Goal: Task Accomplishment & Management: Manage account settings

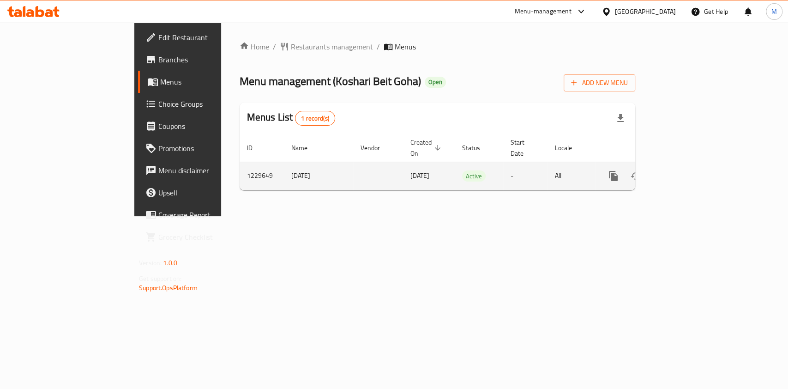
click at [698, 168] on td "enhanced table" at bounding box center [646, 176] width 103 height 28
click at [691, 168] on link "enhanced table" at bounding box center [680, 176] width 22 height 22
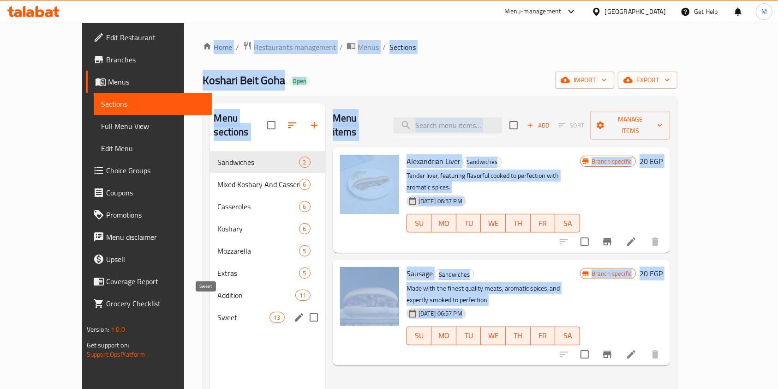
click at [210, 309] on div "Sweet 13" at bounding box center [267, 317] width 115 height 22
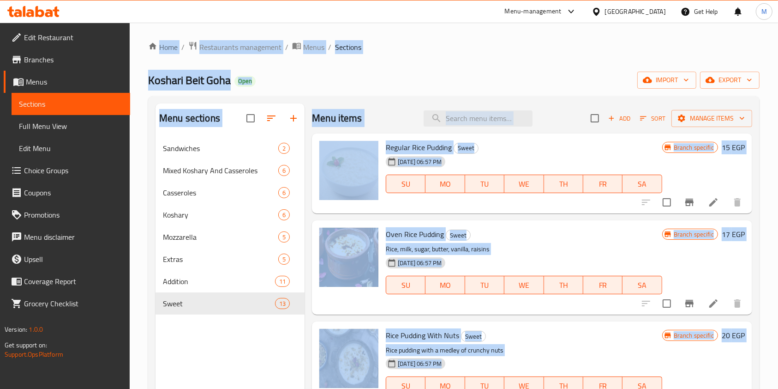
click at [249, 342] on div "Menu sections Sandwiches 2 Mixed Koshary And Casseroles 6 Casseroles 6 Koshary …" at bounding box center [230, 297] width 149 height 389
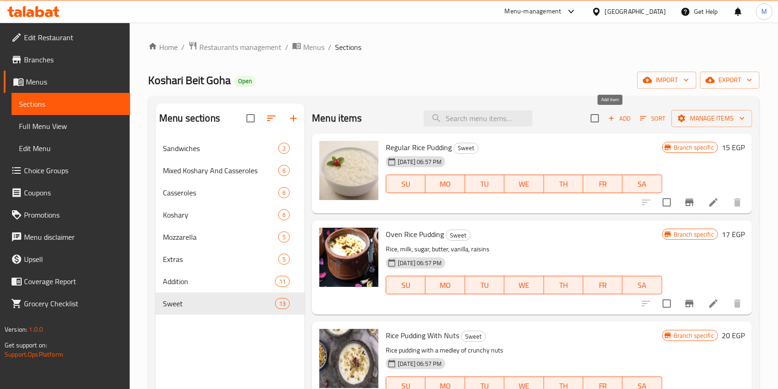
click at [618, 116] on span "Add" at bounding box center [619, 118] width 25 height 11
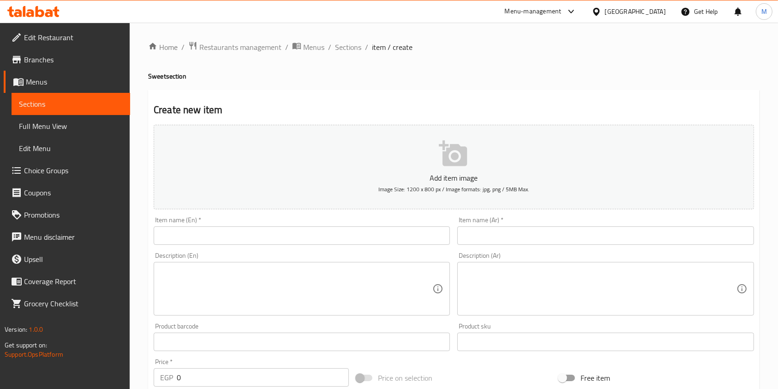
click at [501, 232] on input "text" at bounding box center [605, 235] width 296 height 18
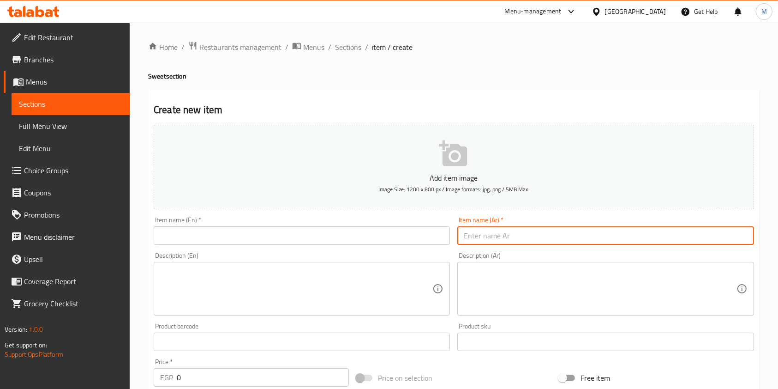
drag, startPoint x: 346, startPoint y: 226, endPoint x: 369, endPoint y: 231, distance: 23.6
click at [350, 228] on div "Item name (En)   * Item name (En) *" at bounding box center [302, 230] width 296 height 28
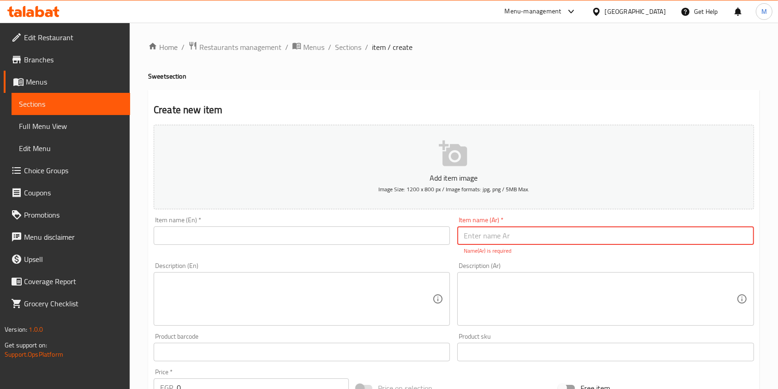
click at [474, 234] on input "text" at bounding box center [605, 235] width 296 height 18
paste input "ريدفيفت كيك"
type input "ريدفيفت كيك"
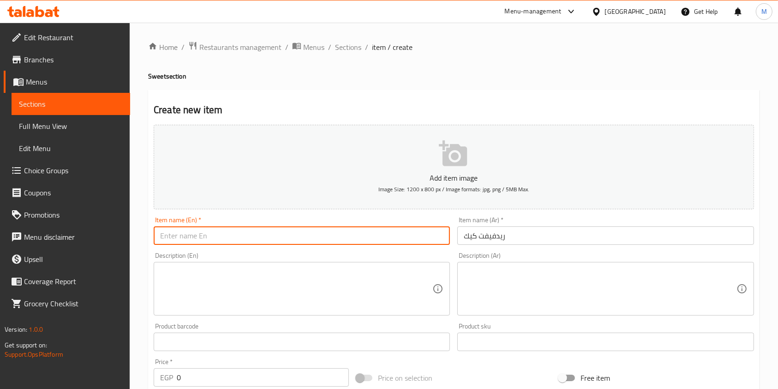
click at [258, 234] on input "text" at bounding box center [302, 235] width 296 height 18
paste input "Red Velvet Cake"
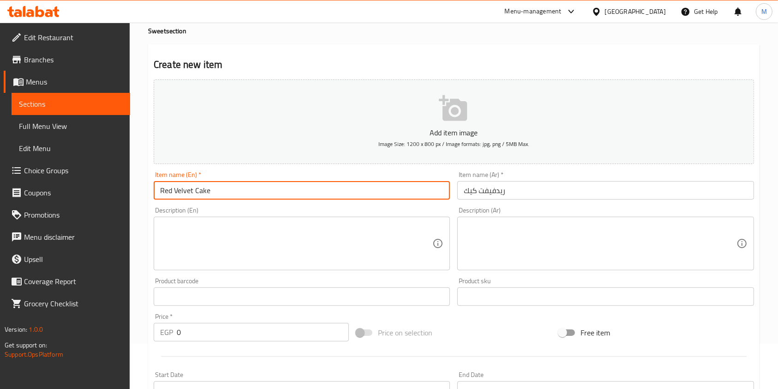
scroll to position [61, 0]
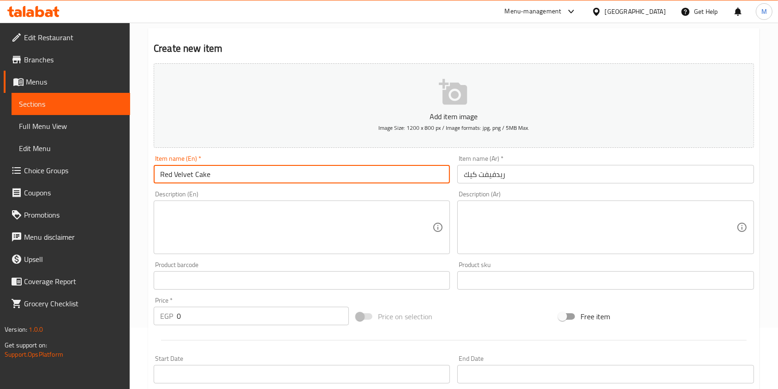
type input "Red Velvet Cake"
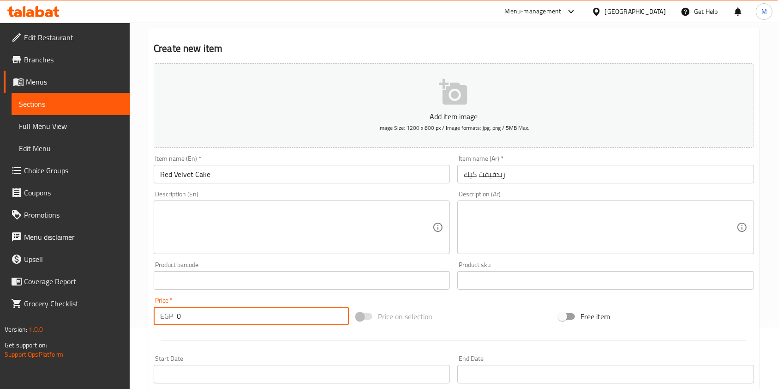
drag, startPoint x: 195, startPoint y: 321, endPoint x: 175, endPoint y: 323, distance: 19.5
click at [175, 323] on div "EGP 0 Price *" at bounding box center [251, 315] width 195 height 18
type input "1"
drag, startPoint x: 192, startPoint y: 314, endPoint x: 172, endPoint y: 318, distance: 19.9
click at [172, 318] on div "EGP 2.5 Price *" at bounding box center [251, 315] width 195 height 18
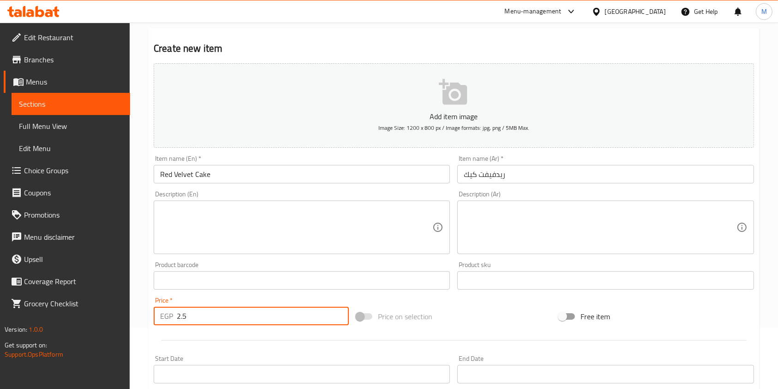
scroll to position [0, 0]
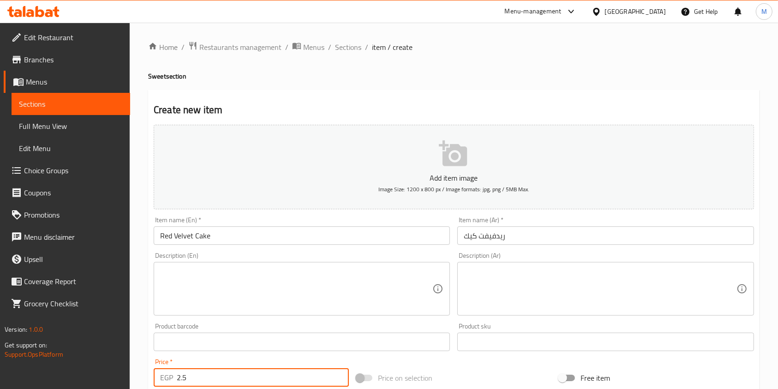
type input "2.5"
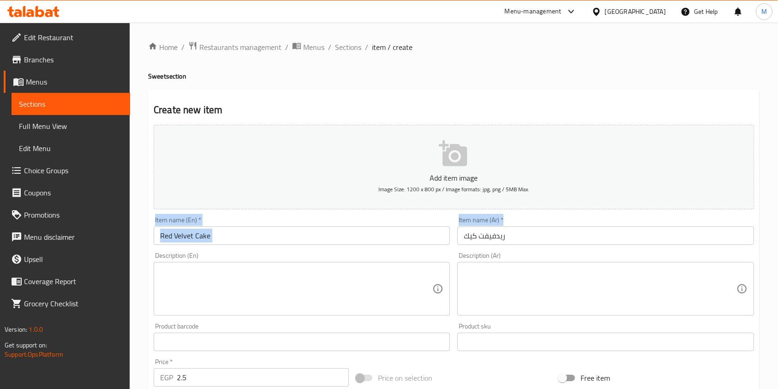
drag, startPoint x: 768, startPoint y: 137, endPoint x: 774, endPoint y: 240, distance: 103.6
click at [774, 240] on div "Home / Restaurants management / Menus / Sections / item / create Sweet section …" at bounding box center [454, 338] width 648 height 630
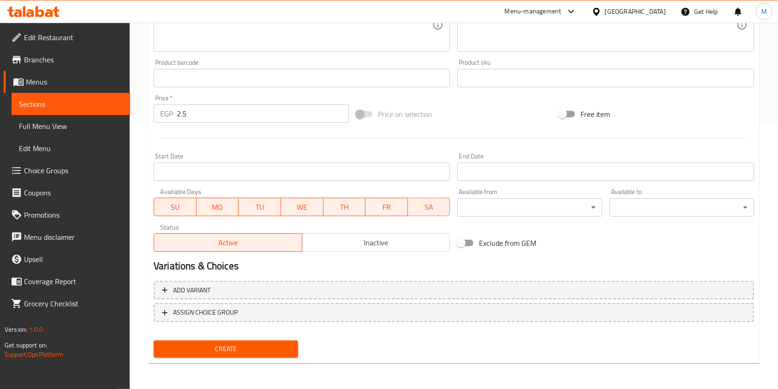
click at [274, 352] on span "Create" at bounding box center [226, 349] width 130 height 12
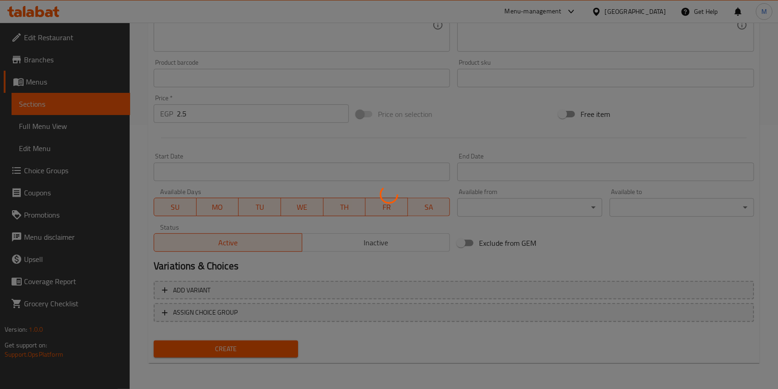
type input "0"
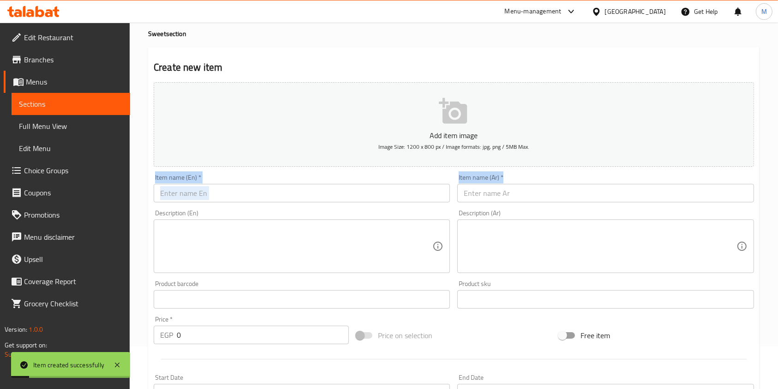
scroll to position [18, 0]
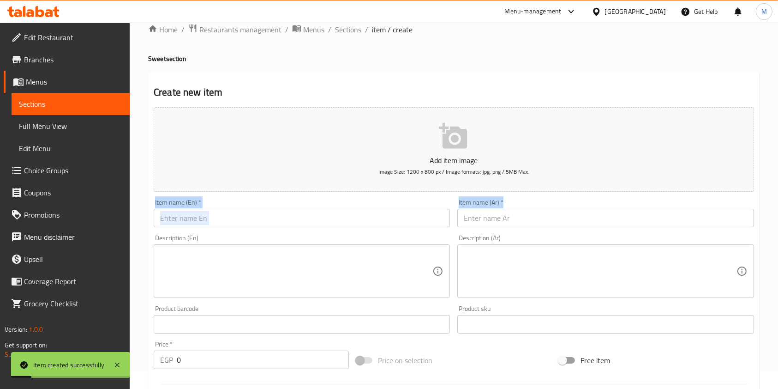
click at [273, 223] on input "text" at bounding box center [302, 218] width 296 height 18
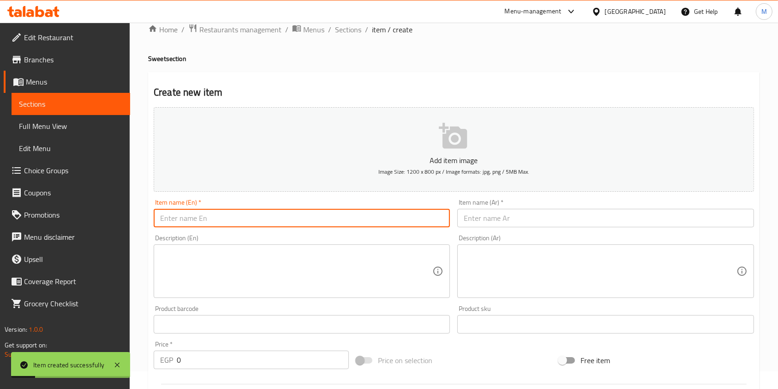
click at [273, 223] on input "text" at bounding box center [302, 218] width 296 height 18
paste input "Chocolate Cake"
type input "Chocolate Cake"
click at [476, 216] on input "text" at bounding box center [605, 218] width 296 height 18
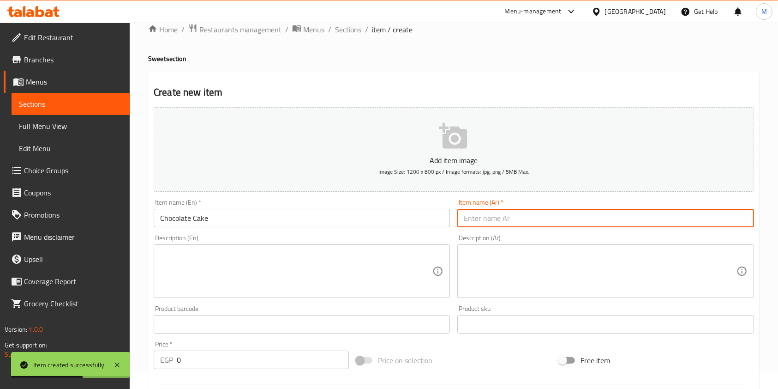
paste input "شوكلت كيك"
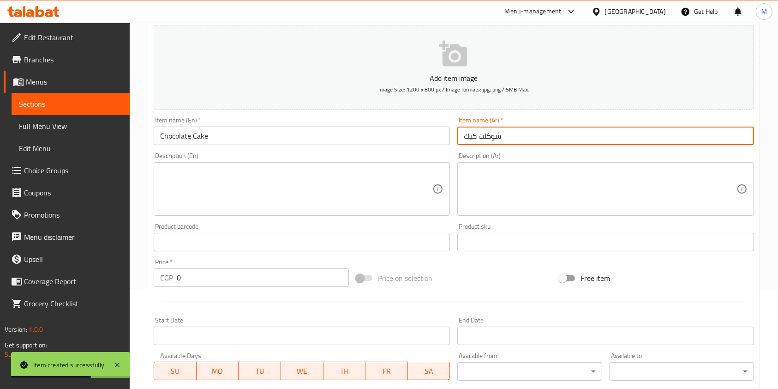
scroll to position [140, 0]
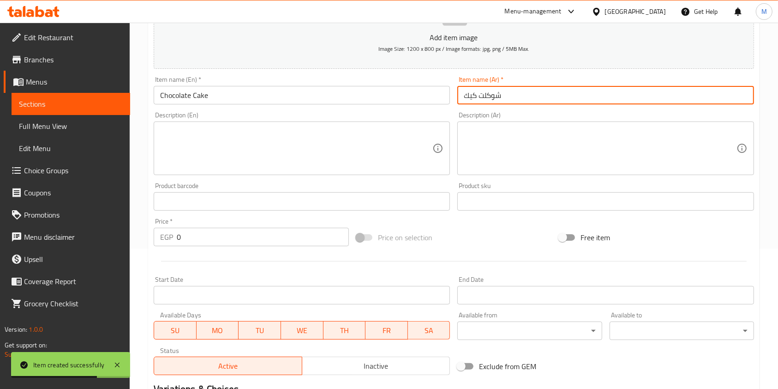
type input "شوكلت كيك"
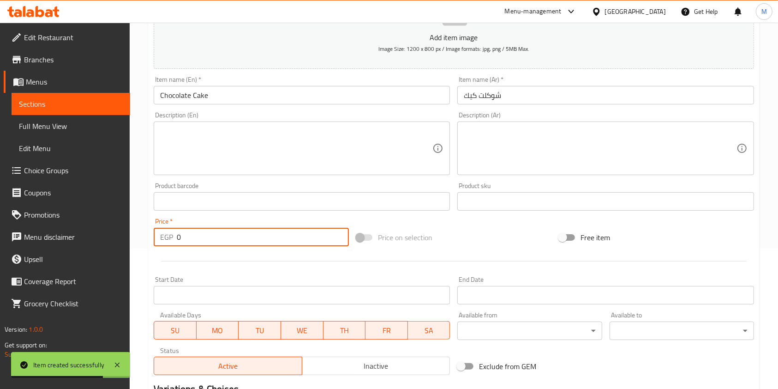
drag, startPoint x: 193, startPoint y: 239, endPoint x: 170, endPoint y: 238, distance: 23.6
click at [170, 238] on div "EGP 0 Price *" at bounding box center [251, 237] width 195 height 18
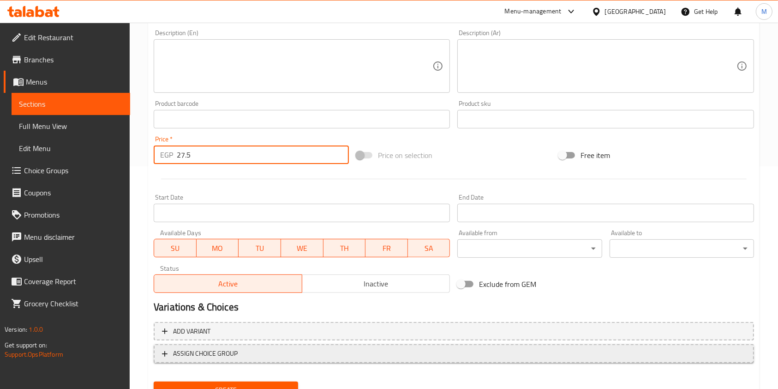
scroll to position [264, 0]
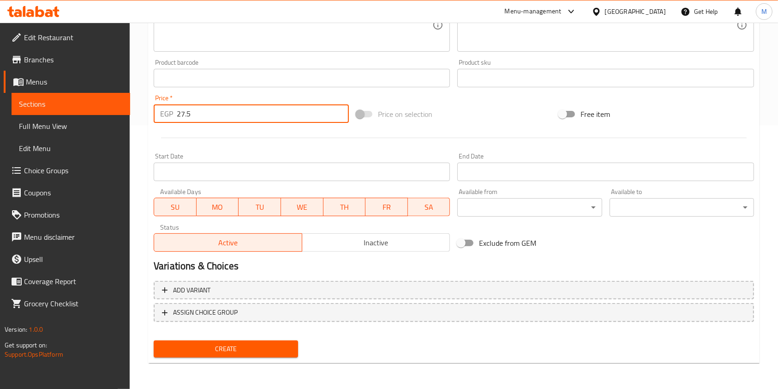
type input "27.5"
click at [276, 347] on span "Create" at bounding box center [226, 349] width 130 height 12
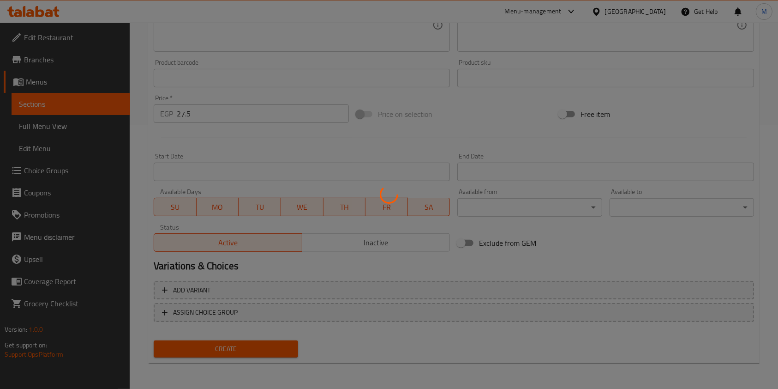
scroll to position [0, 0]
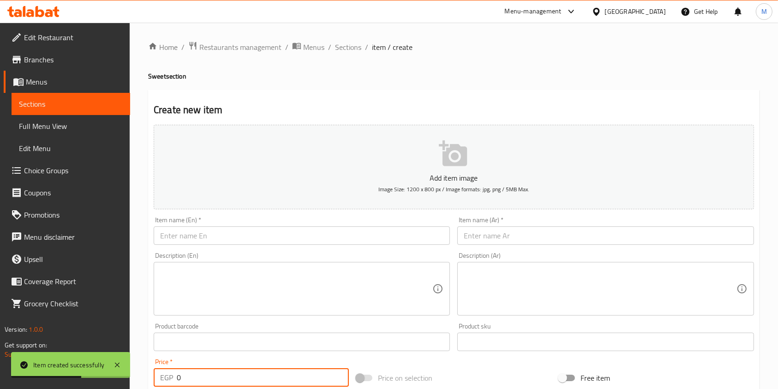
drag, startPoint x: 184, startPoint y: 374, endPoint x: 168, endPoint y: 378, distance: 16.8
click at [168, 378] on div "EGP 0 Price *" at bounding box center [251, 377] width 195 height 18
type input "27.5"
click at [520, 245] on input "text" at bounding box center [605, 235] width 296 height 18
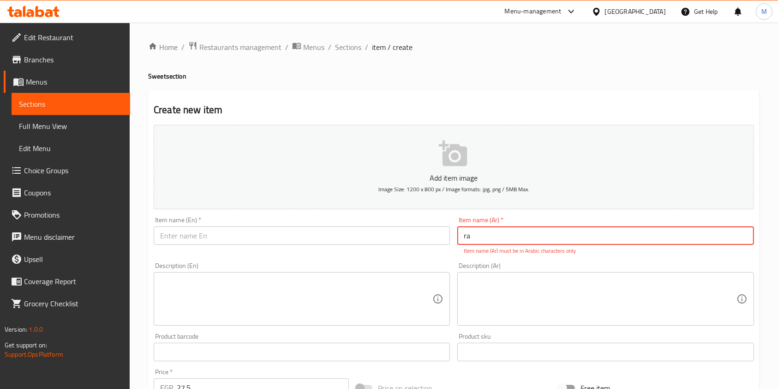
type input "r"
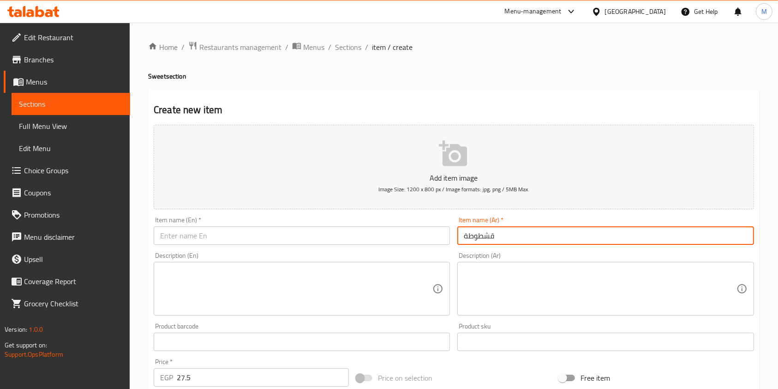
type input "قشطوطة"
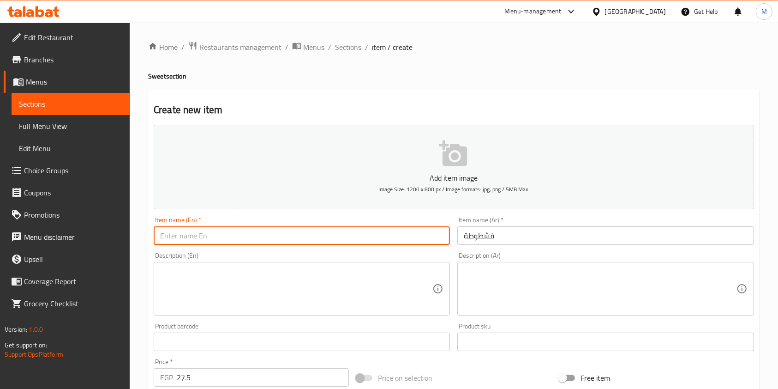
click at [429, 238] on input "text" at bounding box center [302, 235] width 296 height 18
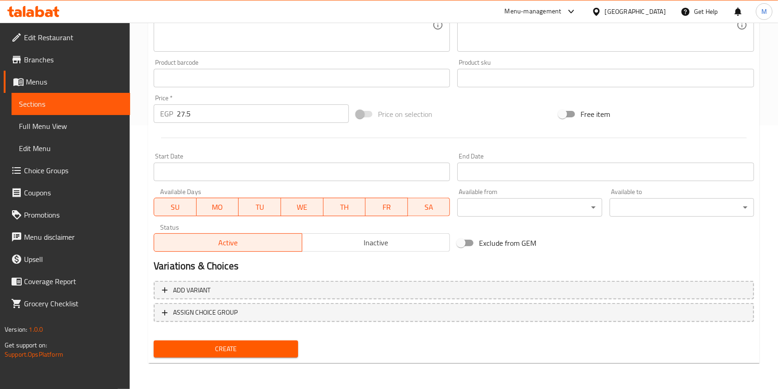
type input "Qashtota"
click at [253, 354] on span "Create" at bounding box center [226, 349] width 130 height 12
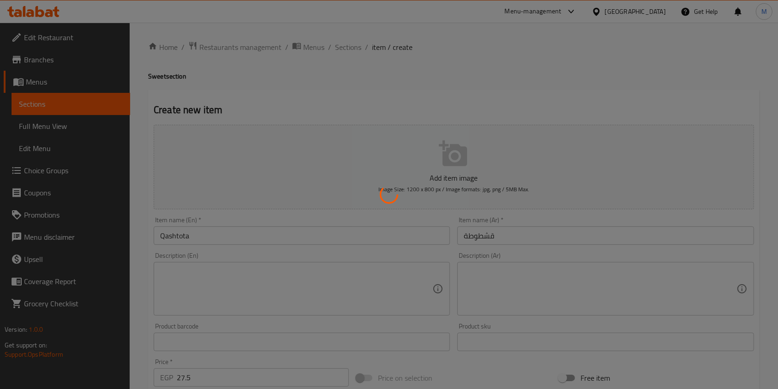
type input "0"
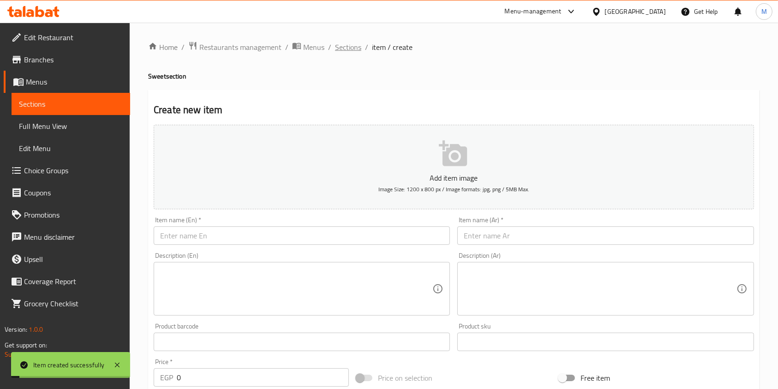
click at [350, 53] on span "Sections" at bounding box center [348, 47] width 26 height 11
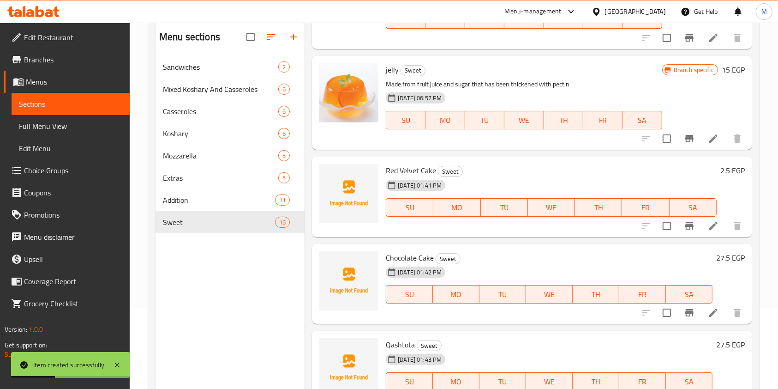
scroll to position [129, 0]
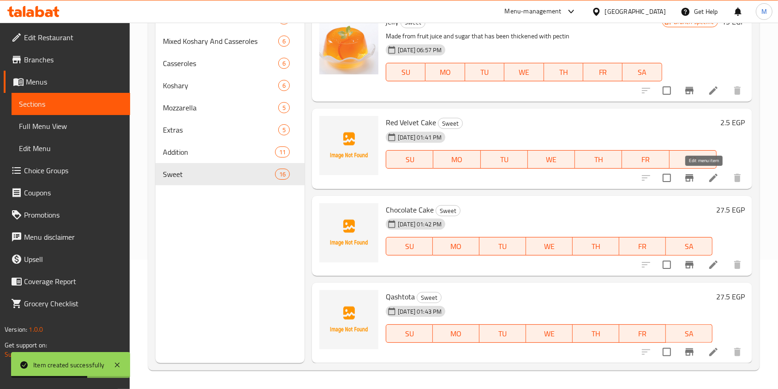
click at [709, 175] on icon at bounding box center [713, 178] width 8 height 8
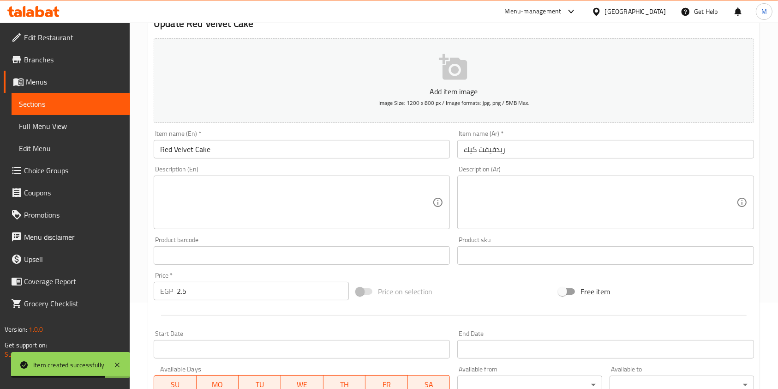
scroll to position [123, 0]
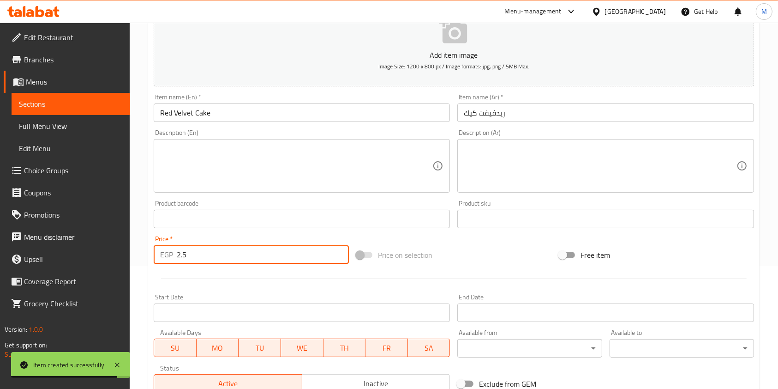
drag, startPoint x: 194, startPoint y: 257, endPoint x: 170, endPoint y: 256, distance: 24.0
click at [170, 256] on div "EGP 2.5 Price *" at bounding box center [251, 254] width 195 height 18
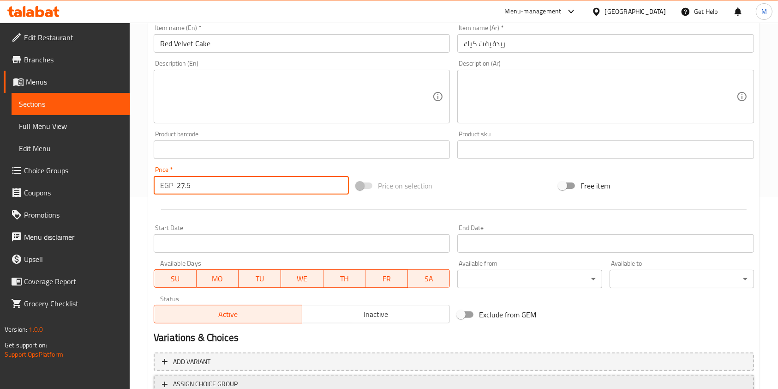
scroll to position [264, 0]
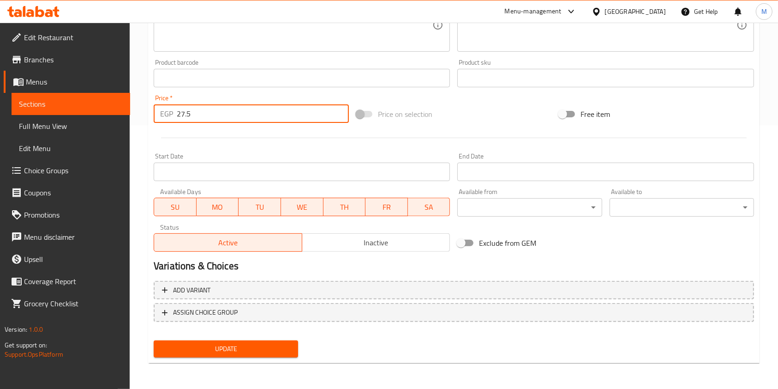
type input "27.5"
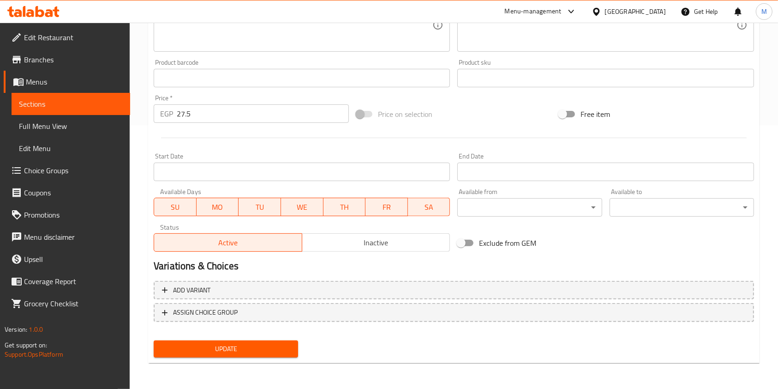
click at [269, 335] on div "Add variant ASSIGN CHOICE GROUP" at bounding box center [454, 307] width 608 height 60
click at [270, 340] on div "Update" at bounding box center [226, 348] width 152 height 24
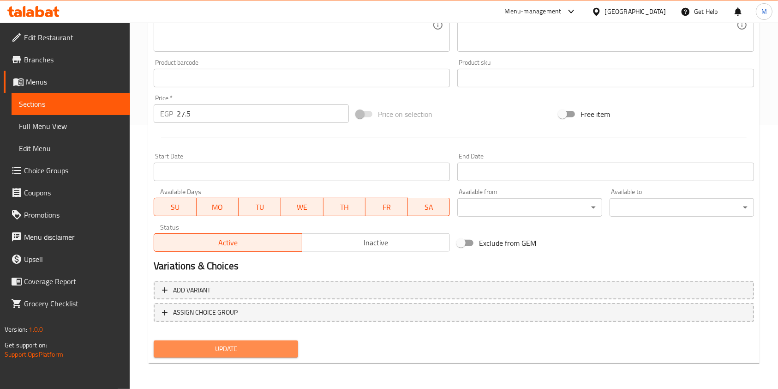
click at [258, 349] on span "Update" at bounding box center [226, 349] width 130 height 12
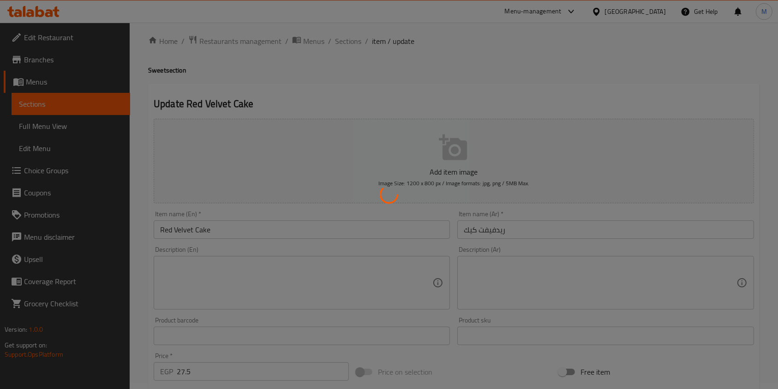
scroll to position [0, 0]
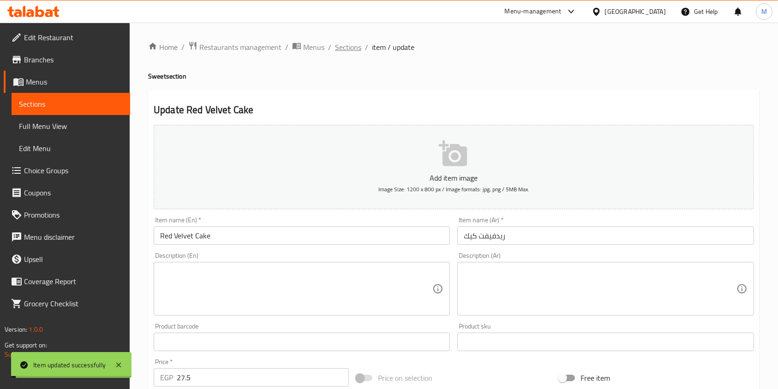
click at [350, 49] on span "Sections" at bounding box center [348, 47] width 26 height 11
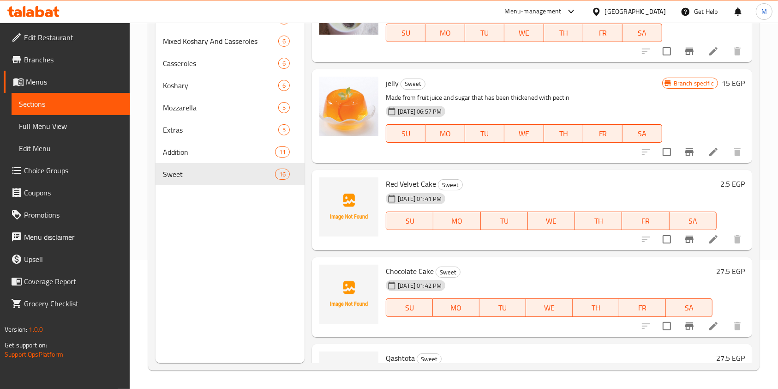
scroll to position [1176, 0]
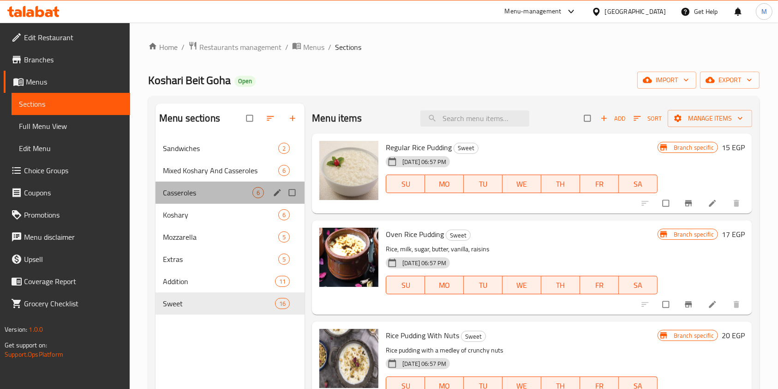
click at [237, 181] on div "Casseroles 6" at bounding box center [230, 192] width 149 height 22
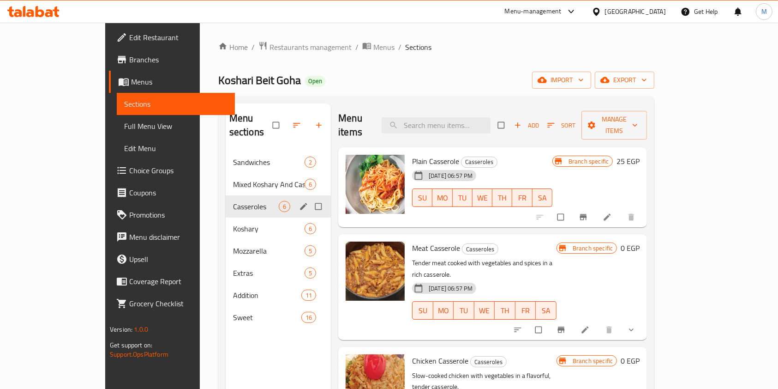
click at [233, 223] on span "Koshary" at bounding box center [269, 228] width 72 height 11
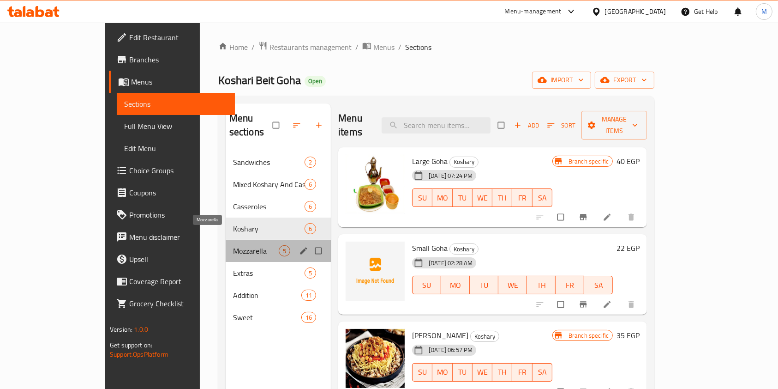
click at [233, 245] on span "Mozzarella" at bounding box center [256, 250] width 46 height 11
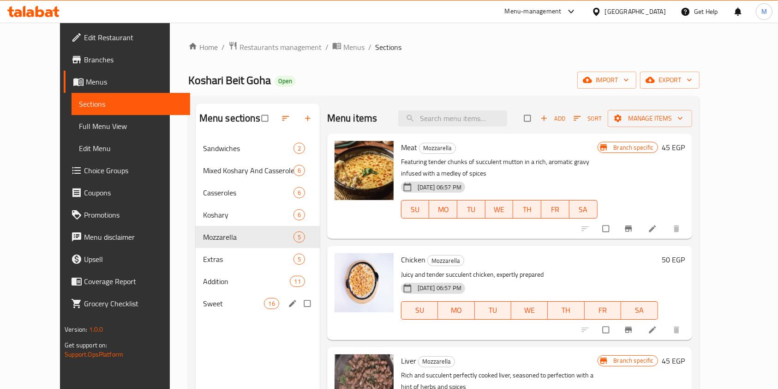
click at [212, 306] on span "Sweet" at bounding box center [233, 303] width 61 height 11
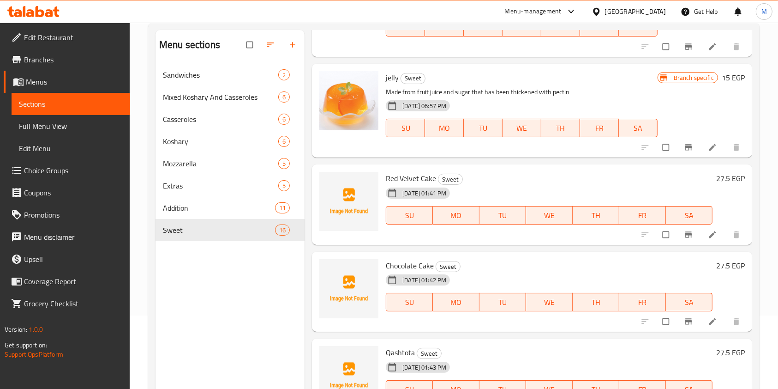
scroll to position [129, 0]
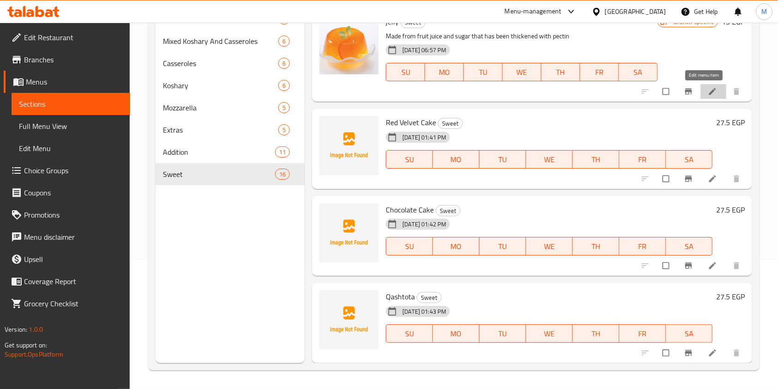
click at [708, 93] on link at bounding box center [713, 91] width 11 height 9
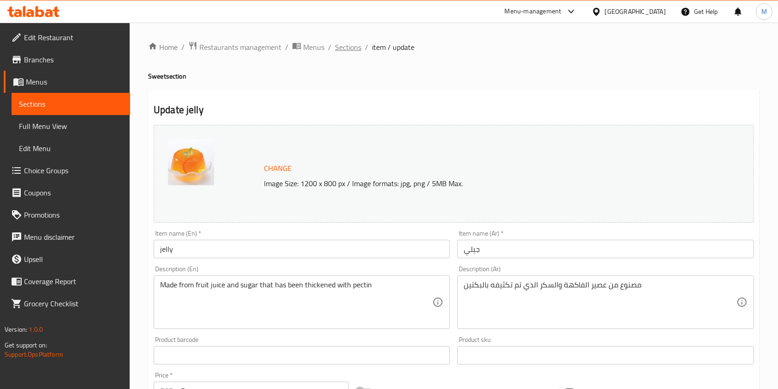
click at [345, 44] on span "Sections" at bounding box center [348, 47] width 26 height 11
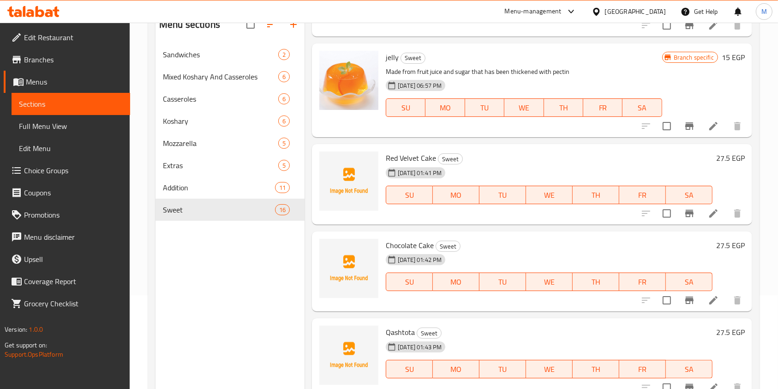
scroll to position [129, 0]
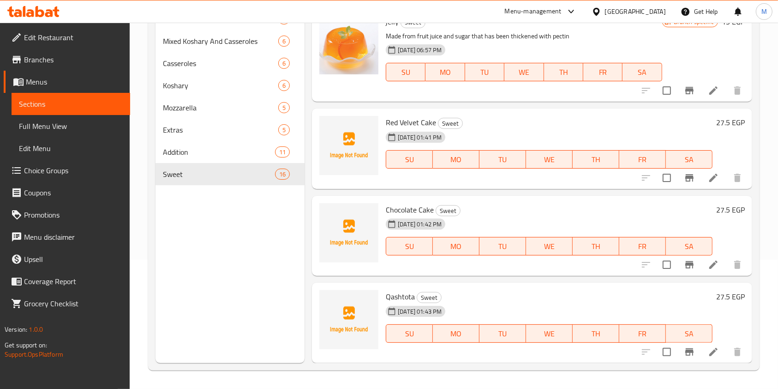
click at [702, 185] on li at bounding box center [714, 177] width 26 height 17
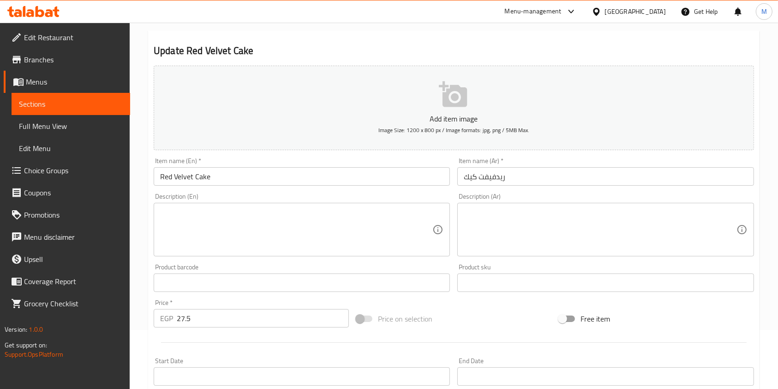
scroll to position [123, 0]
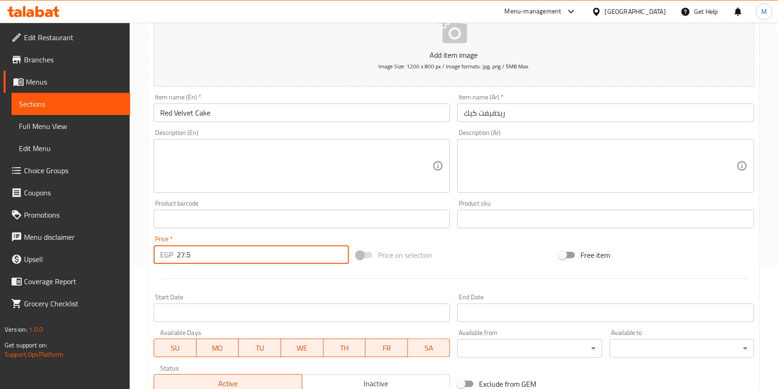
drag, startPoint x: 185, startPoint y: 256, endPoint x: 205, endPoint y: 257, distance: 20.3
click at [205, 257] on input "27.5" at bounding box center [263, 254] width 172 height 18
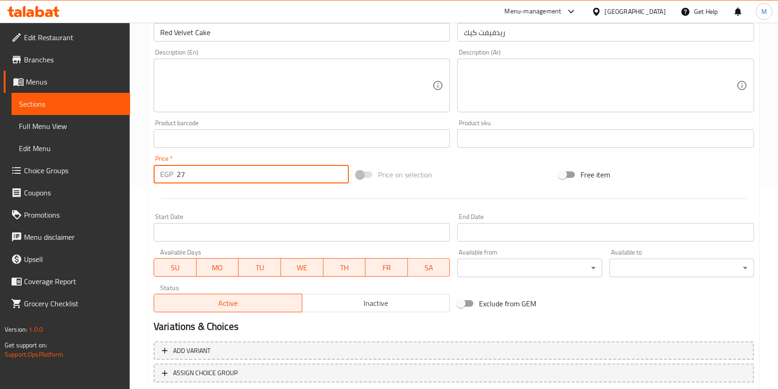
scroll to position [264, 0]
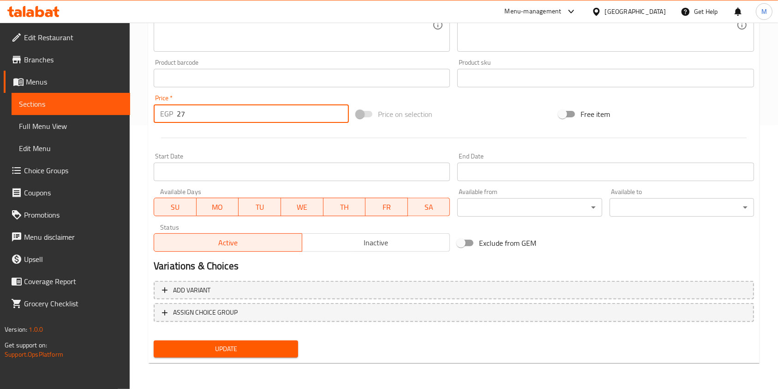
type input "27"
click at [272, 343] on span "Update" at bounding box center [226, 349] width 130 height 12
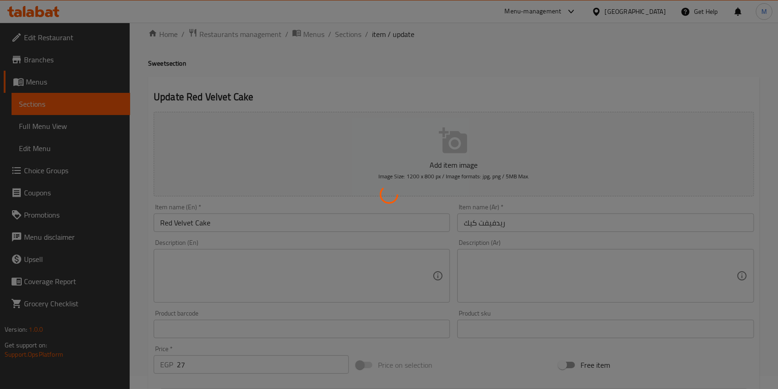
scroll to position [0, 0]
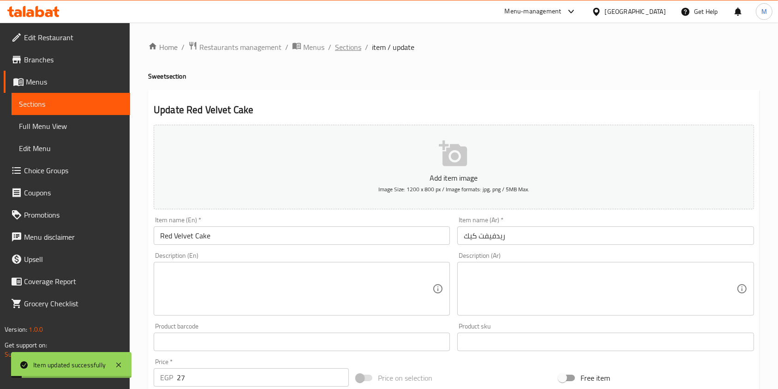
click at [351, 48] on span "Sections" at bounding box center [348, 47] width 26 height 11
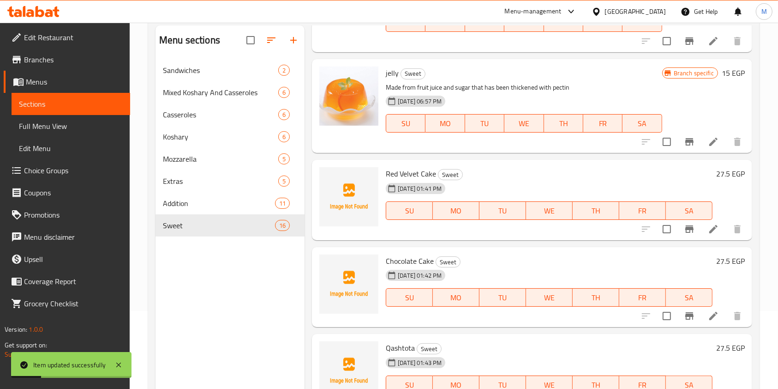
scroll to position [129, 0]
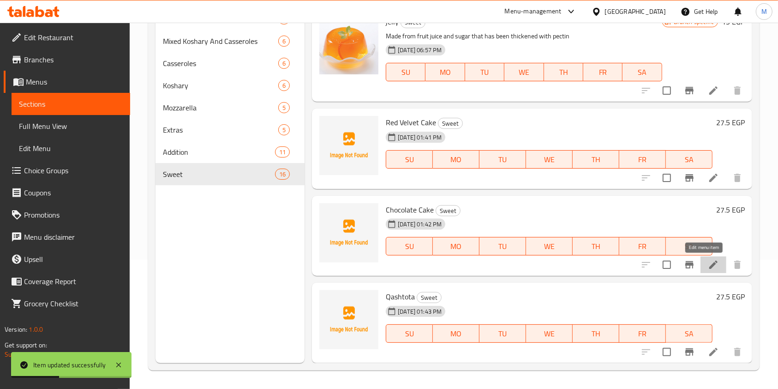
click at [708, 264] on icon at bounding box center [713, 264] width 11 height 11
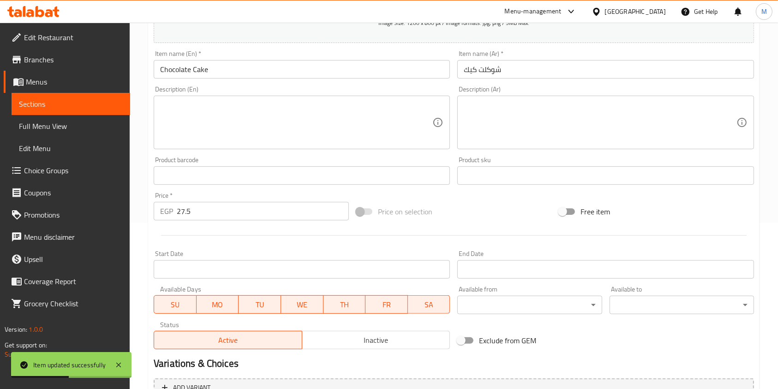
scroll to position [264, 0]
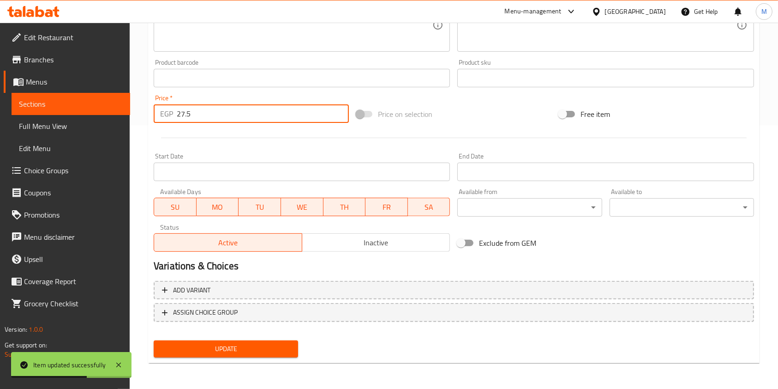
drag, startPoint x: 184, startPoint y: 116, endPoint x: 196, endPoint y: 116, distance: 11.5
click at [196, 116] on input "27.5" at bounding box center [263, 113] width 172 height 18
type input "27"
click at [275, 345] on span "Update" at bounding box center [226, 349] width 130 height 12
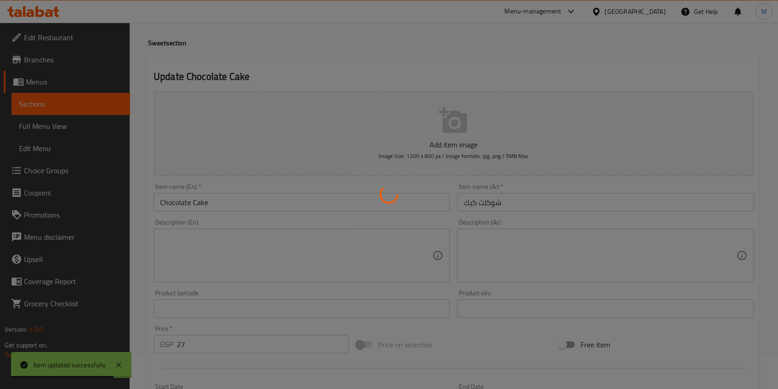
scroll to position [0, 0]
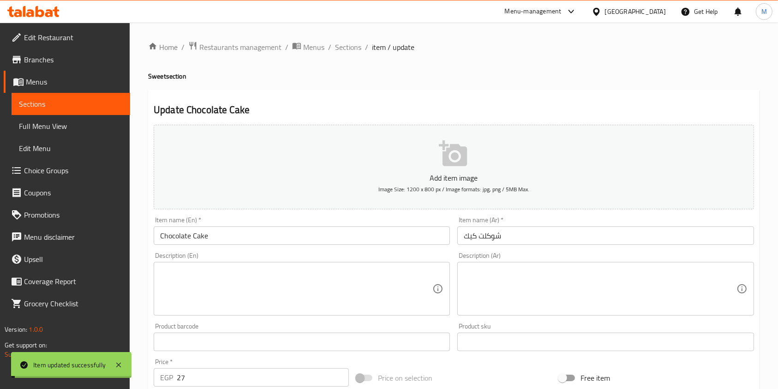
click at [342, 50] on span "Sections" at bounding box center [348, 47] width 26 height 11
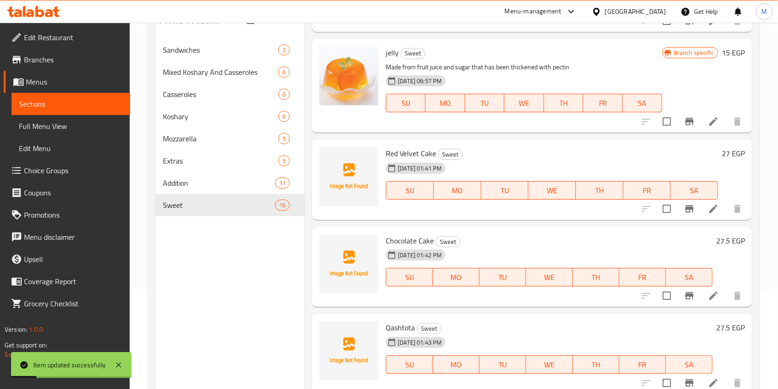
scroll to position [129, 0]
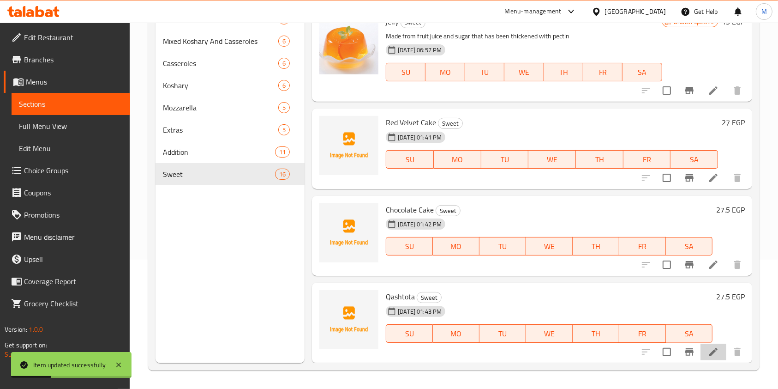
click at [701, 345] on li at bounding box center [714, 351] width 26 height 17
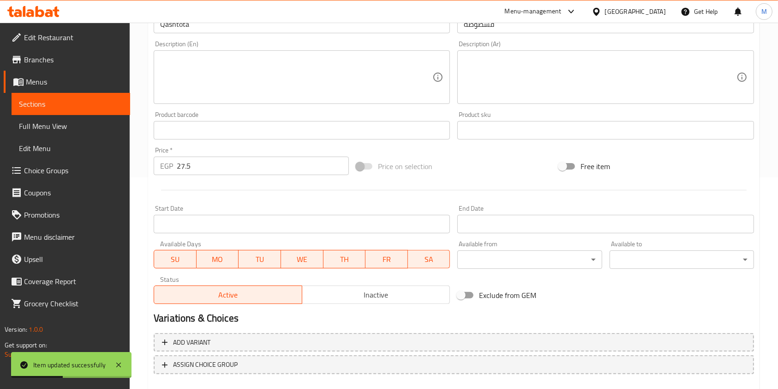
scroll to position [264, 0]
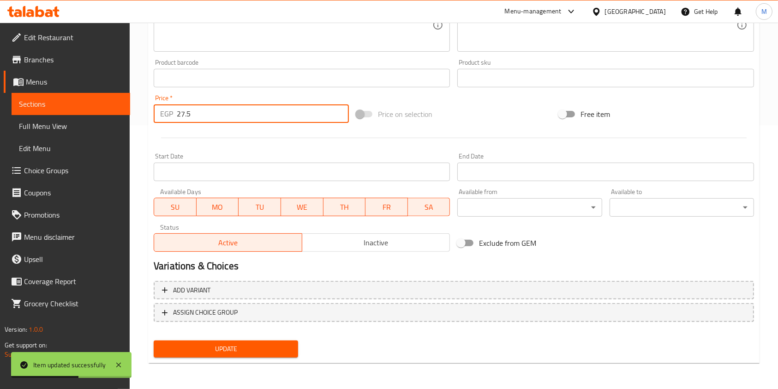
drag, startPoint x: 186, startPoint y: 113, endPoint x: 199, endPoint y: 116, distance: 14.3
click at [199, 116] on input "27.5" at bounding box center [263, 113] width 172 height 18
type input "27"
click at [283, 339] on div "Update" at bounding box center [226, 348] width 152 height 24
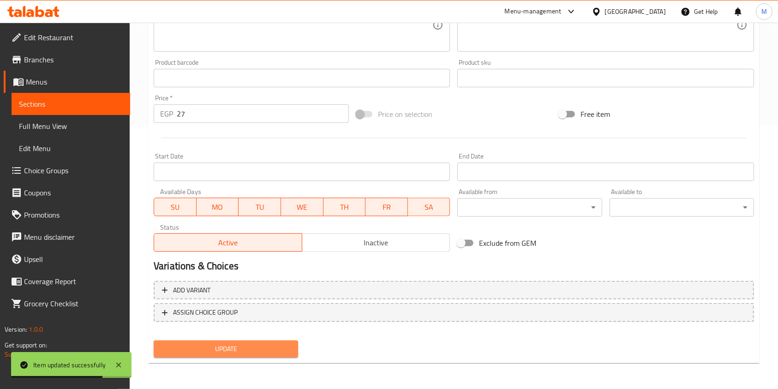
click at [290, 343] on span "Update" at bounding box center [226, 349] width 130 height 12
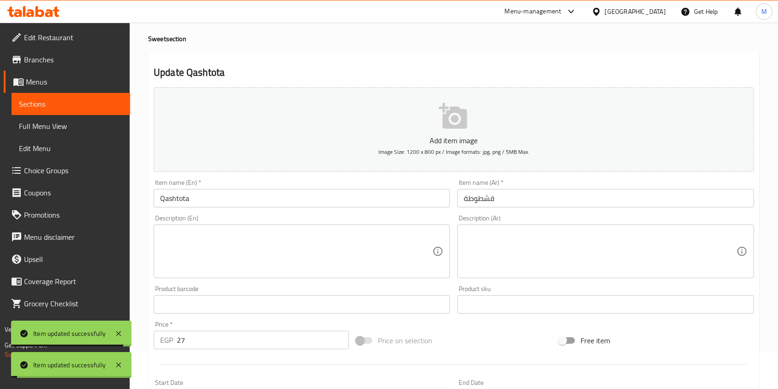
scroll to position [0, 0]
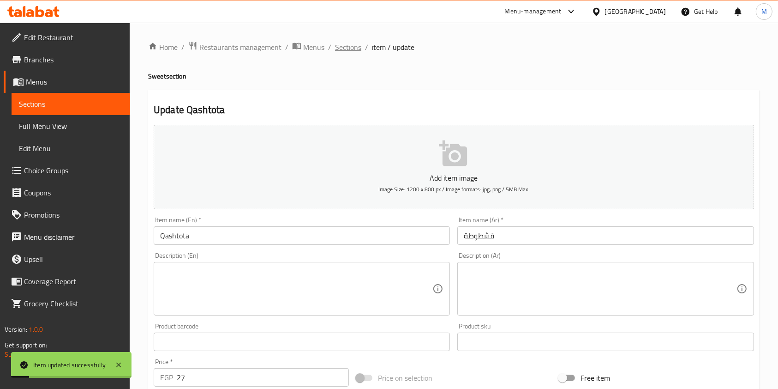
click at [346, 51] on span "Sections" at bounding box center [348, 47] width 26 height 11
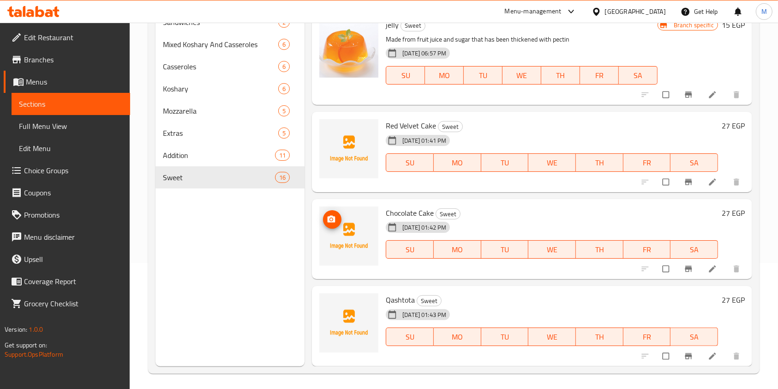
scroll to position [129, 0]
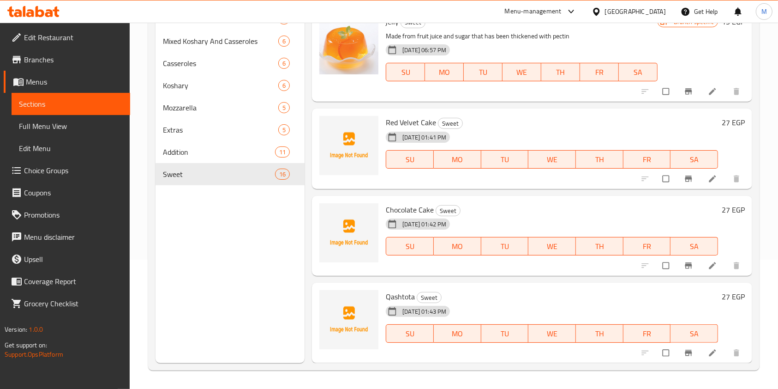
click at [42, 6] on icon at bounding box center [33, 11] width 52 height 11
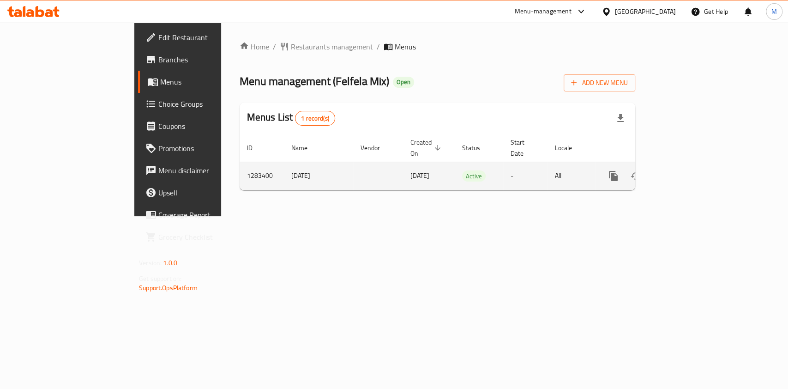
click at [685, 170] on icon "enhanced table" at bounding box center [679, 175] width 11 height 11
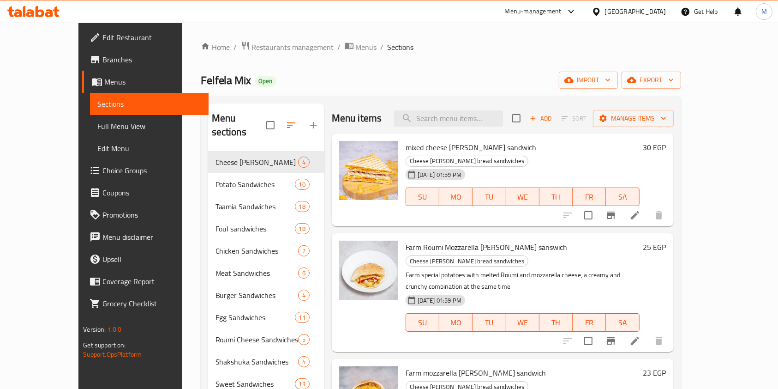
click at [102, 61] on span "Branches" at bounding box center [151, 59] width 99 height 11
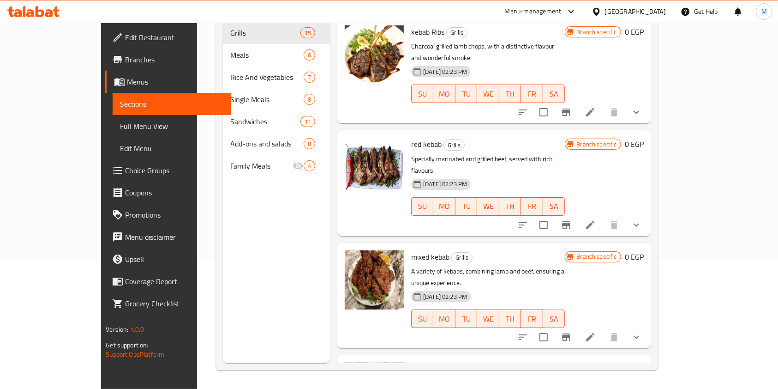
scroll to position [1, 0]
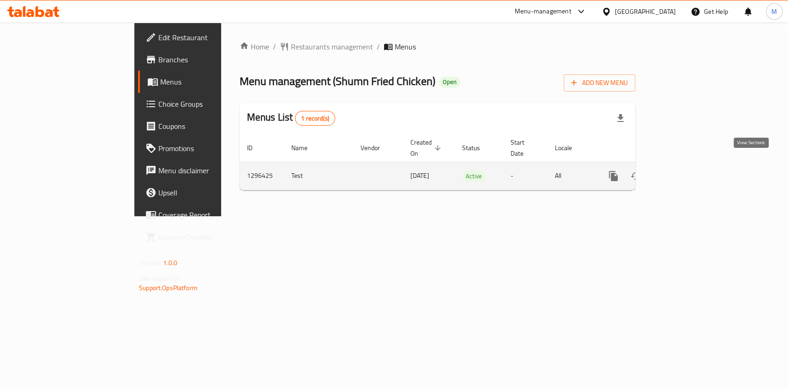
click at [685, 170] on icon "enhanced table" at bounding box center [679, 175] width 11 height 11
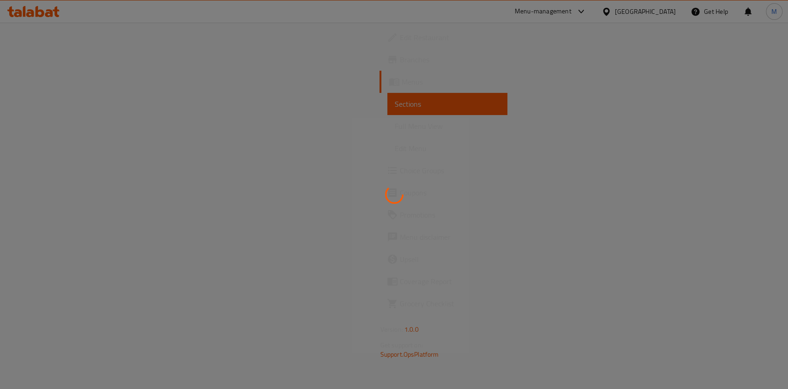
drag, startPoint x: 121, startPoint y: 127, endPoint x: 422, endPoint y: 133, distance: 300.5
click at [422, 133] on div at bounding box center [394, 194] width 788 height 389
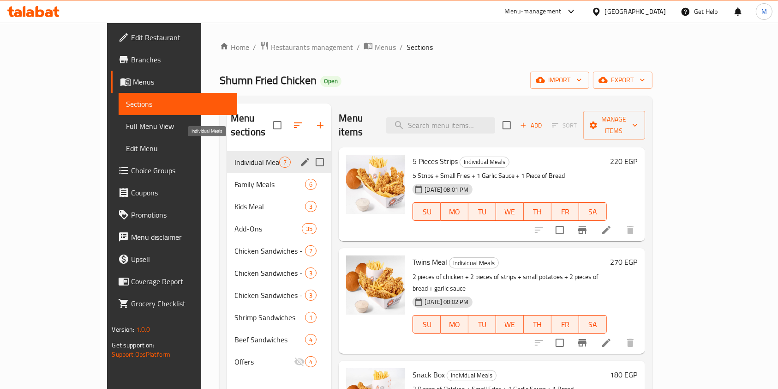
click at [234, 156] on span "Individual Meals" at bounding box center [256, 161] width 45 height 11
click at [300, 156] on icon "edit" at bounding box center [305, 161] width 11 height 11
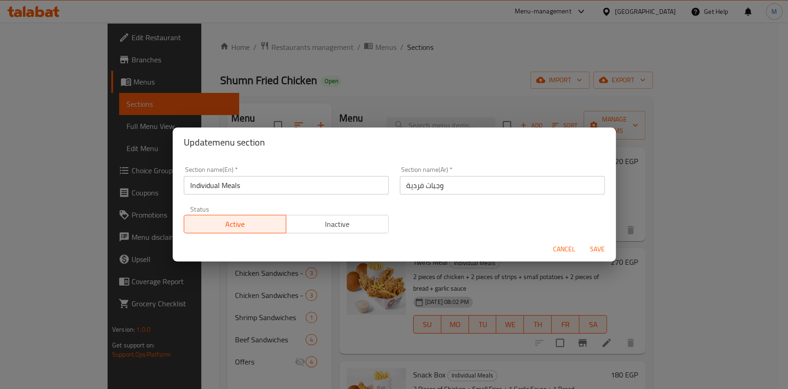
click at [558, 241] on button "Cancel" at bounding box center [564, 248] width 30 height 17
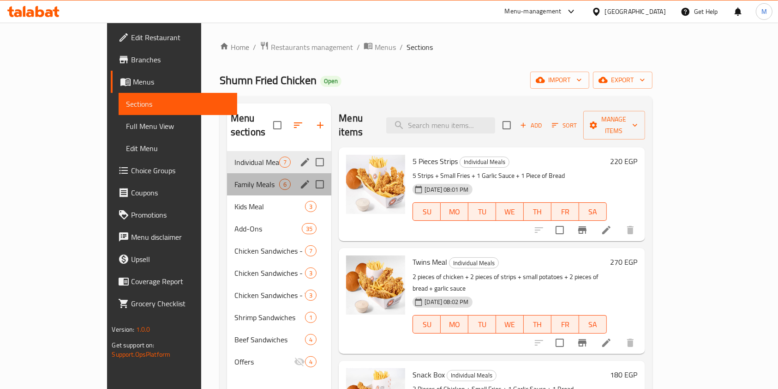
click at [271, 173] on div "Family Meals 6" at bounding box center [279, 184] width 104 height 22
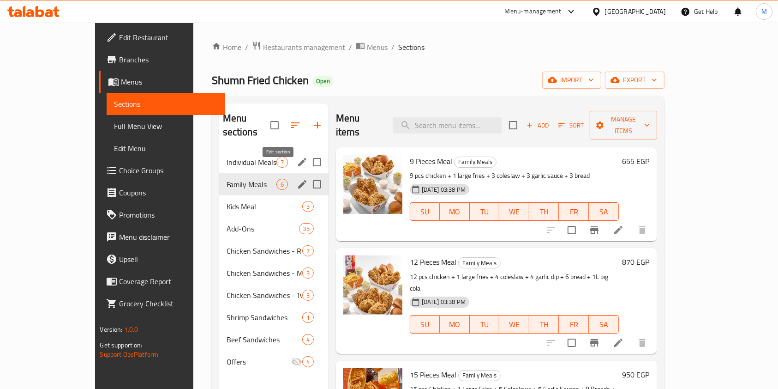
click at [298, 180] on icon "edit" at bounding box center [302, 184] width 8 height 8
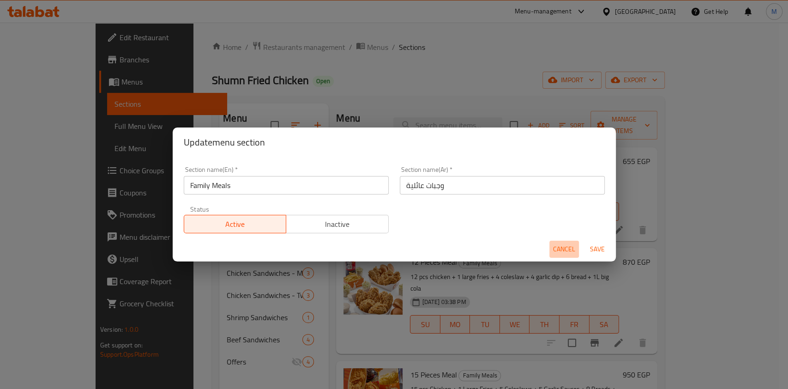
click at [559, 256] on button "Cancel" at bounding box center [564, 248] width 30 height 17
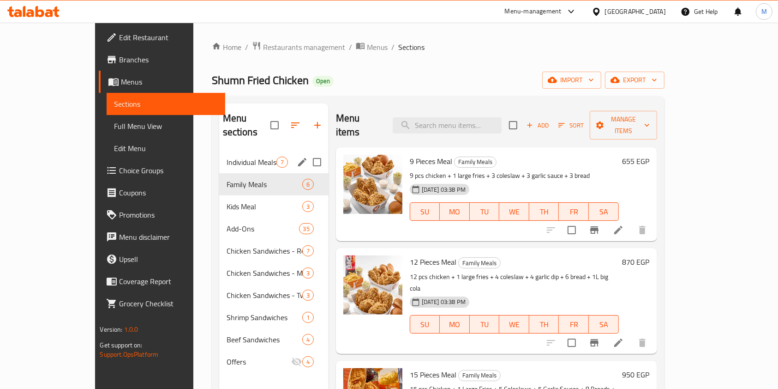
click at [239, 156] on span "Individual Meals" at bounding box center [252, 161] width 50 height 11
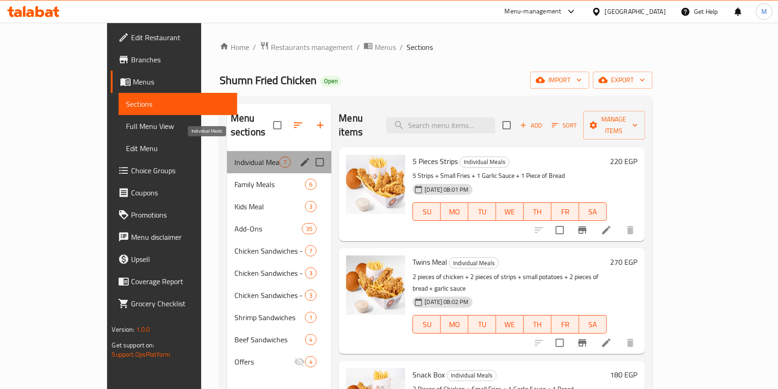
click at [235, 156] on span "Individual Meals" at bounding box center [256, 161] width 45 height 11
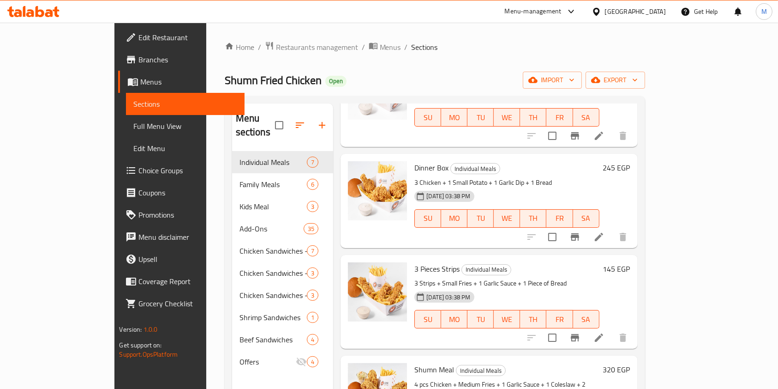
scroll to position [340, 0]
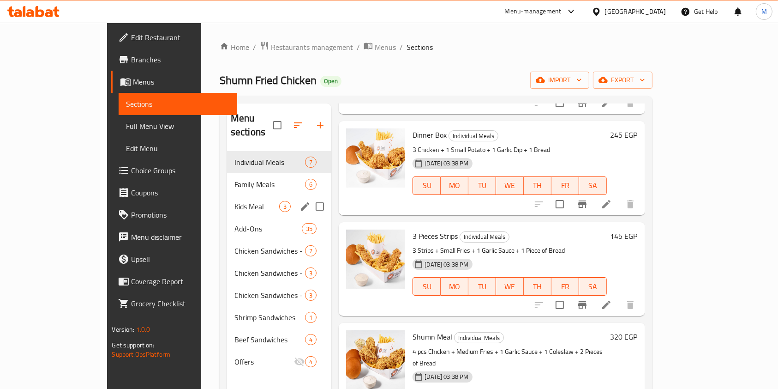
click at [234, 179] on span "Family Meals" at bounding box center [269, 184] width 71 height 11
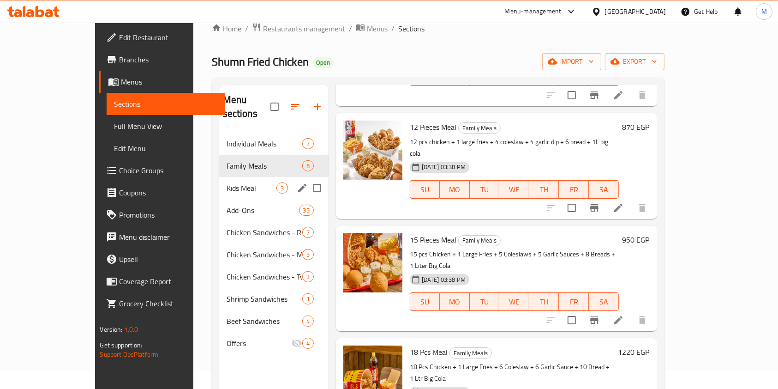
scroll to position [6, 0]
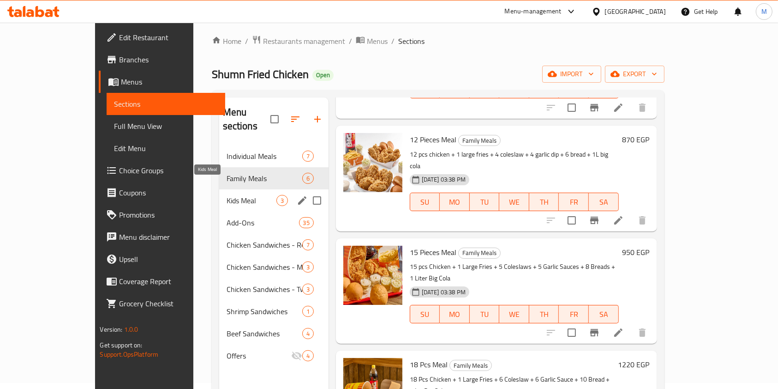
drag, startPoint x: 221, startPoint y: 184, endPoint x: 170, endPoint y: 140, distance: 67.4
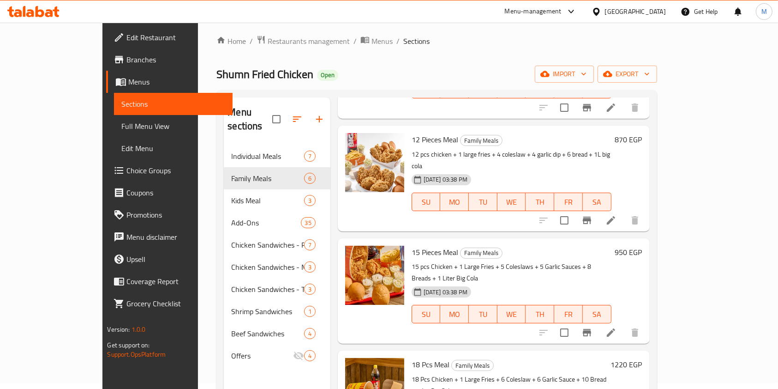
drag, startPoint x: 170, startPoint y: 140, endPoint x: 144, endPoint y: 72, distance: 73.3
click at [198, 72] on div "Home / Restaurants management / Menus / Sections Shumn Fried Chicken Open impor…" at bounding box center [436, 264] width 477 height 495
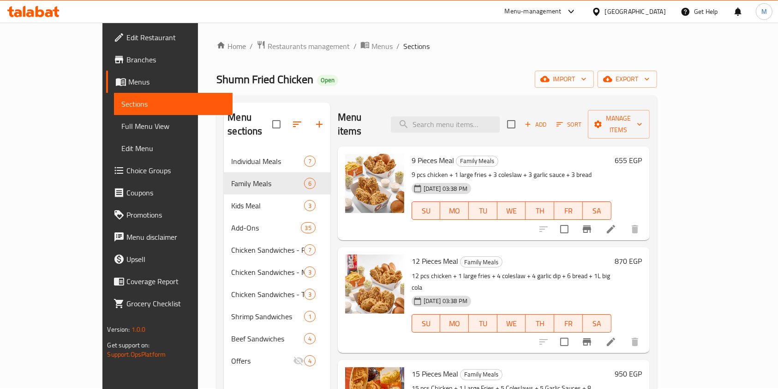
scroll to position [0, 0]
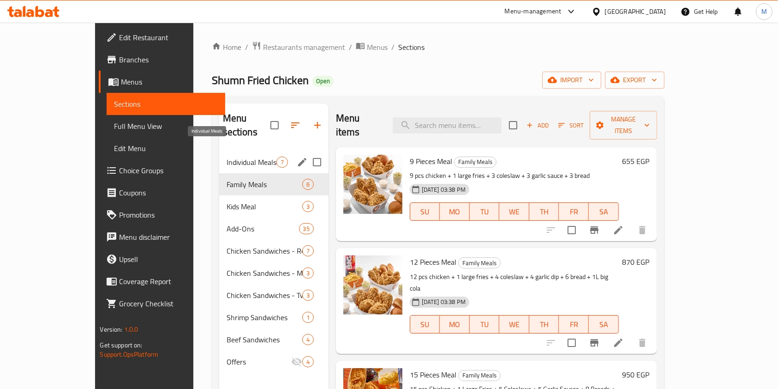
click at [227, 156] on span "Individual Meals" at bounding box center [252, 161] width 50 height 11
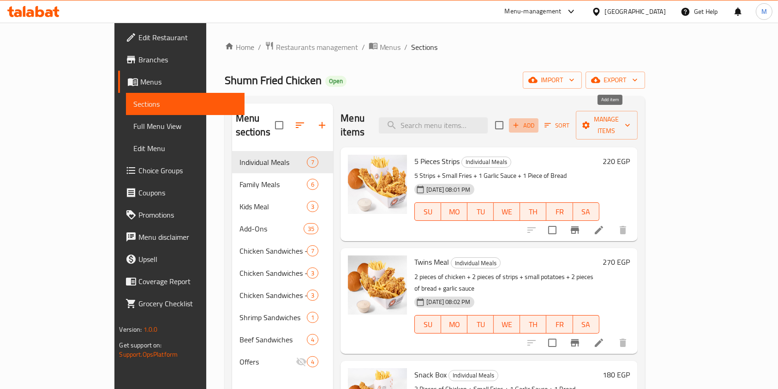
click at [536, 123] on span "Add" at bounding box center [523, 125] width 25 height 11
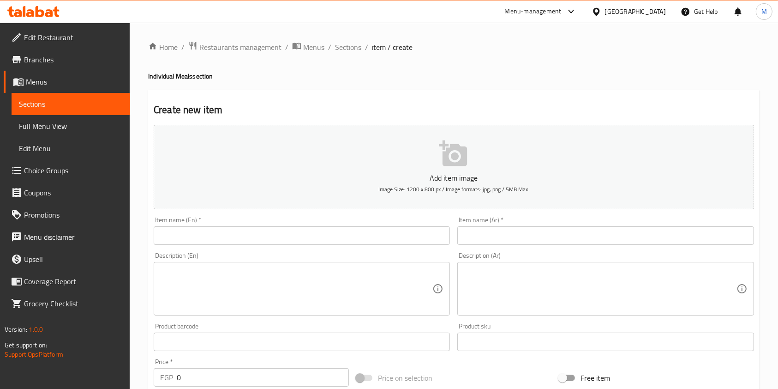
click at [486, 250] on div "Description (Ar) Description (Ar)" at bounding box center [606, 283] width 304 height 71
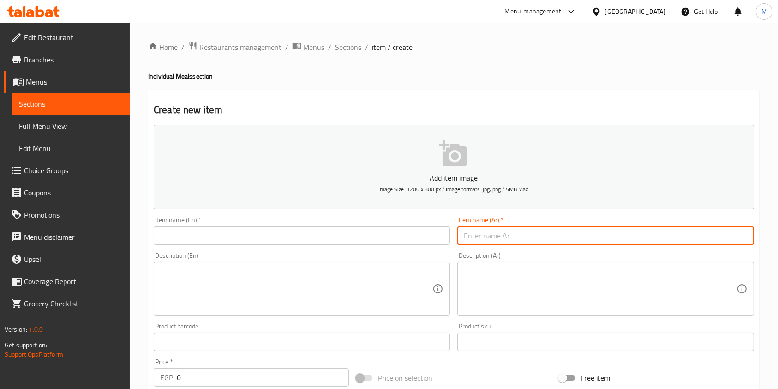
click at [491, 242] on input "text" at bounding box center [605, 235] width 296 height 18
paste input "وجبه تويستر بوكس"
type input "وجبه تويستر بوكس"
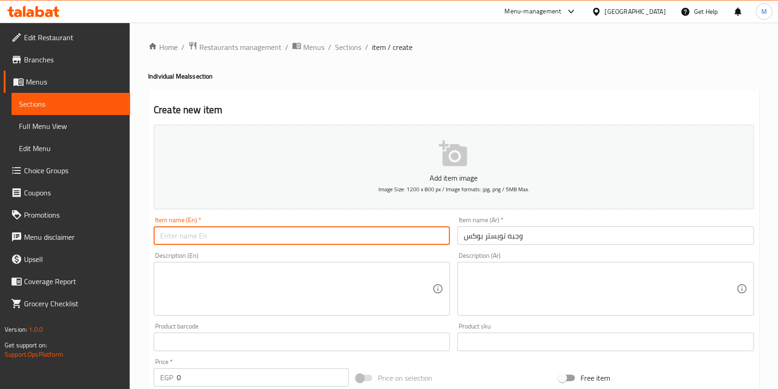
click at [353, 237] on input "text" at bounding box center [302, 235] width 296 height 18
paste input "Twister Box Meal"
type input "Twister Box Meal"
click at [517, 276] on textarea at bounding box center [600, 289] width 272 height 44
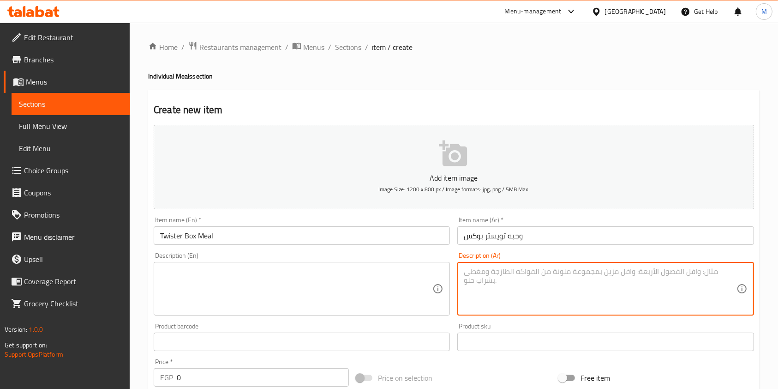
paste textarea "قطعه دجاج سندوتش تويستر راب باكيت بطاطس صغير 1 كلوسلو 1 بيج كولا صغير"
type textarea "قطعه دجاج سندوتش تويستر راب باكيت بطاطس صغير 1 كلوسلو 1 بيج كولا صغير"
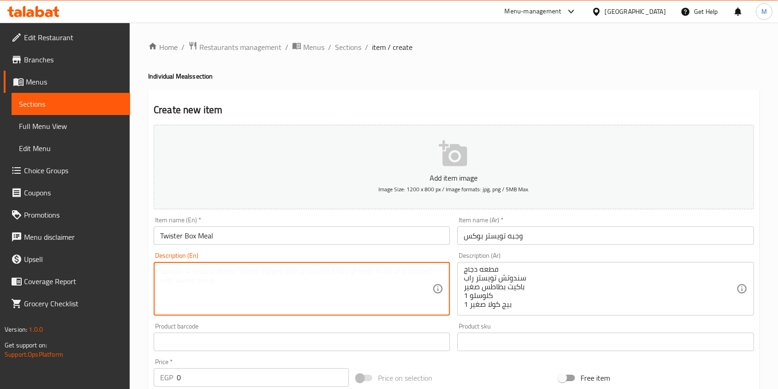
click at [351, 294] on textarea at bounding box center [296, 289] width 272 height 44
paste textarea "Chicken Piece Twister Wrap Sandwich Small Potato Pack 1 Coleslaw 1 Small Big Co…"
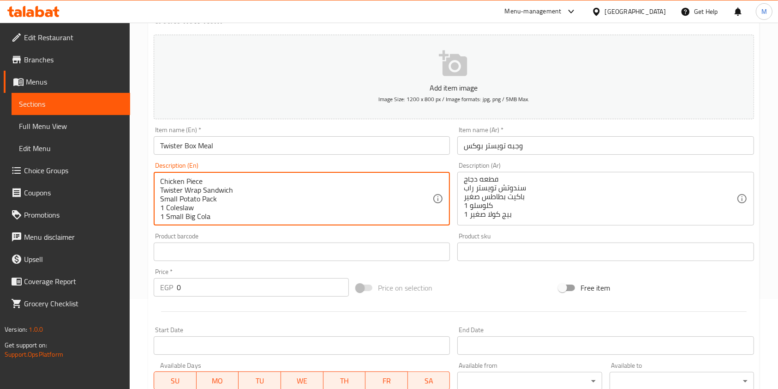
scroll to position [246, 0]
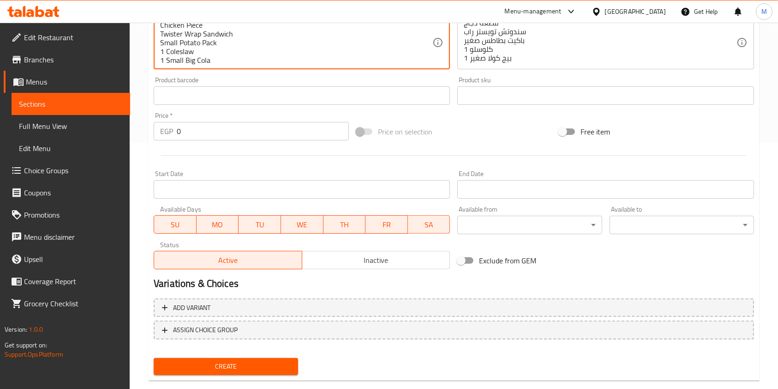
type textarea "Chicken Piece Twister Wrap Sandwich Small Potato Pack 1 Coleslaw 1 Small Big Co…"
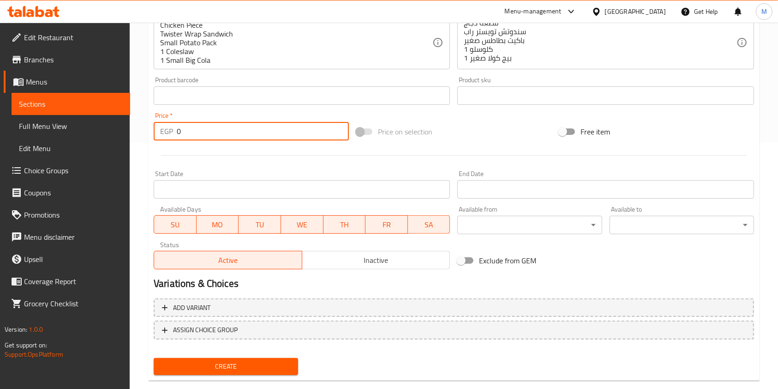
click at [174, 136] on div "EGP 0 Price *" at bounding box center [251, 131] width 195 height 18
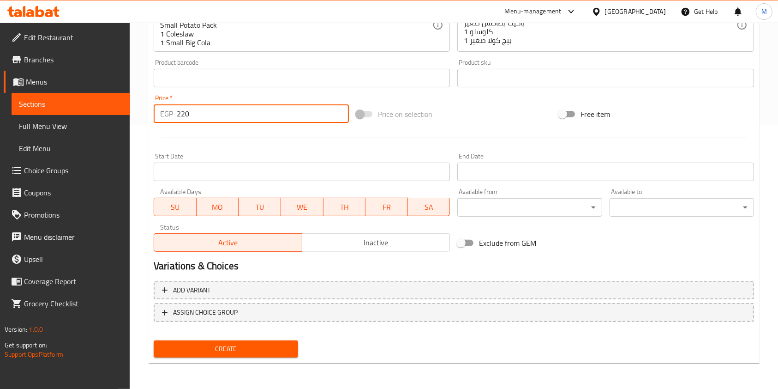
type input "220"
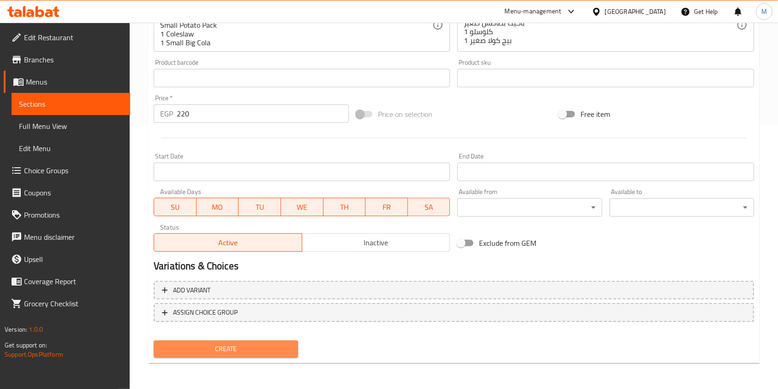
click at [277, 343] on span "Create" at bounding box center [226, 349] width 130 height 12
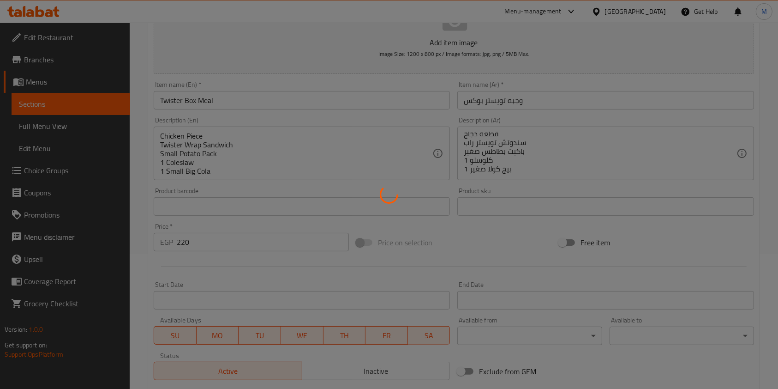
scroll to position [18, 0]
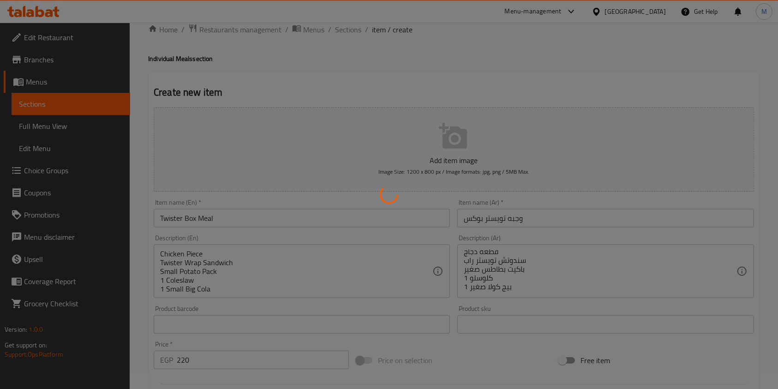
type input "0"
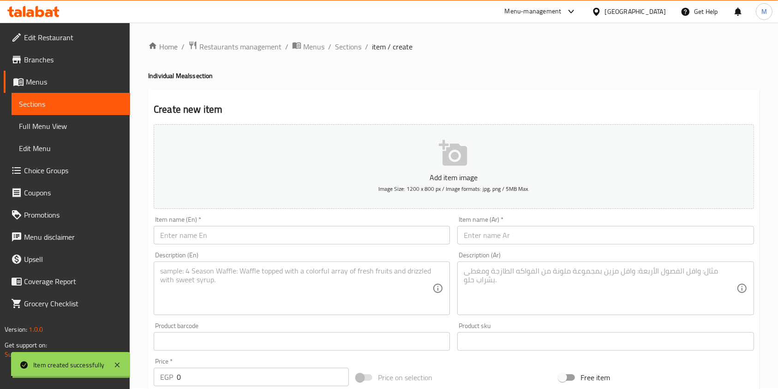
scroll to position [0, 0]
click at [351, 36] on div "Home / Restaurants management / Menus / Sections / item / create Individual Mea…" at bounding box center [454, 338] width 648 height 630
click at [350, 42] on span "Sections" at bounding box center [348, 47] width 26 height 11
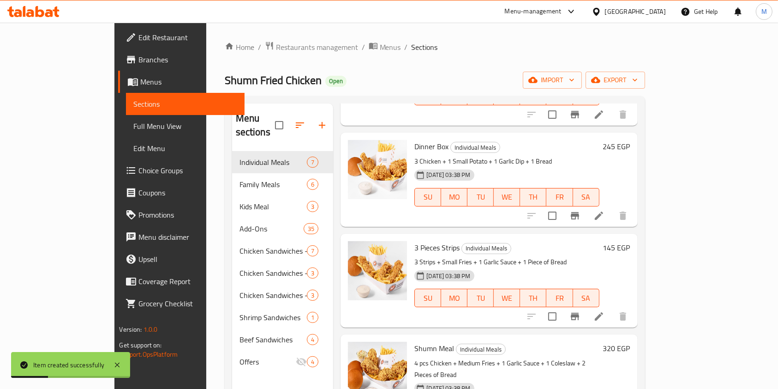
scroll to position [340, 0]
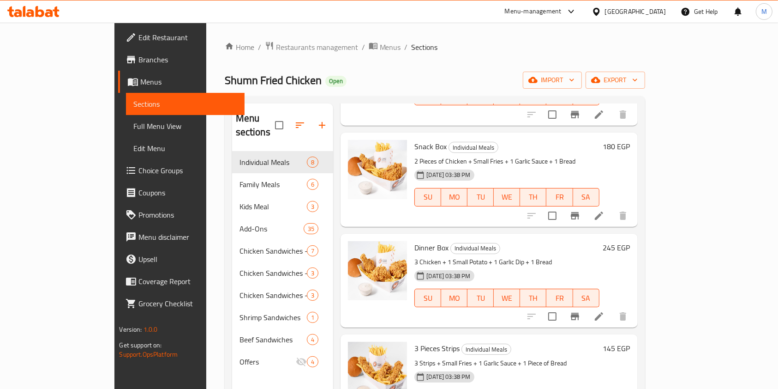
click at [43, 10] on icon at bounding box center [40, 11] width 9 height 11
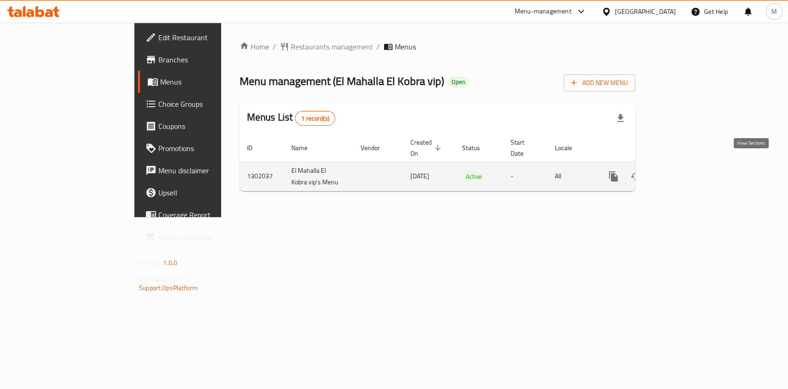
click at [685, 171] on icon "enhanced table" at bounding box center [679, 176] width 11 height 11
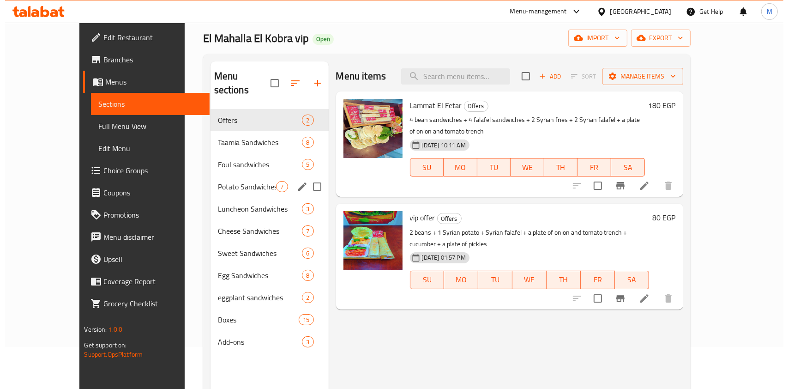
scroll to position [61, 0]
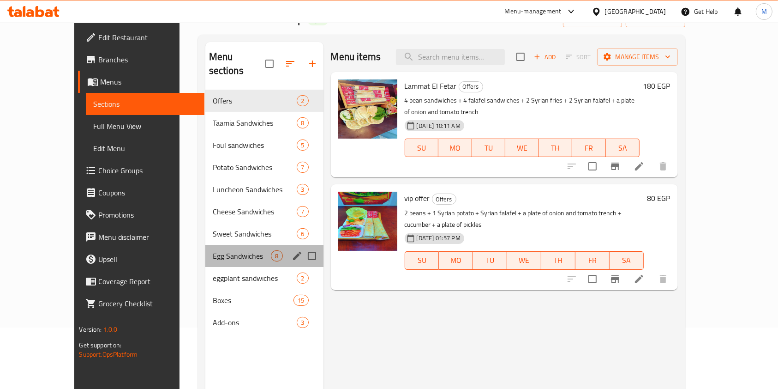
click at [205, 249] on div "Egg Sandwiches 8" at bounding box center [264, 256] width 118 height 22
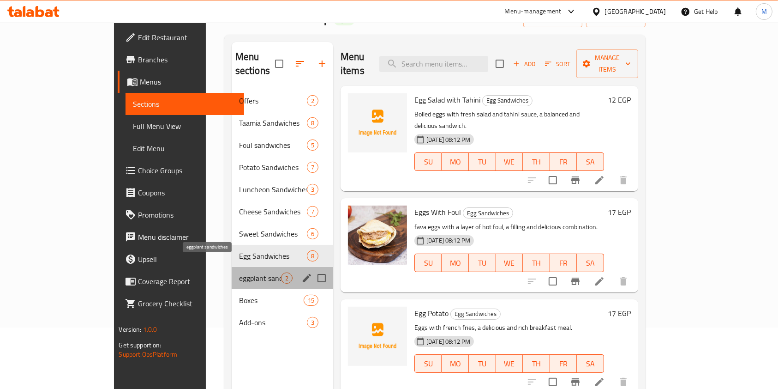
click at [239, 272] on span "eggplant sandwiches" at bounding box center [260, 277] width 42 height 11
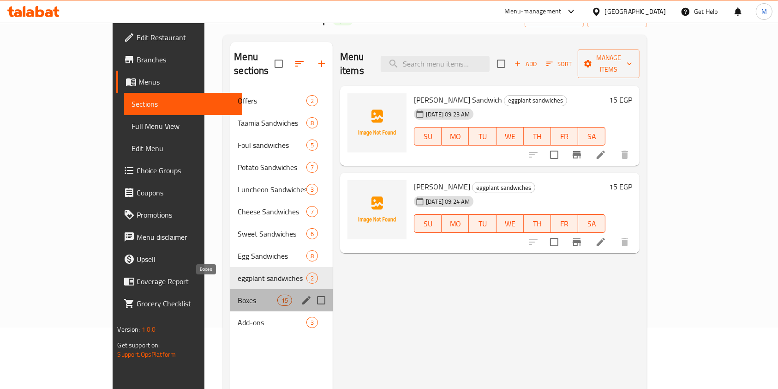
click at [238, 294] on span "Boxes" at bounding box center [257, 299] width 39 height 11
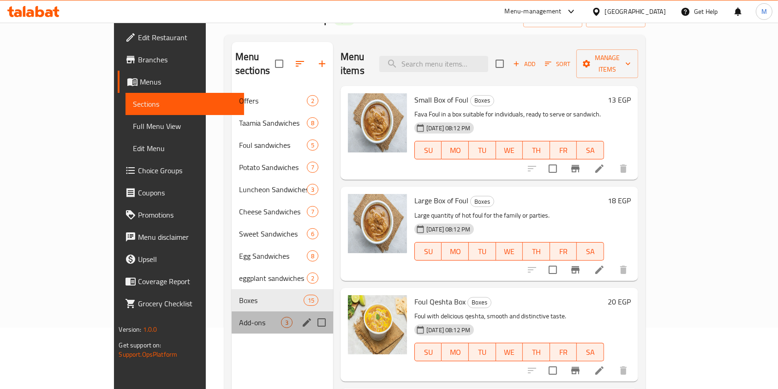
click at [232, 311] on div "Add-ons 3" at bounding box center [283, 322] width 102 height 22
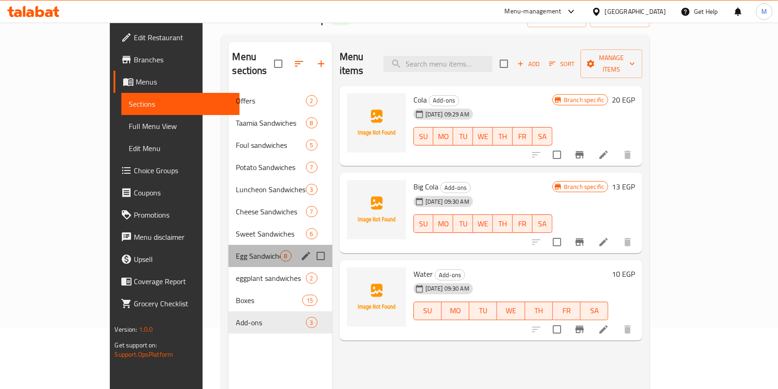
click at [228, 248] on div "Egg Sandwiches 8" at bounding box center [279, 256] width 103 height 22
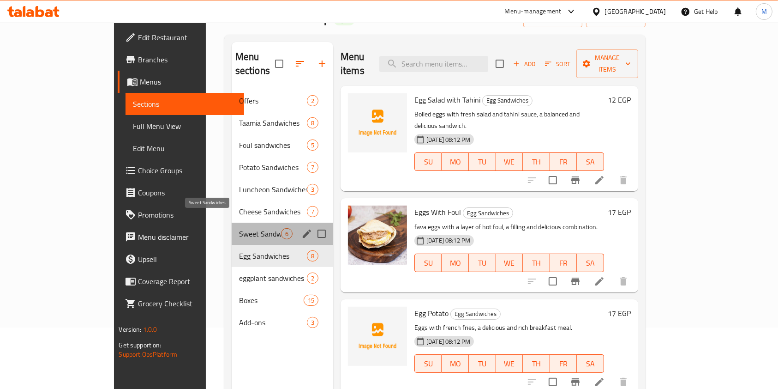
click at [239, 228] on span "Sweet Sandwiches" at bounding box center [260, 233] width 42 height 11
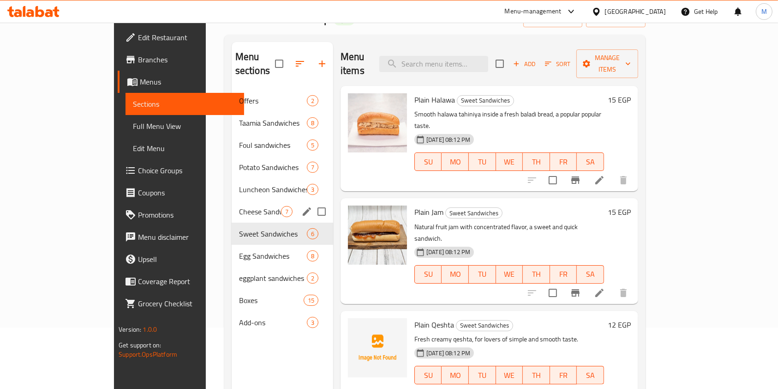
click at [232, 200] on div "Cheese Sandwiches 7" at bounding box center [283, 211] width 102 height 22
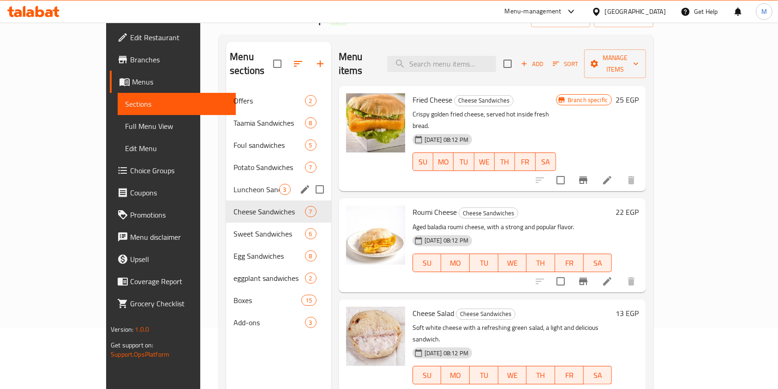
click at [234, 184] on span "Luncheon Sandwiches" at bounding box center [256, 189] width 45 height 11
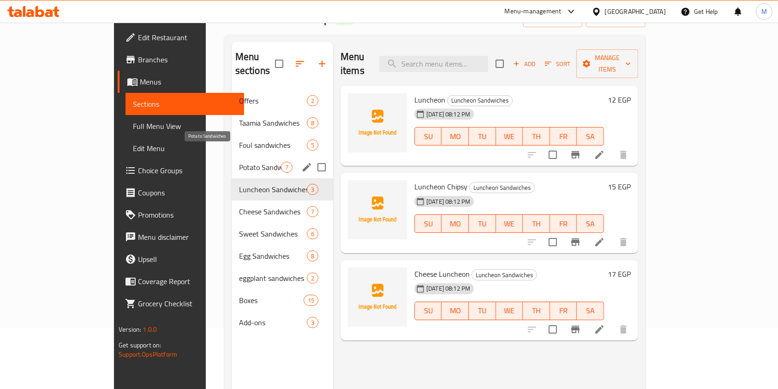
click at [239, 162] on span "Potato Sandwiches" at bounding box center [260, 167] width 42 height 11
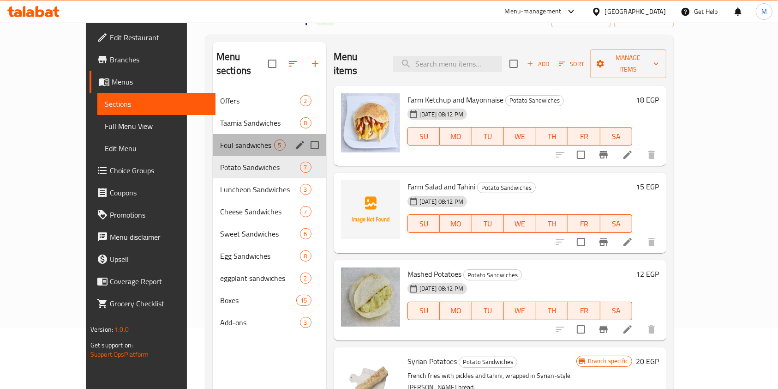
click at [213, 137] on div "Foul sandwiches 5" at bounding box center [270, 145] width 114 height 22
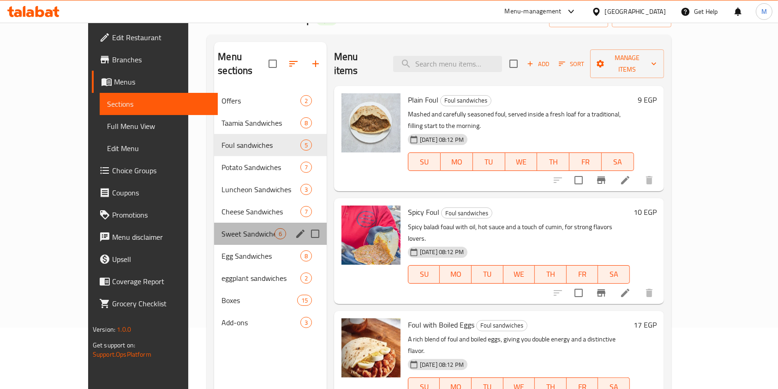
click at [214, 222] on div "Sweet Sandwiches 6" at bounding box center [270, 233] width 113 height 22
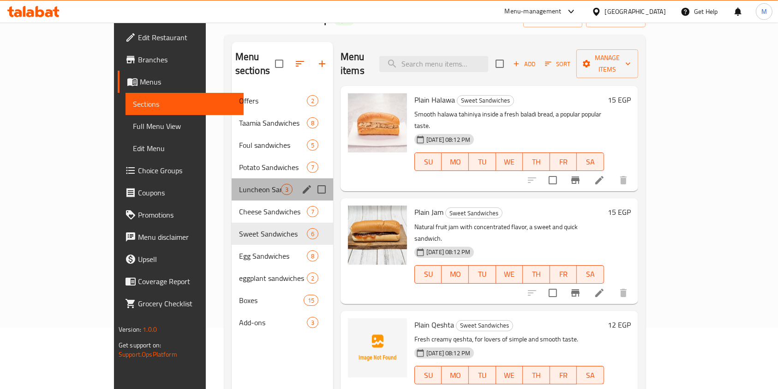
click at [232, 185] on div "Luncheon Sandwiches 3" at bounding box center [283, 189] width 102 height 22
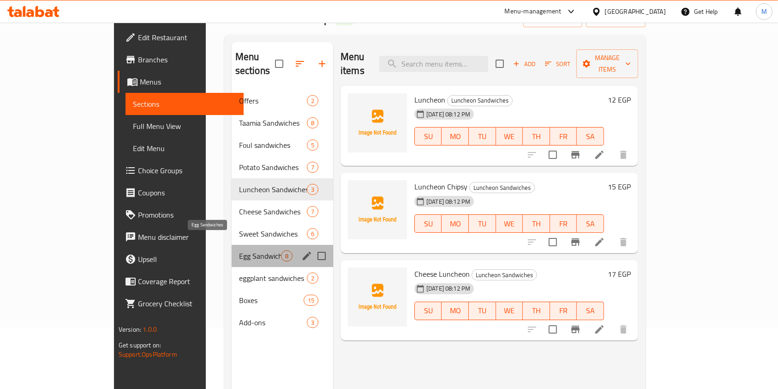
click at [239, 250] on span "Egg Sandwiches" at bounding box center [260, 255] width 42 height 11
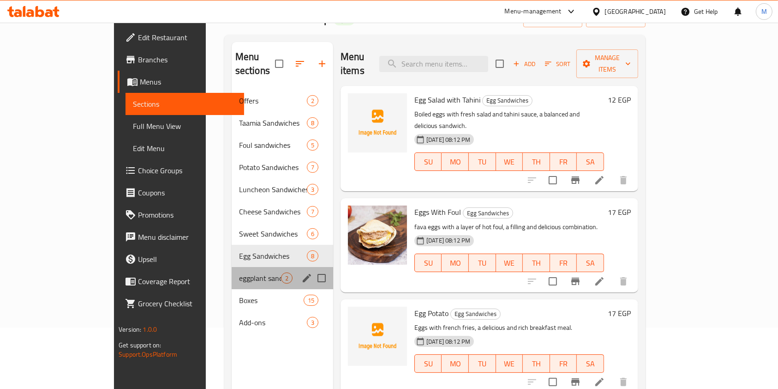
click at [232, 272] on div "eggplant sandwiches 2" at bounding box center [283, 278] width 102 height 22
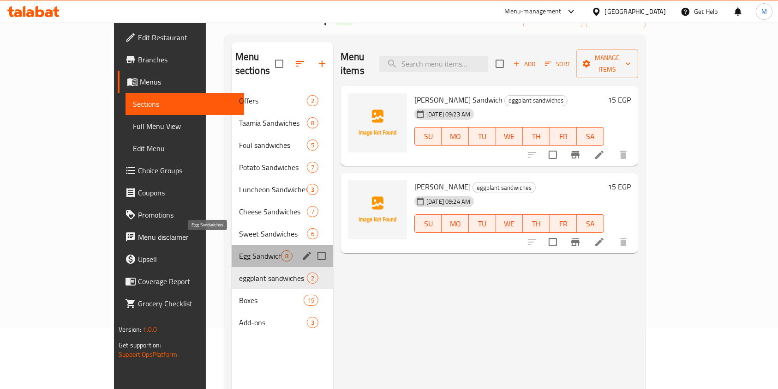
click at [239, 250] on span "Egg Sandwiches" at bounding box center [260, 255] width 42 height 11
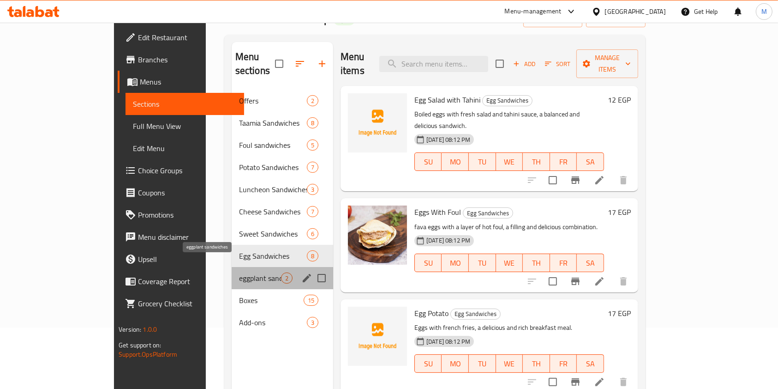
click at [239, 272] on span "eggplant sandwiches" at bounding box center [260, 277] width 42 height 11
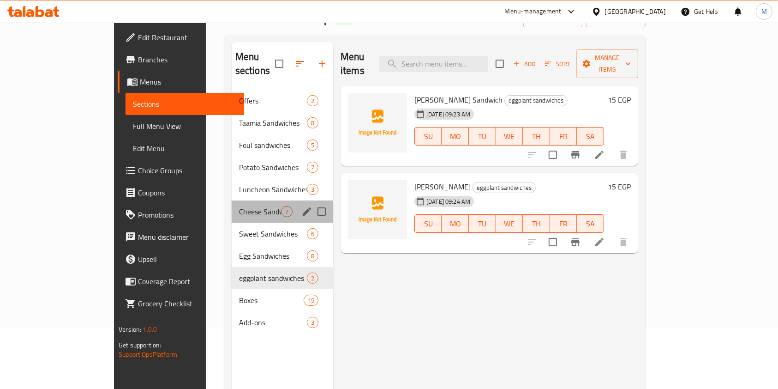
click at [232, 207] on div "Cheese Sandwiches 7" at bounding box center [283, 211] width 102 height 22
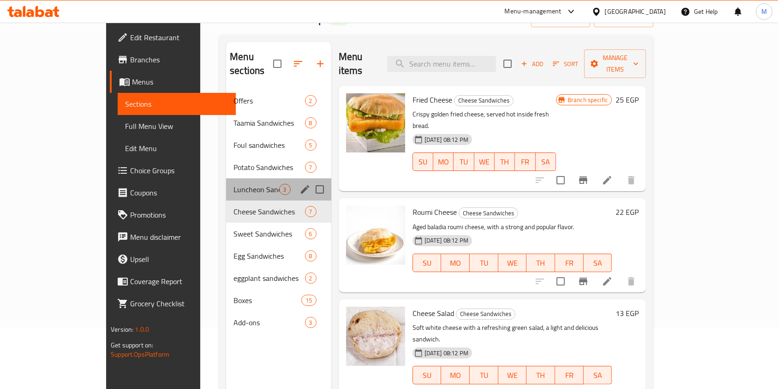
click at [226, 178] on div "Luncheon Sandwiches 3" at bounding box center [278, 189] width 105 height 22
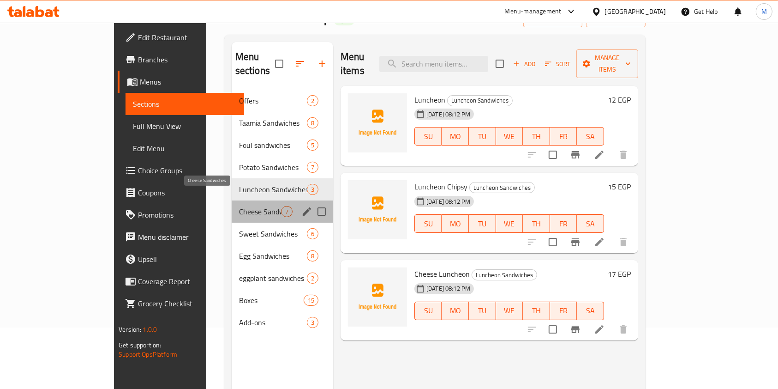
click at [239, 206] on span "Cheese Sandwiches" at bounding box center [260, 211] width 42 height 11
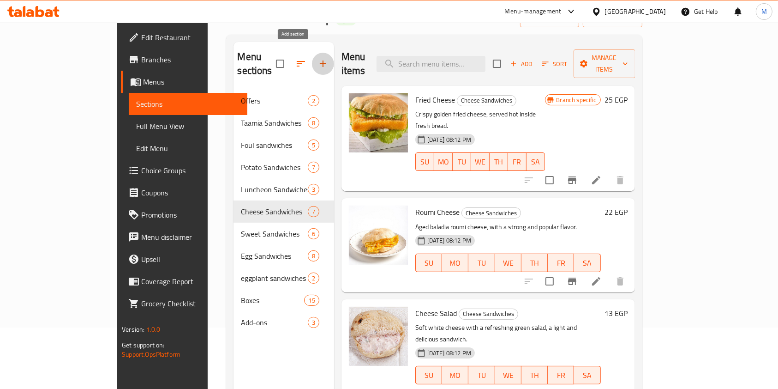
click at [318, 58] on icon "button" at bounding box center [323, 63] width 11 height 11
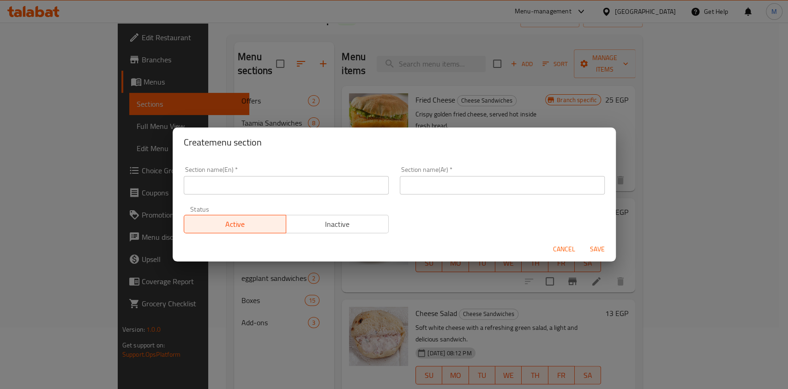
click at [433, 183] on input "text" at bounding box center [502, 185] width 205 height 18
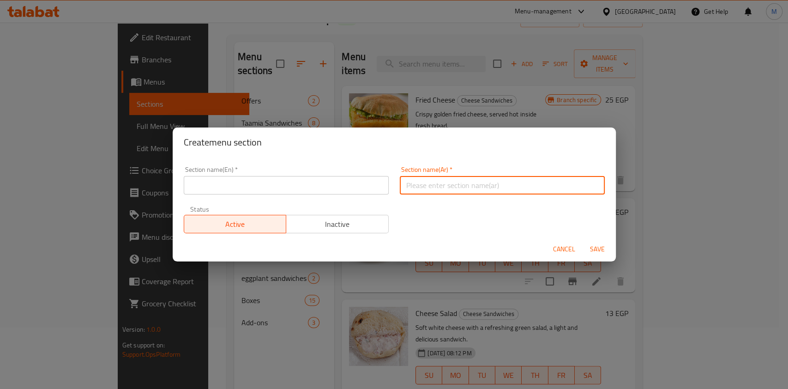
paste input "كريب حلو"
type input "كريب حلو"
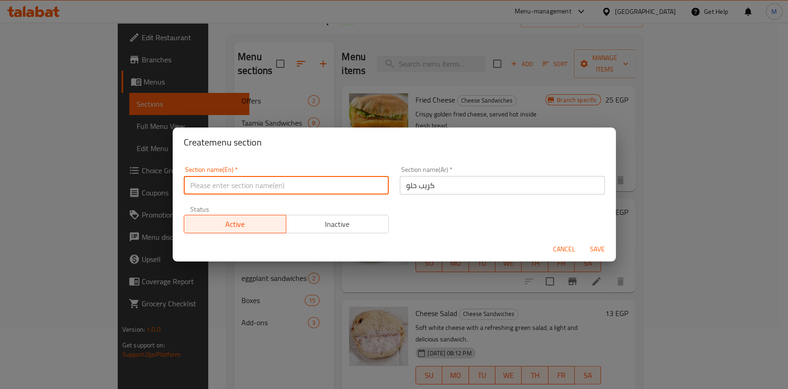
click at [352, 187] on input "text" at bounding box center [286, 185] width 205 height 18
paste input "Sweet Crepe"
type input "Sweet Crepe"
click at [600, 245] on span "Save" at bounding box center [597, 249] width 22 height 12
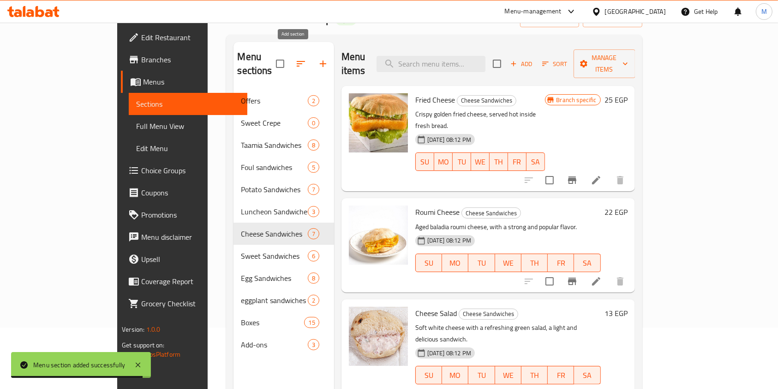
click at [318, 58] on icon "button" at bounding box center [323, 63] width 11 height 11
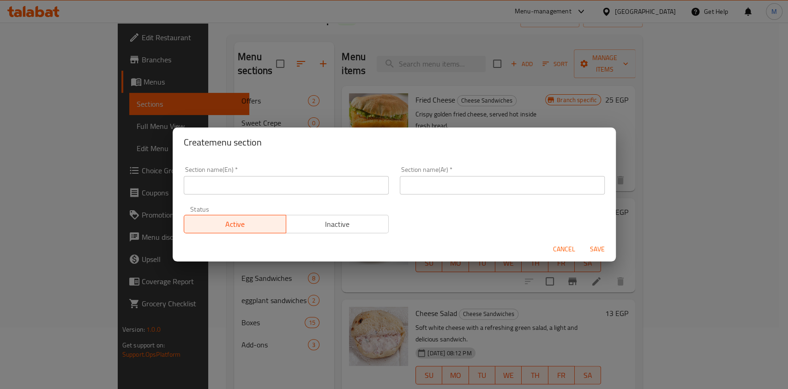
click at [554, 248] on span "Cancel" at bounding box center [564, 249] width 22 height 12
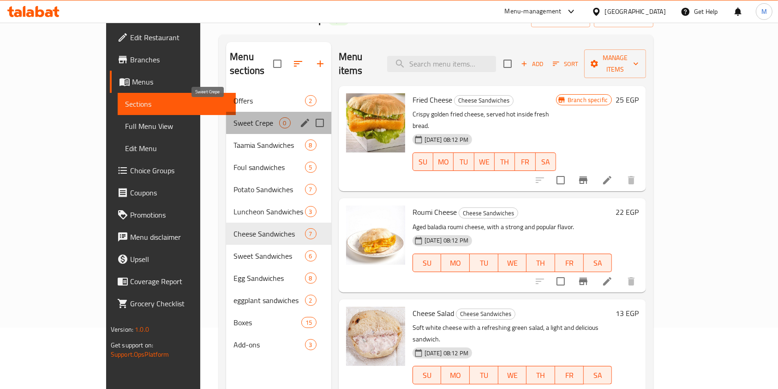
click at [234, 117] on span "Sweet Crepe" at bounding box center [256, 122] width 45 height 11
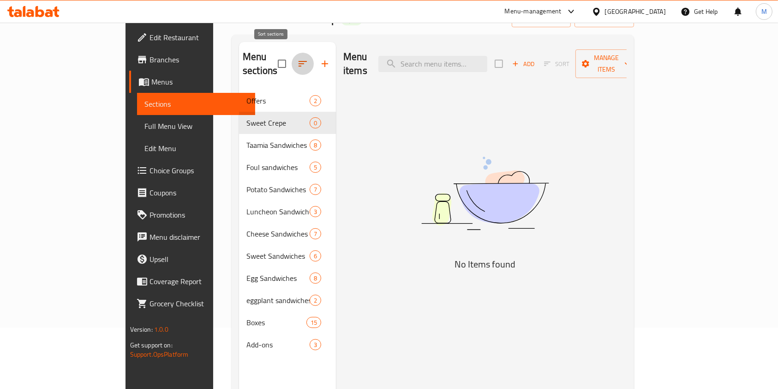
click at [297, 58] on icon "button" at bounding box center [302, 63] width 11 height 11
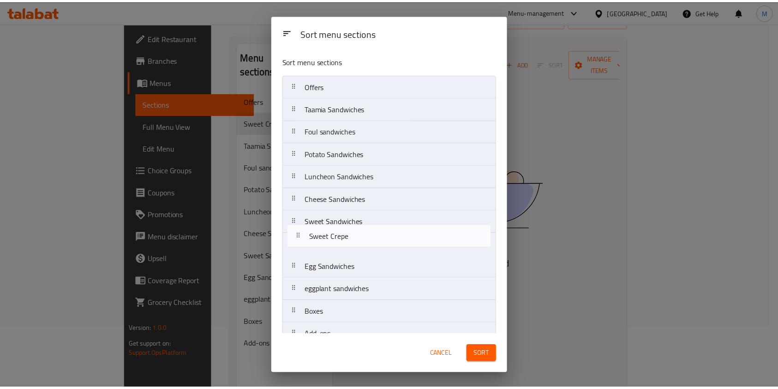
scroll to position [15, 0]
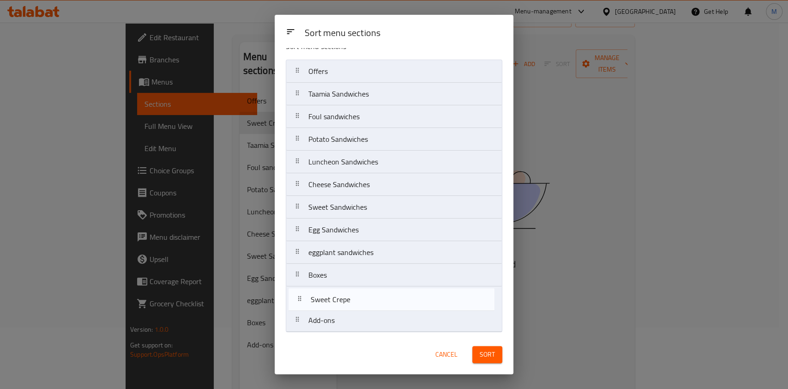
drag, startPoint x: 350, startPoint y: 113, endPoint x: 352, endPoint y: 307, distance: 194.3
click at [352, 307] on nav "Offers Sweet Crepe Taamia Sandwiches Foul sandwiches Potato Sandwiches Luncheon…" at bounding box center [394, 196] width 216 height 272
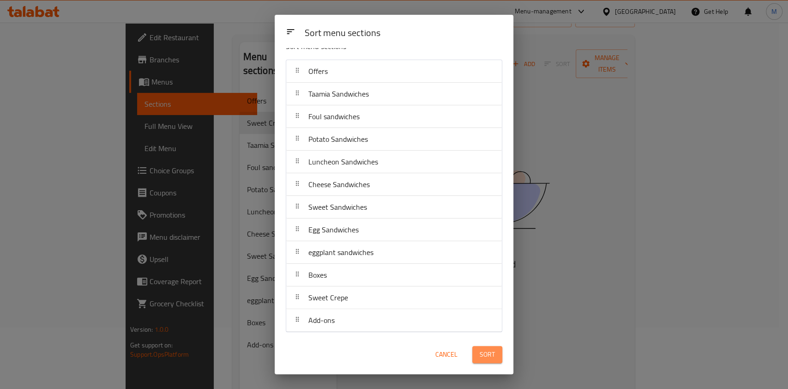
click at [491, 359] on span "Sort" at bounding box center [487, 354] width 15 height 12
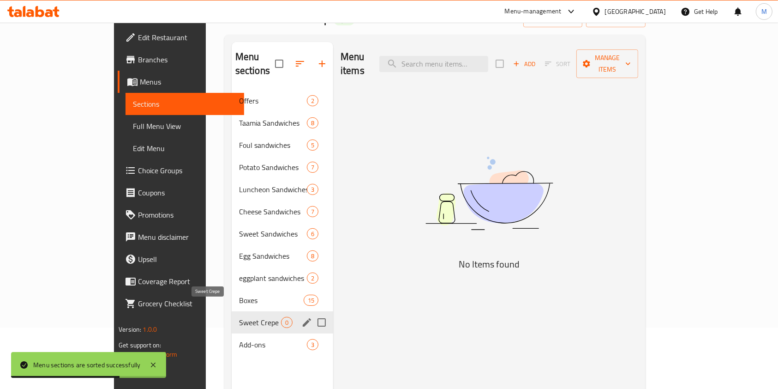
click at [239, 317] on span "Sweet Crepe" at bounding box center [260, 322] width 42 height 11
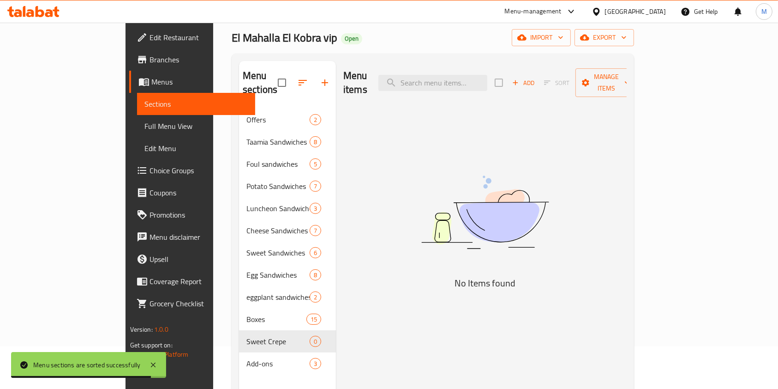
scroll to position [0, 0]
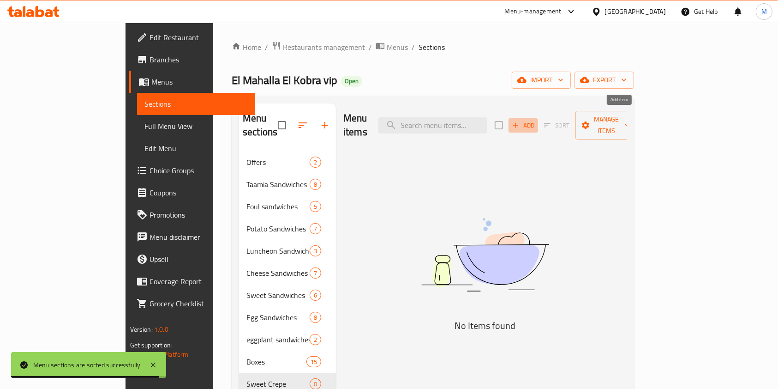
click at [536, 120] on span "Add" at bounding box center [523, 125] width 25 height 11
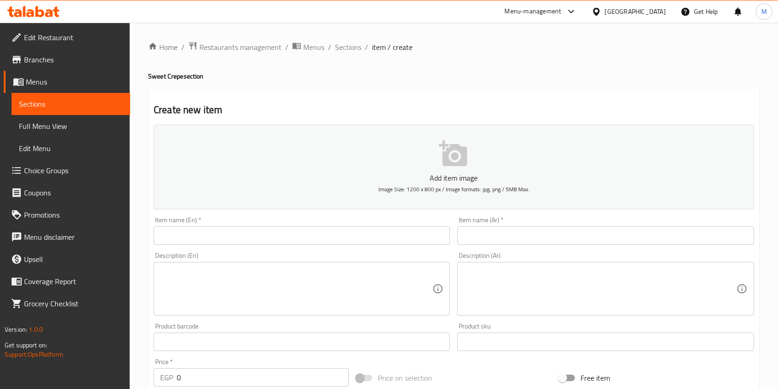
click at [491, 239] on input "text" at bounding box center [605, 235] width 296 height 18
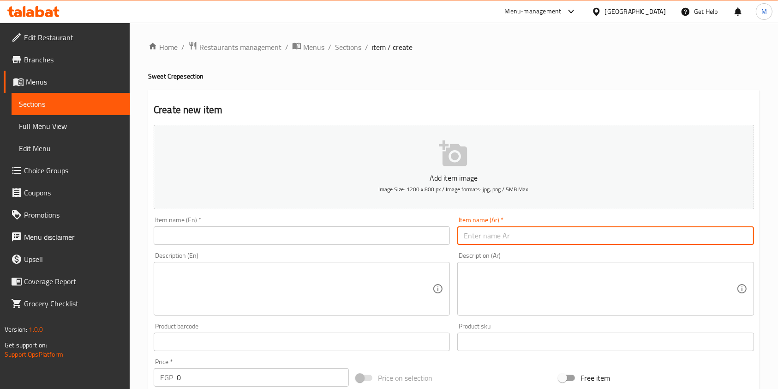
paste input "كريب نوتيلا ساده"
type input "كريب نوتيلا ساده"
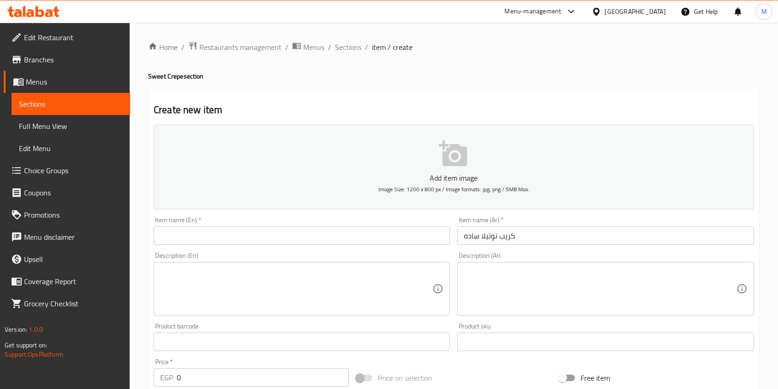
click at [363, 247] on div "Item name (En)   * Item name (En) *" at bounding box center [302, 231] width 304 height 36
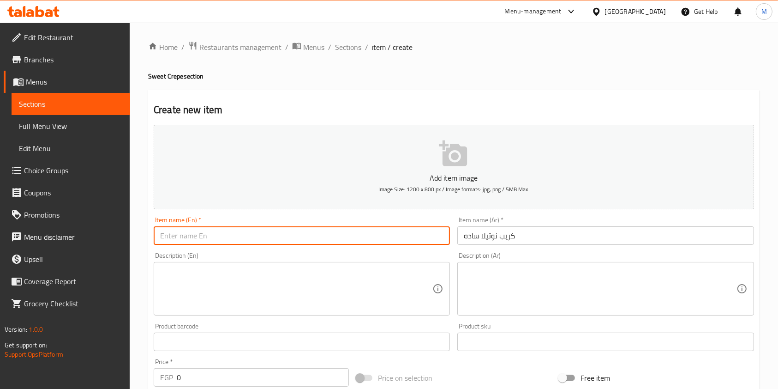
click at [366, 242] on input "text" at bounding box center [302, 235] width 296 height 18
paste input "Plain Nutella Crepe"
type input "Plain Nutella Crepe"
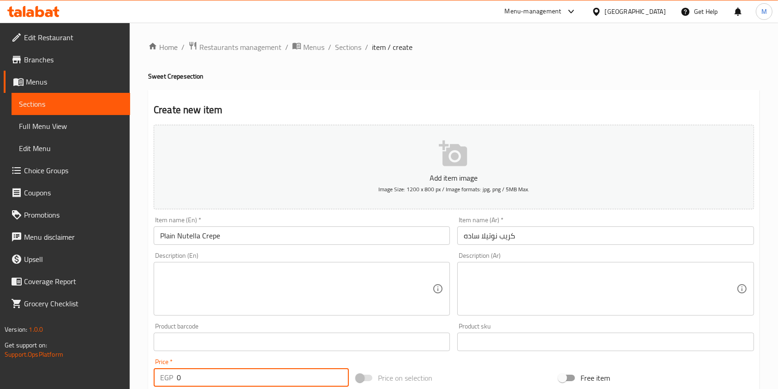
drag, startPoint x: 181, startPoint y: 373, endPoint x: 172, endPoint y: 377, distance: 10.1
click at [172, 377] on div "EGP 0 Price *" at bounding box center [251, 377] width 195 height 18
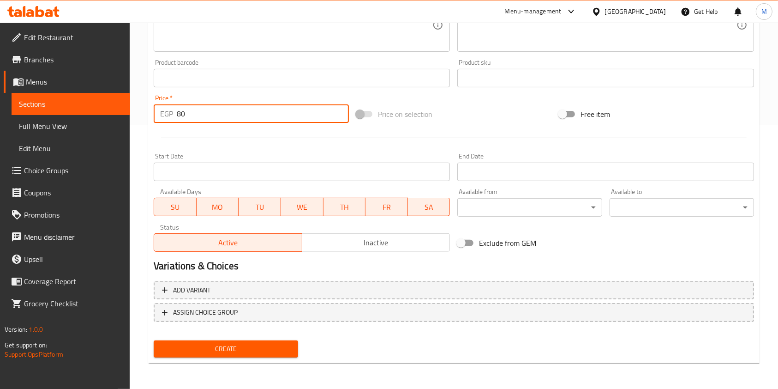
type input "80"
click at [253, 349] on span "Create" at bounding box center [226, 349] width 130 height 12
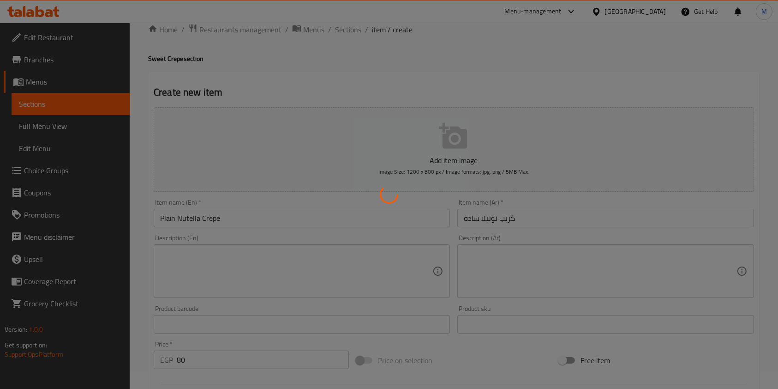
type input "0"
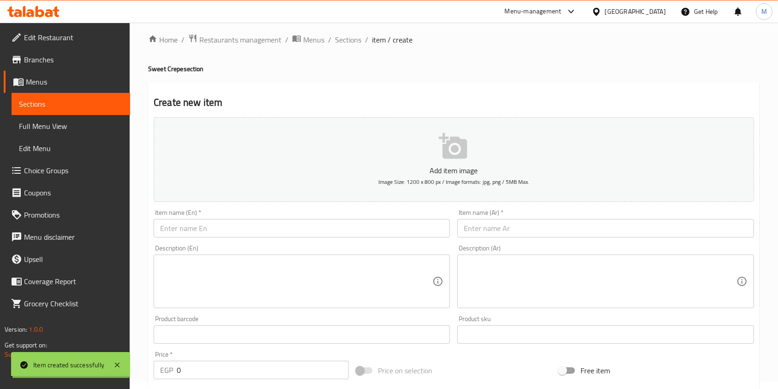
scroll to position [0, 0]
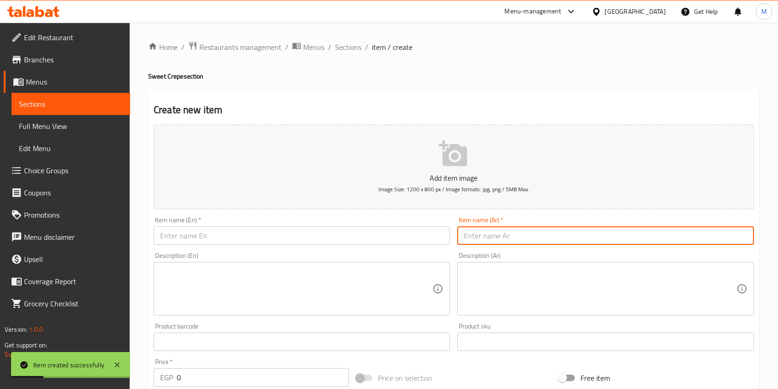
click at [491, 242] on input "text" at bounding box center [605, 235] width 296 height 18
paste input "كريب نوتيلا هوهوز"
type input "كريب نوتيلا هوهوز"
click at [328, 231] on input "text" at bounding box center [302, 235] width 296 height 18
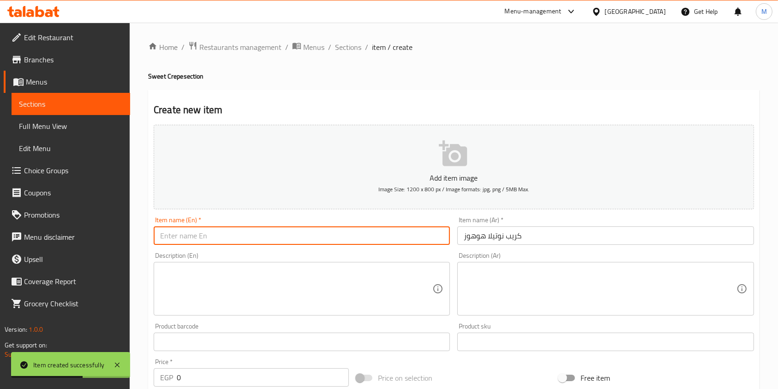
paste input "Nutella HoHos Crepe"
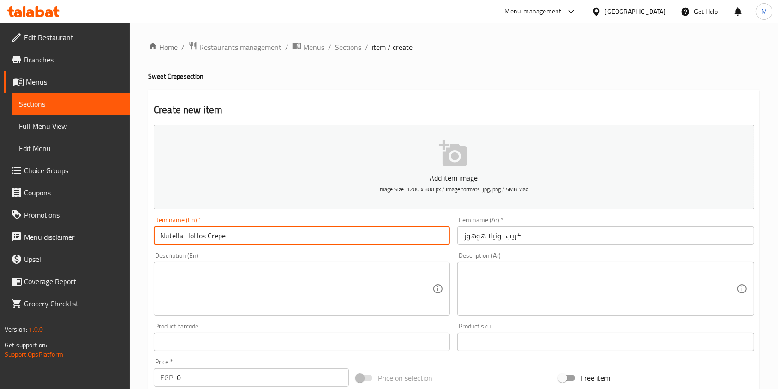
type input "Nutella HoHos Crepe"
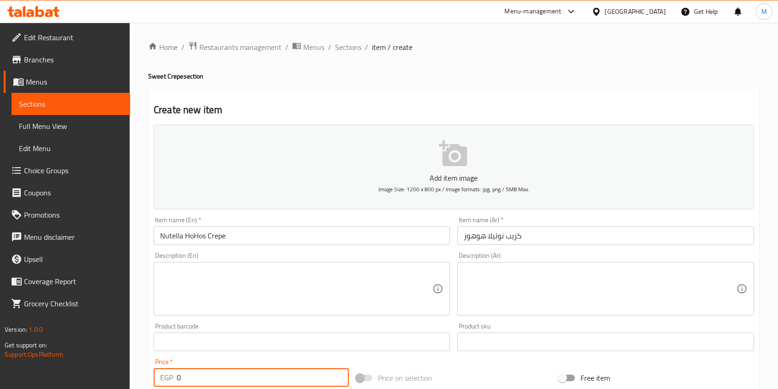
drag, startPoint x: 184, startPoint y: 375, endPoint x: 173, endPoint y: 377, distance: 11.2
click at [173, 377] on div "EGP 0 Price *" at bounding box center [251, 377] width 195 height 18
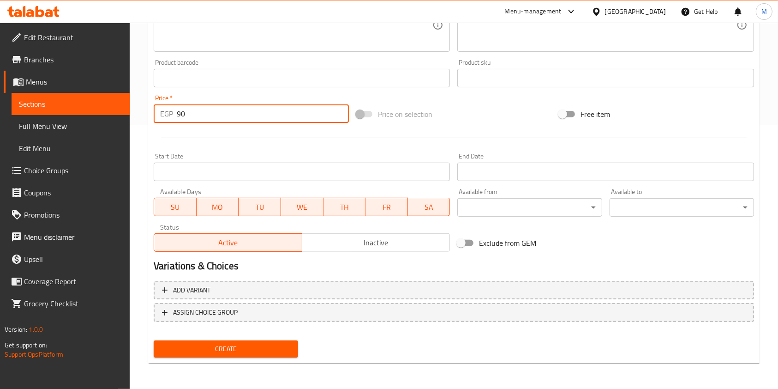
type input "90"
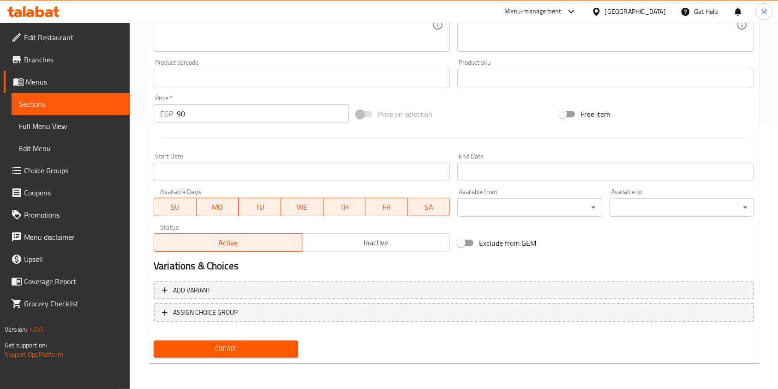
click at [287, 359] on div "Create" at bounding box center [226, 348] width 152 height 24
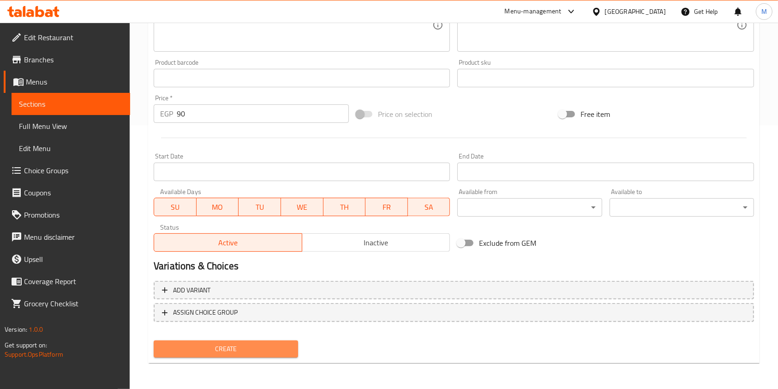
click at [284, 348] on span "Create" at bounding box center [226, 349] width 130 height 12
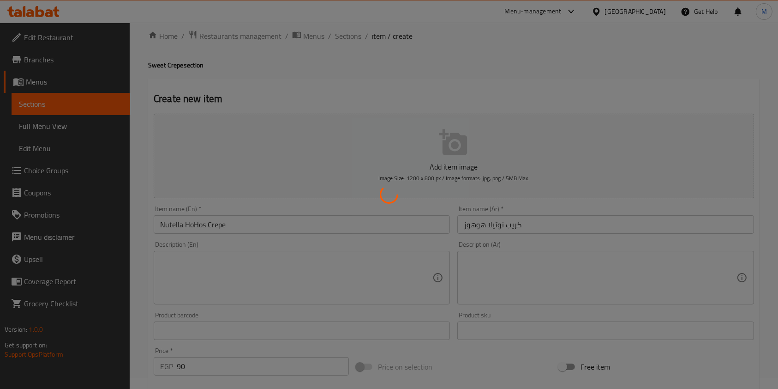
scroll to position [0, 0]
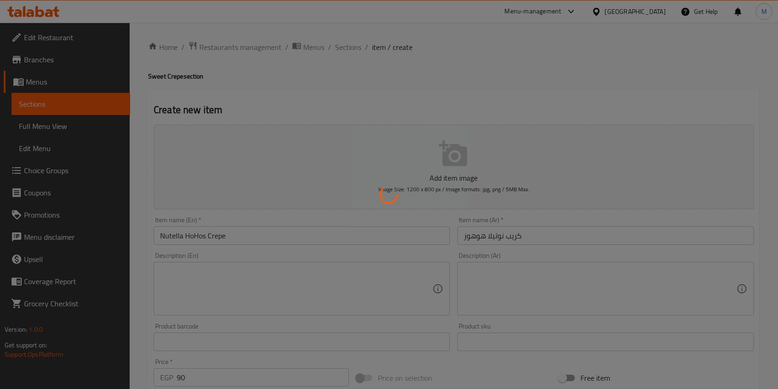
type input "0"
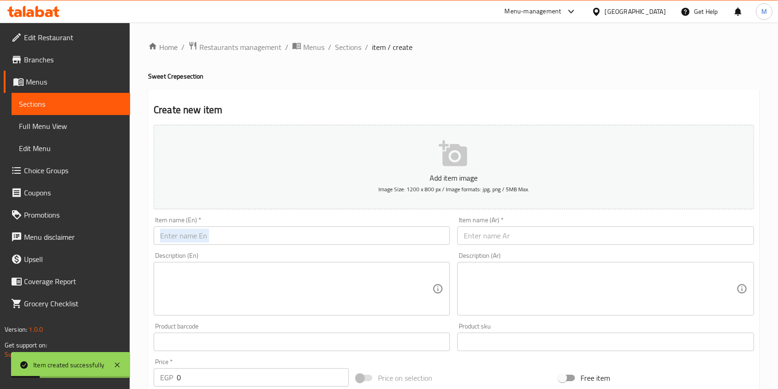
click at [456, 239] on div "Add item image Image Size: 1200 x 800 px / Image formats: jpg, png / 5MB Max. I…" at bounding box center [454, 320] width 608 height 398
click at [464, 238] on input "text" at bounding box center [605, 235] width 296 height 18
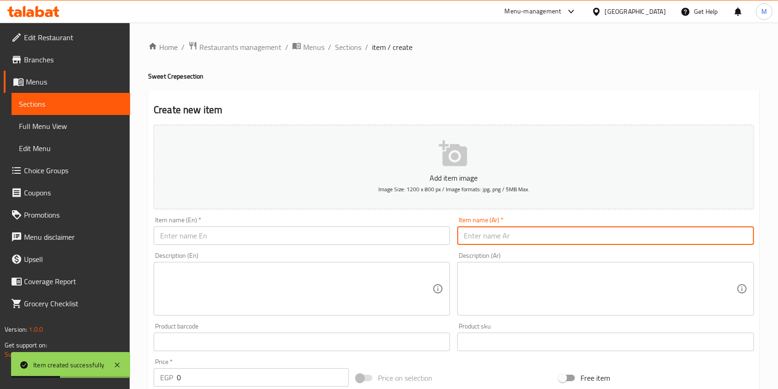
paste input "Nutella Twinkies Crepe"
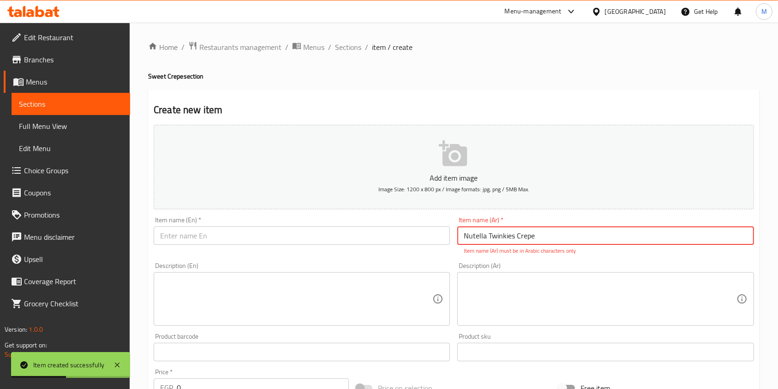
type input "Nutella Twinkies Crepe"
click at [369, 233] on input "text" at bounding box center [302, 235] width 296 height 18
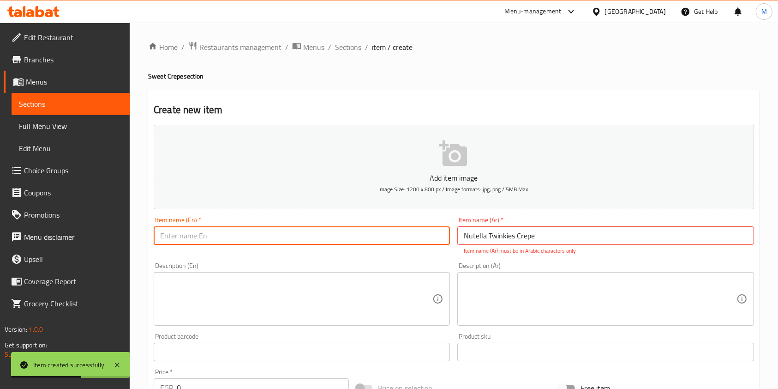
paste input "كريب نوتيلا توينكيز"
type input "كريب نوتيلا توينكيز"
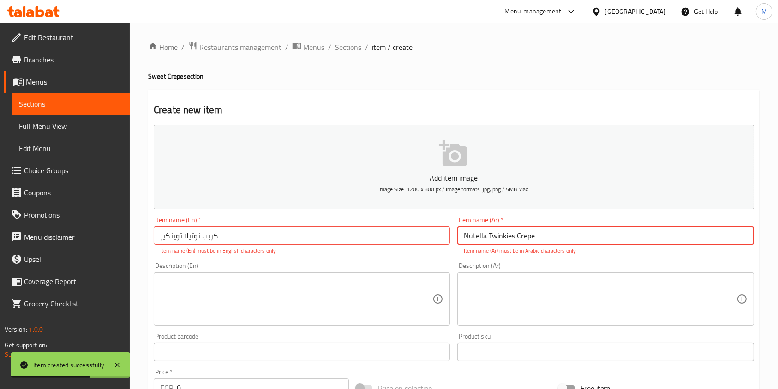
click at [478, 234] on input "Nutella Twinkies Crepe" at bounding box center [605, 235] width 296 height 18
paste input "كريب نوتيلا توينكيز"
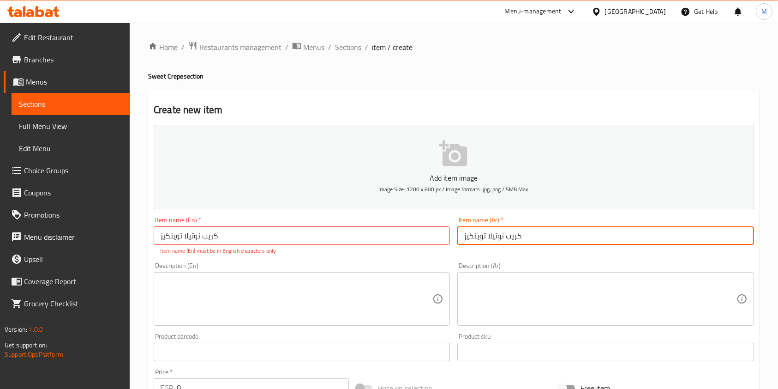
type input "كريب نوتيلا توينكيز"
click at [185, 237] on input "كريب نوتيلا توينكيز" at bounding box center [302, 235] width 296 height 18
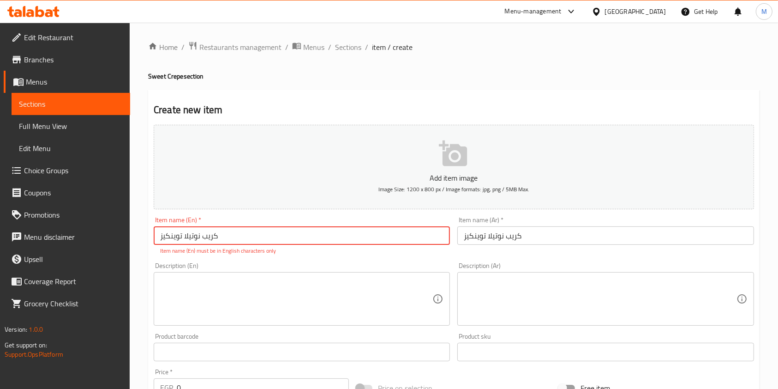
click at [185, 237] on input "كريب نوتيلا توينكيز" at bounding box center [302, 235] width 296 height 18
click at [184, 238] on input "كريب نوتيلا توينكيز" at bounding box center [302, 235] width 296 height 18
paste input "Nutella Twinkies Crepe"
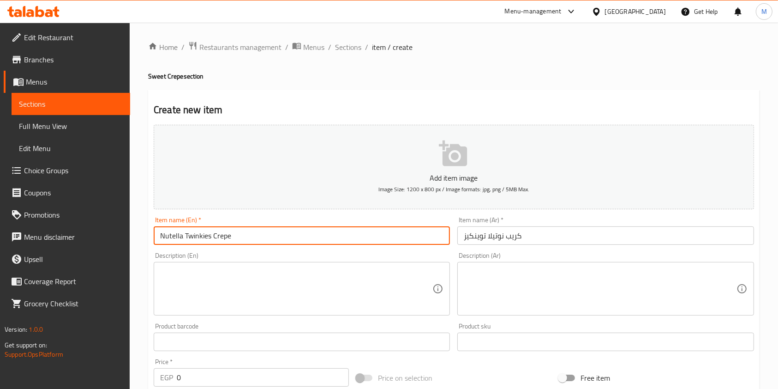
type input "Nutella Twinkies Crepe"
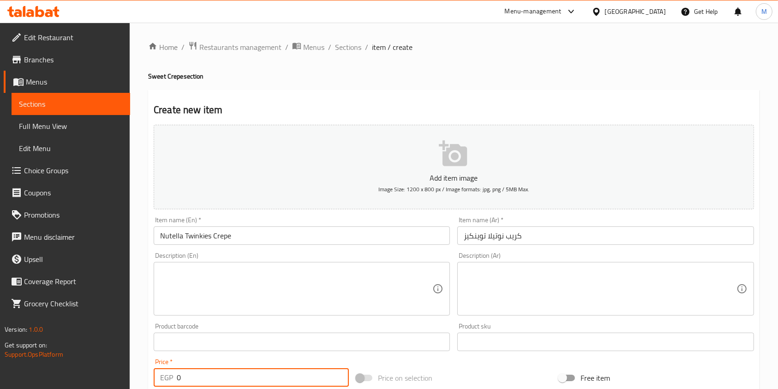
click at [175, 378] on div "EGP 0 Price *" at bounding box center [251, 377] width 195 height 18
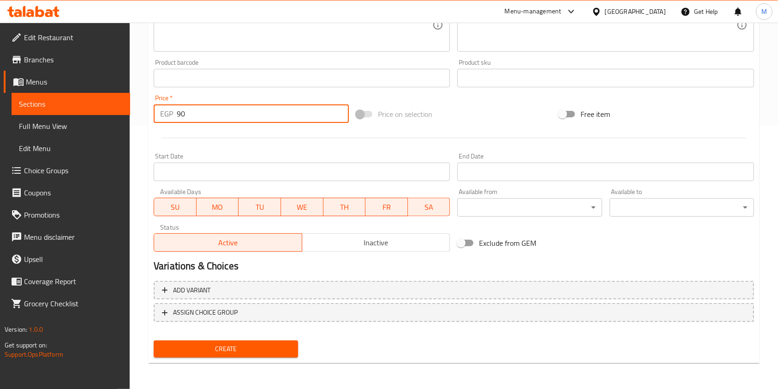
type input "90"
click at [257, 345] on span "Create" at bounding box center [226, 349] width 130 height 12
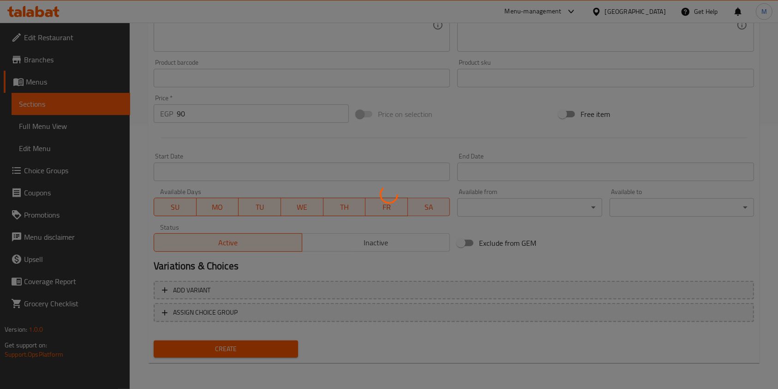
type input "0"
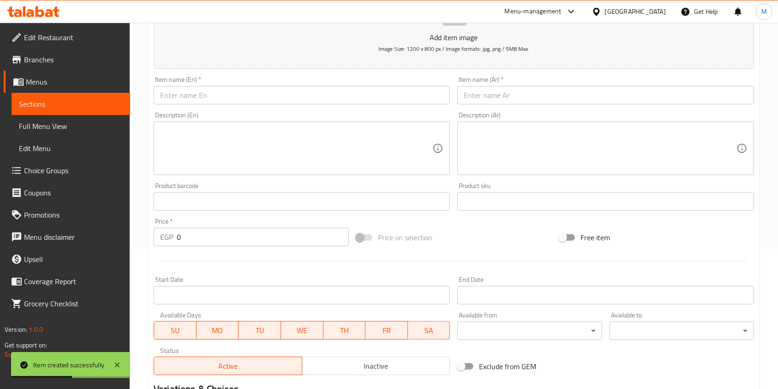
scroll to position [79, 0]
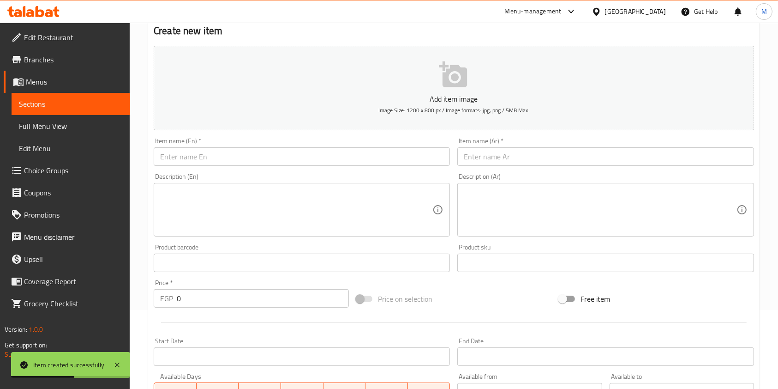
click at [506, 164] on input "text" at bounding box center [605, 156] width 296 height 18
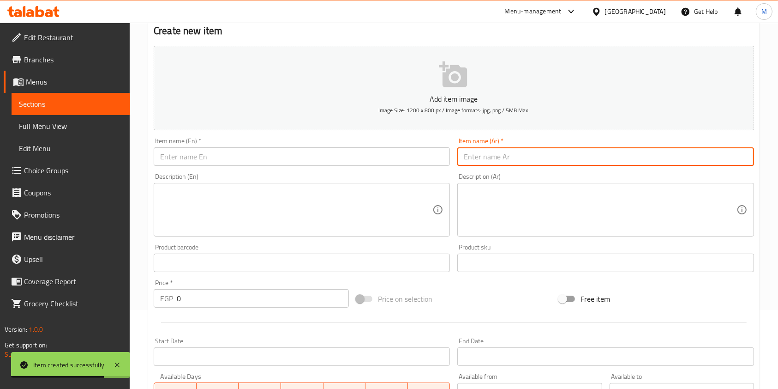
paste input "كريب نوتيلا اوريو"
type input "كريب نوتيلا اوريو"
click at [321, 161] on input "text" at bounding box center [302, 156] width 296 height 18
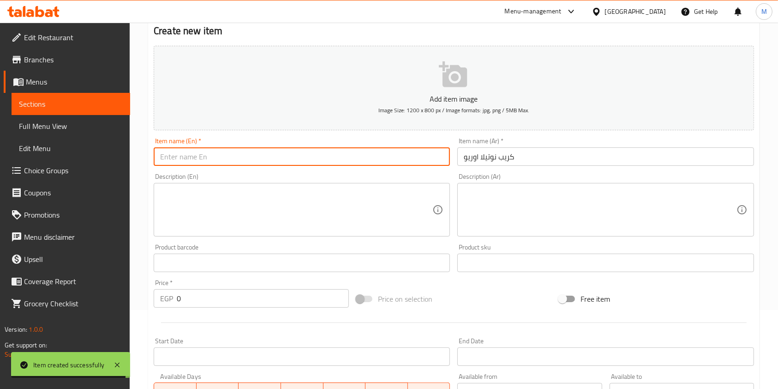
paste input "Nutella Oreo Crepe"
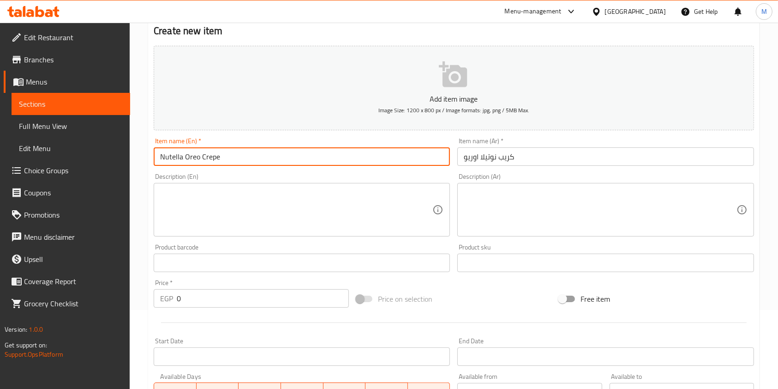
type input "Nutella Oreo Crepe"
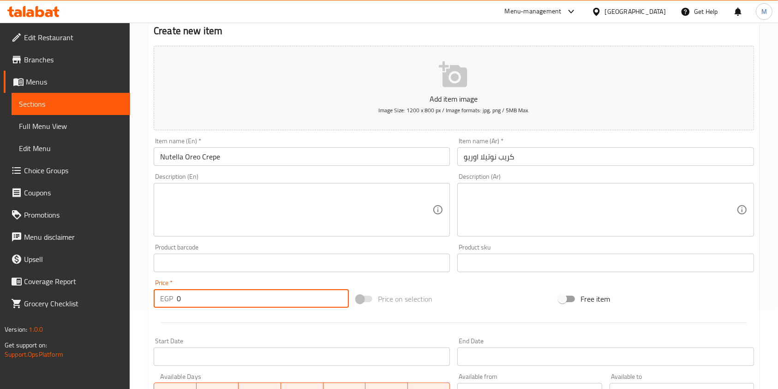
click at [177, 299] on input "0" at bounding box center [263, 298] width 172 height 18
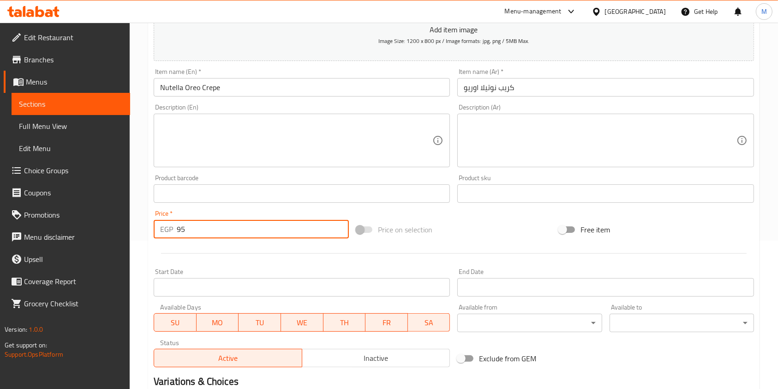
scroll to position [264, 0]
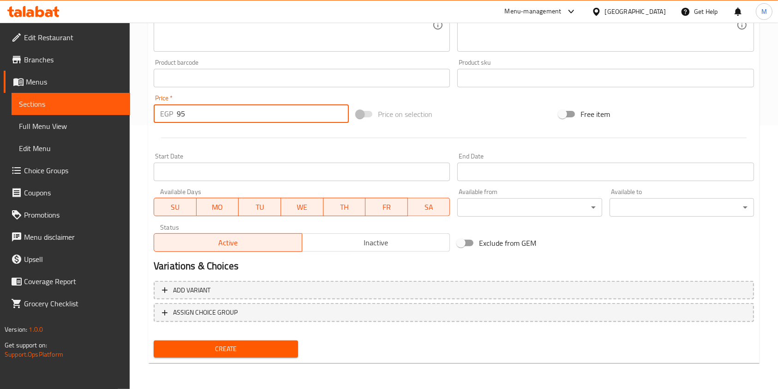
type input "95"
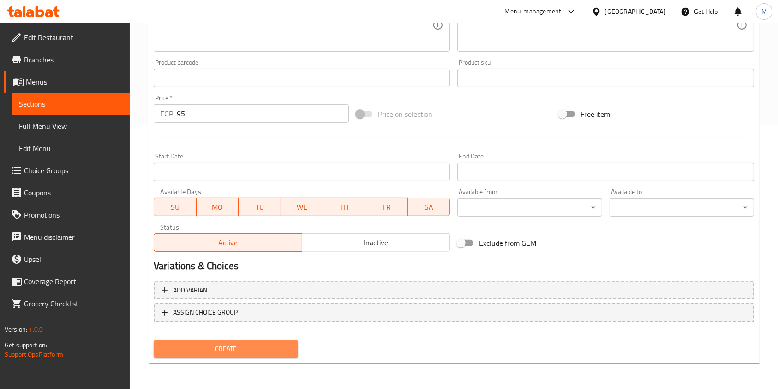
click at [298, 356] on button "Create" at bounding box center [226, 348] width 144 height 17
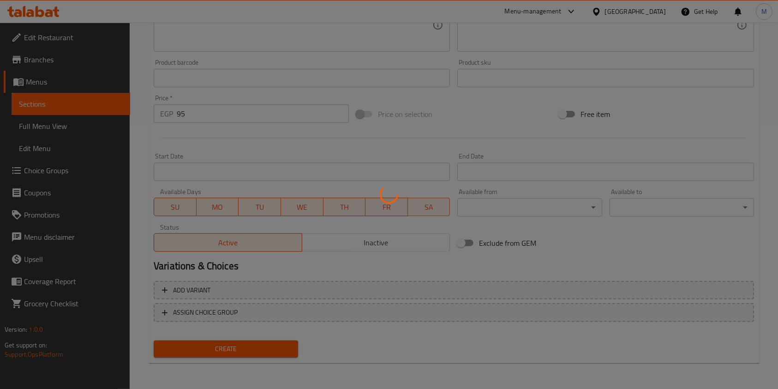
type input "0"
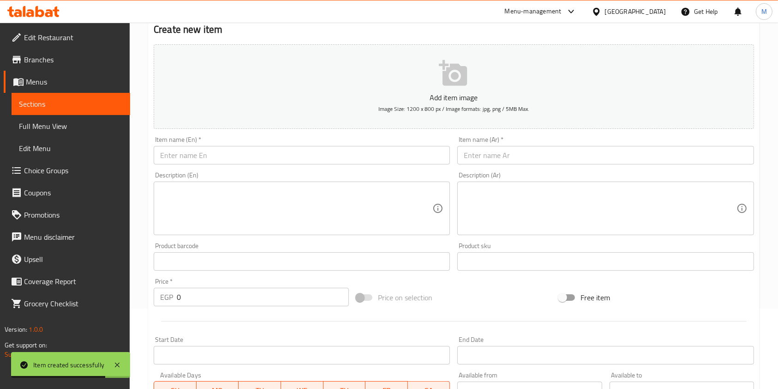
scroll to position [0, 0]
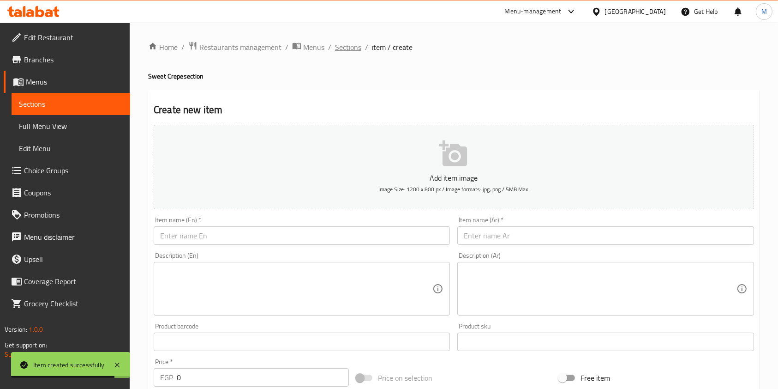
click at [353, 53] on span "Sections" at bounding box center [348, 47] width 26 height 11
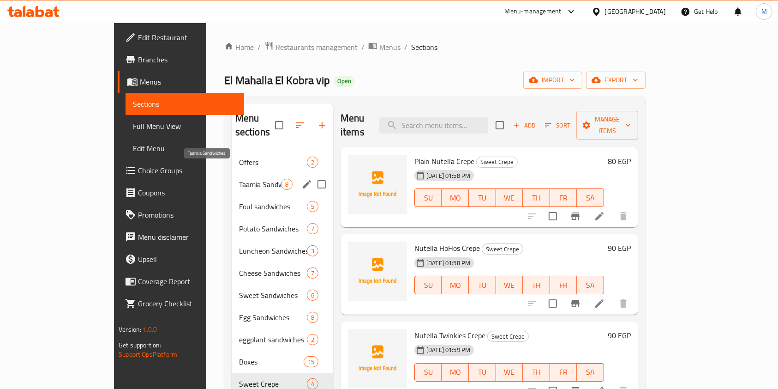
click at [239, 179] on span "Taamia Sandwiches" at bounding box center [260, 184] width 42 height 11
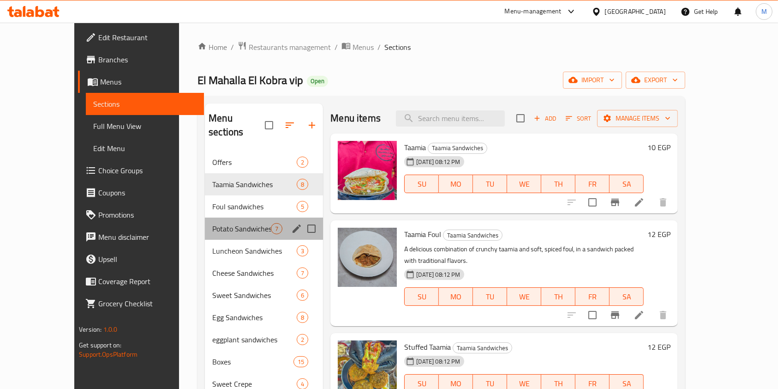
click at [205, 217] on div "Potato Sandwiches 7" at bounding box center [264, 228] width 118 height 22
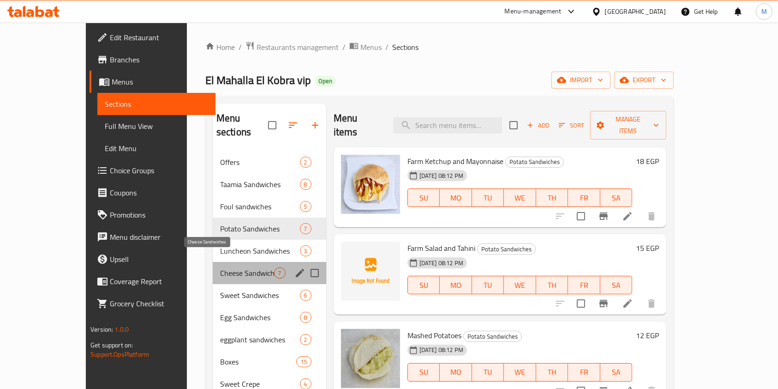
click at [220, 267] on span "Cheese Sandwiches" at bounding box center [247, 272] width 54 height 11
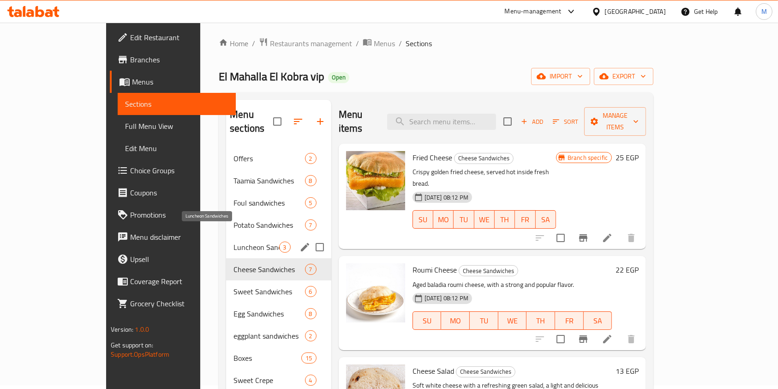
scroll to position [61, 0]
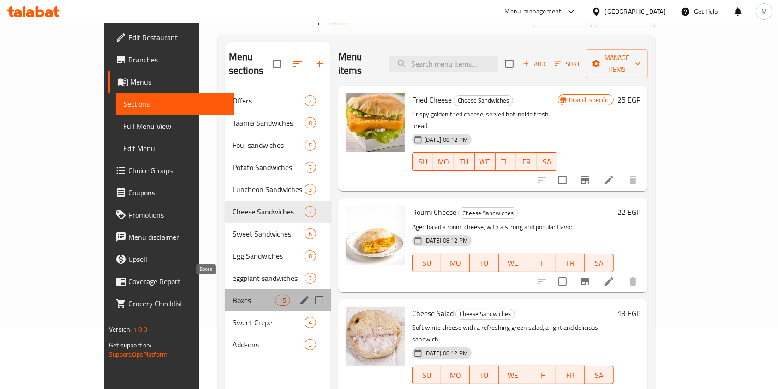
click at [233, 294] on span "Boxes" at bounding box center [254, 299] width 43 height 11
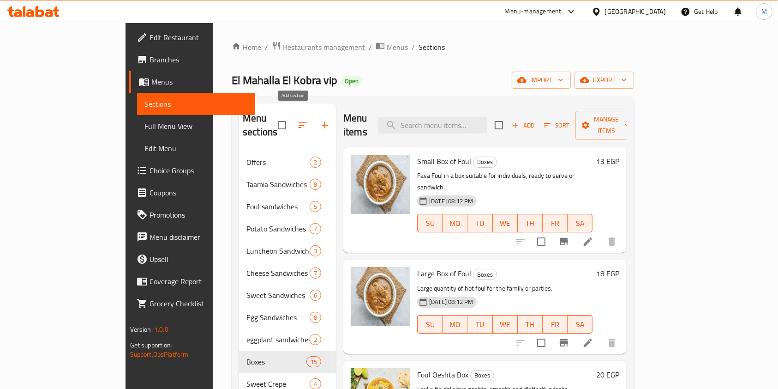
click at [314, 114] on button "button" at bounding box center [325, 125] width 22 height 22
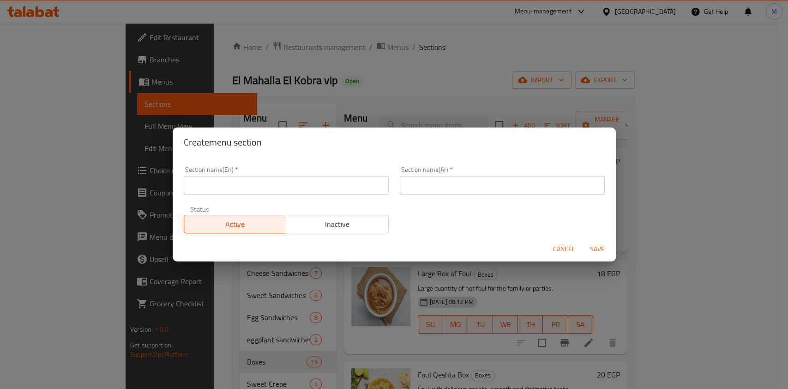
click at [465, 190] on input "text" at bounding box center [502, 185] width 205 height 18
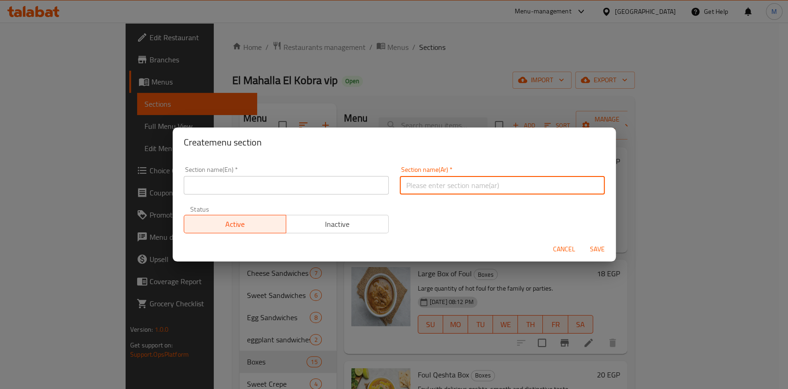
paste input "كريبات"
type input "كريبات"
click at [346, 176] on input "text" at bounding box center [286, 185] width 205 height 18
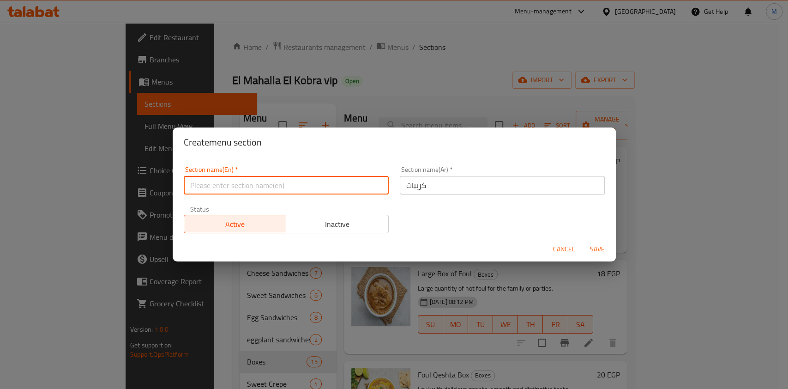
paste input "Crepes"
type input "Crepes"
click at [597, 246] on span "Save" at bounding box center [597, 249] width 22 height 12
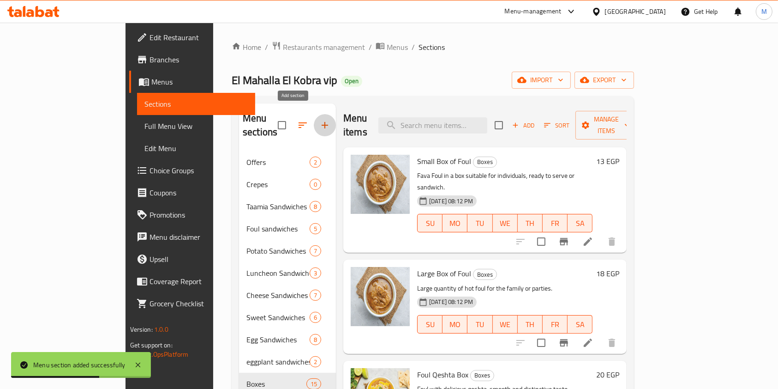
click at [319, 123] on icon "button" at bounding box center [324, 125] width 11 height 11
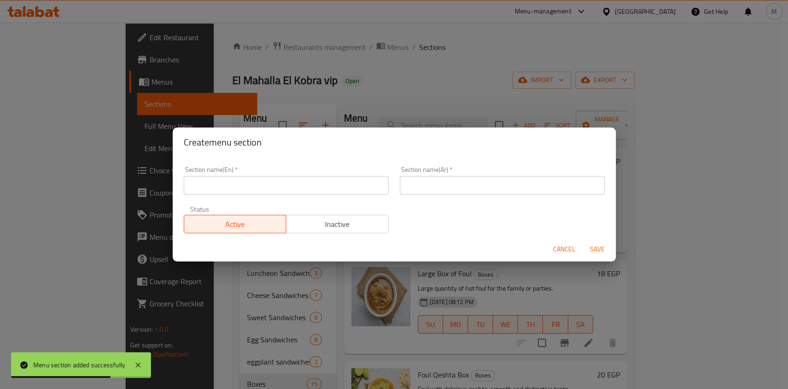
click at [340, 186] on input "text" at bounding box center [286, 185] width 205 height 18
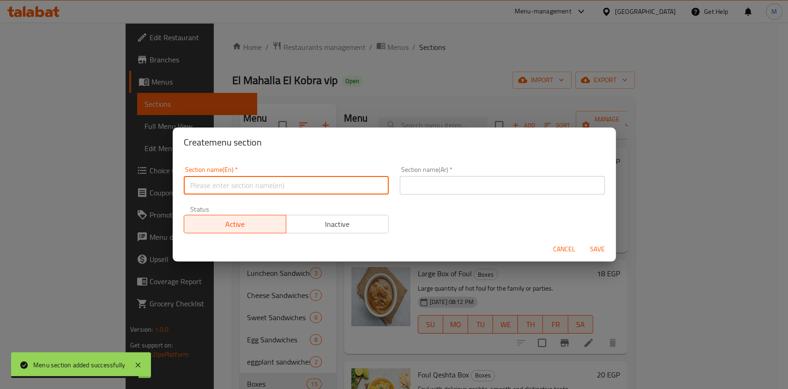
paste input "Sandwiches"
type input "Sandwiches"
click at [430, 188] on input "text" at bounding box center [502, 185] width 205 height 18
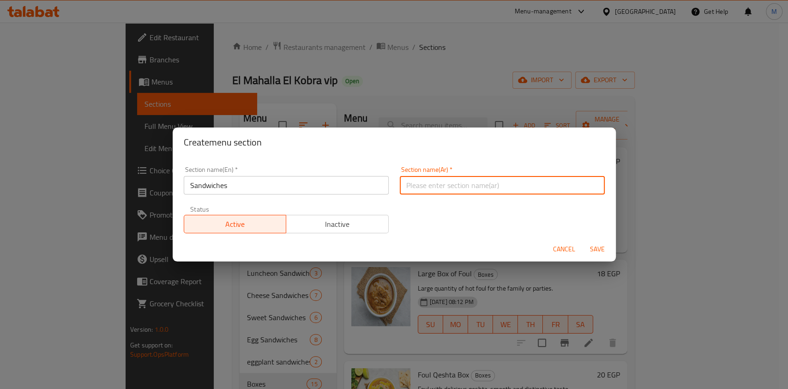
paste input "ساندوتشات"
type input "ساندوتشات"
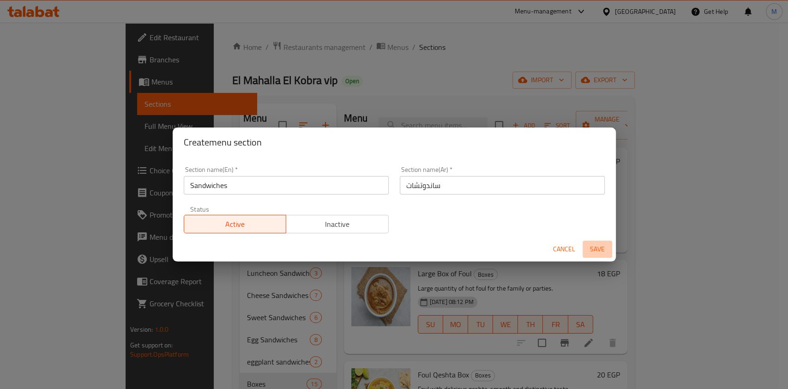
click at [599, 245] on span "Save" at bounding box center [597, 249] width 22 height 12
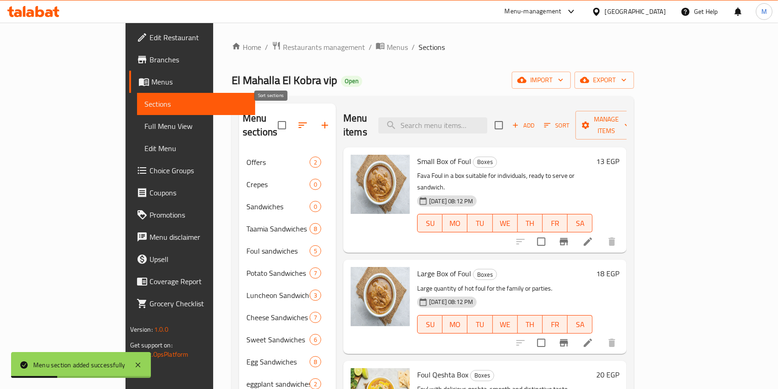
click at [297, 120] on icon "button" at bounding box center [302, 125] width 11 height 11
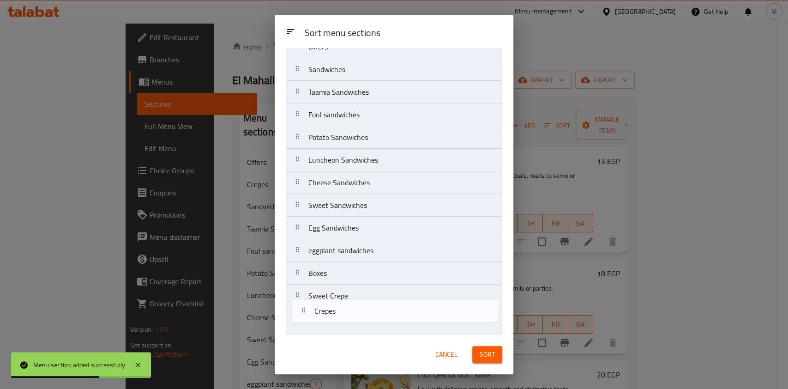
scroll to position [60, 0]
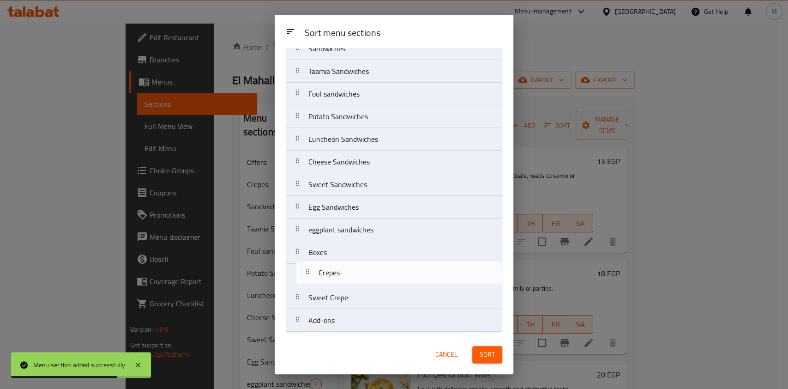
drag, startPoint x: 348, startPoint y: 116, endPoint x: 358, endPoint y: 282, distance: 166.4
click at [358, 282] on nav "Offers Crepes Sandwiches Taamia Sandwiches Foul sandwiches Potato Sandwiches Lu…" at bounding box center [394, 173] width 216 height 318
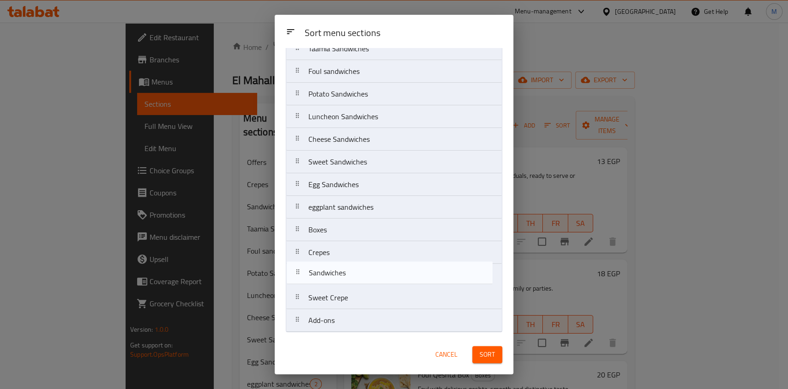
drag, startPoint x: 336, startPoint y: 116, endPoint x: 335, endPoint y: 287, distance: 171.2
click at [335, 287] on nav "Offers Sandwiches Taamia Sandwiches Foul sandwiches Potato Sandwiches Luncheon …" at bounding box center [394, 173] width 216 height 318
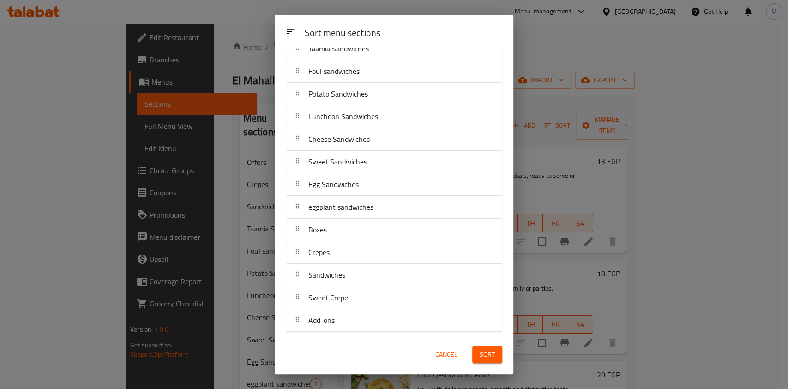
click at [492, 357] on span "Sort" at bounding box center [487, 354] width 15 height 12
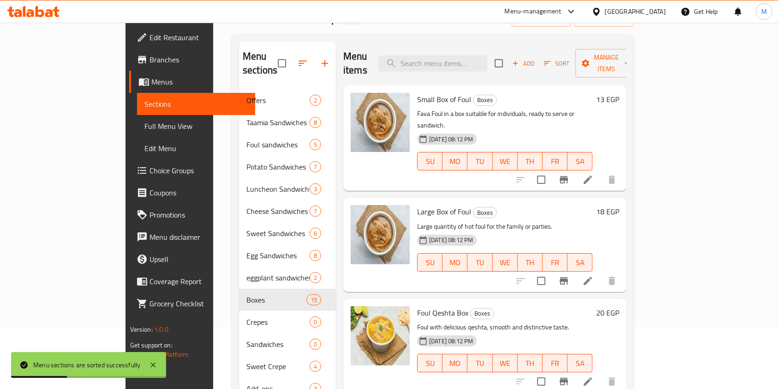
scroll to position [129, 0]
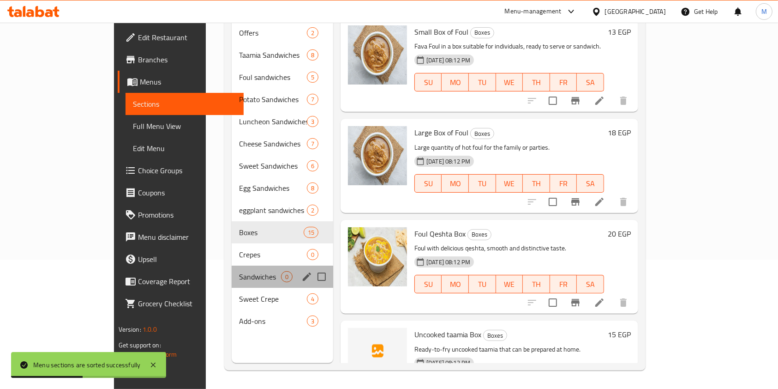
click at [232, 265] on div "Sandwiches 0" at bounding box center [283, 276] width 102 height 22
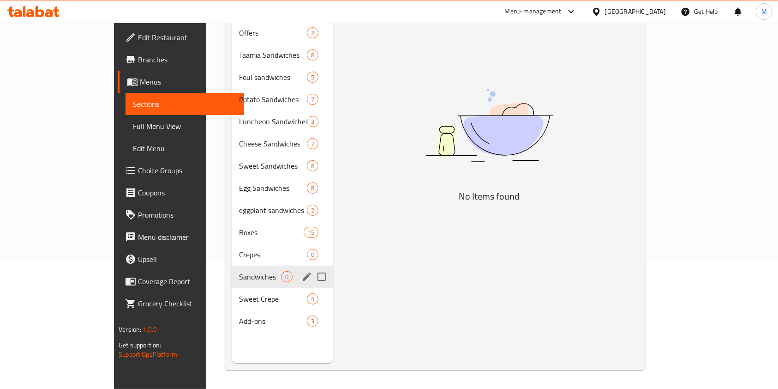
click at [239, 271] on span "Sandwiches" at bounding box center [260, 276] width 42 height 11
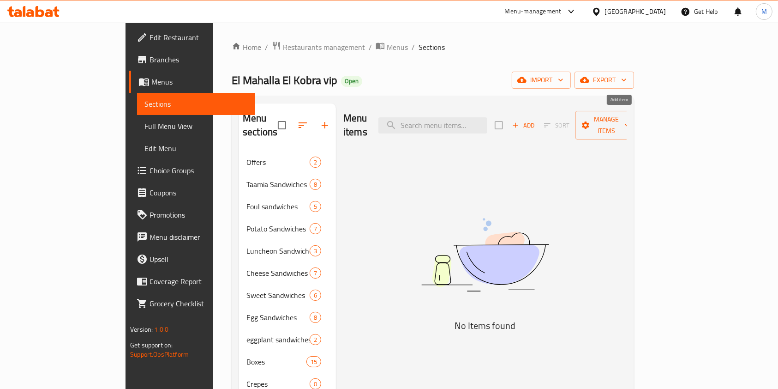
click at [538, 125] on button "Add" at bounding box center [524, 125] width 30 height 14
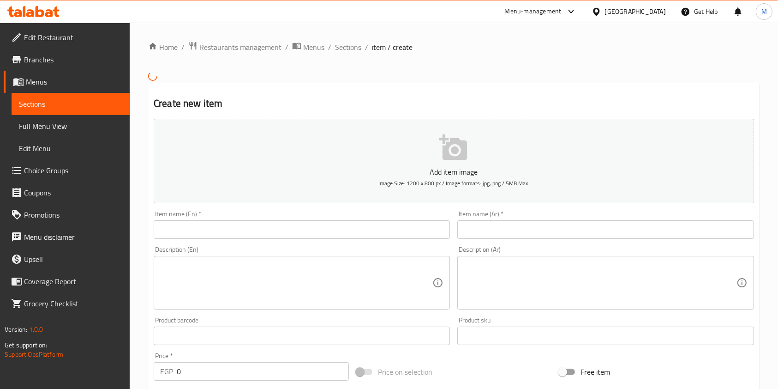
click at [540, 226] on div "Item name (Ar)   * Item name (Ar) *" at bounding box center [605, 224] width 296 height 28
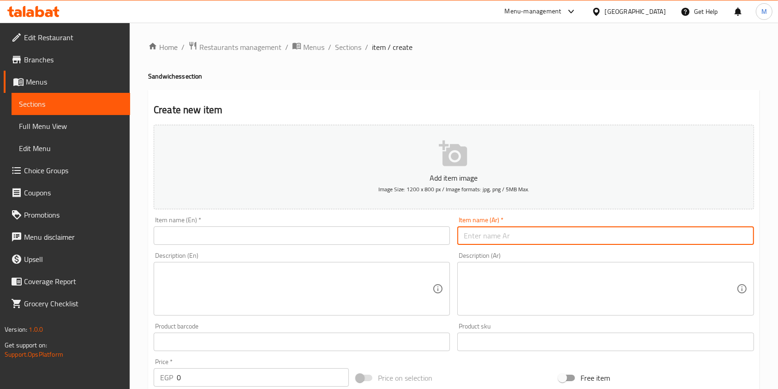
paste input "سندوتش بانية سوري"
type input "سندوتش بانية سوري"
click at [419, 235] on input "text" at bounding box center [302, 235] width 296 height 18
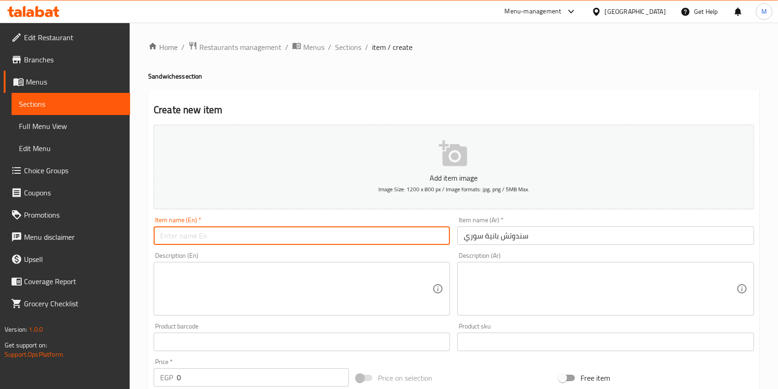
paste input "Syrian [PERSON_NAME] Sandwich"
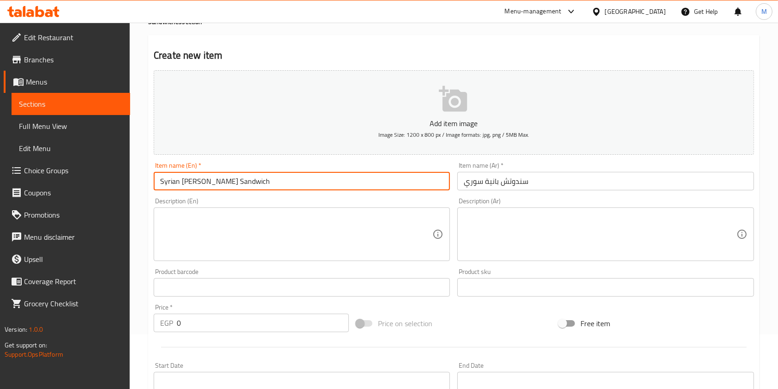
scroll to position [123, 0]
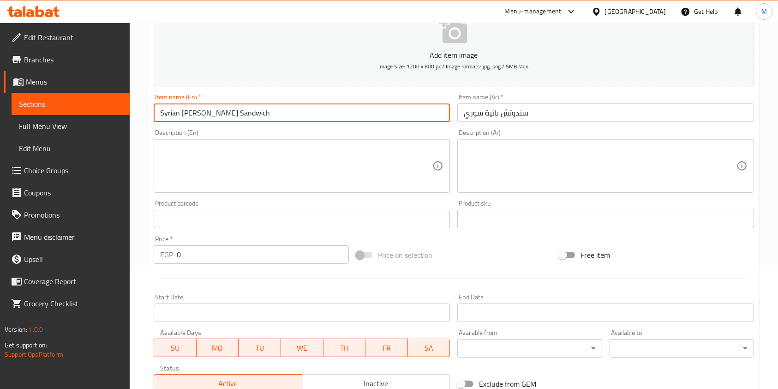
type input "Syrian [PERSON_NAME] Sandwich"
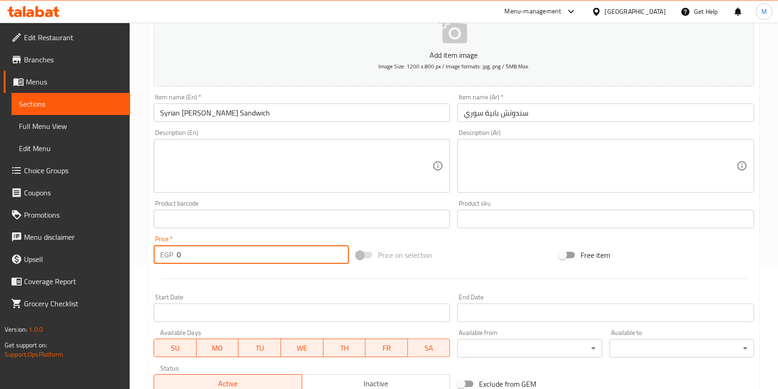
drag, startPoint x: 192, startPoint y: 255, endPoint x: 170, endPoint y: 256, distance: 21.7
click at [170, 256] on div "EGP 0 Price *" at bounding box center [251, 254] width 195 height 18
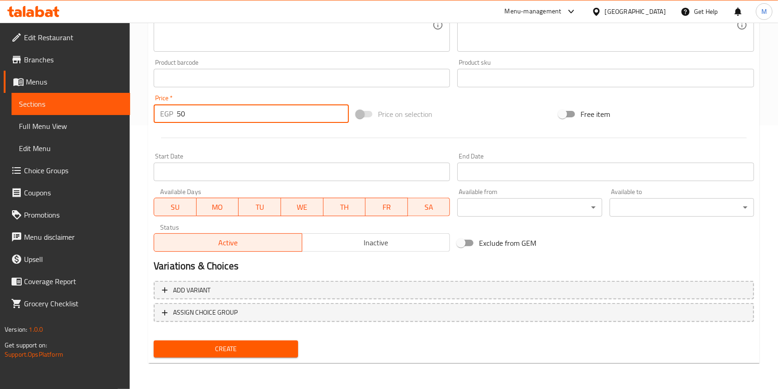
type input "50"
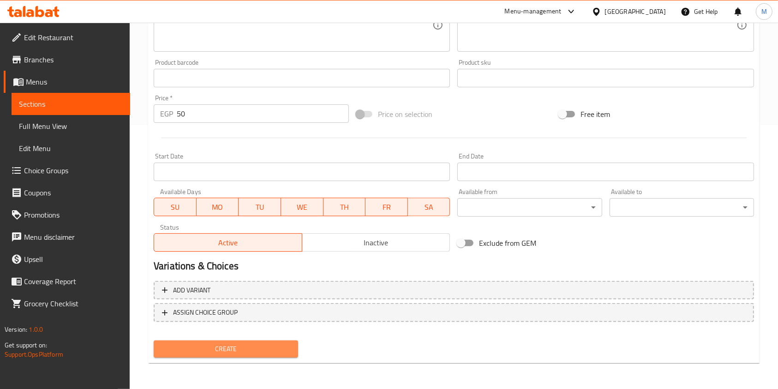
click at [248, 354] on button "Create" at bounding box center [226, 348] width 144 height 17
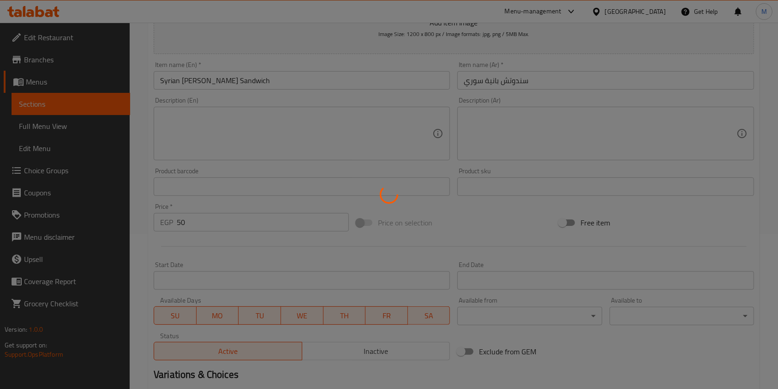
type input "0"
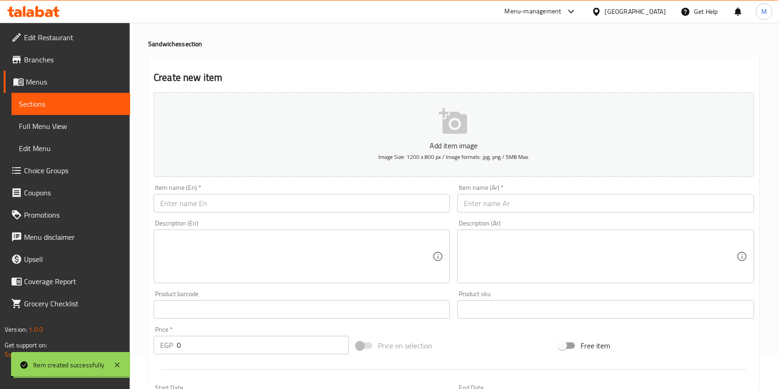
scroll to position [0, 0]
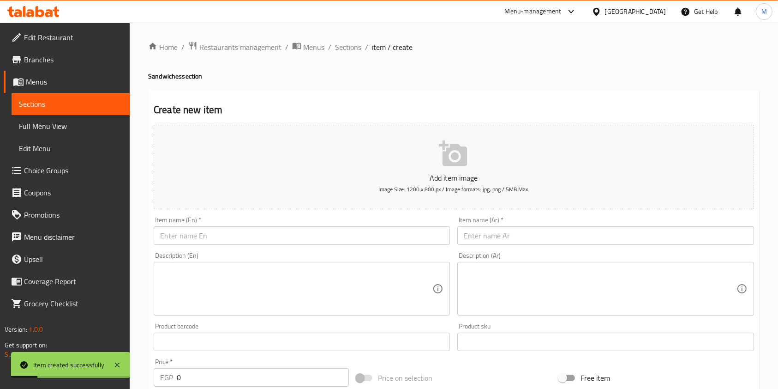
click at [501, 237] on input "text" at bounding box center [605, 235] width 296 height 18
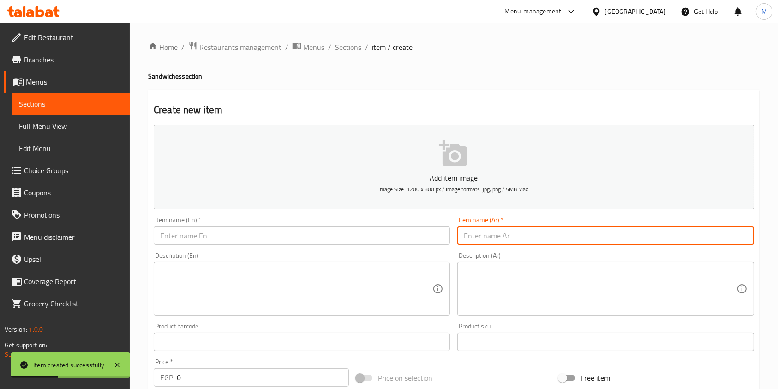
paste input "سندوتش زنجر سوري"
type input "سندوتش زنجر سوري"
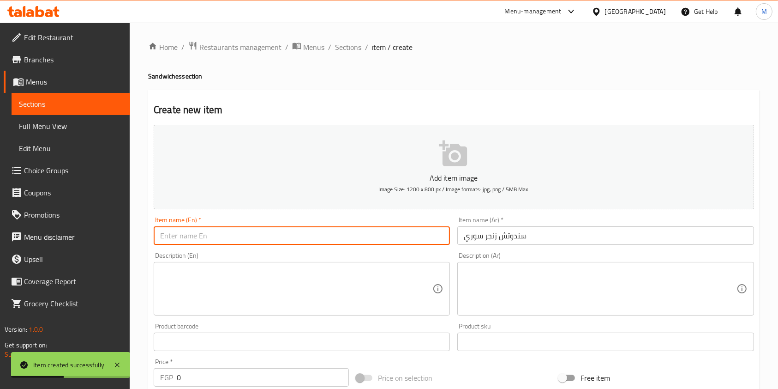
click at [362, 235] on input "text" at bounding box center [302, 235] width 296 height 18
paste input "[DEMOGRAPHIC_DATA] Zinger Sandwich"
type input "[DEMOGRAPHIC_DATA] Zinger Sandwich"
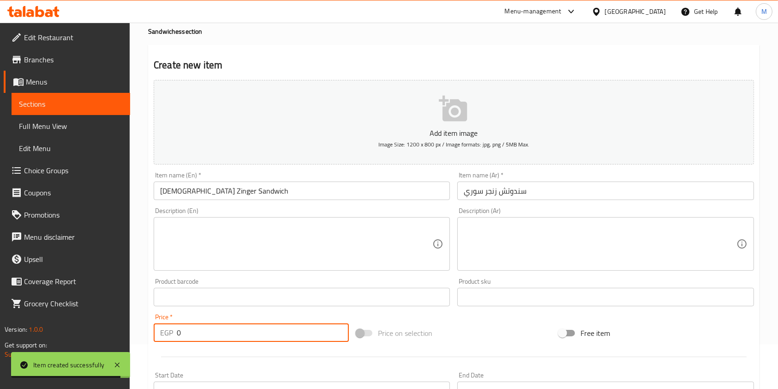
scroll to position [89, 0]
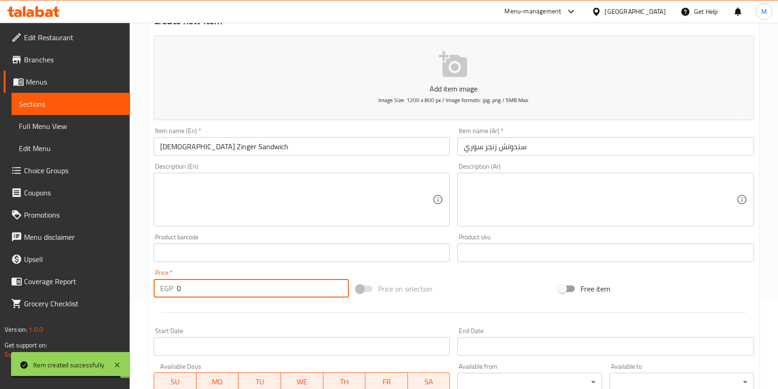
drag, startPoint x: 191, startPoint y: 384, endPoint x: 176, endPoint y: 386, distance: 14.9
click at [176, 386] on div "Add item image Image Size: 1200 x 800 px / Image formats: jpg, png / 5MB Max. I…" at bounding box center [454, 231] width 608 height 398
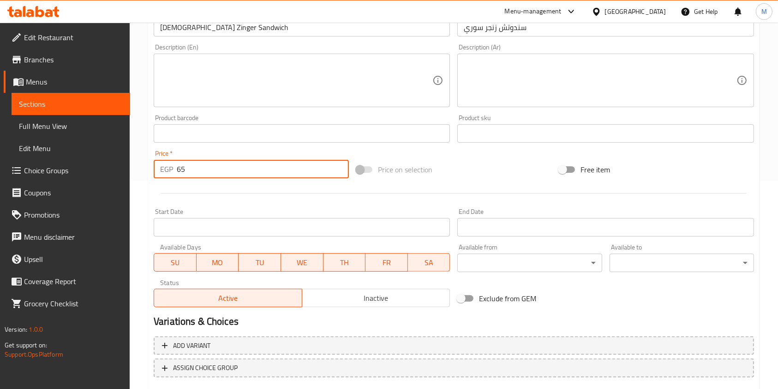
scroll to position [264, 0]
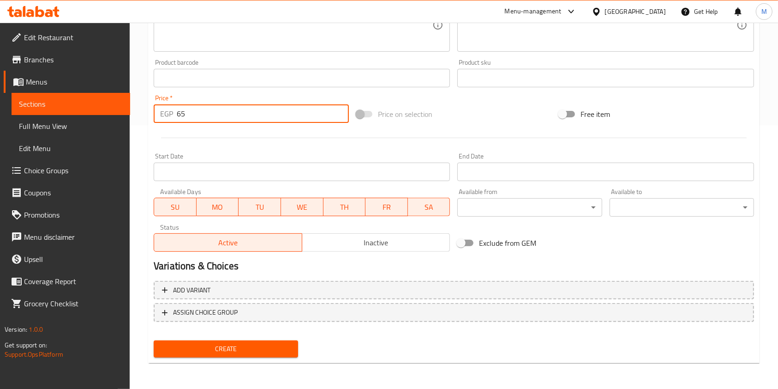
type input "65"
click at [283, 338] on div "Create" at bounding box center [226, 348] width 152 height 24
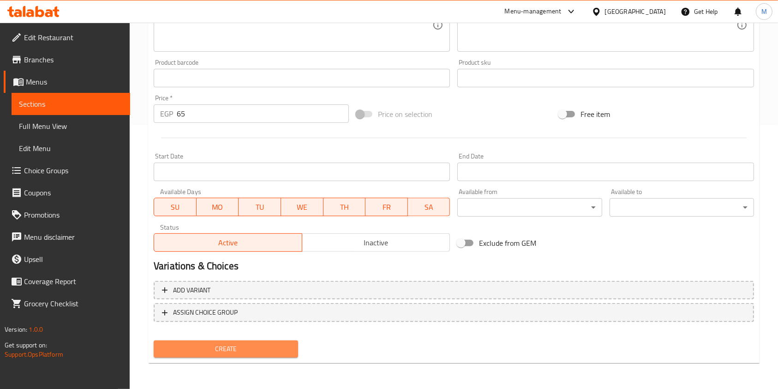
click at [277, 342] on button "Create" at bounding box center [226, 348] width 144 height 17
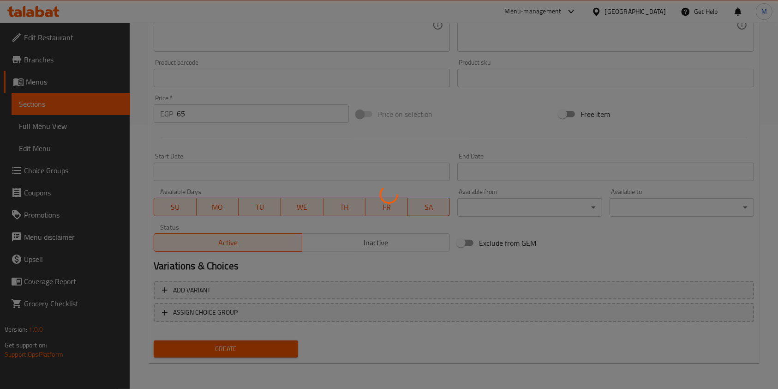
type input "0"
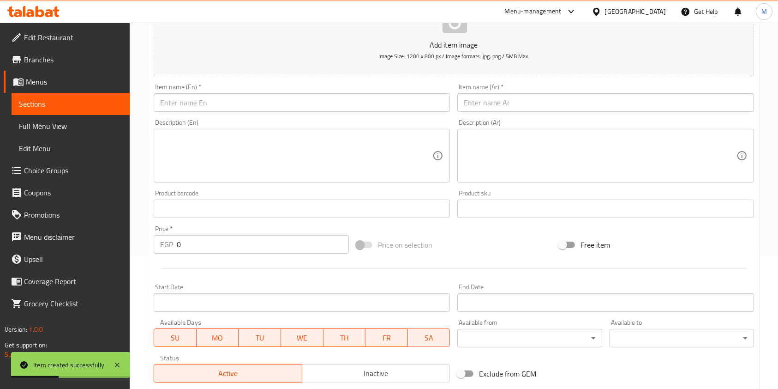
scroll to position [79, 0]
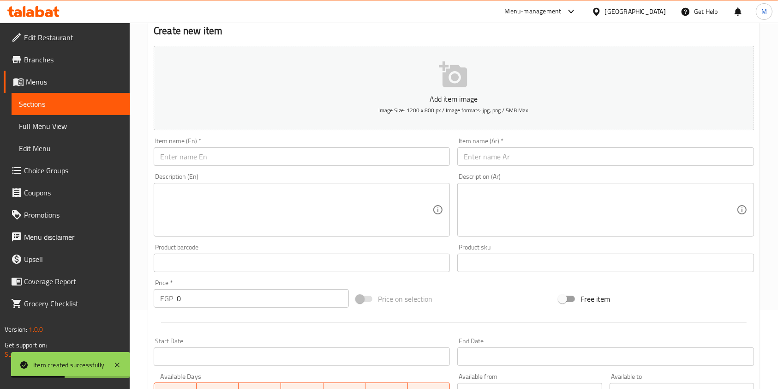
click at [505, 157] on input "text" at bounding box center [605, 156] width 296 height 18
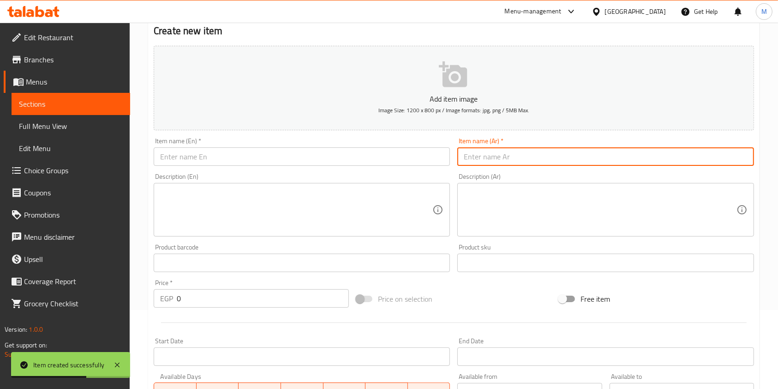
paste input "Syrian Sausage Sandwich"
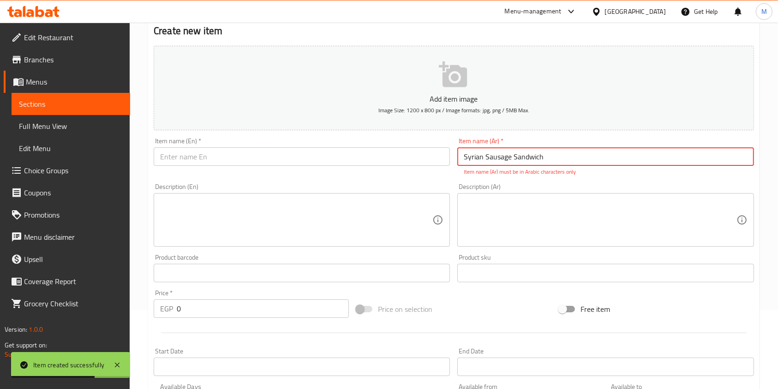
type input "Syrian Sausage Sandwich"
click at [354, 151] on input "text" at bounding box center [302, 156] width 296 height 18
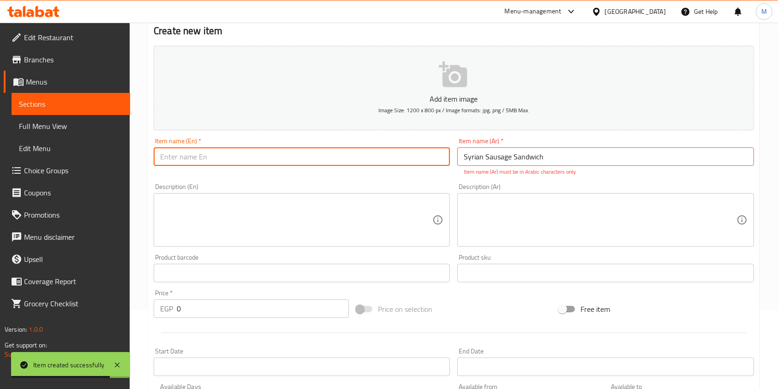
paste input "Syrian Sausage Sandwich"
type input "Syrian Sausage Sandwich"
click at [486, 165] on input "Syrian Sausage Sandwich" at bounding box center [605, 156] width 296 height 18
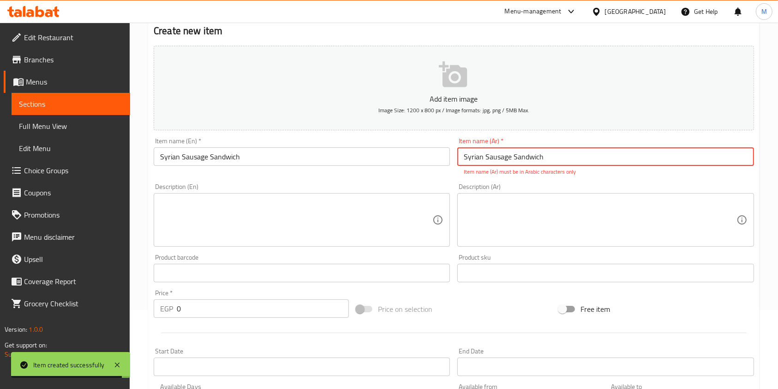
click at [486, 165] on input "Syrian Sausage Sandwich" at bounding box center [605, 156] width 296 height 18
click at [480, 158] on input "Syrian Sausage Sandwich" at bounding box center [605, 156] width 296 height 18
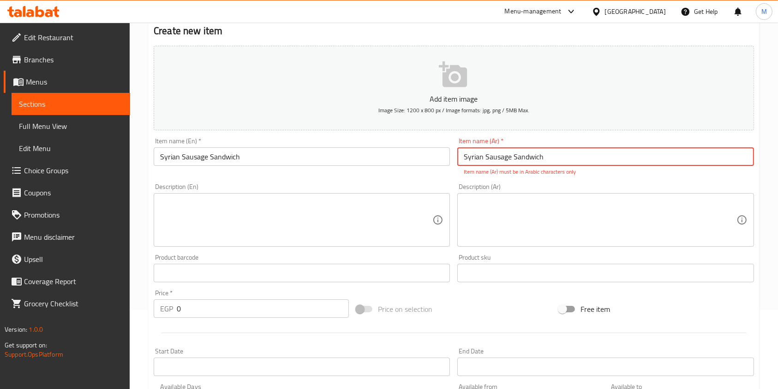
click at [480, 158] on input "Syrian Sausage Sandwich" at bounding box center [605, 156] width 296 height 18
paste input "سندوتش سوسيس سوري"
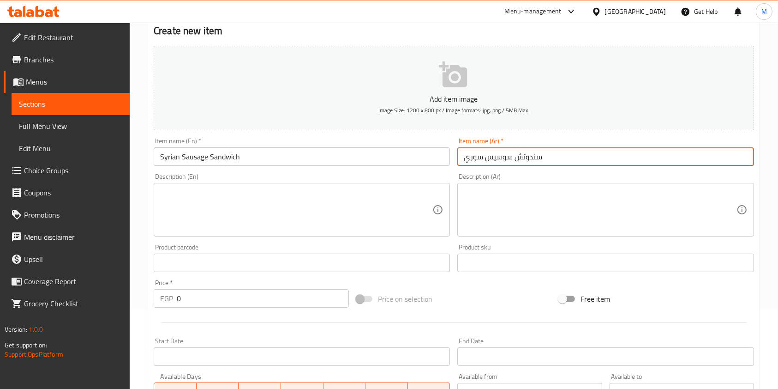
type input "سندوتش سوسيس سوري"
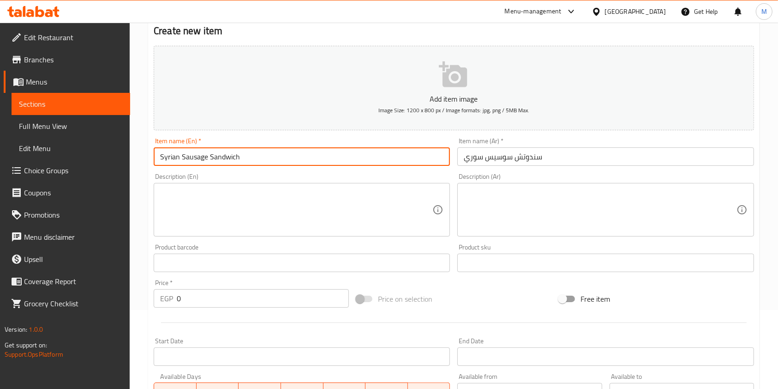
drag, startPoint x: 205, startPoint y: 159, endPoint x: 182, endPoint y: 162, distance: 23.2
click at [182, 162] on input "Syrian Sausage Sandwich" at bounding box center [302, 156] width 296 height 18
type input "Syrian Hot Dag Sandwich"
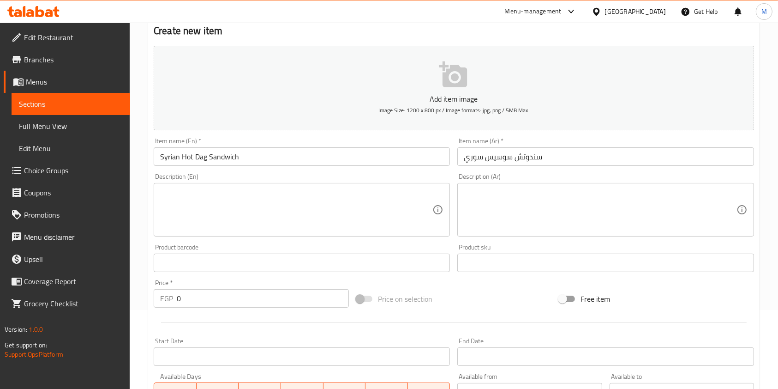
drag, startPoint x: 216, startPoint y: 288, endPoint x: 174, endPoint y: 289, distance: 43.0
click at [174, 289] on div "Price   * EGP 0 Price *" at bounding box center [251, 293] width 195 height 28
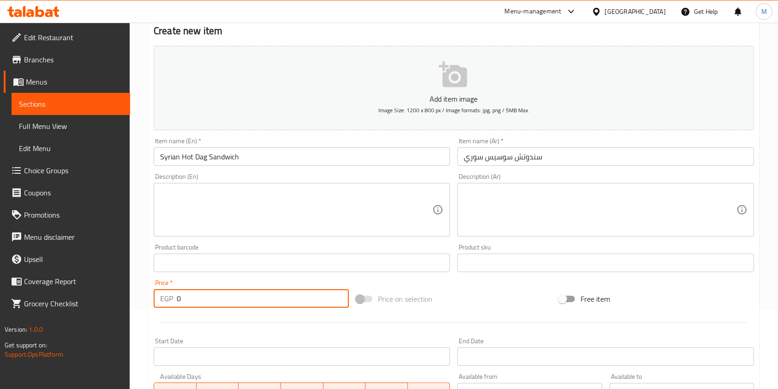
click at [198, 302] on input "0" at bounding box center [263, 298] width 172 height 18
type input "6"
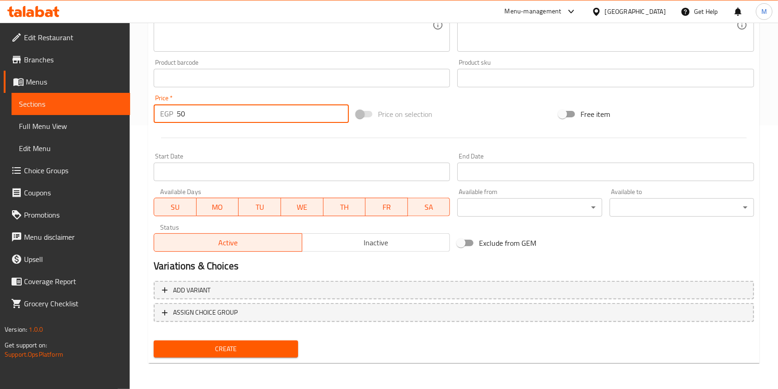
type input "50"
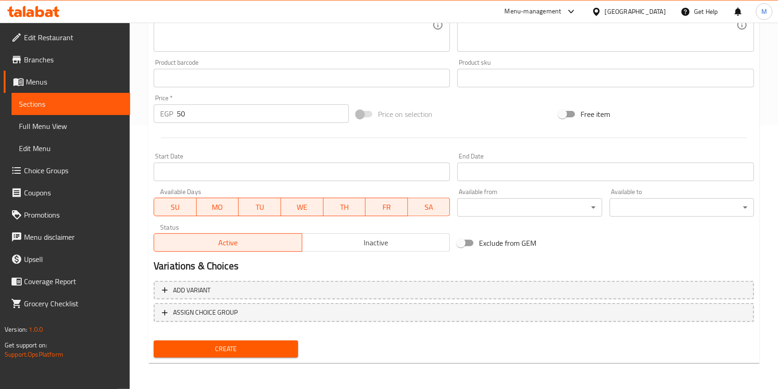
click at [278, 339] on div "Create" at bounding box center [226, 348] width 152 height 24
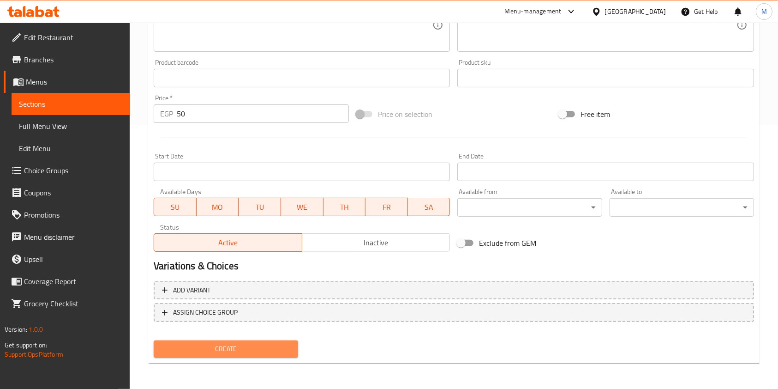
click at [287, 345] on span "Create" at bounding box center [226, 349] width 130 height 12
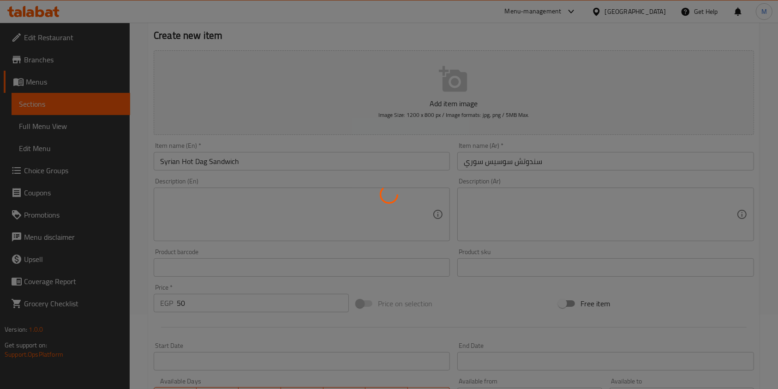
scroll to position [0, 0]
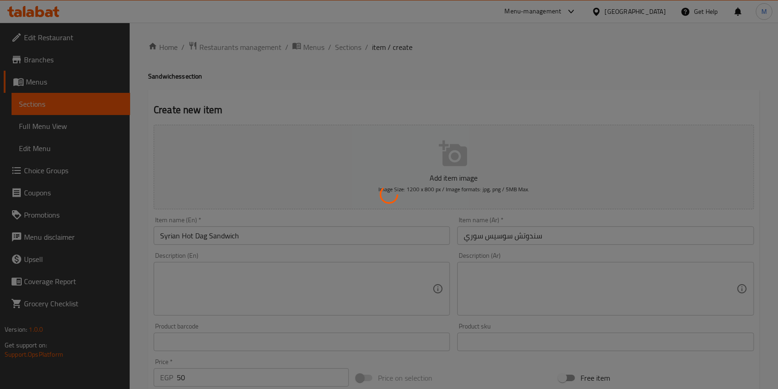
type input "0"
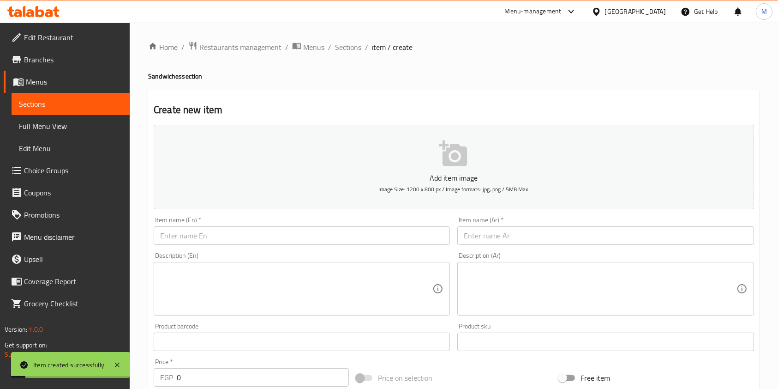
click at [495, 232] on input "text" at bounding box center [605, 235] width 296 height 18
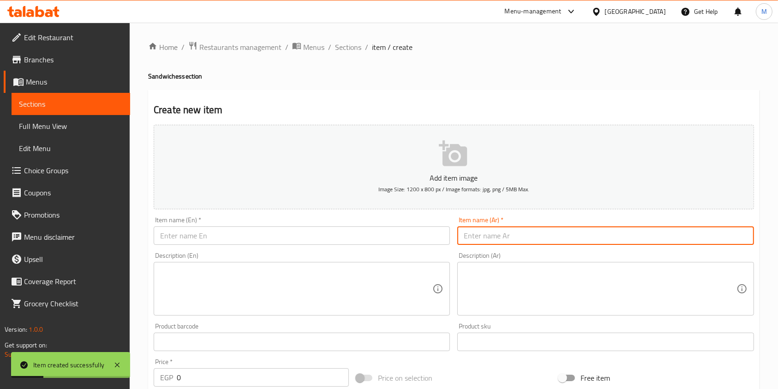
paste input "سندوتش كفته سوري"
type input "سندوتش كفته سوري"
click at [373, 250] on div "Description (En) Description (En)" at bounding box center [302, 283] width 304 height 71
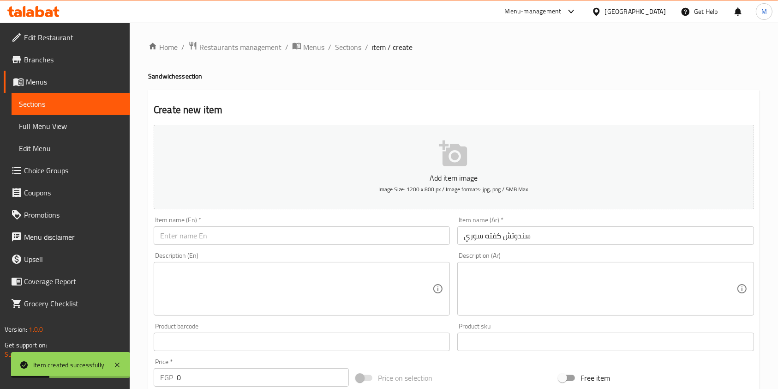
click at [371, 237] on input "text" at bounding box center [302, 235] width 296 height 18
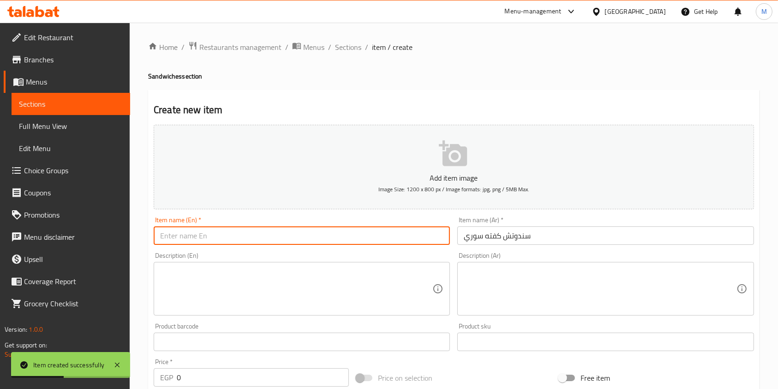
paste input "Syrian Kofta Sandwich"
type input "Syrian Kofta Sandwich"
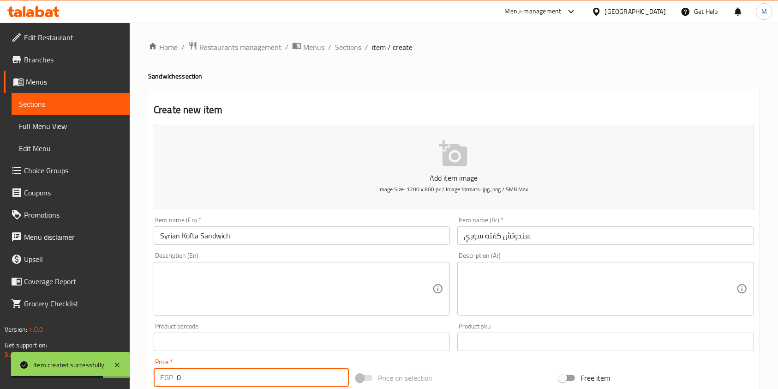
drag, startPoint x: 181, startPoint y: 373, endPoint x: 173, endPoint y: 374, distance: 7.9
click at [173, 374] on div "EGP 0 Price *" at bounding box center [251, 377] width 195 height 18
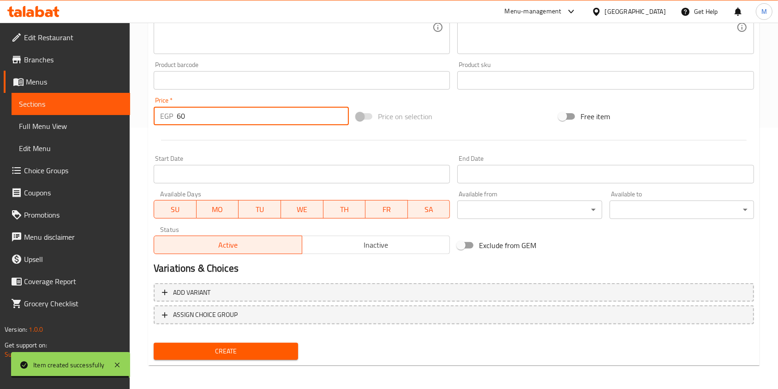
scroll to position [264, 0]
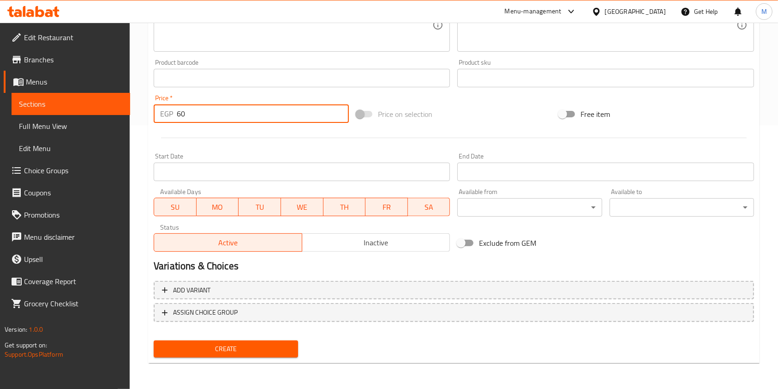
type input "60"
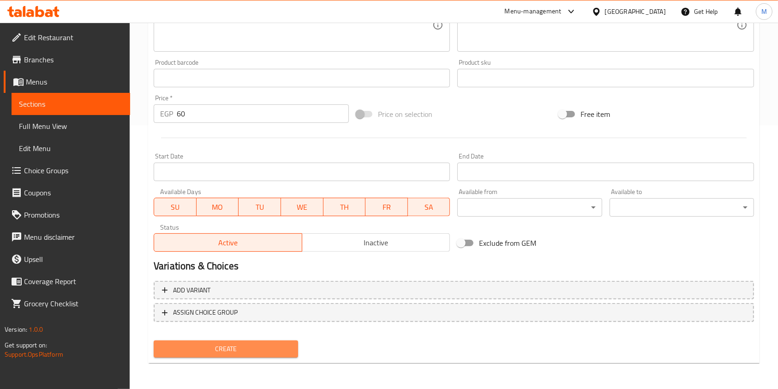
click at [241, 341] on button "Create" at bounding box center [226, 348] width 144 height 17
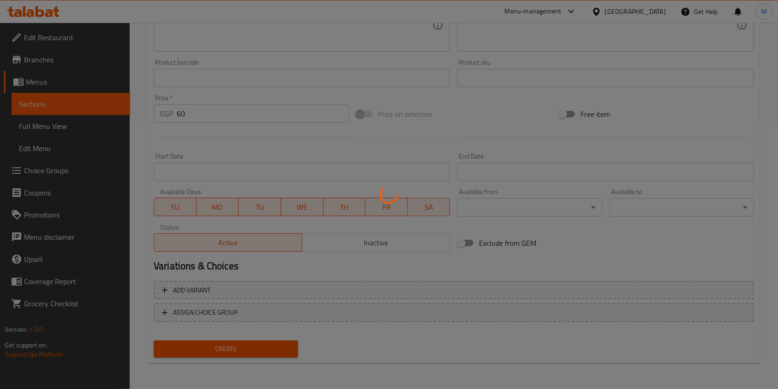
type input "0"
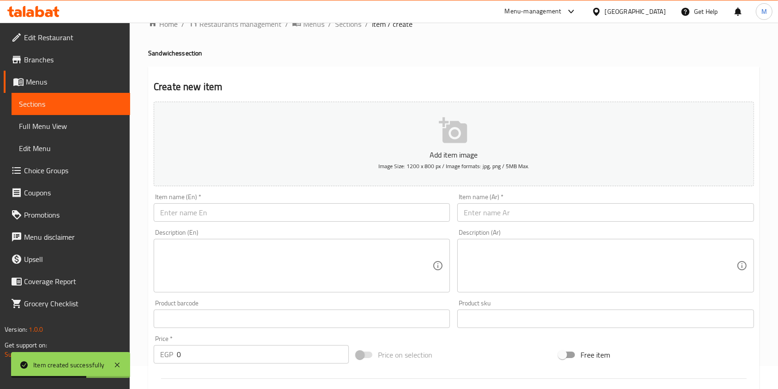
scroll to position [18, 0]
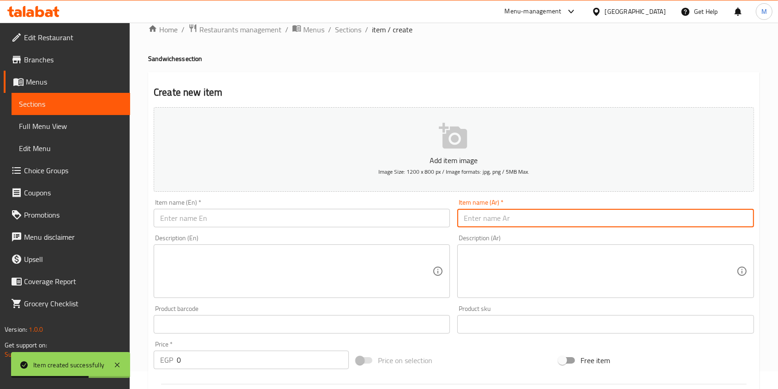
drag, startPoint x: 489, startPoint y: 210, endPoint x: 489, endPoint y: 223, distance: 12.9
click at [489, 215] on input "text" at bounding box center [605, 218] width 296 height 18
click at [489, 223] on input "text" at bounding box center [605, 218] width 296 height 18
paste input "سندوتش سجق سوري"
type input "سندوتش سجق سوري"
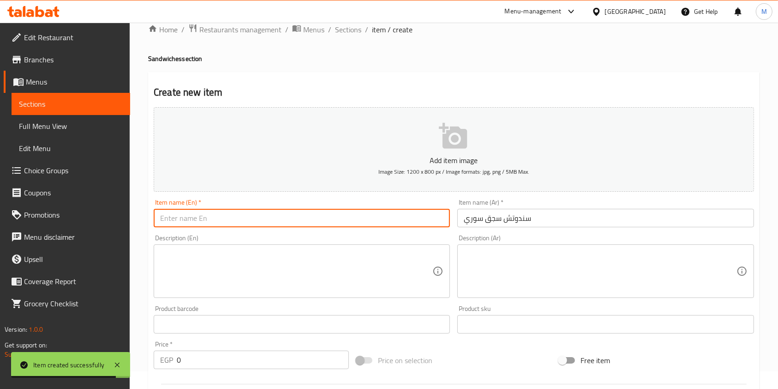
click at [362, 218] on input "text" at bounding box center [302, 218] width 296 height 18
paste input "Syrian Sausage Sandwich"
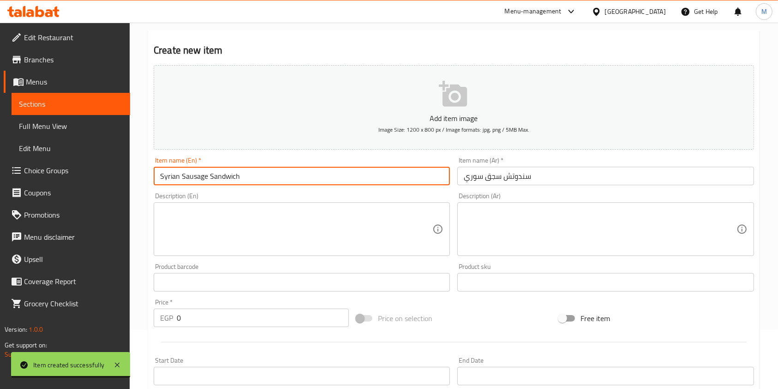
scroll to position [79, 0]
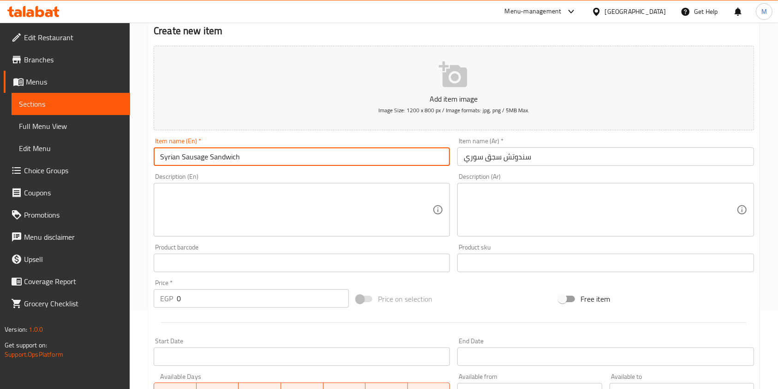
type input "Syrian Sausage Sandwich"
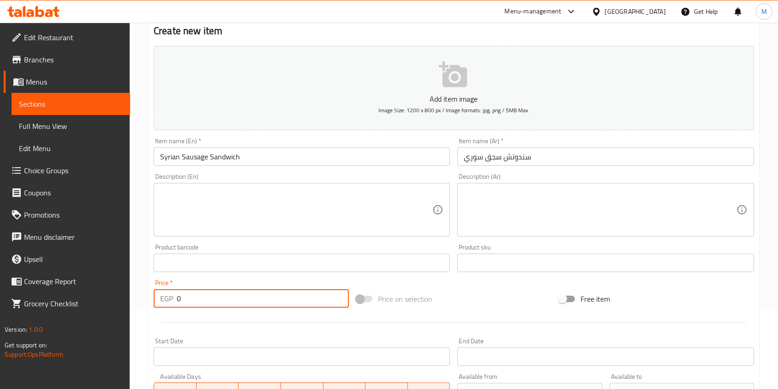
drag, startPoint x: 183, startPoint y: 305, endPoint x: 163, endPoint y: 304, distance: 20.3
click at [163, 304] on div "EGP 0 Price *" at bounding box center [251, 298] width 195 height 18
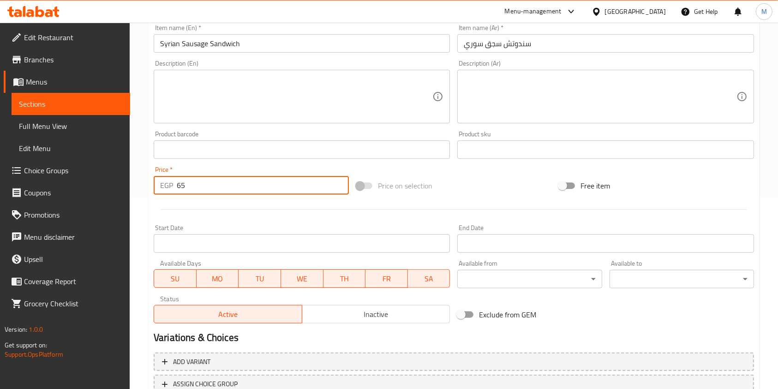
scroll to position [264, 0]
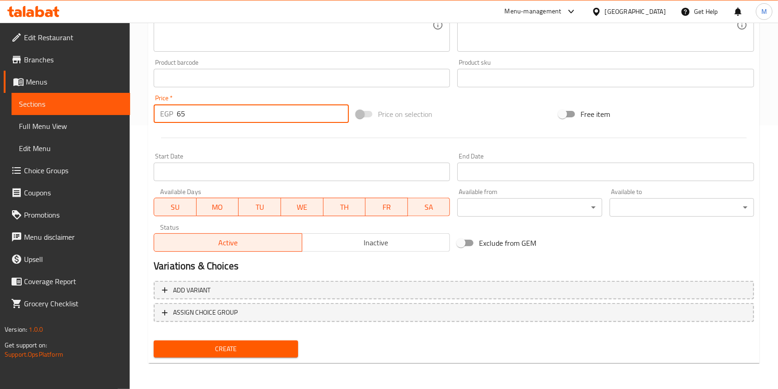
type input "65"
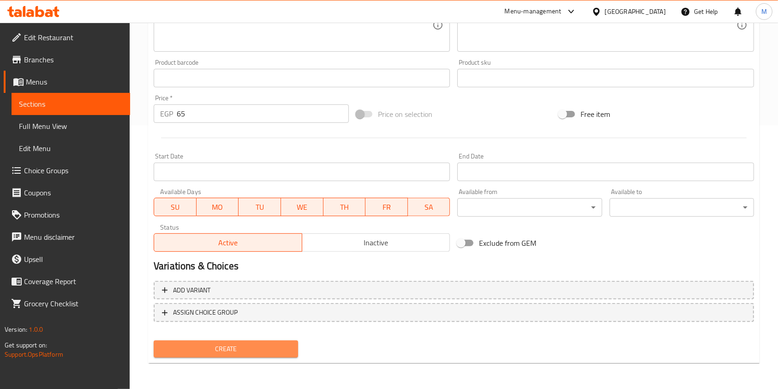
click at [267, 344] on span "Create" at bounding box center [226, 349] width 130 height 12
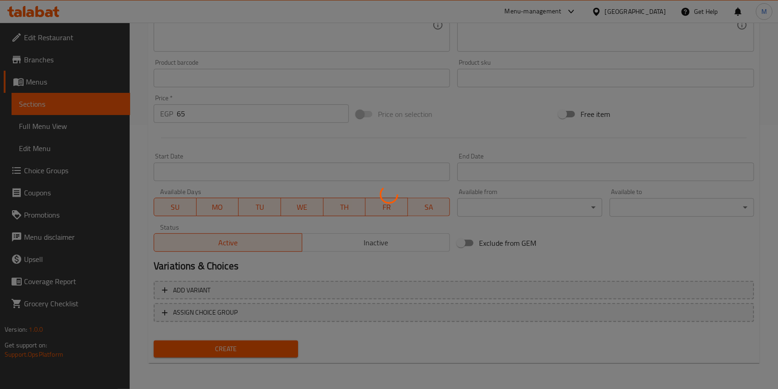
type input "0"
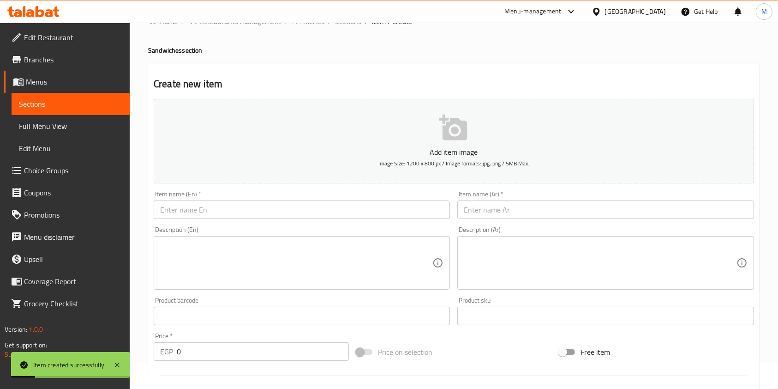
scroll to position [18, 0]
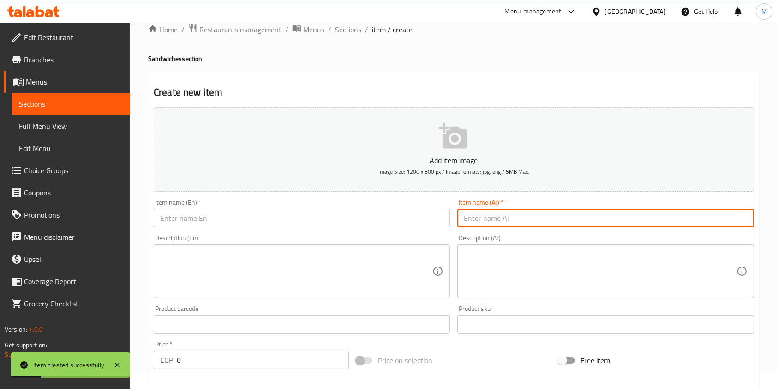
click at [504, 220] on input "text" at bounding box center [605, 218] width 296 height 18
paste input "سندوتش شيش سوري"
type input "سندوتش شيش سوري"
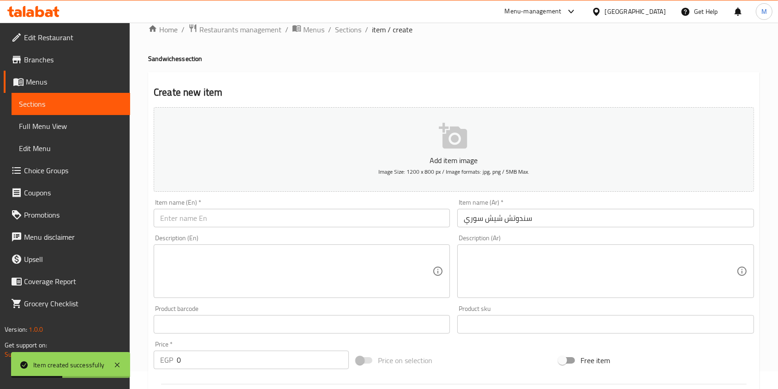
click at [409, 209] on div "Item name (En)   * Item name (En) *" at bounding box center [302, 213] width 296 height 28
click at [402, 210] on input "text" at bounding box center [302, 218] width 296 height 18
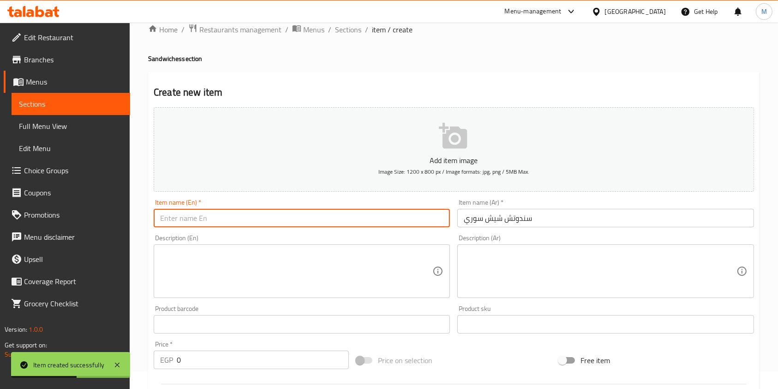
paste input "Syrian Shish Sandwich"
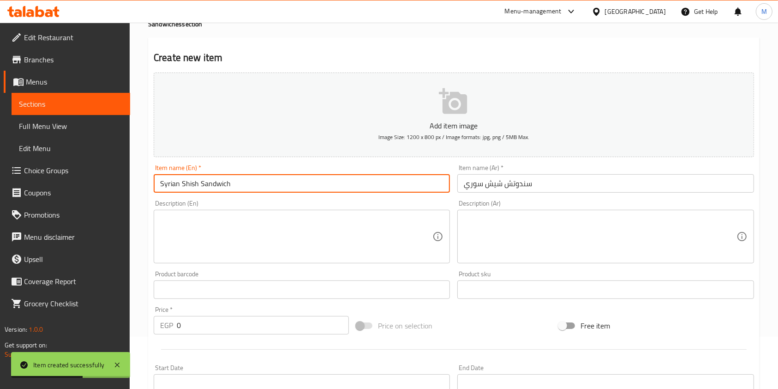
scroll to position [79, 0]
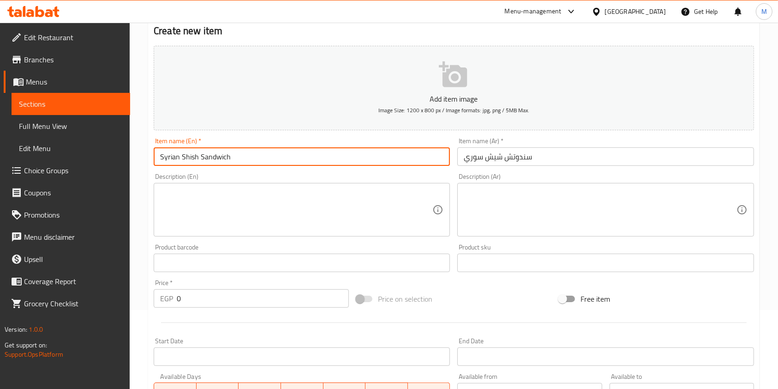
type input "Syrian Shish Sandwich"
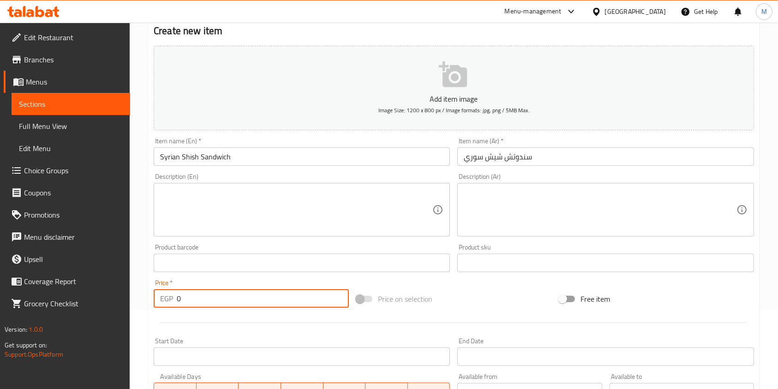
drag, startPoint x: 182, startPoint y: 297, endPoint x: 175, endPoint y: 300, distance: 8.1
click at [175, 300] on div "EGP 0 Price *" at bounding box center [251, 298] width 195 height 18
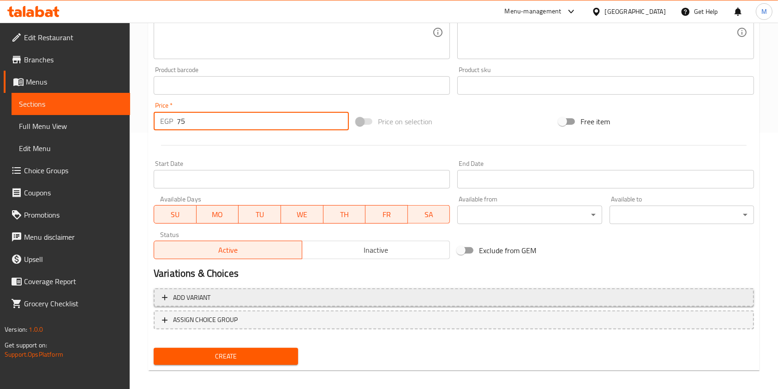
scroll to position [264, 0]
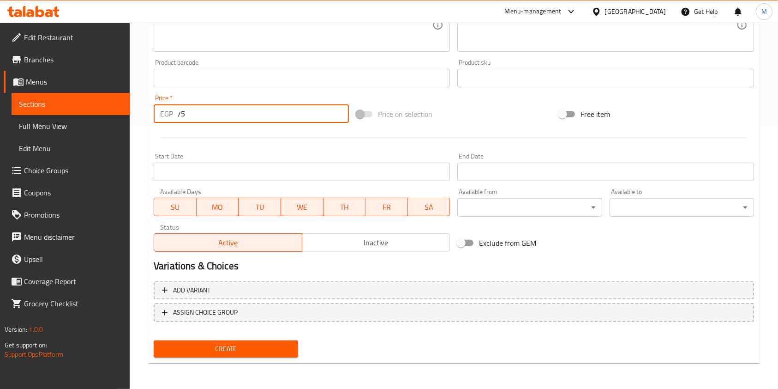
type input "75"
click at [269, 343] on span "Create" at bounding box center [226, 349] width 130 height 12
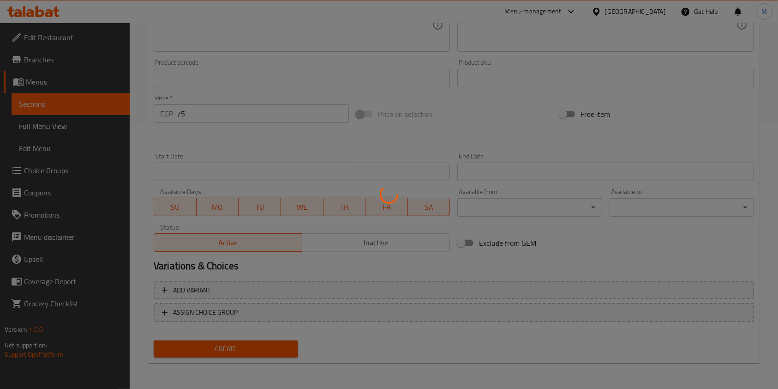
type input "0"
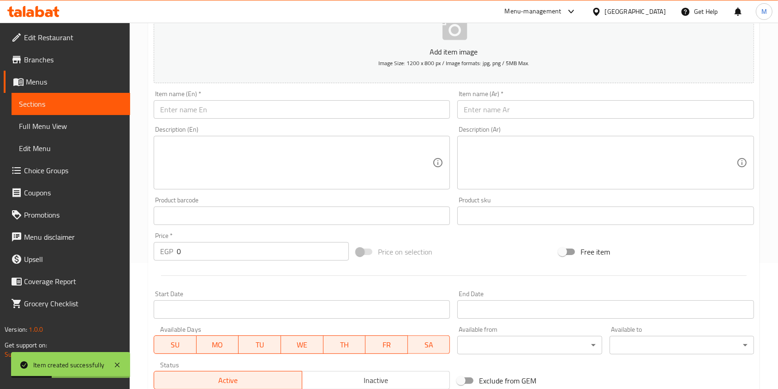
scroll to position [18, 0]
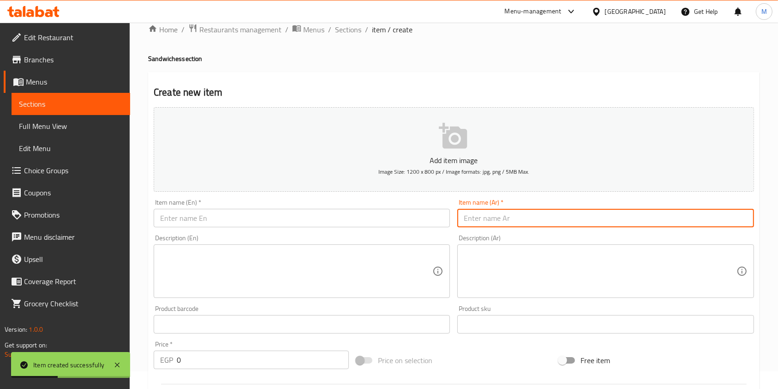
click at [507, 213] on input "text" at bounding box center [605, 218] width 296 height 18
paste input "سندوتش كبدة سوري"
type input "سندوتش كبدة سوري"
click at [390, 214] on input "text" at bounding box center [302, 218] width 296 height 18
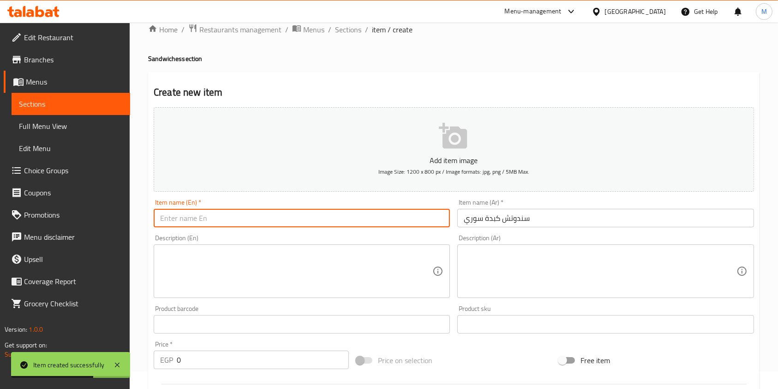
paste input "Syrian Liver Sandwich"
type input "Syrian Liver Sandwich"
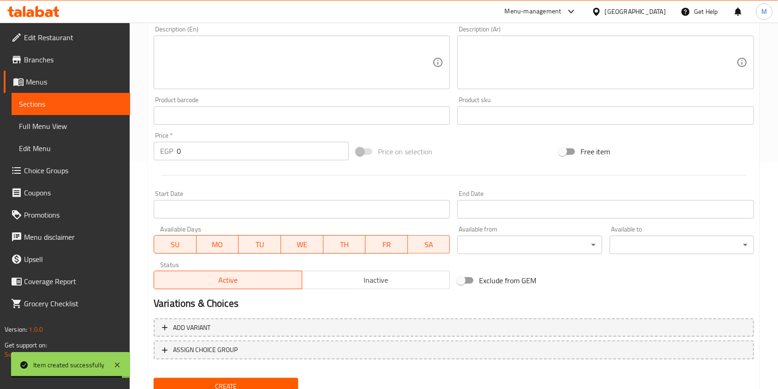
scroll to position [264, 0]
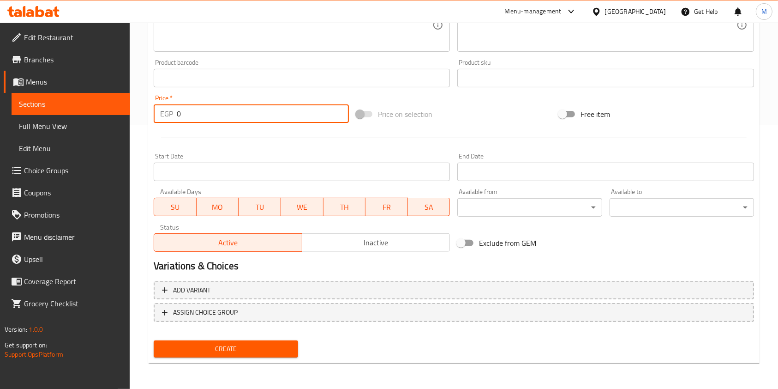
drag, startPoint x: 201, startPoint y: 117, endPoint x: 173, endPoint y: 113, distance: 27.9
click at [173, 113] on div "EGP 0 Price *" at bounding box center [251, 113] width 195 height 18
type input "60"
click at [274, 353] on span "Create" at bounding box center [226, 349] width 130 height 12
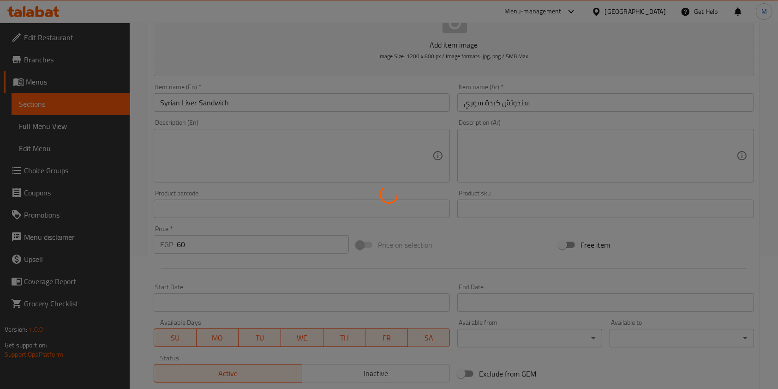
scroll to position [25, 0]
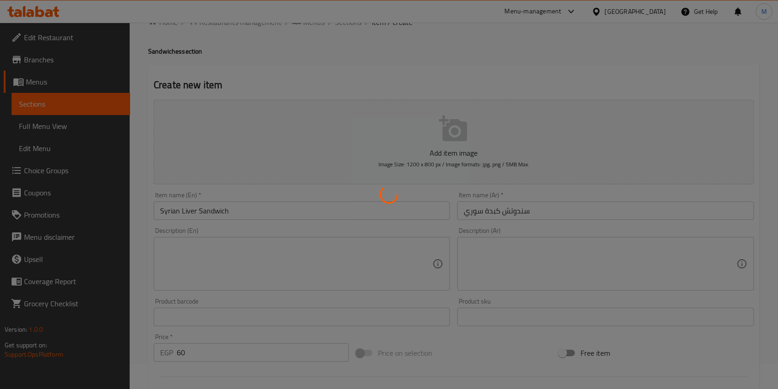
type input "0"
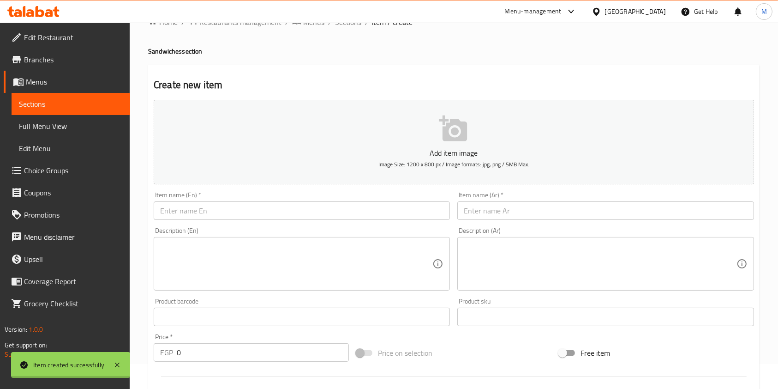
scroll to position [0, 0]
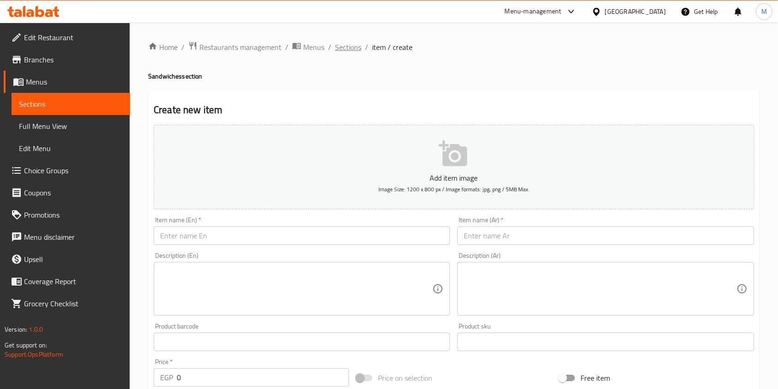
click at [354, 48] on span "Sections" at bounding box center [348, 47] width 26 height 11
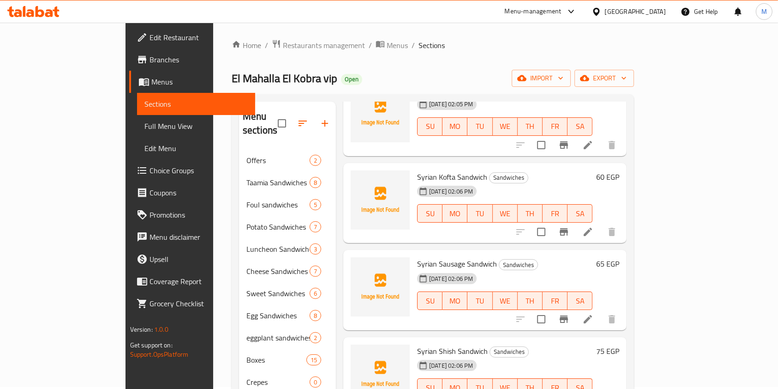
scroll to position [129, 0]
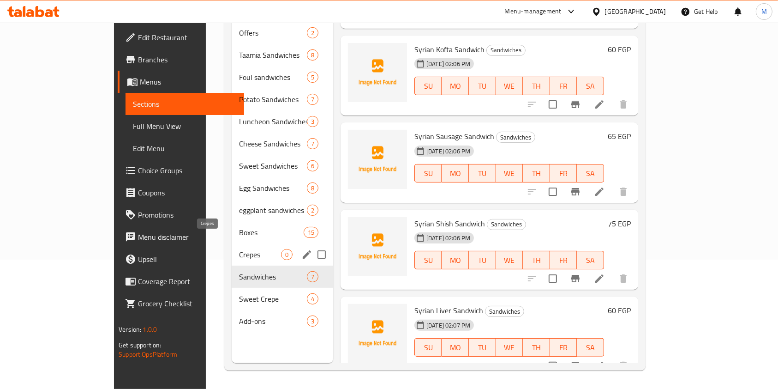
click at [239, 249] on span "Crepes" at bounding box center [260, 254] width 42 height 11
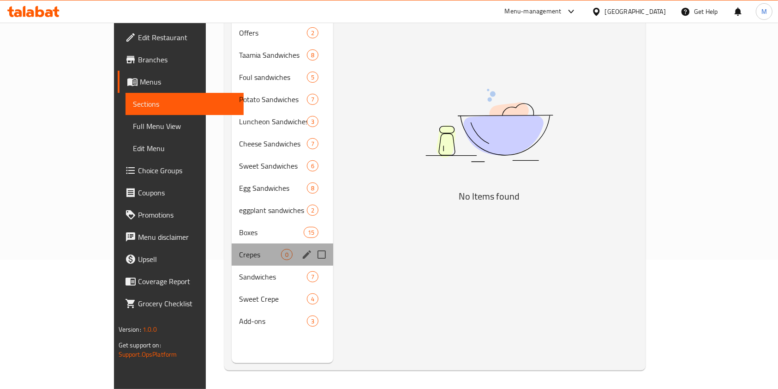
click at [236, 243] on div "Crepes 0" at bounding box center [283, 254] width 102 height 22
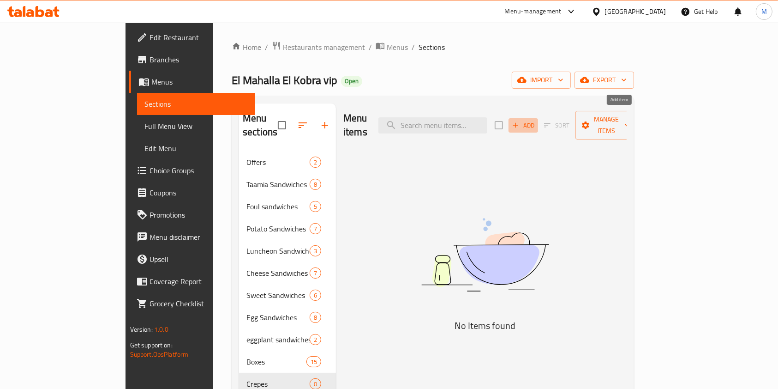
click at [536, 120] on span "Add" at bounding box center [523, 125] width 25 height 11
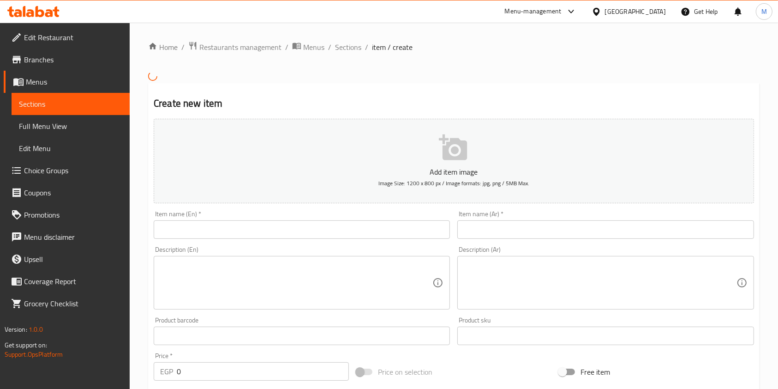
click at [468, 225] on input "text" at bounding box center [605, 229] width 296 height 18
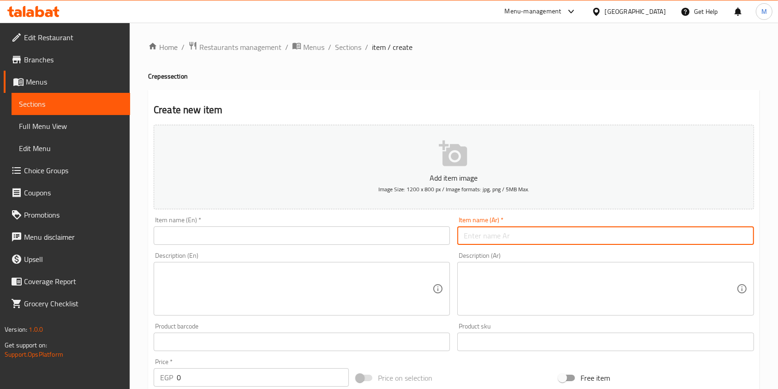
paste input "كريب بانية"
type input "كريب بانية"
click at [405, 217] on div "Item name (En)   * Item name (En) *" at bounding box center [302, 231] width 304 height 36
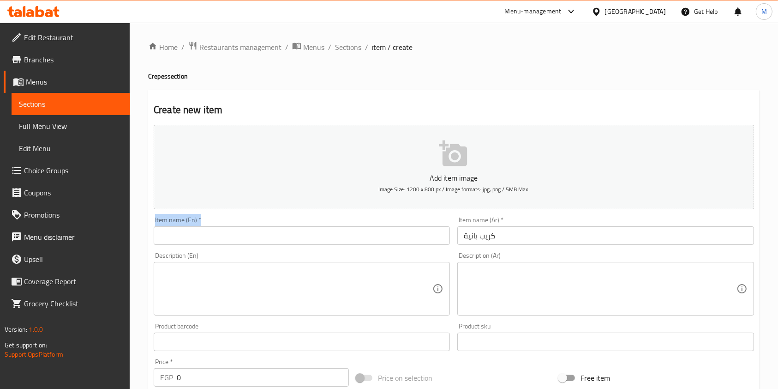
click at [401, 222] on div "Item name (En)   * Item name (En) *" at bounding box center [302, 230] width 296 height 28
click at [395, 231] on input "text" at bounding box center [302, 235] width 296 height 18
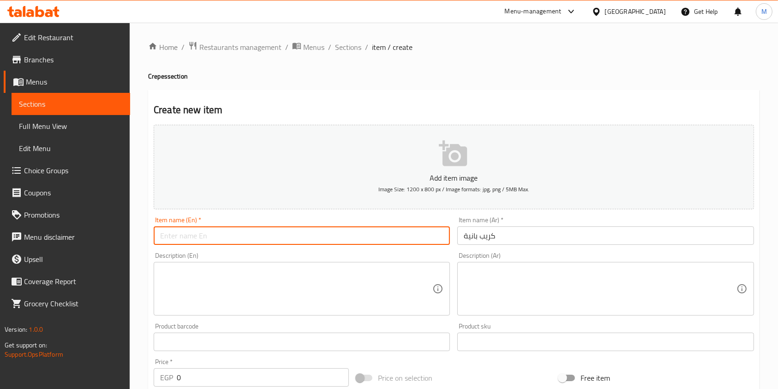
paste input "Paneer Crepe"
click at [181, 240] on input "Paneer Crepe" at bounding box center [302, 235] width 296 height 18
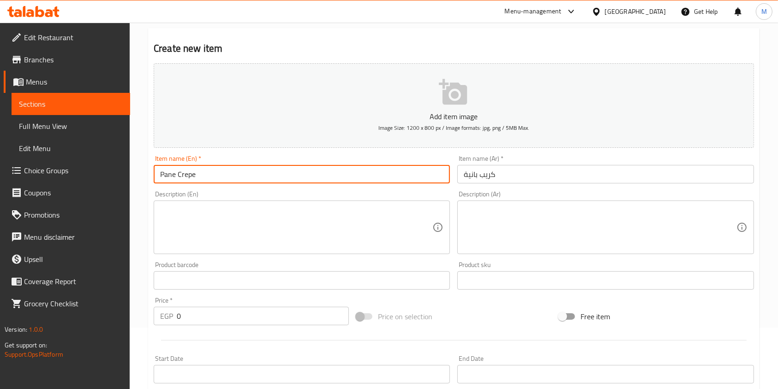
type input "Pane Crepe"
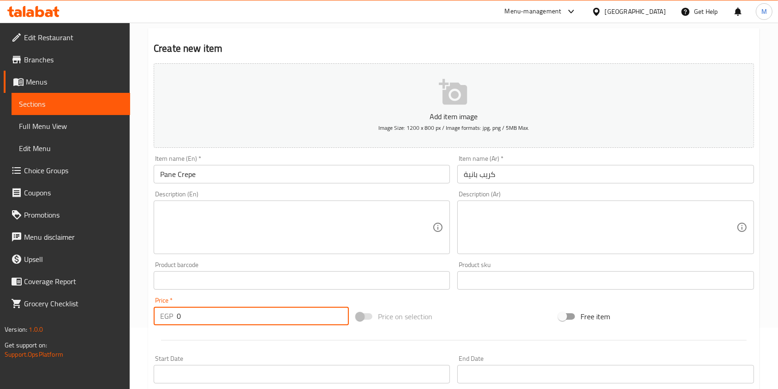
drag, startPoint x: 193, startPoint y: 315, endPoint x: 180, endPoint y: 319, distance: 13.6
click at [180, 319] on input "0" at bounding box center [263, 315] width 172 height 18
click at [176, 321] on div "EGP 0 Price *" at bounding box center [251, 315] width 195 height 18
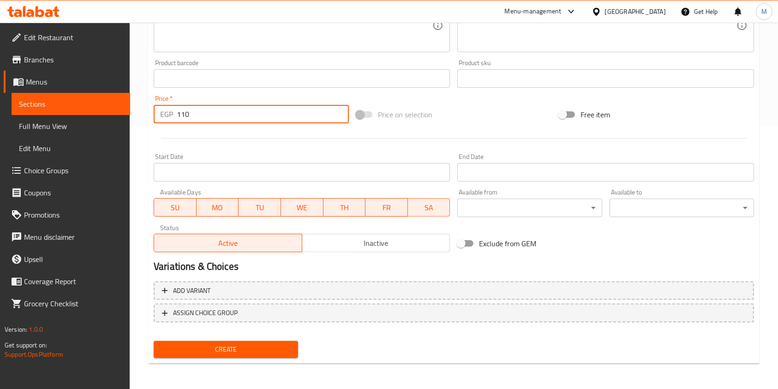
scroll to position [264, 0]
type input "110"
click at [285, 344] on span "Create" at bounding box center [226, 349] width 130 height 12
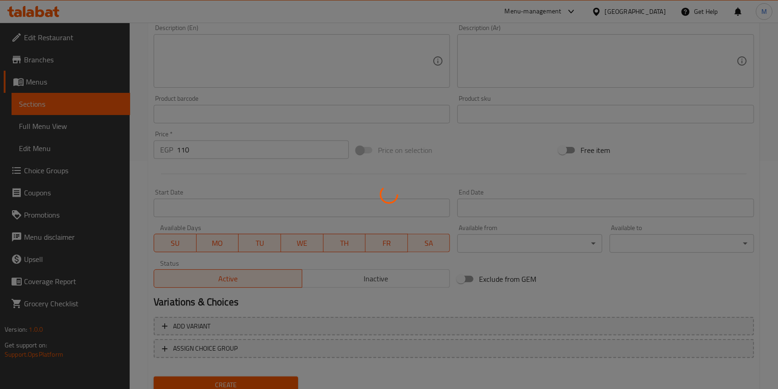
scroll to position [0, 0]
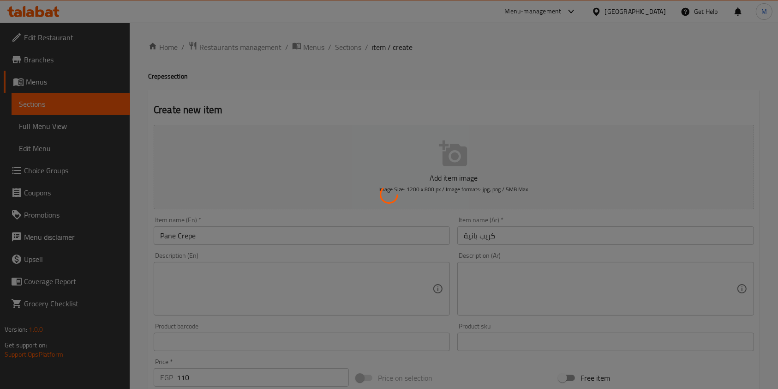
type input "0"
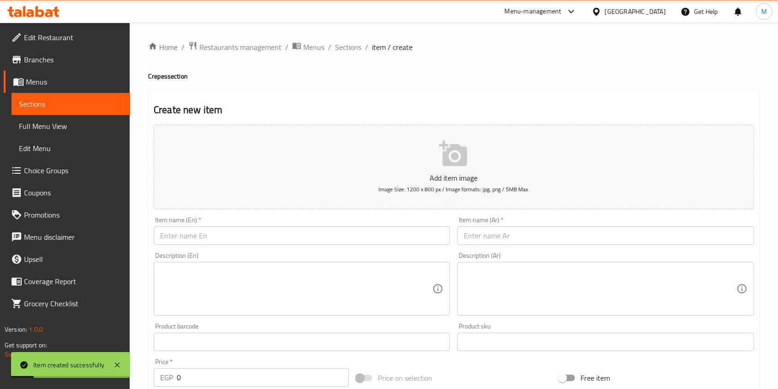
click at [464, 236] on input "text" at bounding box center [605, 235] width 296 height 18
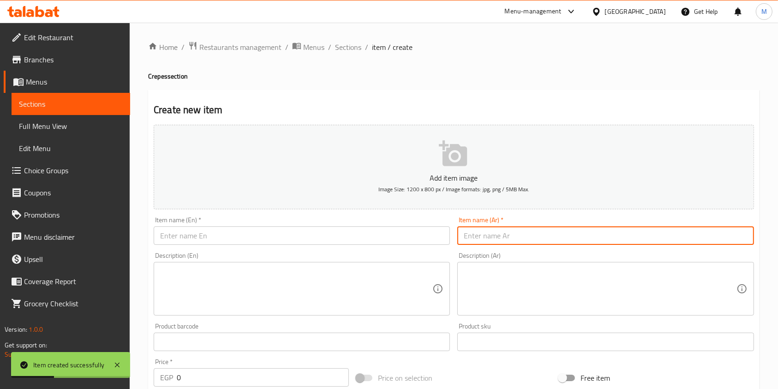
paste input "كريب سوبركرانشي حار"
type input "كريب سوبركرانشي حار"
click at [411, 236] on input "text" at bounding box center [302, 235] width 296 height 18
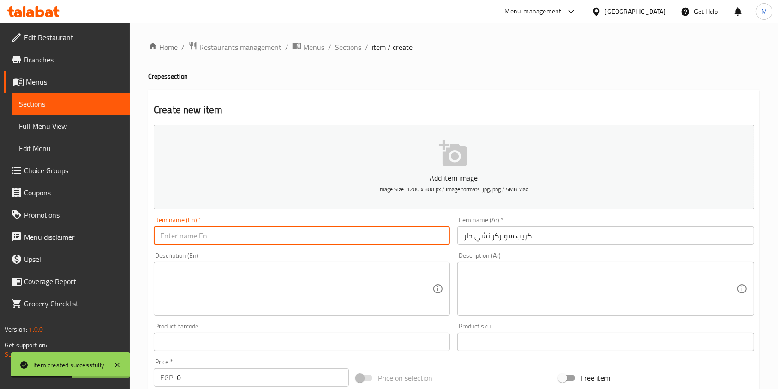
paste input "Spicy Supercrunchy Crepe"
type input "Spicy Supercrunchy Crepe"
click at [498, 237] on input "كريب سوبركرانشي حار" at bounding box center [605, 235] width 296 height 18
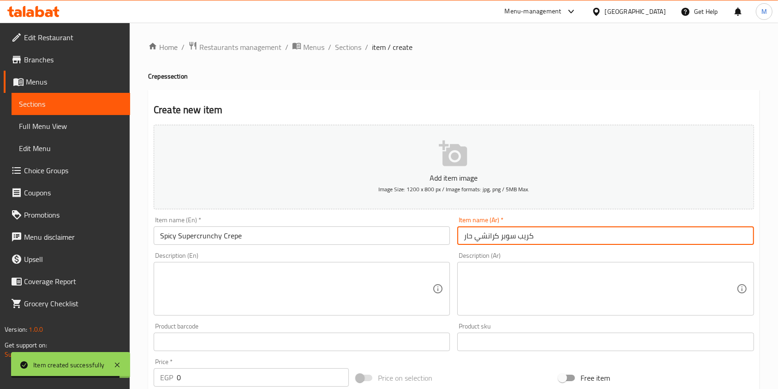
type input "كريب سوبر كرانشي حار"
click at [197, 238] on input "Spicy Supercrunchy Crepe" at bounding box center [302, 235] width 296 height 18
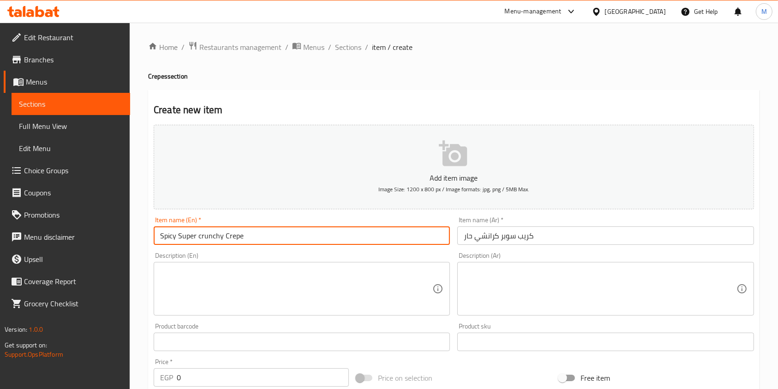
type input "Spicy Super crunchy Crepe"
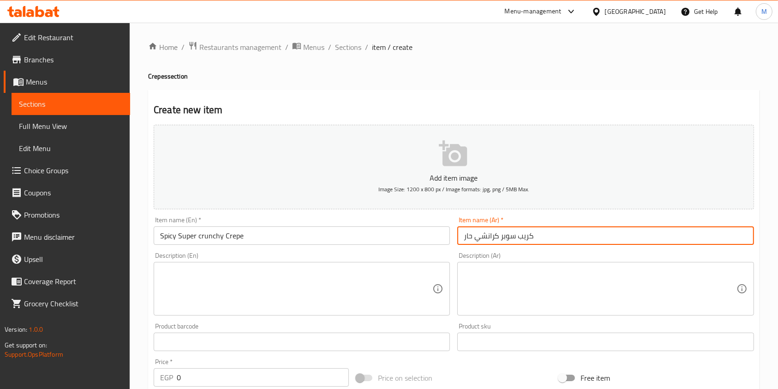
drag, startPoint x: 470, startPoint y: 236, endPoint x: 462, endPoint y: 238, distance: 8.2
click at [462, 238] on input "كريب سوبر كرانشي حار" at bounding box center [605, 235] width 296 height 18
click at [474, 238] on input "كريب سوبر كرانشي حار" at bounding box center [605, 235] width 296 height 18
drag, startPoint x: 474, startPoint y: 238, endPoint x: 466, endPoint y: 238, distance: 7.9
click at [466, 238] on input "كريب سوبر كرانشي حار" at bounding box center [605, 235] width 296 height 18
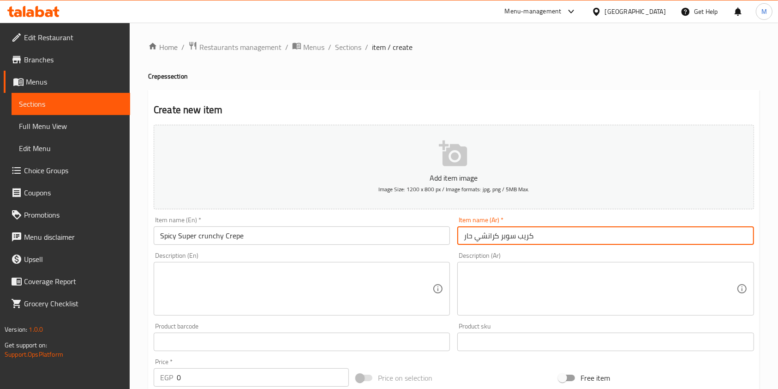
click at [466, 238] on input "كريب سوبر كرانشي حار" at bounding box center [605, 235] width 296 height 18
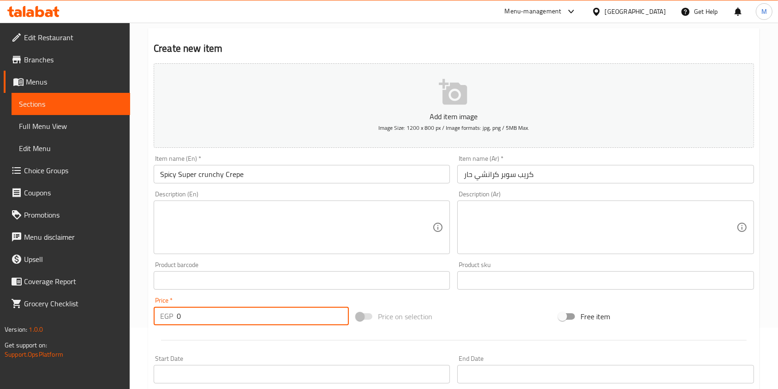
drag, startPoint x: 190, startPoint y: 316, endPoint x: 178, endPoint y: 318, distance: 12.7
click at [178, 318] on input "0" at bounding box center [263, 315] width 172 height 18
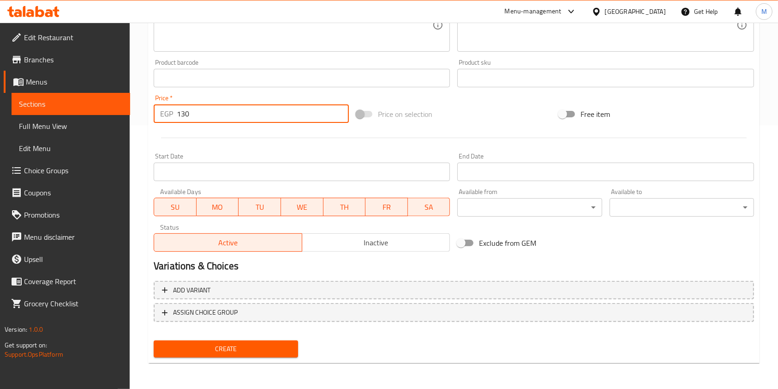
type input "130"
click at [229, 356] on button "Create" at bounding box center [226, 348] width 144 height 17
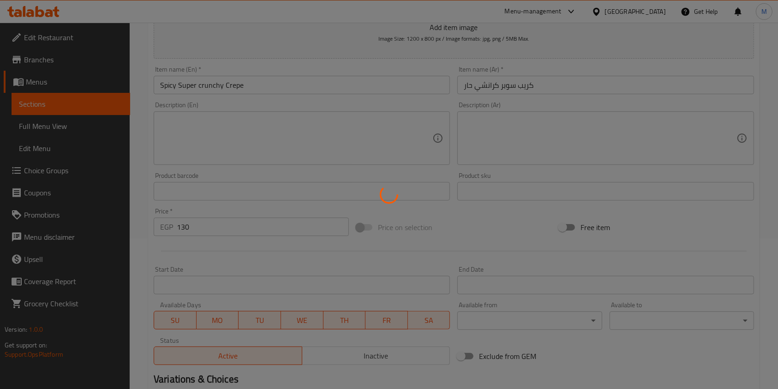
scroll to position [79, 0]
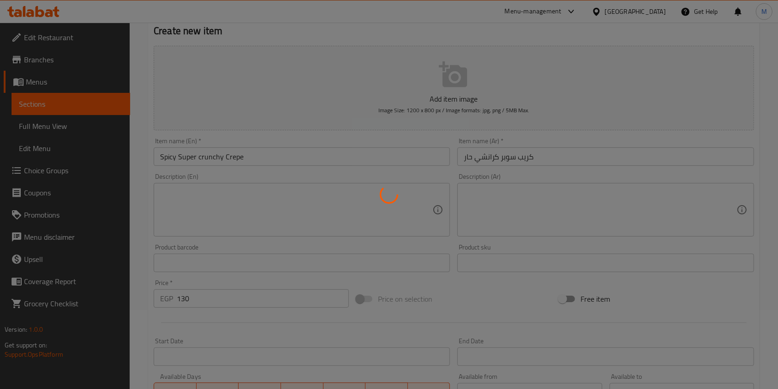
type input "0"
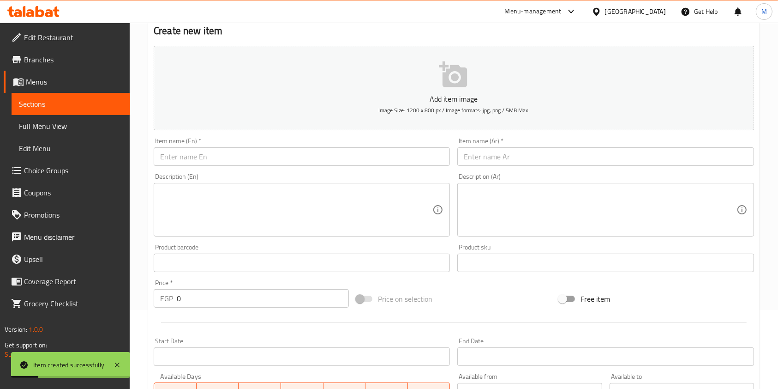
click at [500, 156] on input "text" at bounding box center [605, 156] width 296 height 18
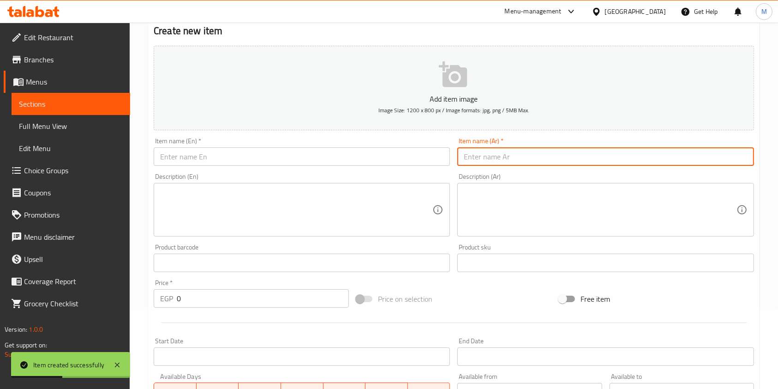
paste input "كريب زنجر"
type input "كريب زنجر"
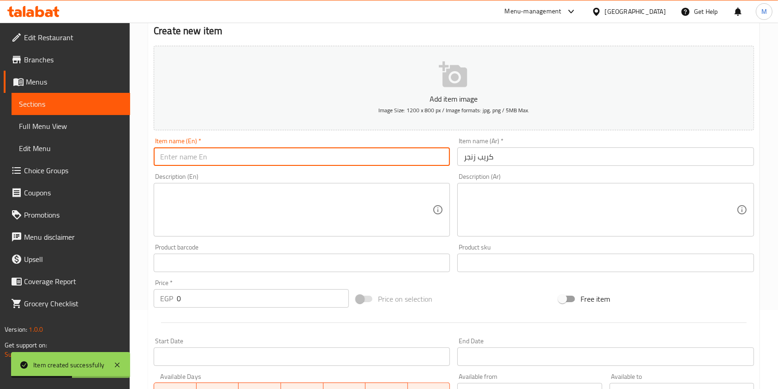
click at [340, 162] on input "text" at bounding box center [302, 156] width 296 height 18
paste input "Zinger Crepe"
type input "Zinger Crepe"
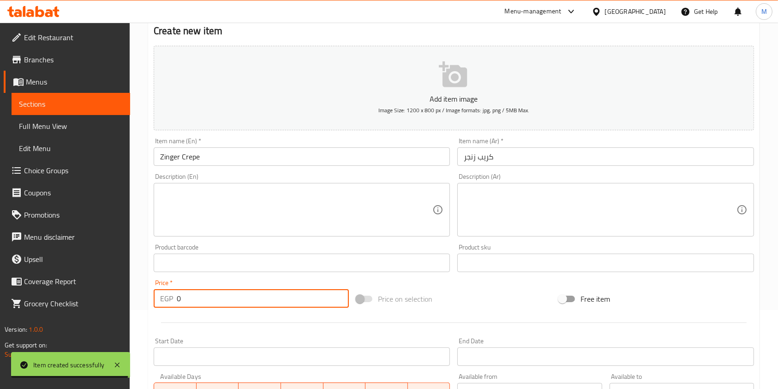
drag, startPoint x: 197, startPoint y: 305, endPoint x: 174, endPoint y: 306, distance: 23.5
click at [174, 306] on div "EGP 0 Price *" at bounding box center [251, 298] width 195 height 18
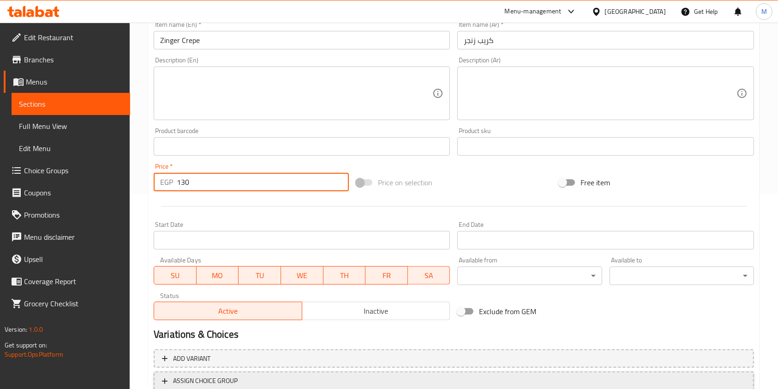
scroll to position [264, 0]
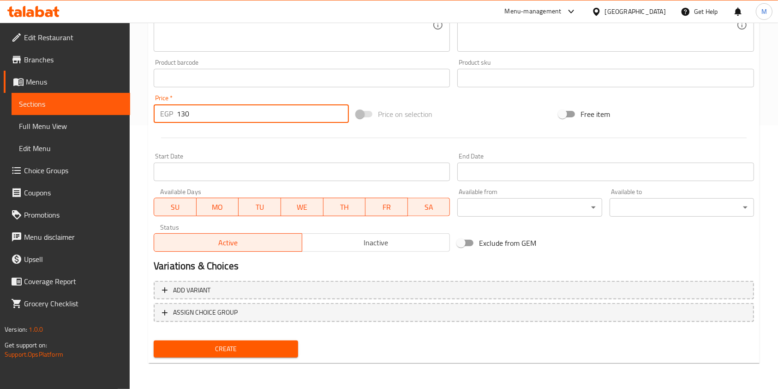
type input "130"
click at [288, 340] on button "Create" at bounding box center [226, 348] width 144 height 17
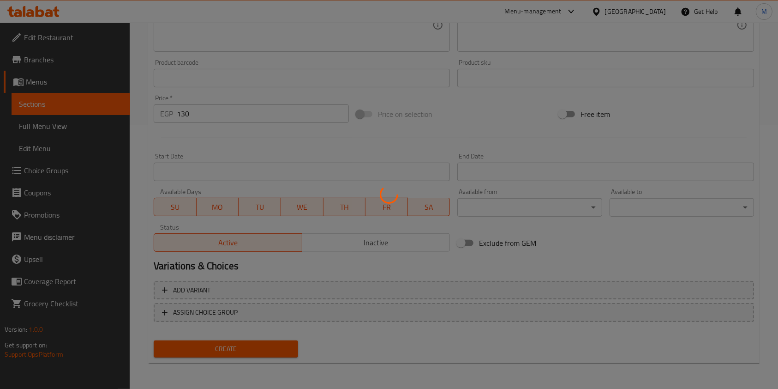
type input "0"
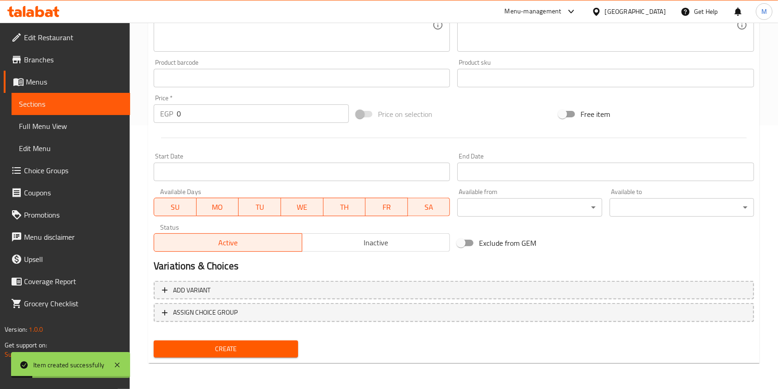
scroll to position [79, 0]
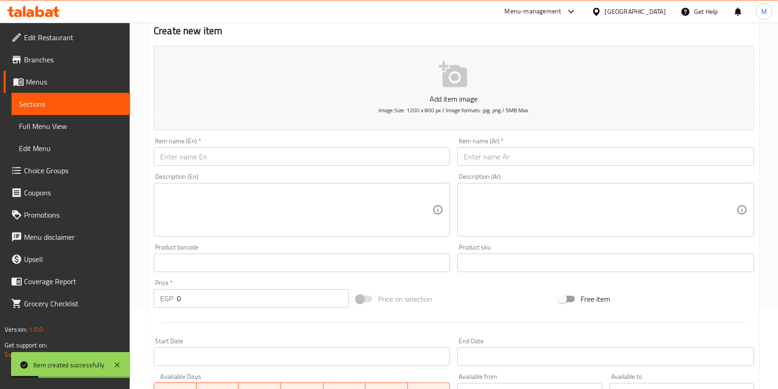
click at [496, 163] on input "text" at bounding box center [605, 156] width 296 height 18
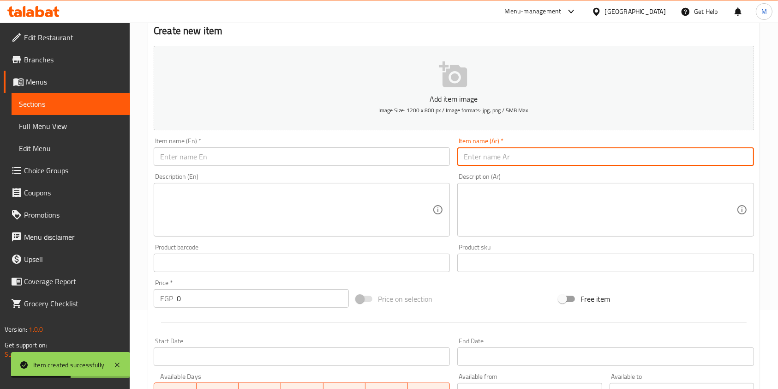
paste input "كريب كوردون بلو"
type input "كريب كوردون بلو"
click at [353, 164] on input "text" at bounding box center [302, 156] width 296 height 18
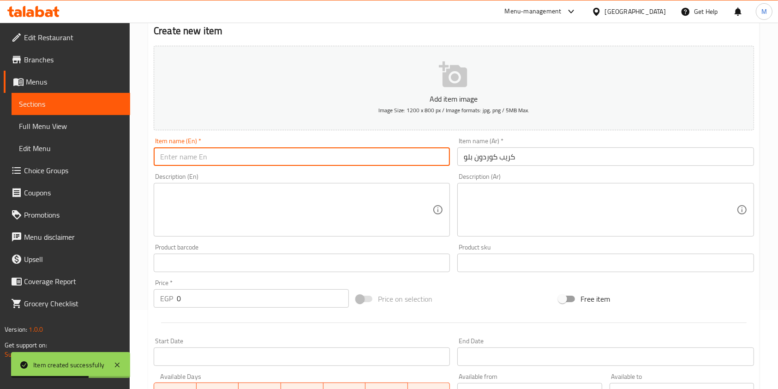
paste input "Cordon Bleu Crepe"
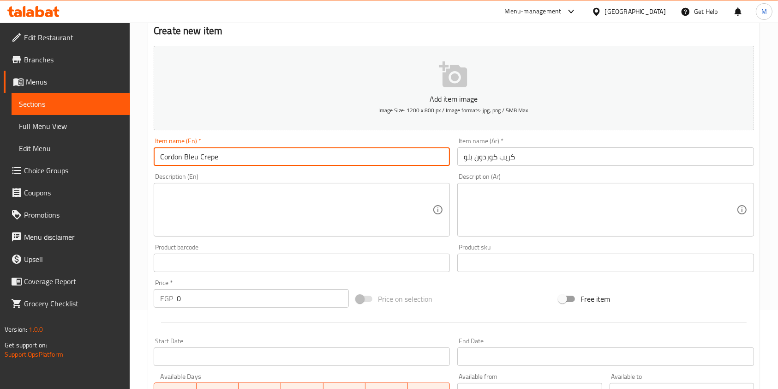
type input "Cordon Bleu Crepe"
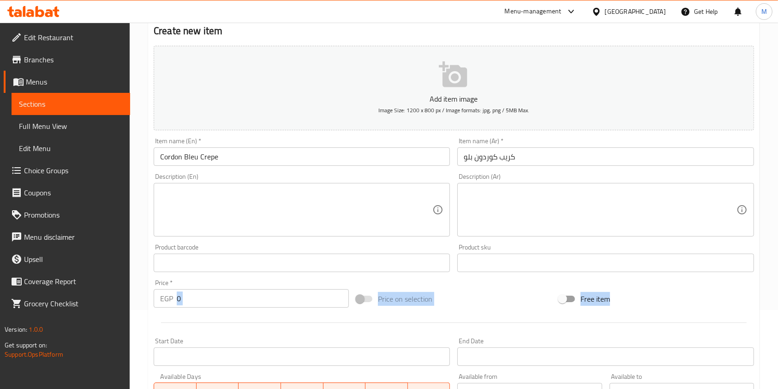
drag, startPoint x: 221, startPoint y: 315, endPoint x: 206, endPoint y: 294, distance: 25.1
click at [212, 303] on div "Add item image Image Size: 1200 x 800 px / Image formats: jpg, png / 5MB Max. I…" at bounding box center [454, 241] width 608 height 398
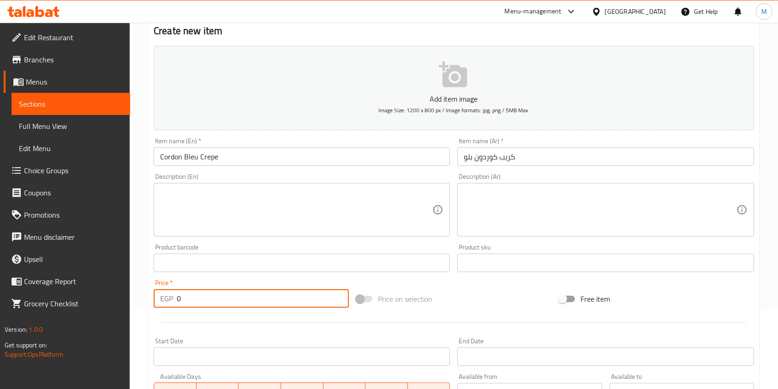
drag, startPoint x: 204, startPoint y: 291, endPoint x: 164, endPoint y: 300, distance: 41.7
click at [164, 300] on div "EGP 0 Price *" at bounding box center [251, 298] width 195 height 18
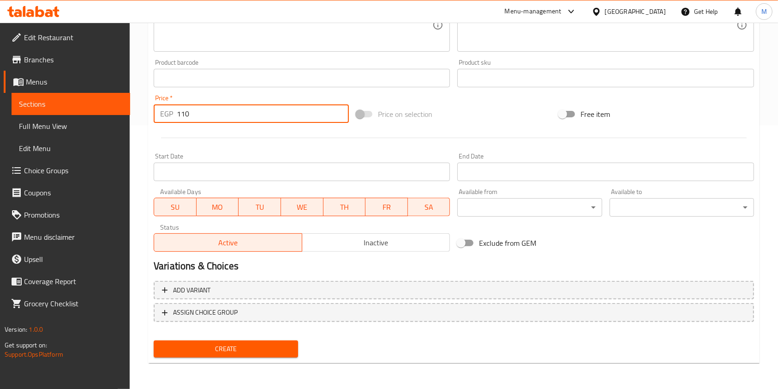
type input "110"
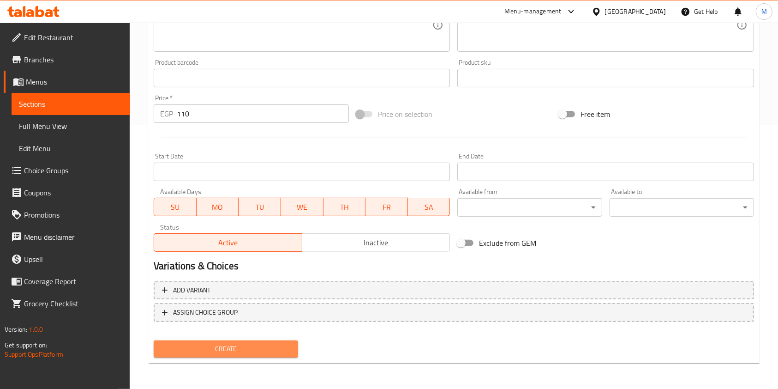
click at [289, 342] on button "Create" at bounding box center [226, 348] width 144 height 17
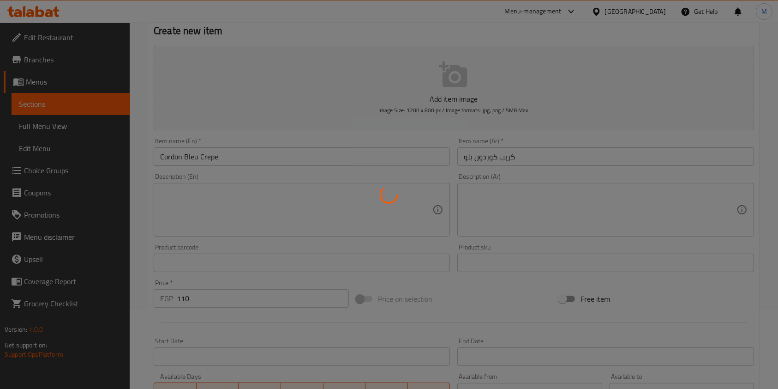
type input "0"
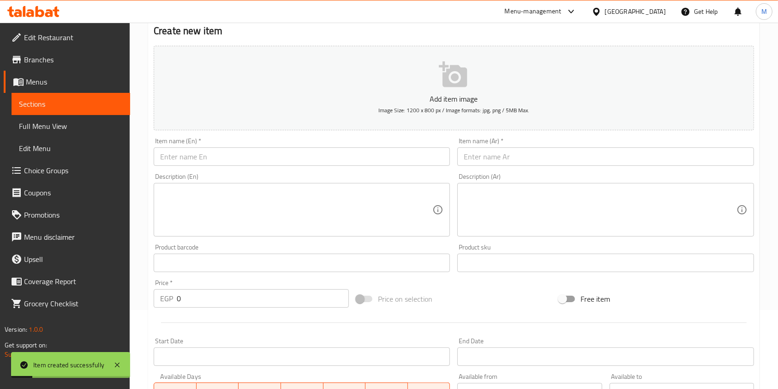
click at [450, 157] on div "Item name (En)   * Item name (En) *" at bounding box center [302, 152] width 304 height 36
click at [474, 156] on input "text" at bounding box center [605, 156] width 296 height 18
click at [652, 153] on input "text" at bounding box center [605, 156] width 296 height 18
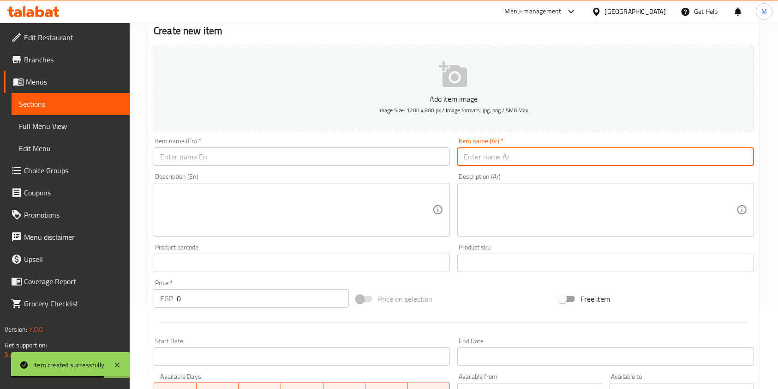
paste input "كريب شيش"
type input "كريب شيش"
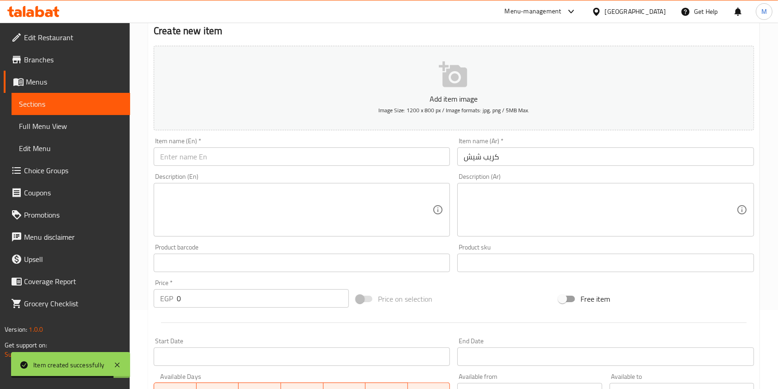
click at [316, 173] on div "Description (En) Description (En)" at bounding box center [302, 204] width 296 height 63
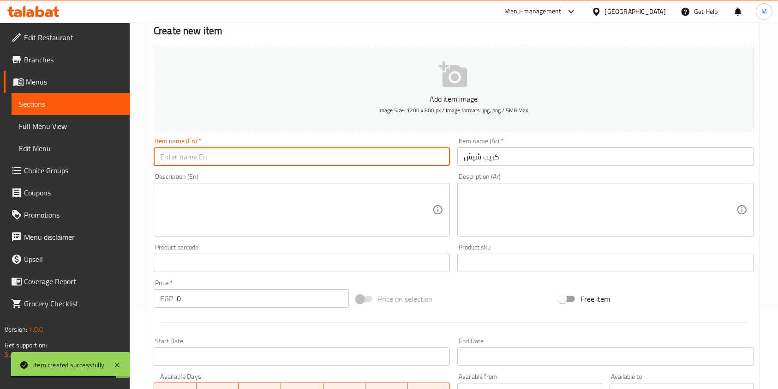
click at [316, 162] on input "text" at bounding box center [302, 156] width 296 height 18
paste input "Shish Crepe"
type input "Shish Crepe"
click at [199, 300] on input "0" at bounding box center [263, 298] width 172 height 18
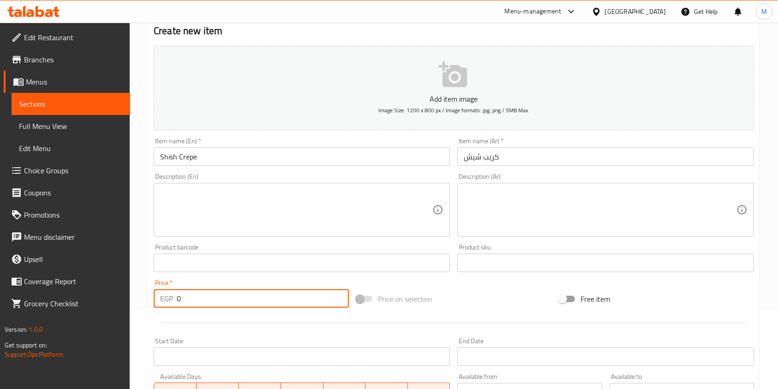
click at [199, 300] on input "0" at bounding box center [263, 298] width 172 height 18
drag, startPoint x: 198, startPoint y: 299, endPoint x: 174, endPoint y: 297, distance: 23.6
click at [174, 297] on div "EGP 0 Price *" at bounding box center [251, 298] width 195 height 18
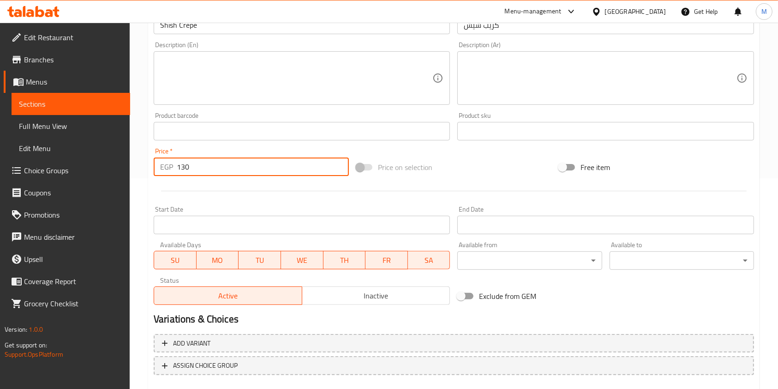
scroll to position [264, 0]
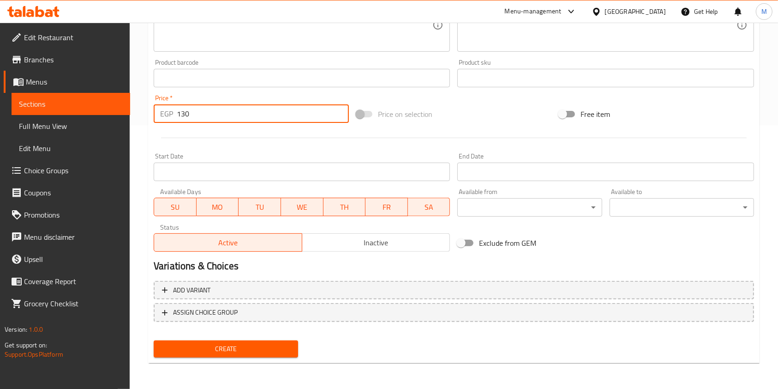
type input "130"
click at [277, 341] on button "Create" at bounding box center [226, 348] width 144 height 17
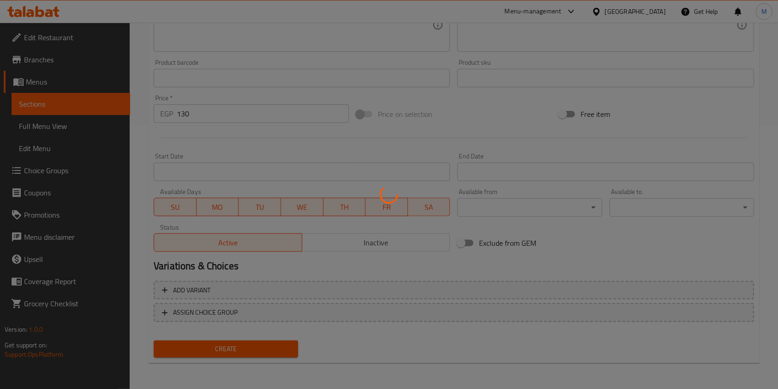
type input "0"
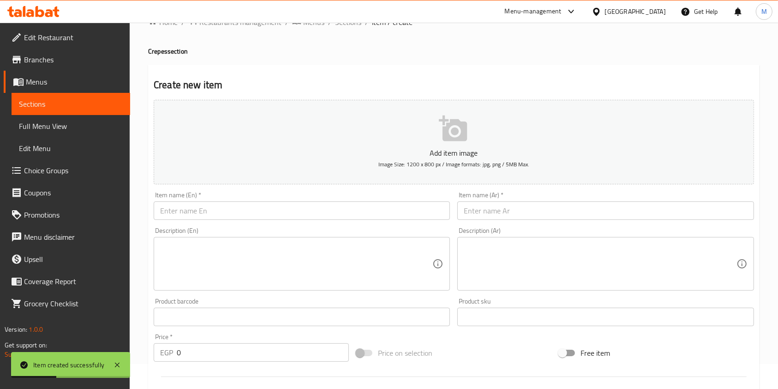
scroll to position [0, 0]
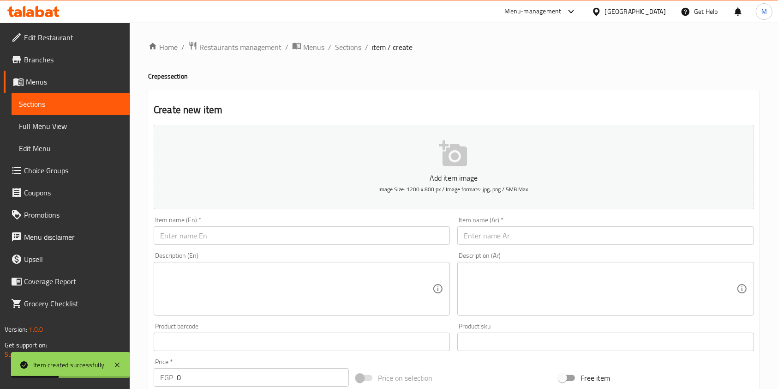
click at [489, 239] on input "text" at bounding box center [605, 235] width 296 height 18
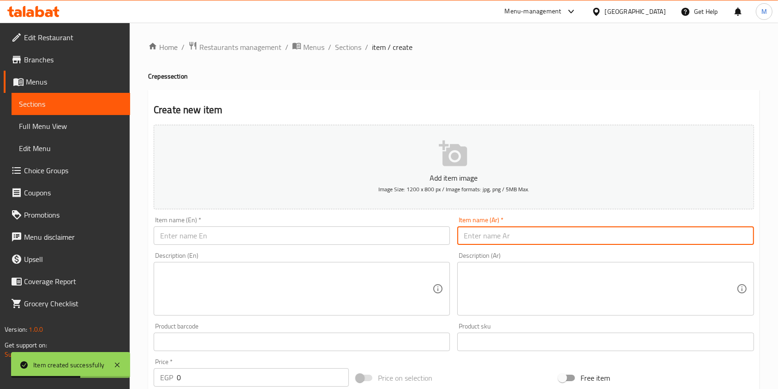
paste input "كريب تشيز برجر"
type input "كريب تشيز برجر"
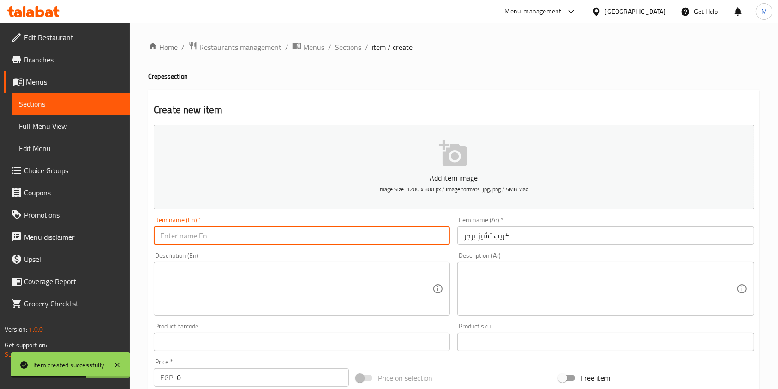
click at [317, 234] on input "text" at bounding box center [302, 235] width 296 height 18
paste input "Cheeseburger Crepe"
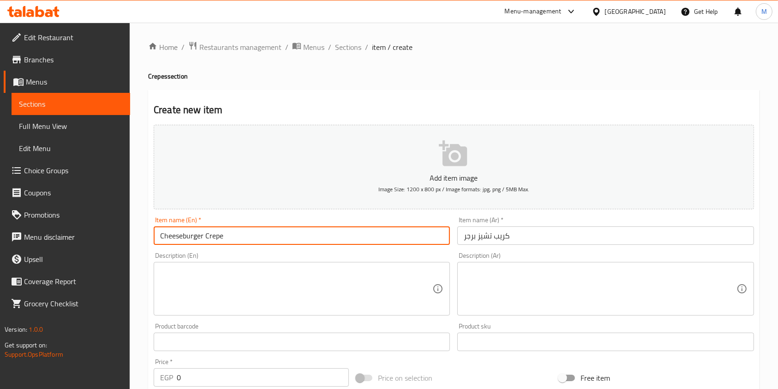
type input "Cheeseburger Crepe"
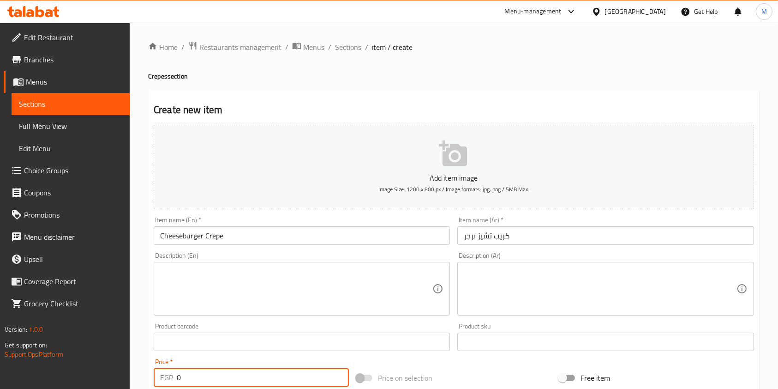
drag, startPoint x: 185, startPoint y: 384, endPoint x: 176, endPoint y: 384, distance: 8.8
click at [179, 384] on input "0" at bounding box center [263, 377] width 172 height 18
drag, startPoint x: 189, startPoint y: 376, endPoint x: 170, endPoint y: 376, distance: 18.9
click at [170, 376] on div "EGP 0 Price *" at bounding box center [251, 377] width 195 height 18
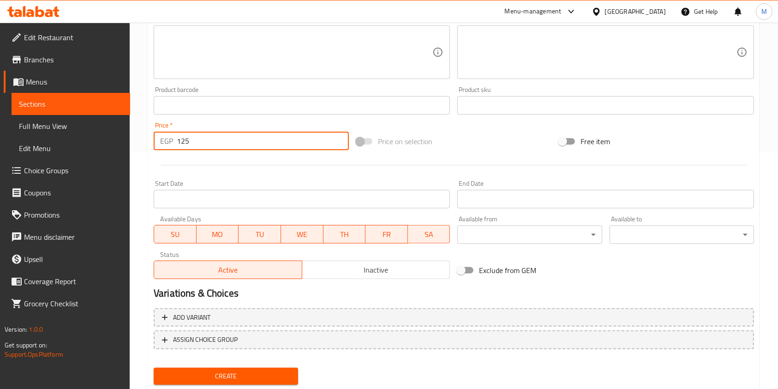
scroll to position [246, 0]
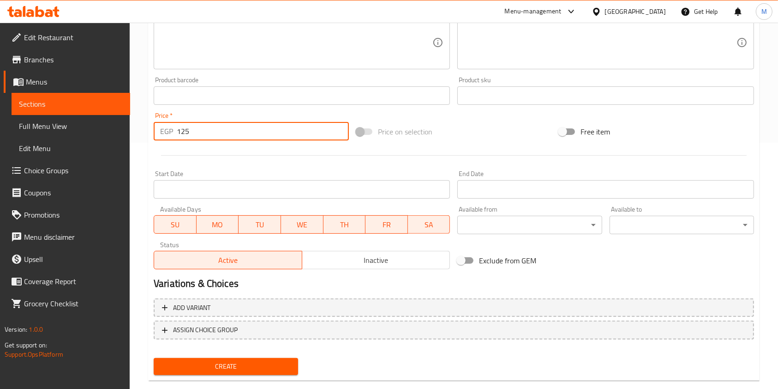
type input "125"
click at [270, 358] on button "Create" at bounding box center [226, 366] width 144 height 17
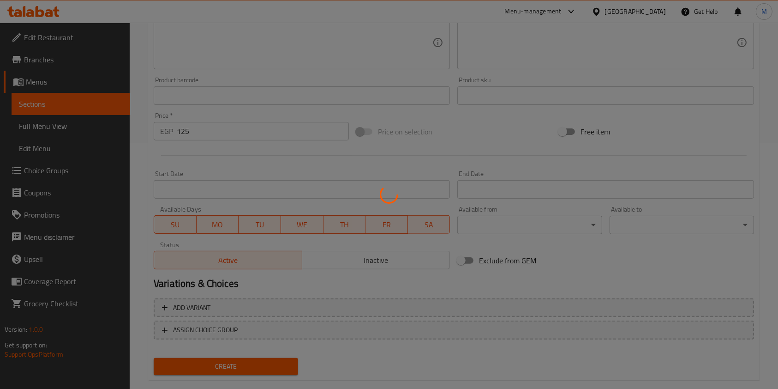
type input "0"
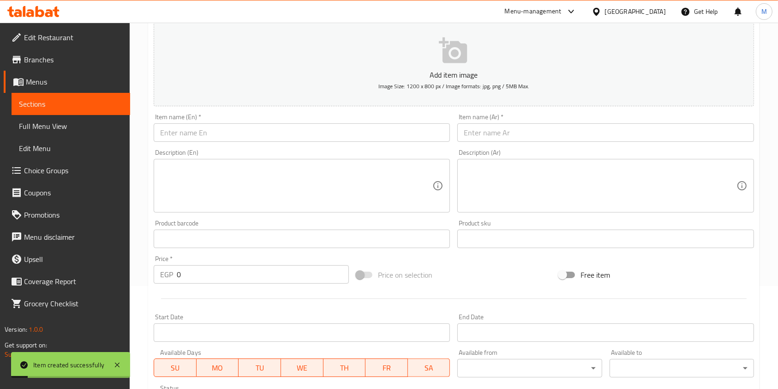
scroll to position [0, 0]
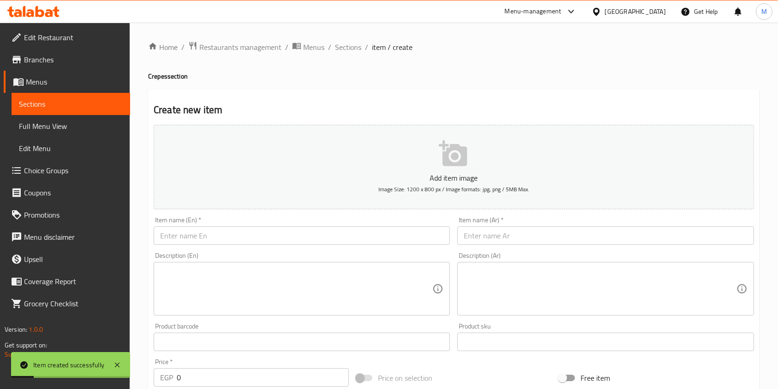
click at [498, 231] on input "text" at bounding box center [605, 235] width 296 height 18
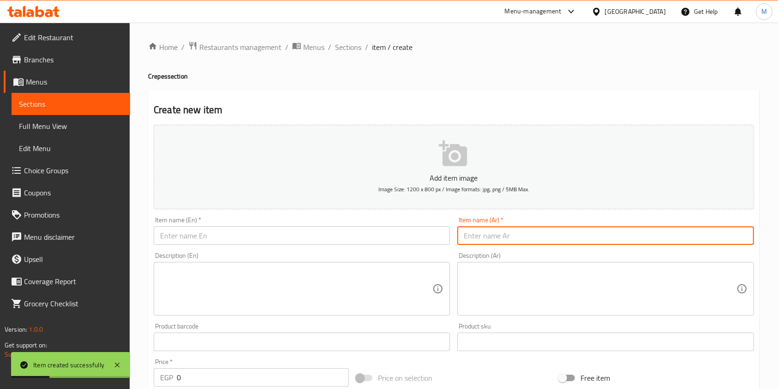
paste input "كريب كفتة"
type input "كريب كفتة"
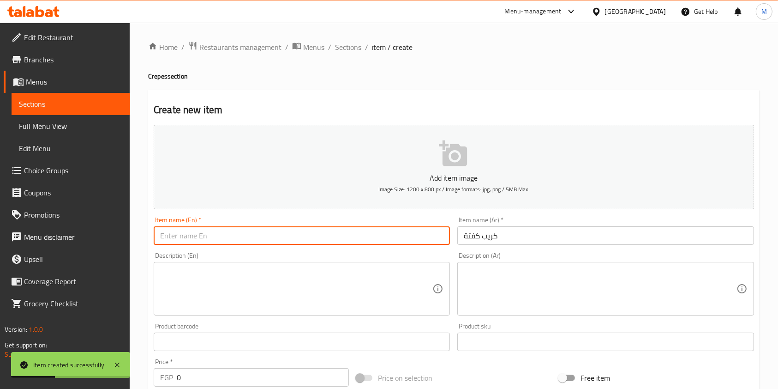
click at [400, 232] on input "text" at bounding box center [302, 235] width 296 height 18
paste input "Kofta Crepe"
type input "Kofta Crepe"
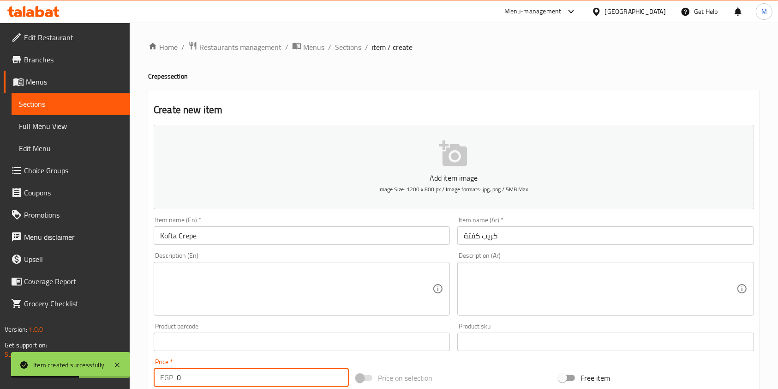
drag, startPoint x: 194, startPoint y: 373, endPoint x: 168, endPoint y: 375, distance: 26.8
click at [168, 375] on div "EGP 0 Price *" at bounding box center [251, 377] width 195 height 18
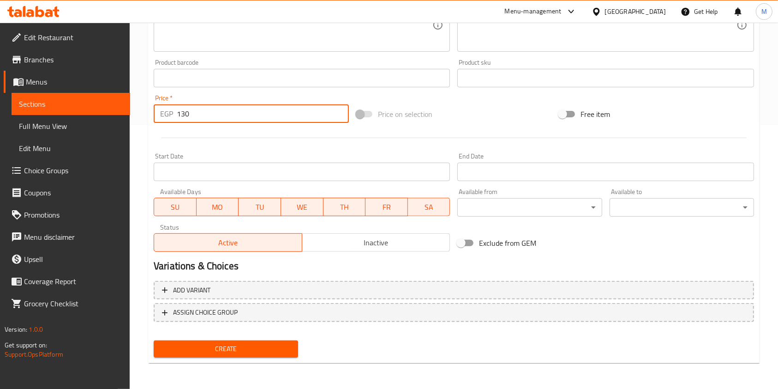
type input "130"
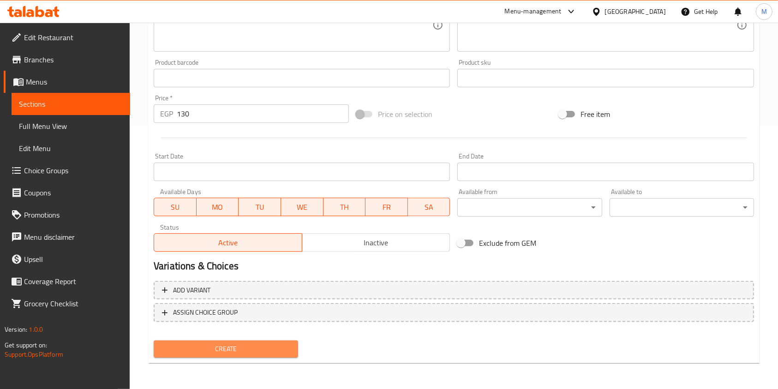
click at [255, 355] on button "Create" at bounding box center [226, 348] width 144 height 17
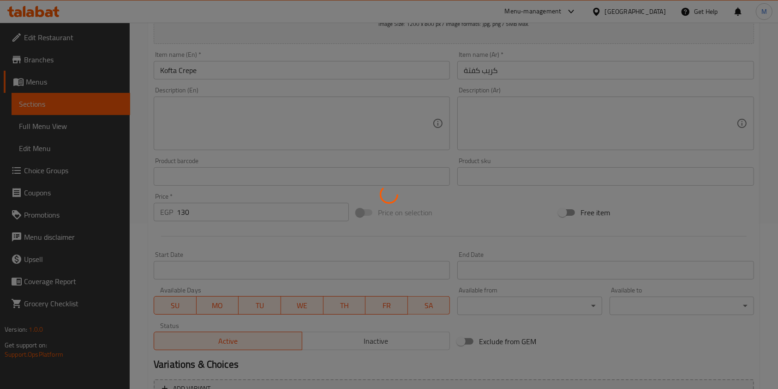
scroll to position [79, 0]
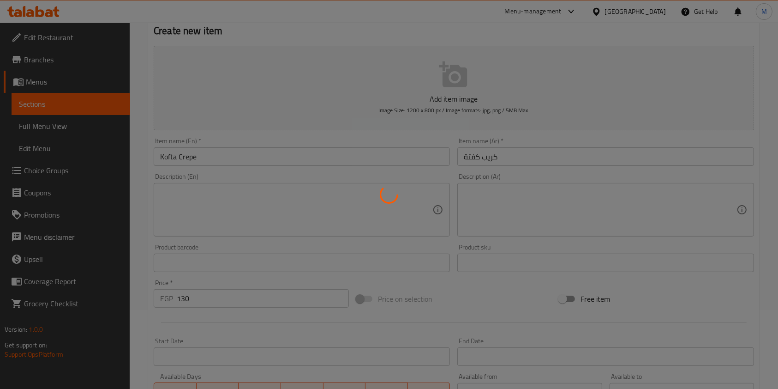
type input "0"
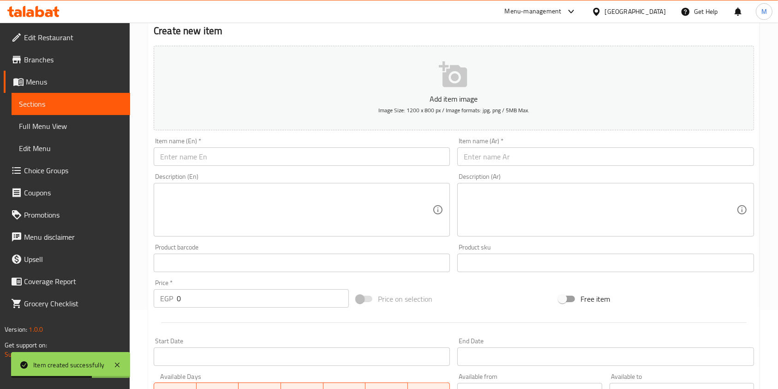
drag, startPoint x: 458, startPoint y: 148, endPoint x: 465, endPoint y: 153, distance: 8.9
click at [458, 148] on input "text" at bounding box center [605, 156] width 296 height 18
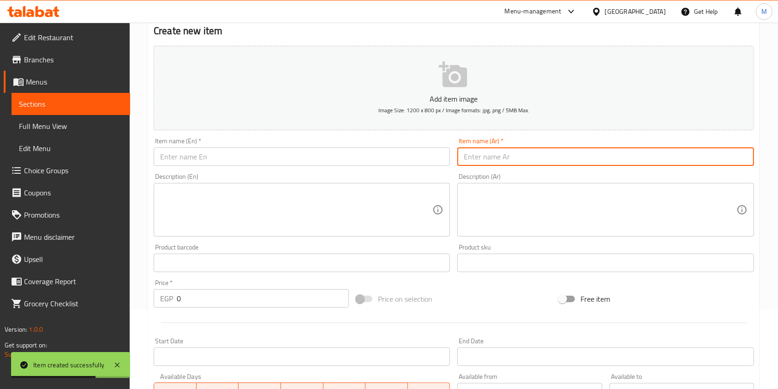
click at [471, 156] on input "text" at bounding box center [605, 156] width 296 height 18
paste input "كريب سجق"
type input "كريب سجق"
click at [327, 166] on div "Item name (En)   * Item name (En) *" at bounding box center [302, 152] width 304 height 36
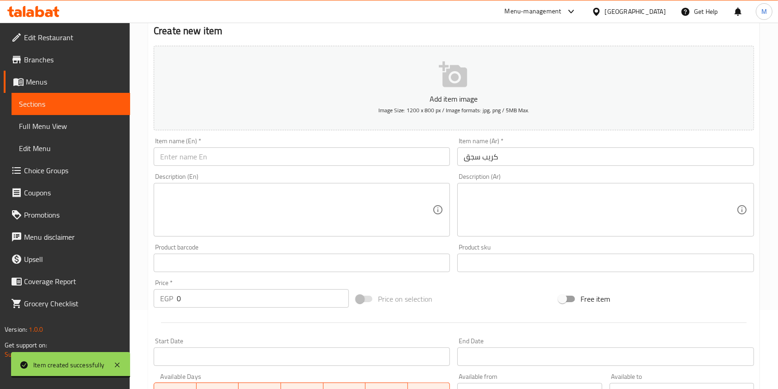
click at [326, 156] on input "text" at bounding box center [302, 156] width 296 height 18
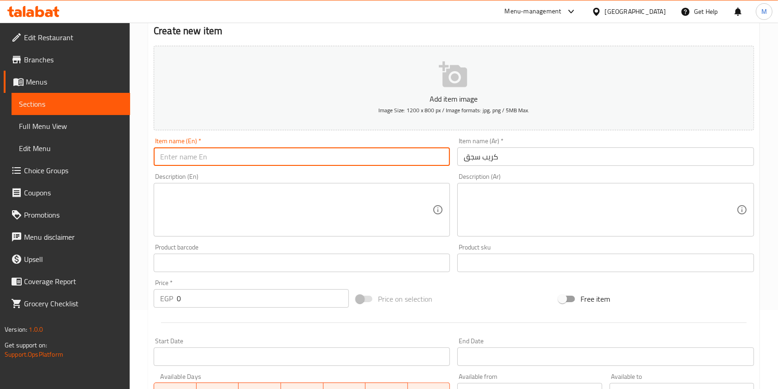
paste input "Sausage Crepe"
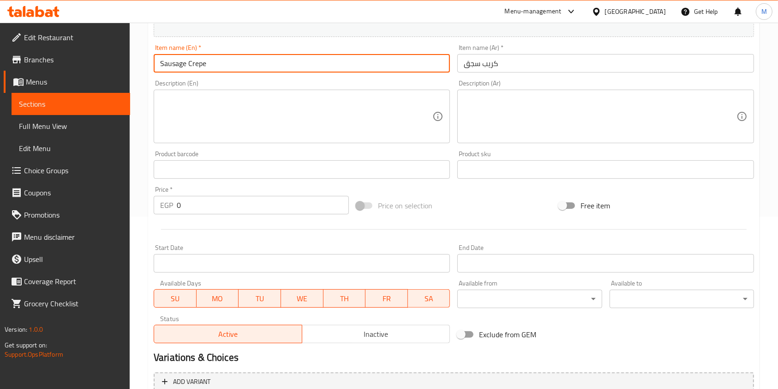
scroll to position [264, 0]
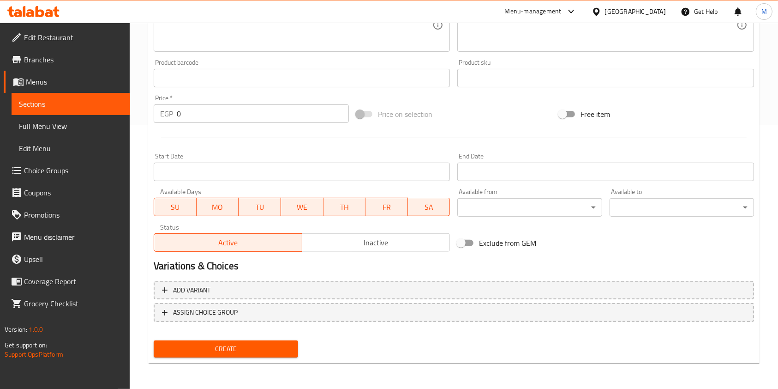
type input "Sausage Crepe"
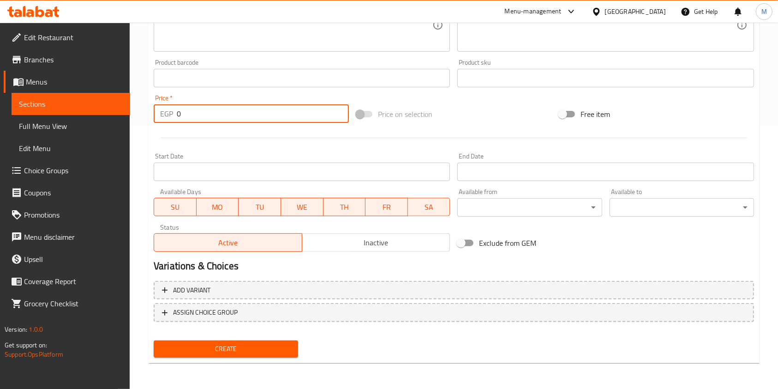
drag, startPoint x: 181, startPoint y: 110, endPoint x: 176, endPoint y: 109, distance: 5.1
click at [176, 109] on div "EGP 0 Price *" at bounding box center [251, 113] width 195 height 18
type input "110"
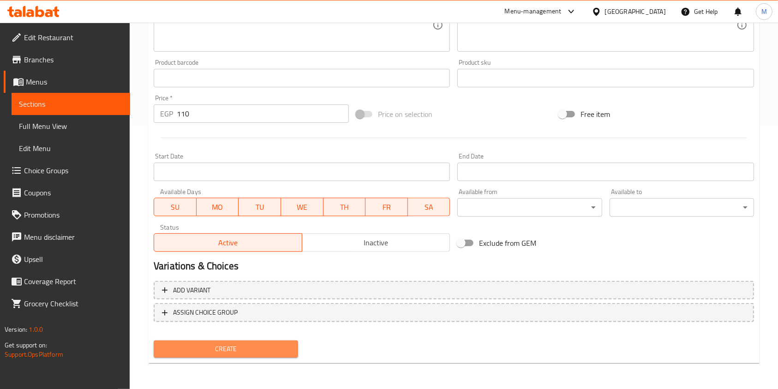
click at [259, 345] on span "Create" at bounding box center [226, 349] width 130 height 12
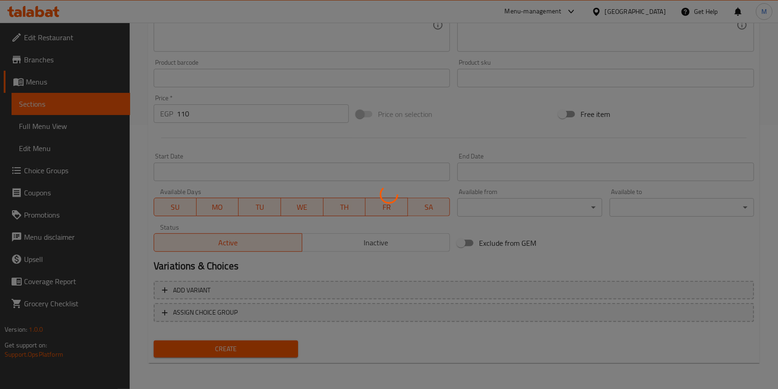
type input "0"
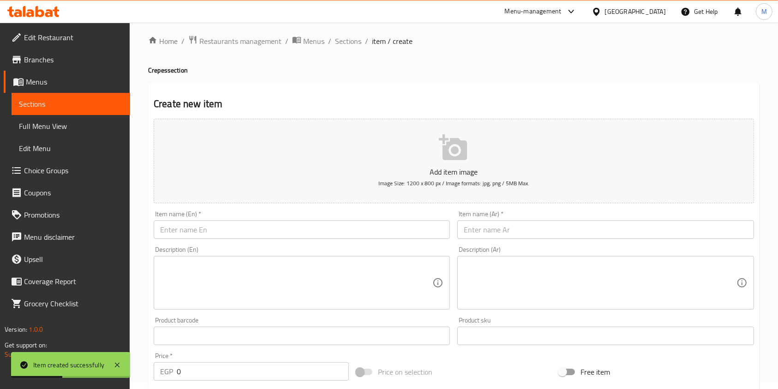
scroll to position [0, 0]
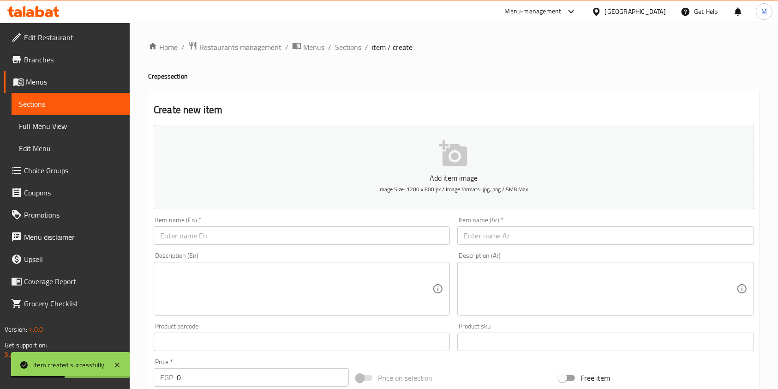
click at [469, 221] on div "Item name (Ar)   * Item name (Ar) *" at bounding box center [605, 230] width 296 height 28
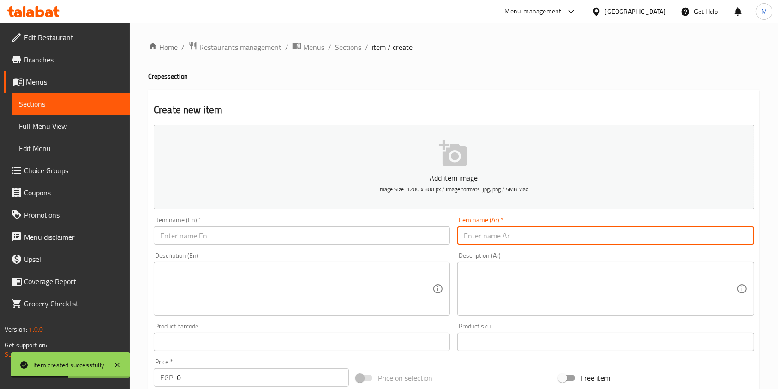
click at [473, 230] on input "text" at bounding box center [605, 235] width 296 height 18
paste input "كريب سوسيس"
type input "كريب سوسيس"
click at [391, 219] on div "Item name (En)   * Item name (En) *" at bounding box center [302, 230] width 296 height 28
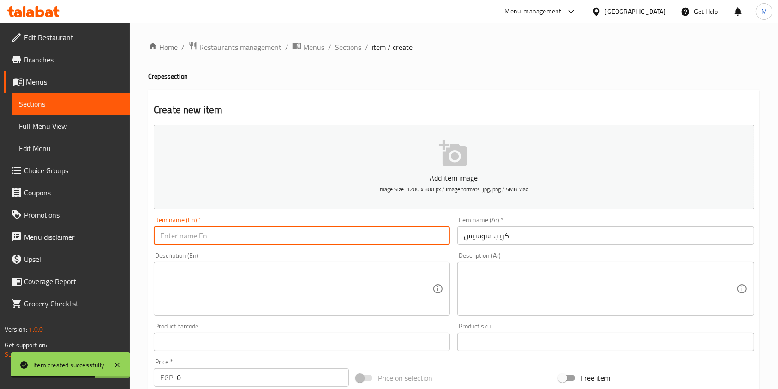
click at [384, 230] on input "text" at bounding box center [302, 235] width 296 height 18
paste input "Sausage Crepe"
drag, startPoint x: 185, startPoint y: 238, endPoint x: 158, endPoint y: 239, distance: 27.2
click at [158, 239] on input "Sausage Crepe" at bounding box center [302, 235] width 296 height 18
click at [180, 235] on input "Hot Dag Crepe" at bounding box center [302, 235] width 296 height 18
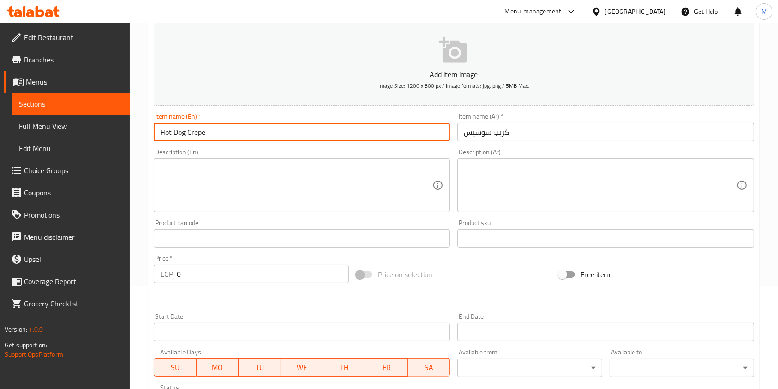
scroll to position [185, 0]
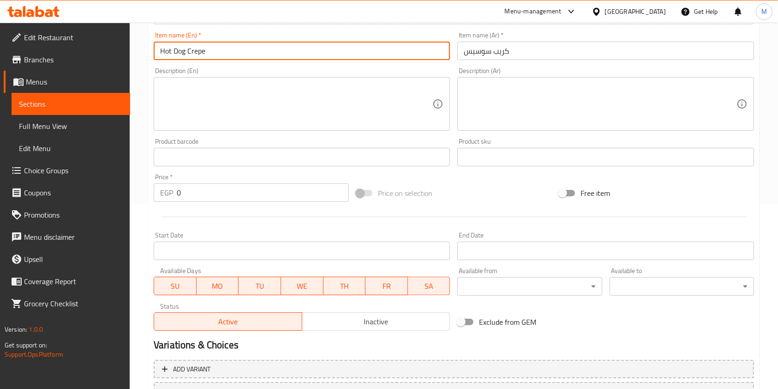
type input "Hot Dog Crepe"
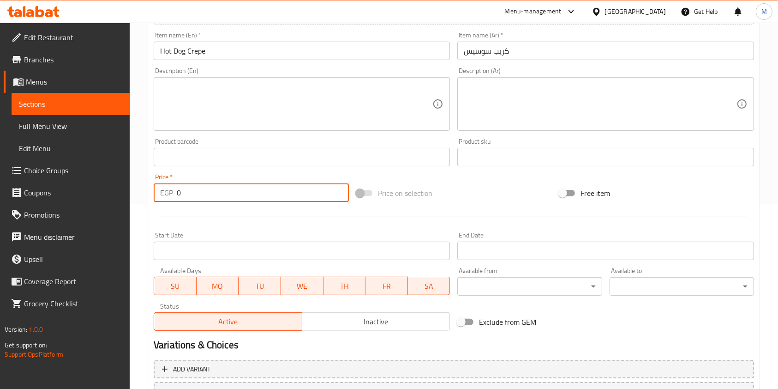
drag, startPoint x: 189, startPoint y: 194, endPoint x: 173, endPoint y: 195, distance: 16.2
click at [173, 195] on div "EGP 0 Price *" at bounding box center [251, 192] width 195 height 18
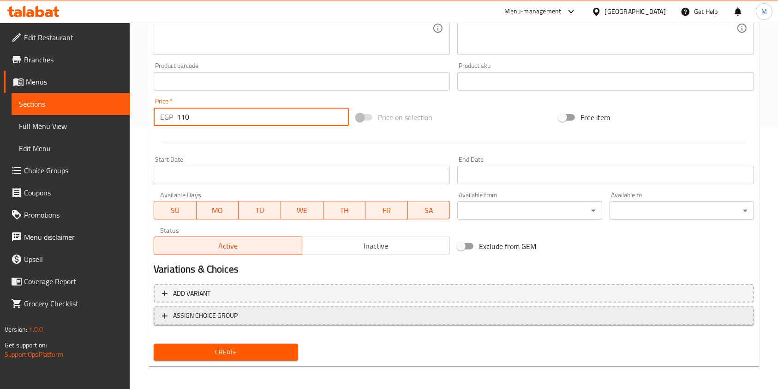
scroll to position [264, 0]
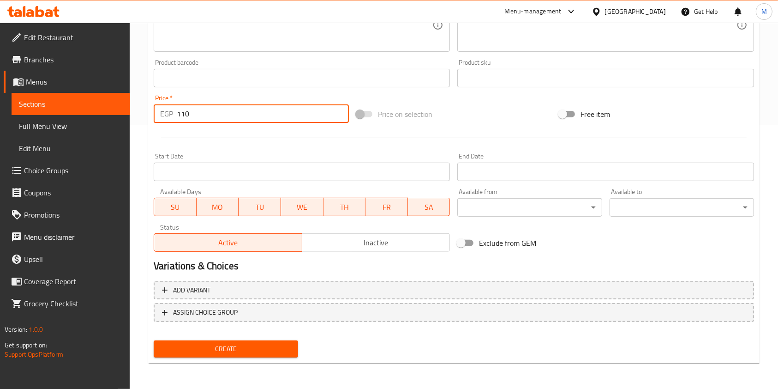
type input "110"
click at [263, 343] on span "Create" at bounding box center [226, 349] width 130 height 12
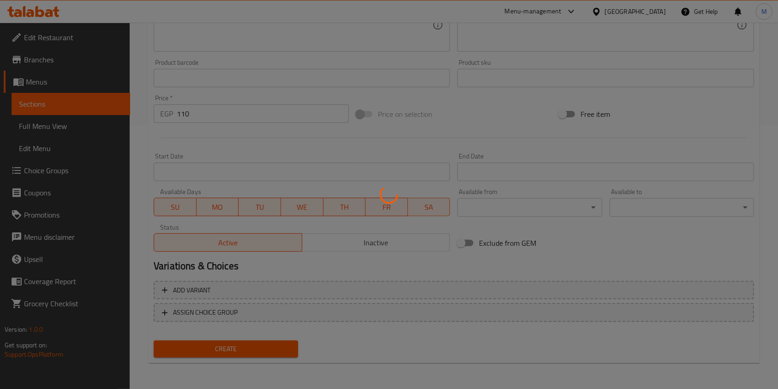
type input "0"
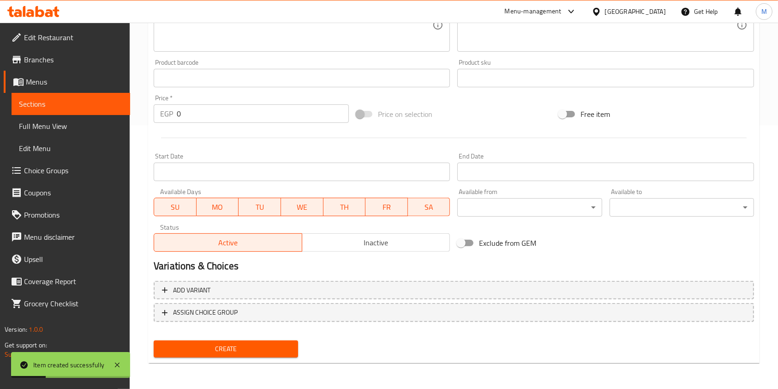
scroll to position [79, 0]
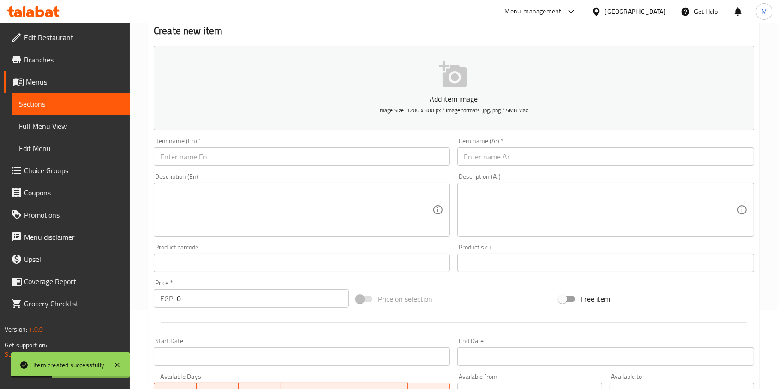
click at [480, 167] on div "Item name (Ar)   * Item name (Ar) *" at bounding box center [606, 152] width 304 height 36
click at [481, 159] on input "text" at bounding box center [605, 156] width 296 height 18
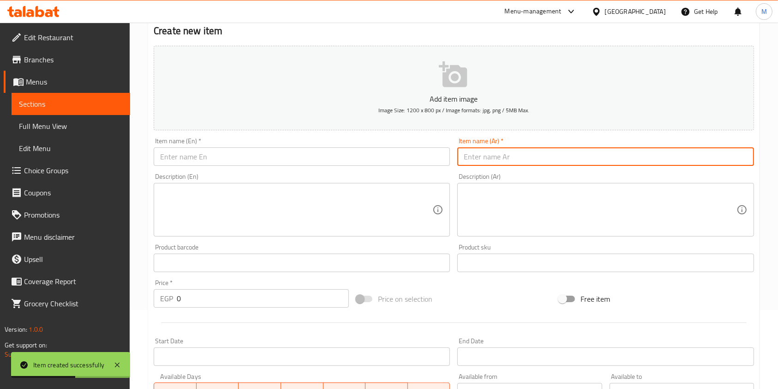
paste input "كريب مكس جبن"
type input "كريب مكس جبن"
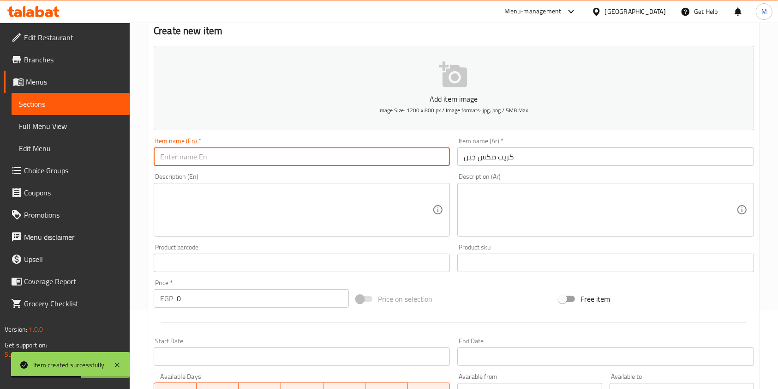
click at [308, 154] on input "text" at bounding box center [302, 156] width 296 height 18
paste input "Mixed Cheese Crepe"
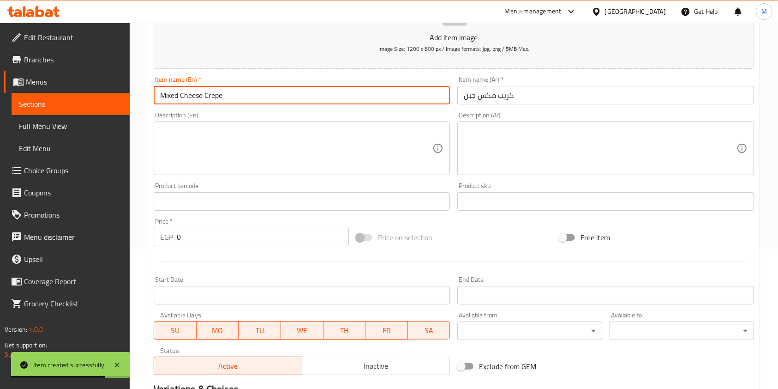
type input "Mixed Cheese Crepe"
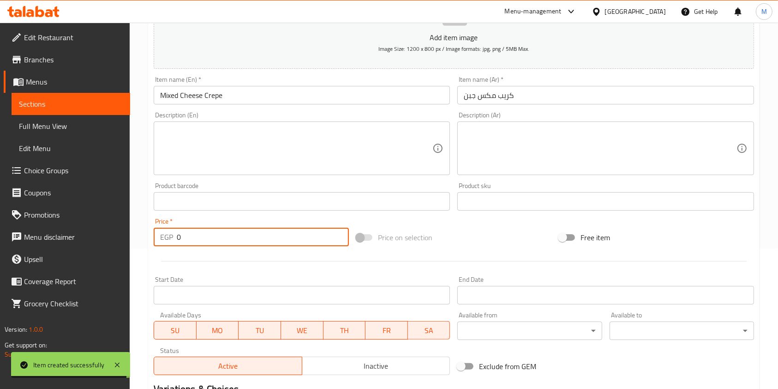
drag, startPoint x: 202, startPoint y: 240, endPoint x: 178, endPoint y: 246, distance: 25.2
click at [178, 246] on input "0" at bounding box center [263, 237] width 172 height 18
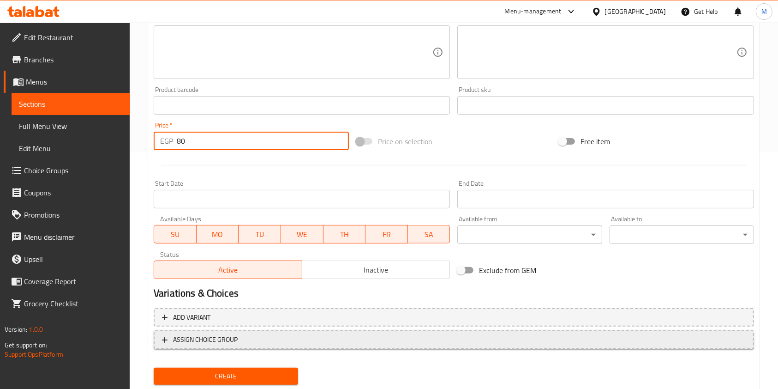
scroll to position [264, 0]
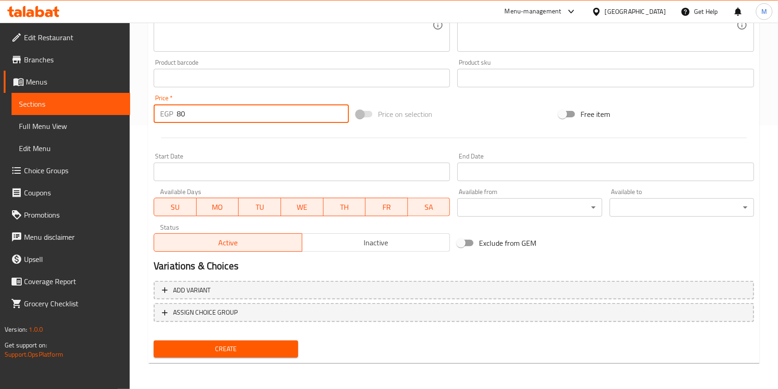
type input "80"
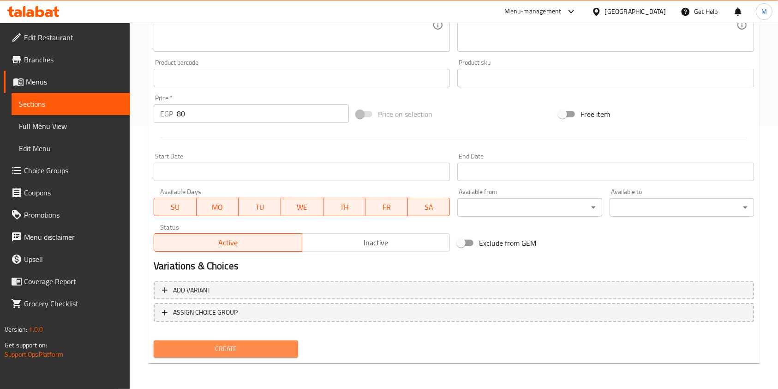
click at [242, 345] on span "Create" at bounding box center [226, 349] width 130 height 12
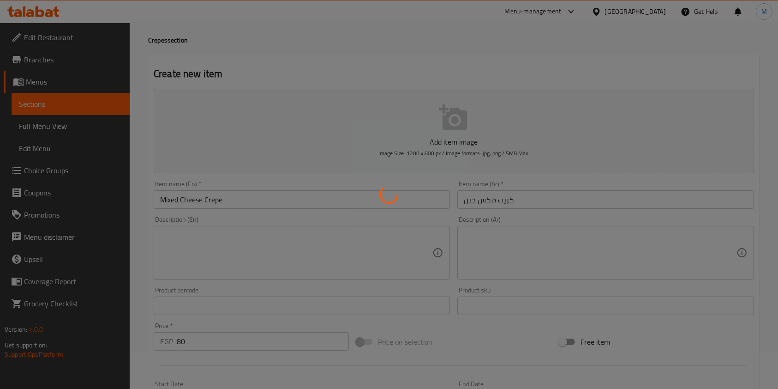
scroll to position [18, 0]
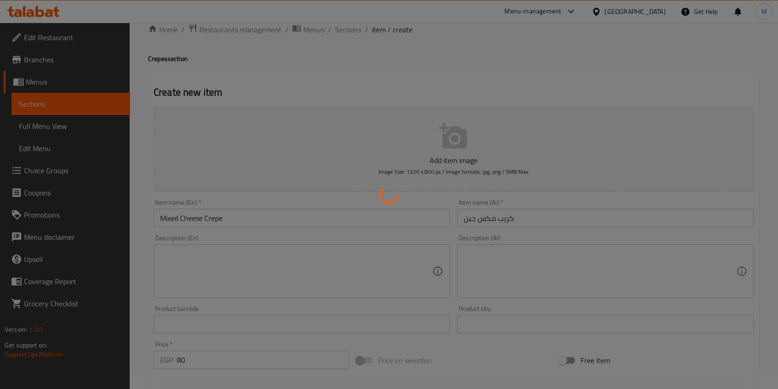
type input "0"
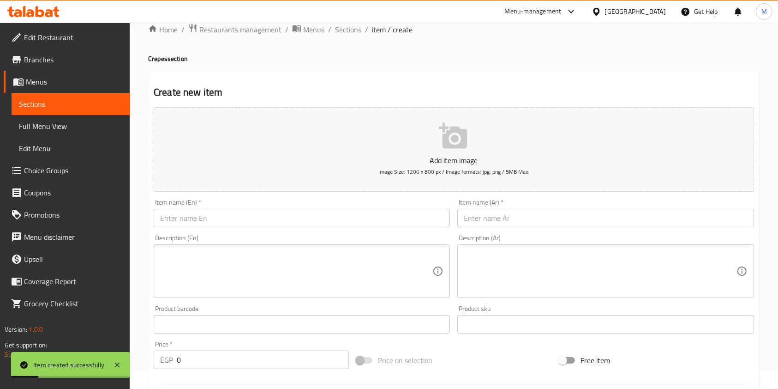
drag, startPoint x: 775, startPoint y: 190, endPoint x: 768, endPoint y: 194, distance: 8.3
click at [775, 190] on div "Home / Restaurants management / Menus / Sections / item / create Crepes section…" at bounding box center [454, 320] width 648 height 630
click at [348, 31] on span "Sections" at bounding box center [348, 29] width 26 height 11
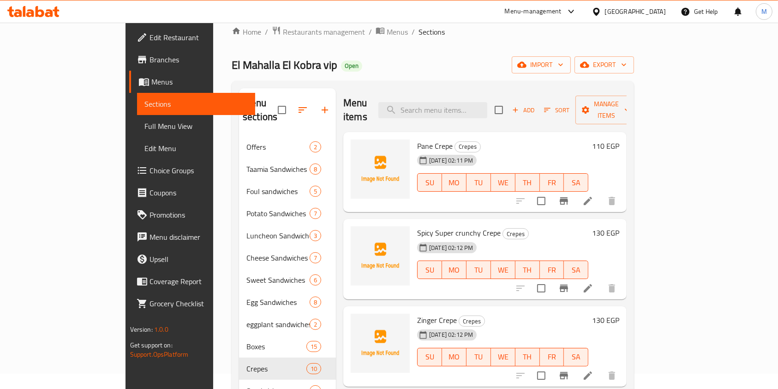
scroll to position [6, 0]
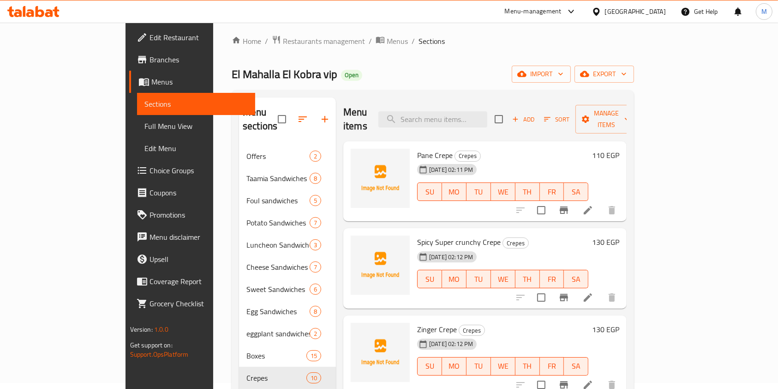
click at [536, 114] on span "Add" at bounding box center [523, 119] width 25 height 11
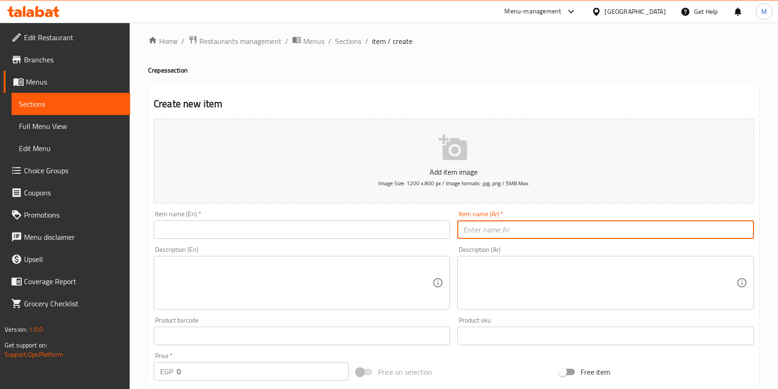
click at [504, 230] on input "text" at bounding box center [605, 229] width 296 height 18
paste input "Potato Crepe"
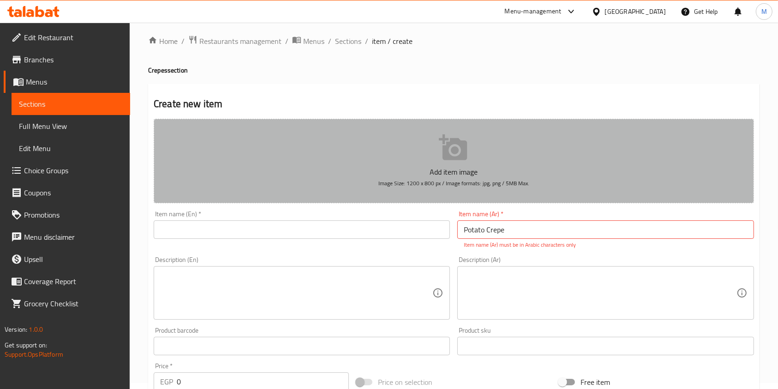
click at [509, 123] on button "Add item image Image Size: 1200 x 800 px / Image formats: jpg, png / 5MB Max." at bounding box center [454, 161] width 600 height 84
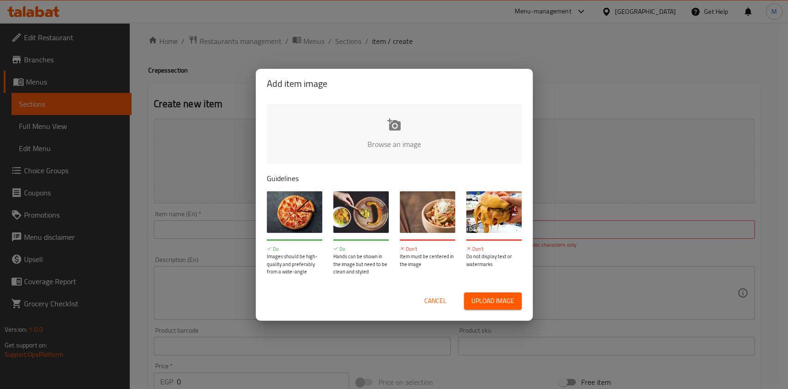
click at [606, 207] on div "Add item image Browse an image Guidelines Do Images should be high-quality and …" at bounding box center [394, 194] width 788 height 389
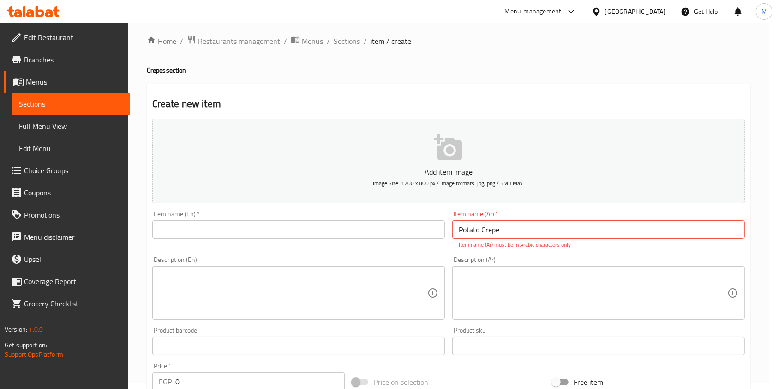
click at [594, 227] on input "Potato Crepe" at bounding box center [598, 229] width 293 height 18
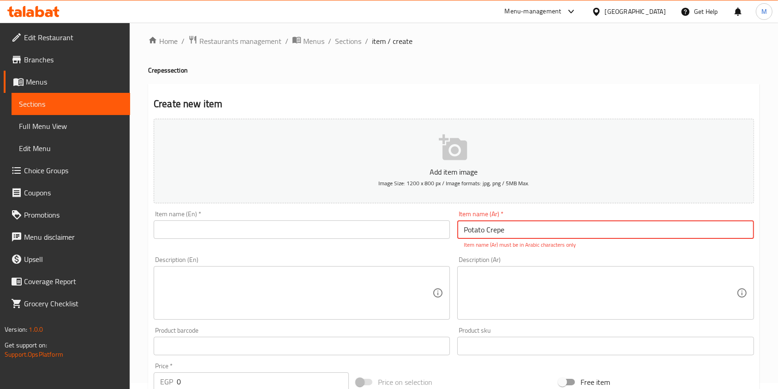
click at [576, 231] on input "Potato Crepe" at bounding box center [605, 229] width 296 height 18
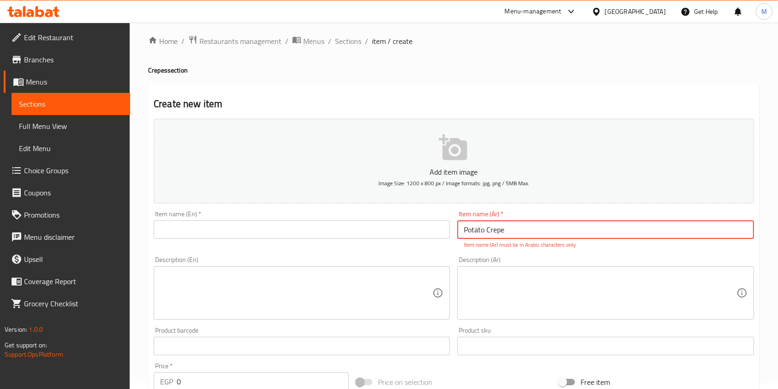
paste input "كريب بطاطس"
type input "كريب بطاطس"
click at [387, 233] on input "text" at bounding box center [302, 229] width 296 height 18
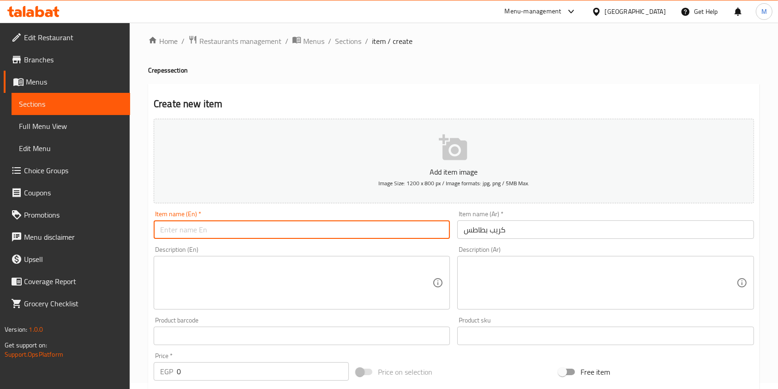
paste input "Potato Crepe"
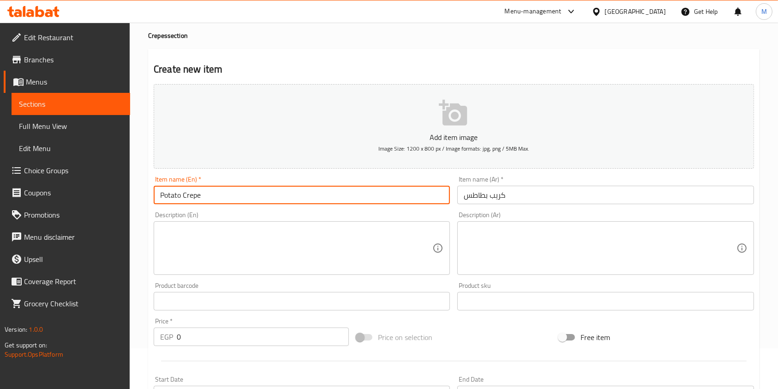
scroll to position [67, 0]
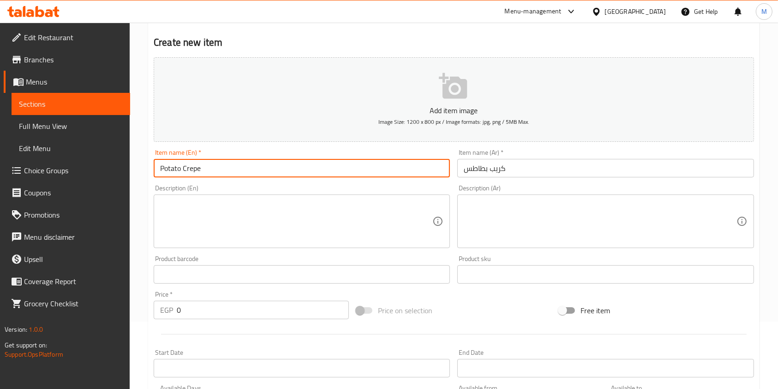
type input "Potato Crepe"
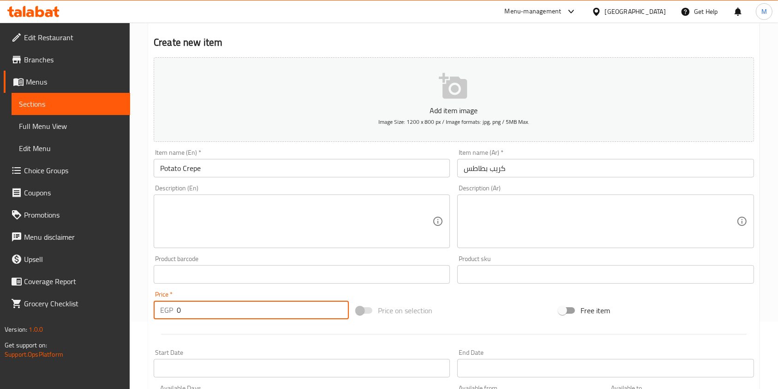
drag, startPoint x: 210, startPoint y: 304, endPoint x: 166, endPoint y: 304, distance: 44.3
click at [166, 304] on div "EGP 0 Price *" at bounding box center [251, 309] width 195 height 18
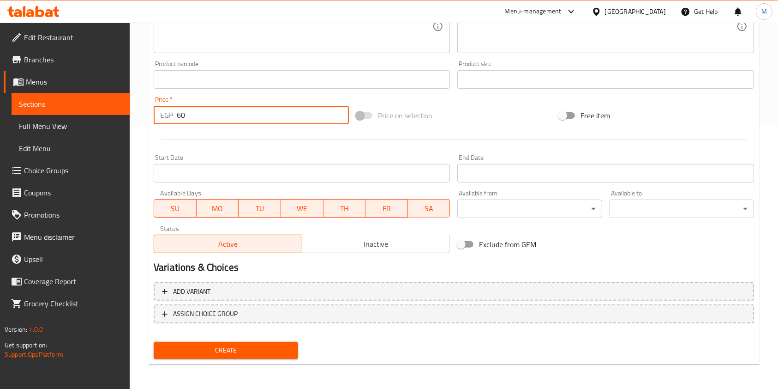
scroll to position [264, 0]
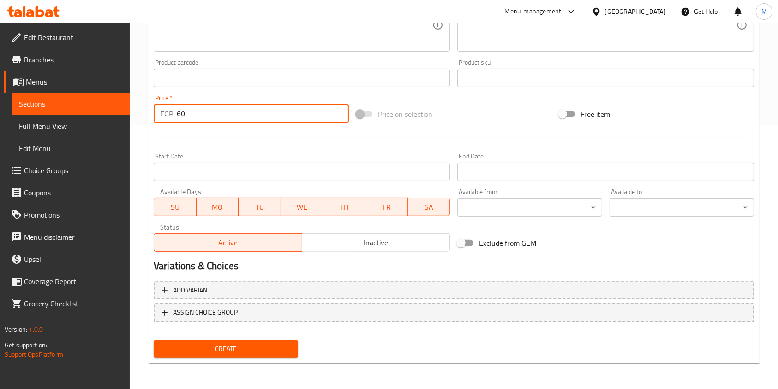
type input "60"
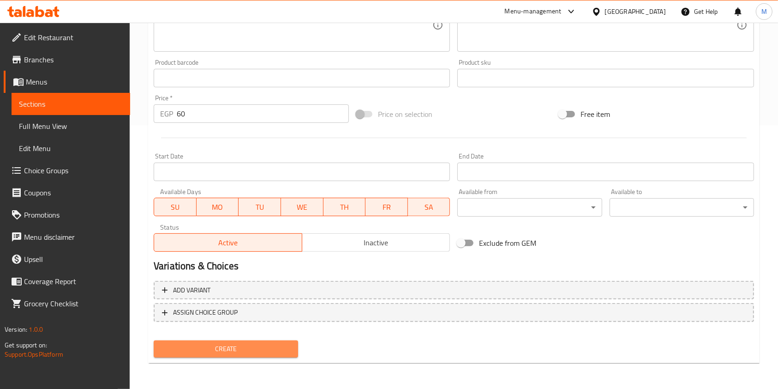
click at [247, 342] on button "Create" at bounding box center [226, 348] width 144 height 17
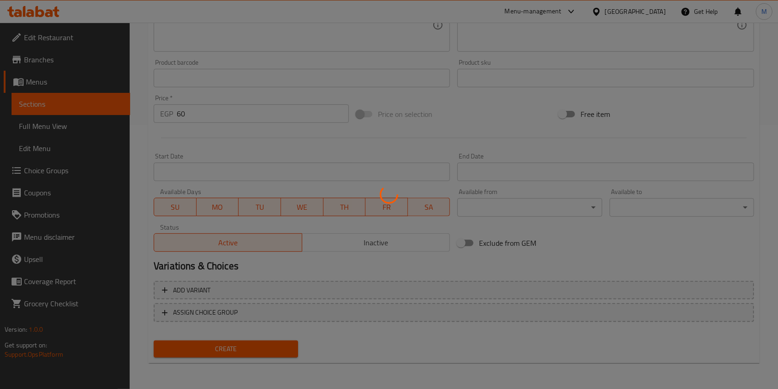
type input "0"
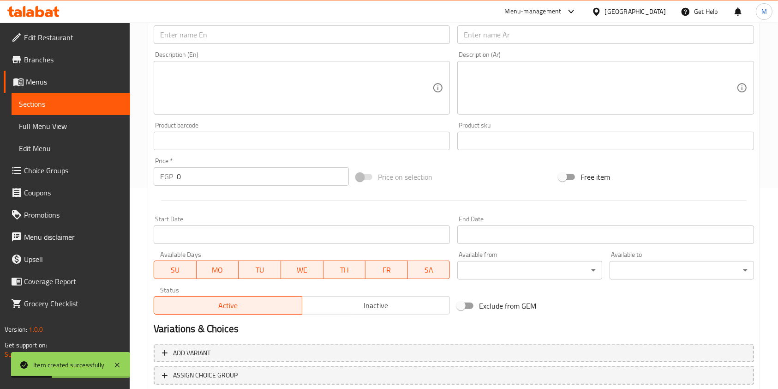
scroll to position [79, 0]
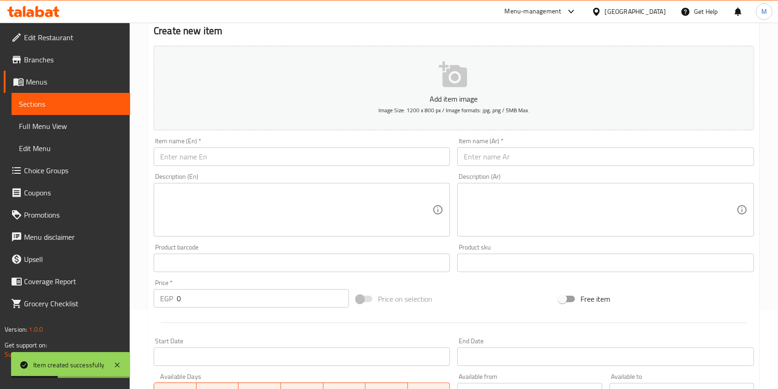
click at [517, 152] on input "text" at bounding box center [605, 156] width 296 height 18
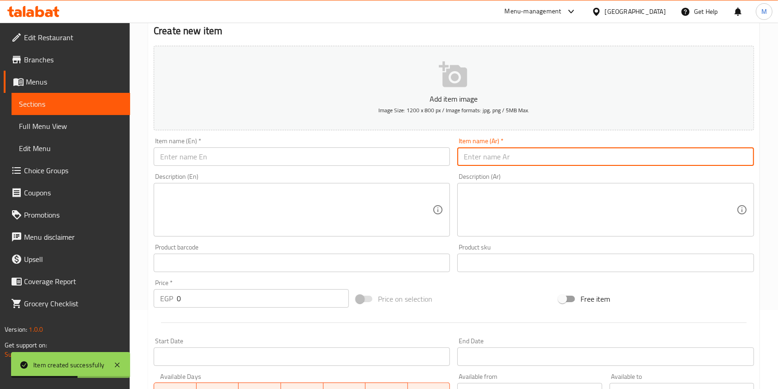
paste input "كريب مكس دجاج"
type input "كريب مكس دجاج"
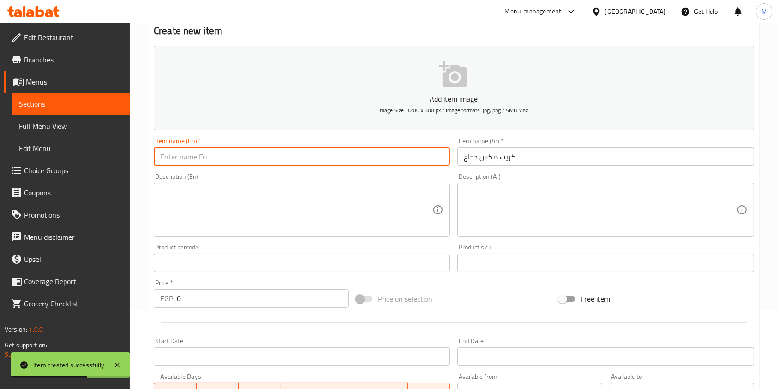
click at [329, 161] on input "text" at bounding box center [302, 156] width 296 height 18
paste input "Mixed Chicken Crepe"
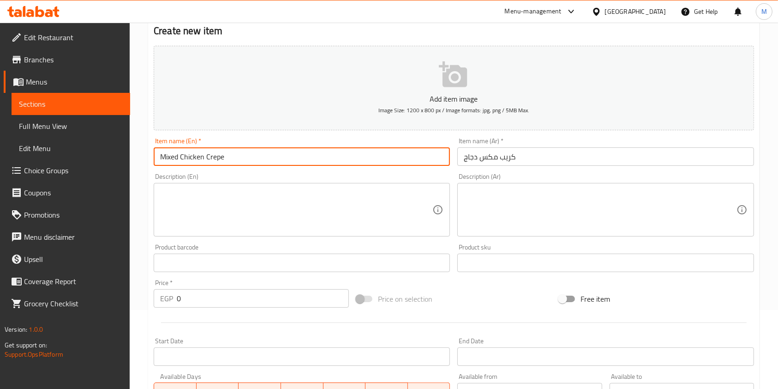
type input "Mixed Chicken Crepe"
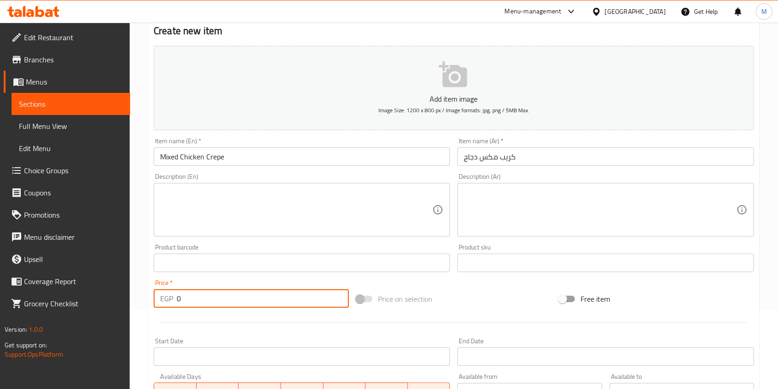
drag, startPoint x: 188, startPoint y: 296, endPoint x: 177, endPoint y: 297, distance: 10.7
click at [177, 297] on input "0" at bounding box center [263, 298] width 172 height 18
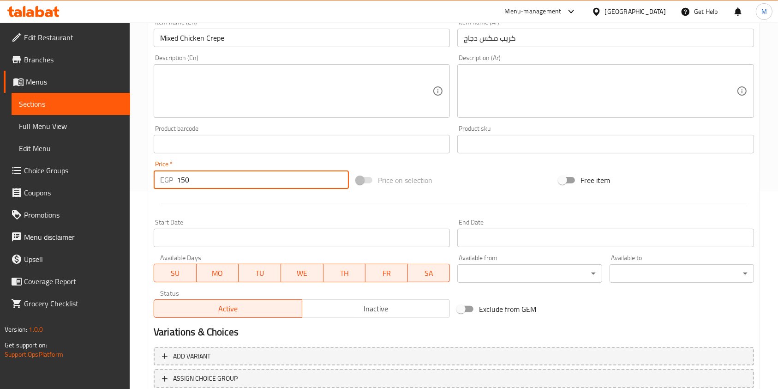
scroll to position [264, 0]
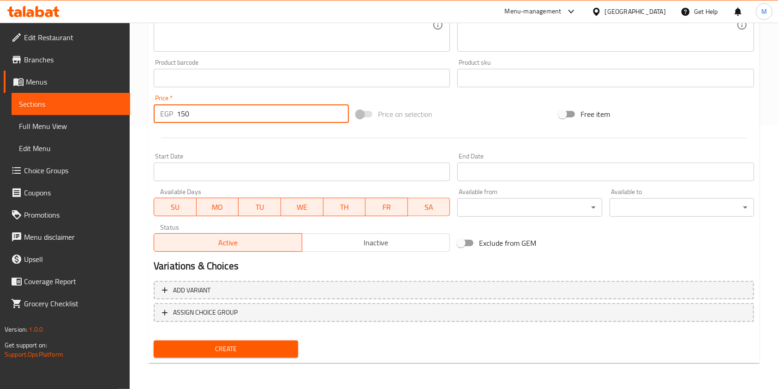
type input "150"
click at [256, 338] on div "Create" at bounding box center [226, 348] width 152 height 24
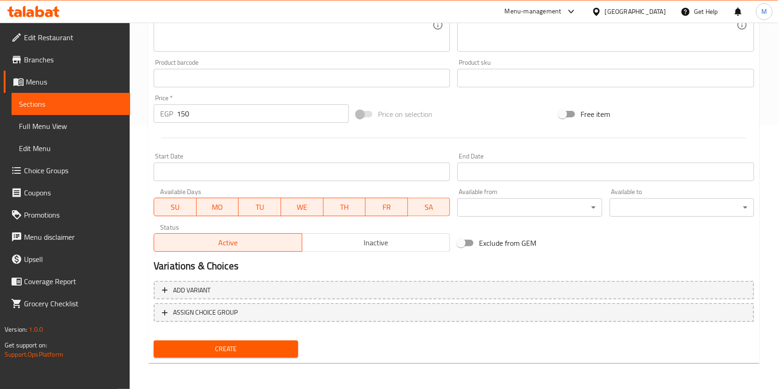
click at [263, 349] on span "Create" at bounding box center [226, 349] width 130 height 12
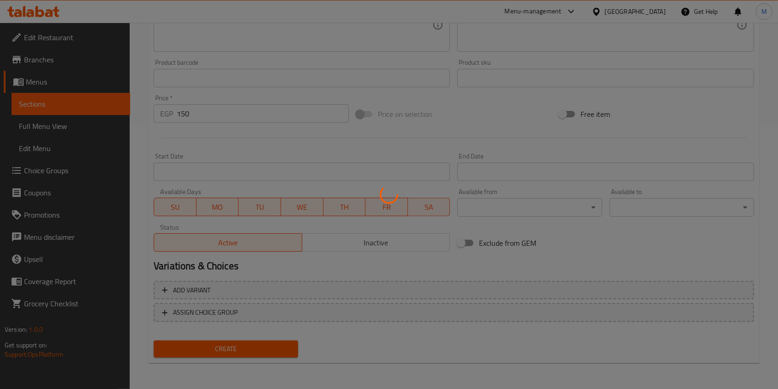
type input "0"
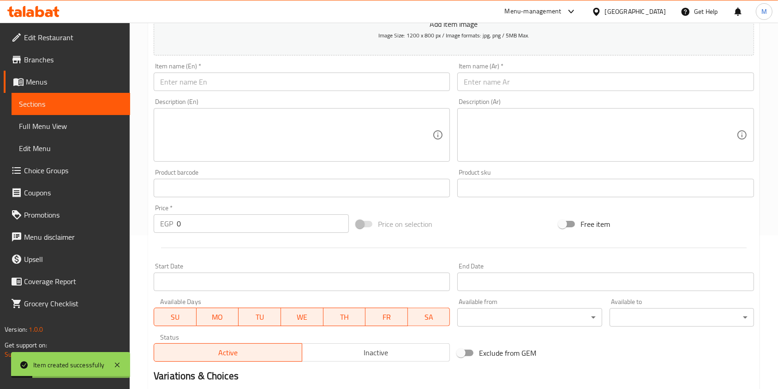
scroll to position [18, 0]
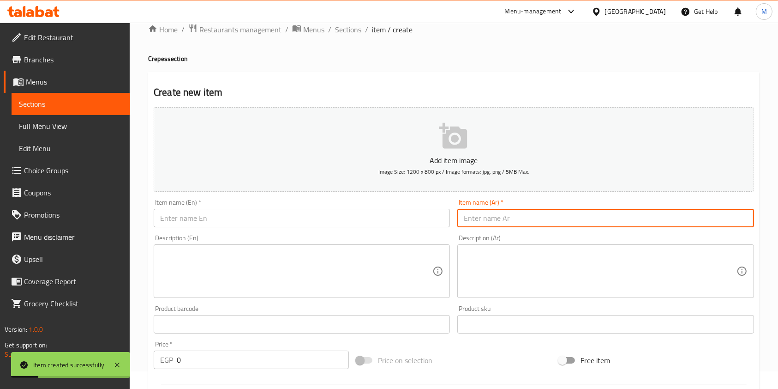
click at [499, 213] on input "text" at bounding box center [605, 218] width 296 height 18
paste input "كريب مكس لحوم"
type input "كريب مكس لحوم"
click at [374, 220] on input "text" at bounding box center [302, 218] width 296 height 18
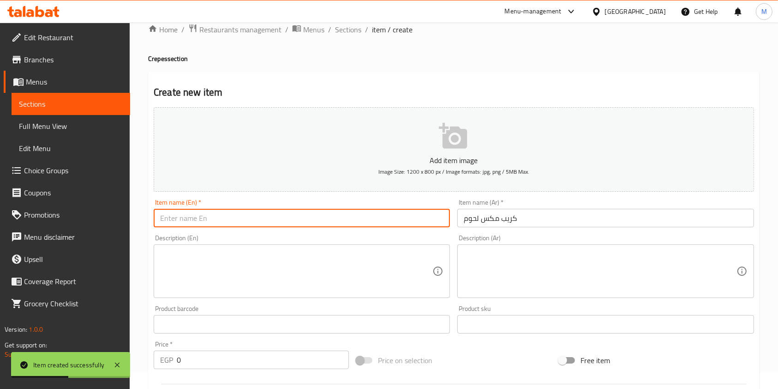
paste input "Mixed Meat Crepe"
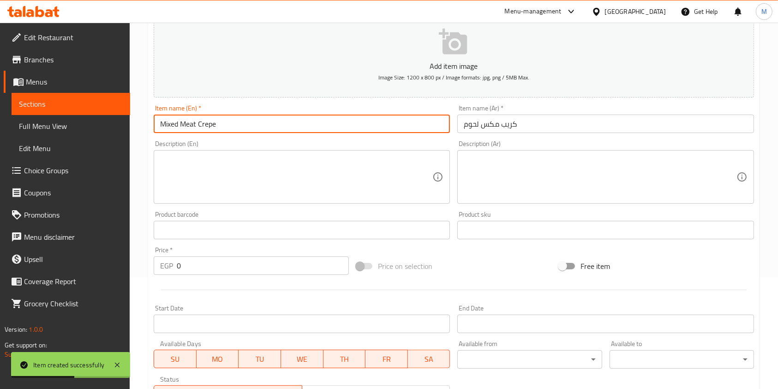
scroll to position [202, 0]
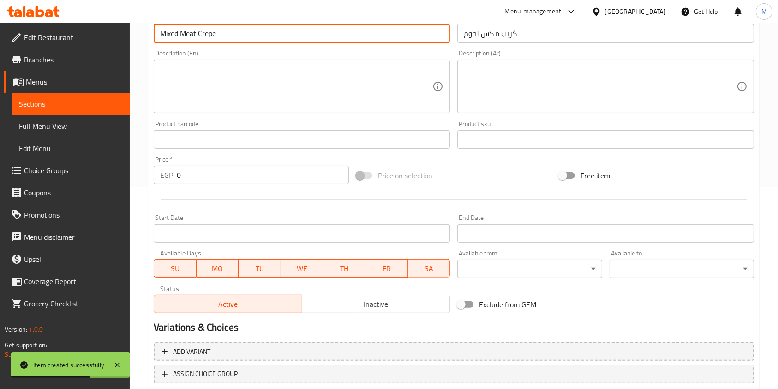
type input "Mixed Meat Crepe"
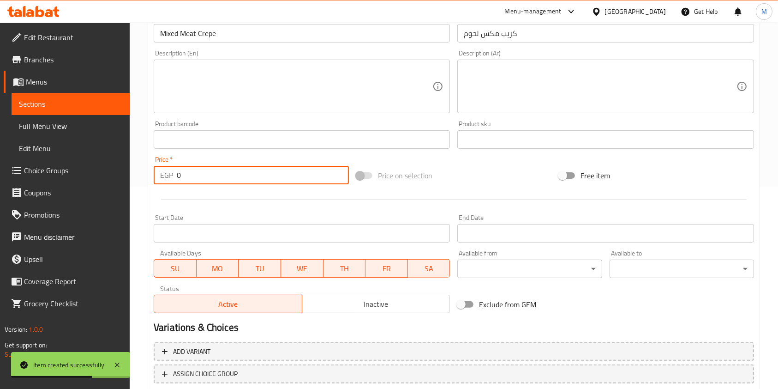
drag, startPoint x: 199, startPoint y: 176, endPoint x: 179, endPoint y: 176, distance: 20.3
click at [179, 176] on input "0" at bounding box center [263, 175] width 172 height 18
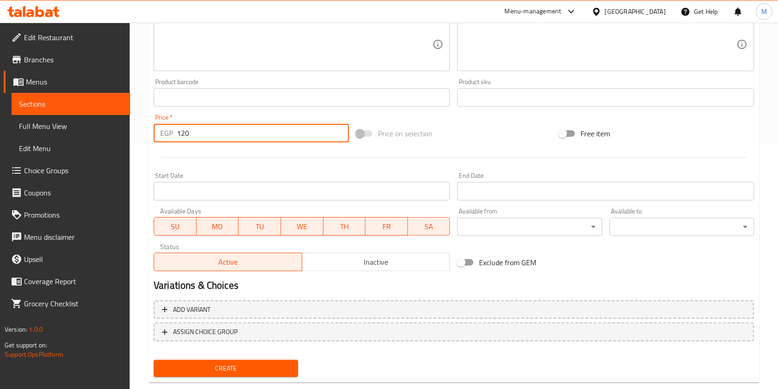
scroll to position [264, 0]
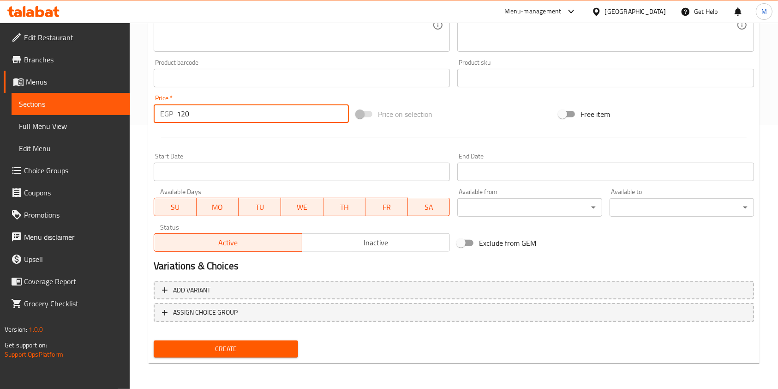
type input "120"
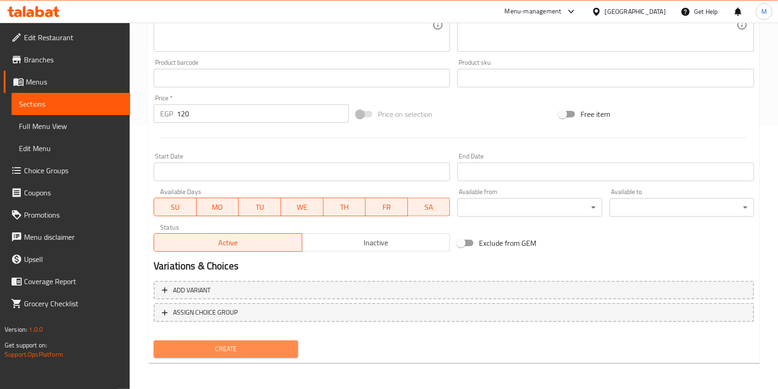
click at [246, 342] on button "Create" at bounding box center [226, 348] width 144 height 17
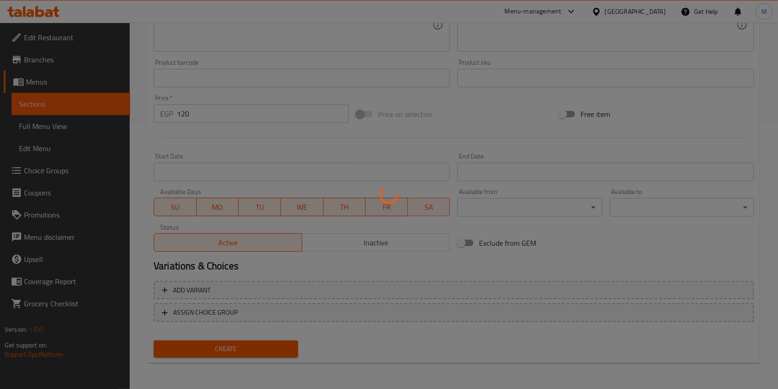
type input "0"
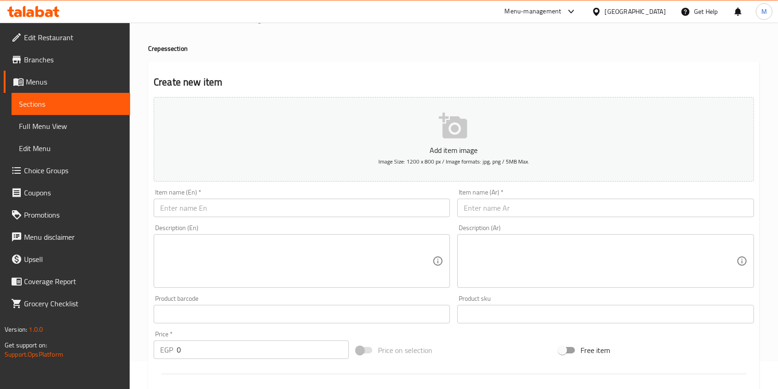
scroll to position [0, 0]
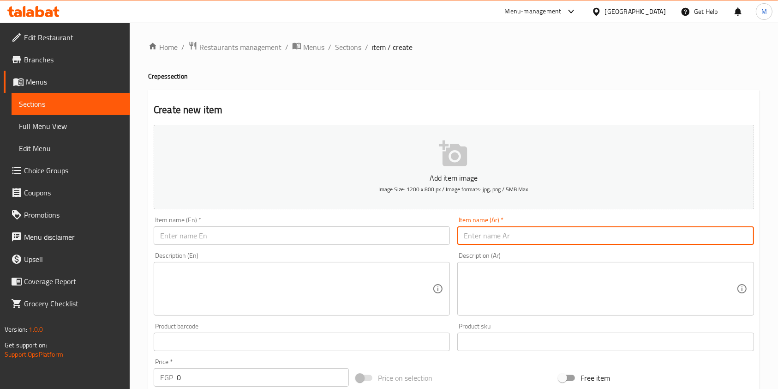
click at [487, 242] on input "text" at bounding box center [605, 235] width 296 height 18
paste input "كريب المحلة الكبري فى اى بي"
type input "كريب المحلة الكبري فى اى بي"
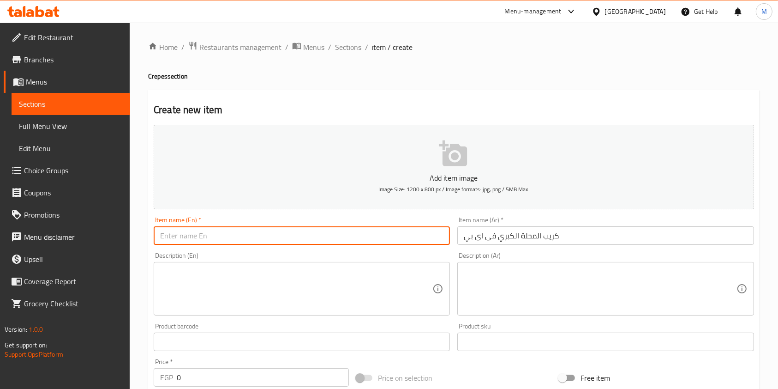
click at [235, 242] on input "text" at bounding box center [302, 235] width 296 height 18
paste input "Crepe Mahalla El Kobra in IP"
click at [236, 237] on input "Crepe Mahalla El Kobra in IP" at bounding box center [302, 235] width 296 height 18
drag, startPoint x: 234, startPoint y: 234, endPoint x: 258, endPoint y: 233, distance: 24.5
click at [258, 233] on input "Crepe Mahalla El Kobra in IP" at bounding box center [302, 235] width 296 height 18
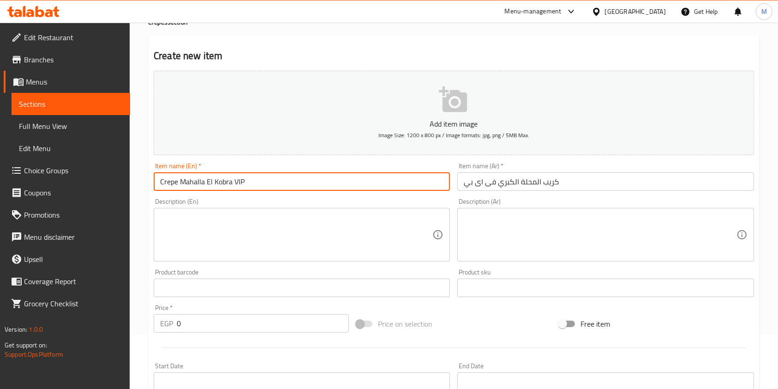
scroll to position [123, 0]
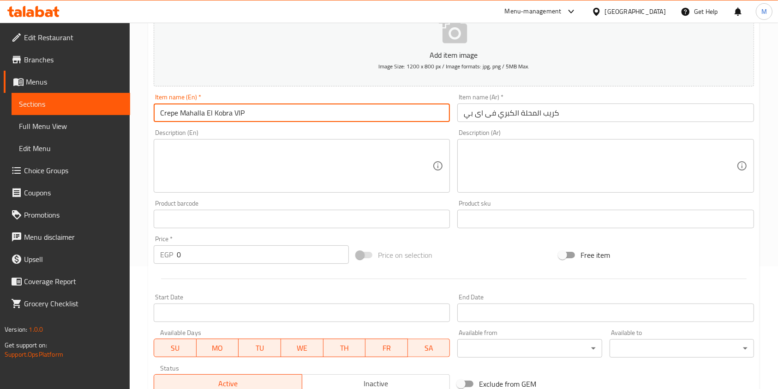
type input "Crepe Mahalla El Kobra VIP"
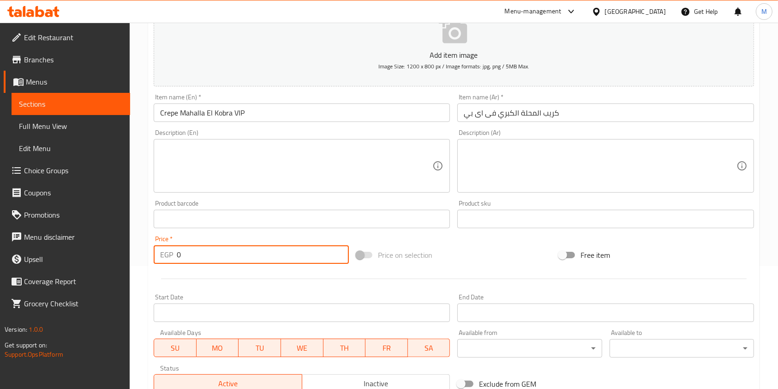
drag, startPoint x: 190, startPoint y: 252, endPoint x: 173, endPoint y: 252, distance: 16.6
click at [173, 252] on div "EGP 0 Price *" at bounding box center [251, 254] width 195 height 18
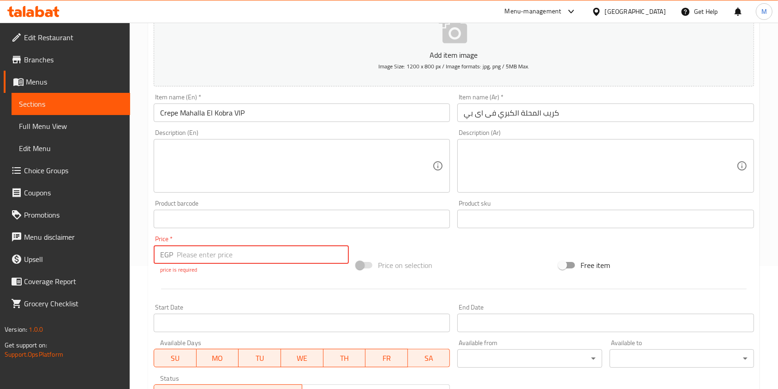
click at [179, 255] on input "number" at bounding box center [263, 254] width 172 height 18
click at [202, 270] on p "price is required" at bounding box center [251, 269] width 182 height 8
click at [207, 257] on input "number" at bounding box center [263, 254] width 172 height 18
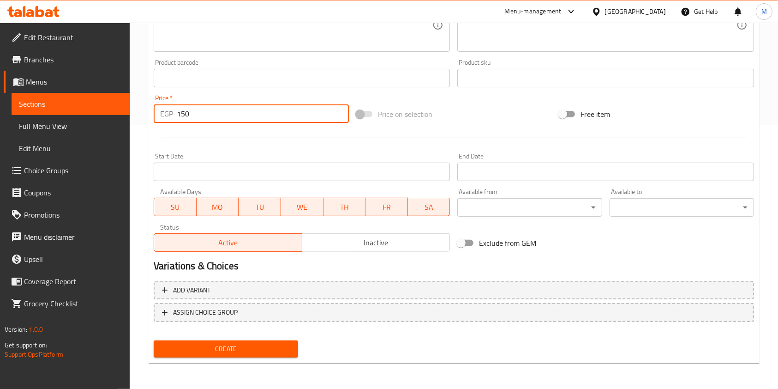
type input "150"
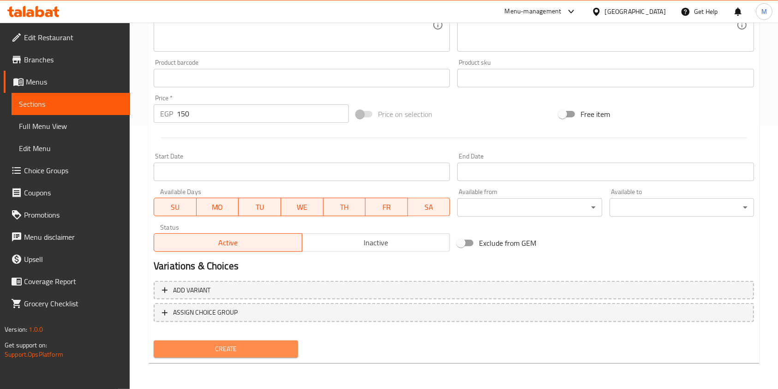
click at [277, 344] on span "Create" at bounding box center [226, 349] width 130 height 12
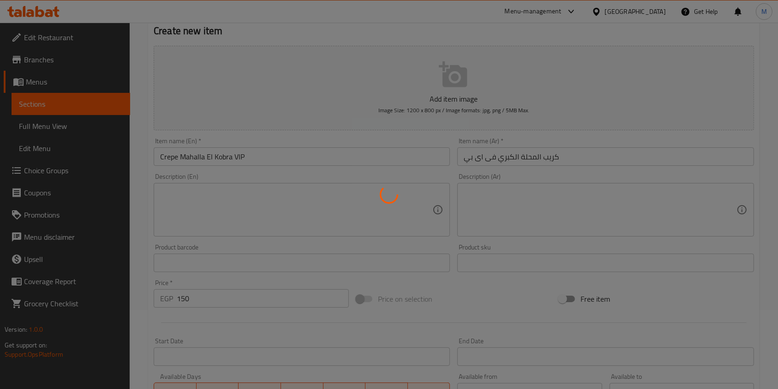
scroll to position [0, 0]
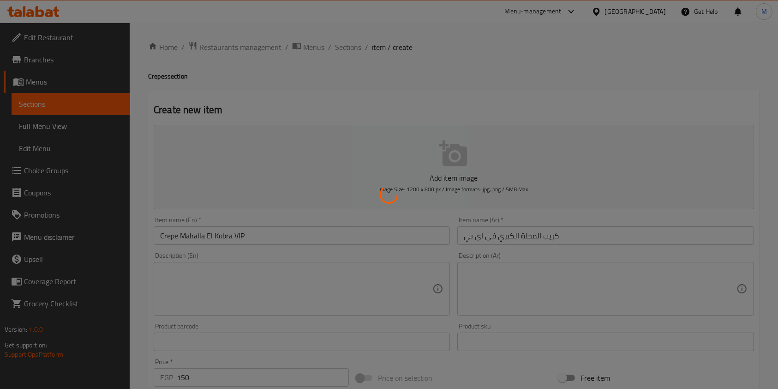
type input "0"
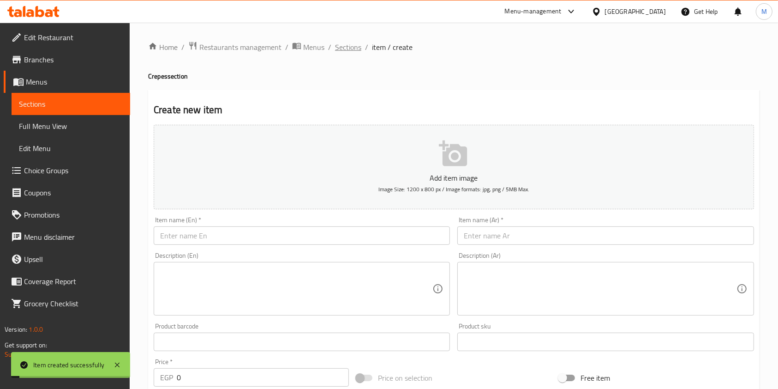
click at [341, 52] on span "Sections" at bounding box center [348, 47] width 26 height 11
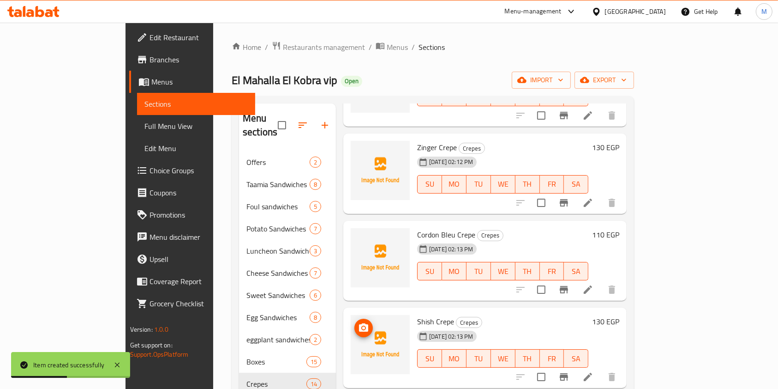
scroll to position [246, 0]
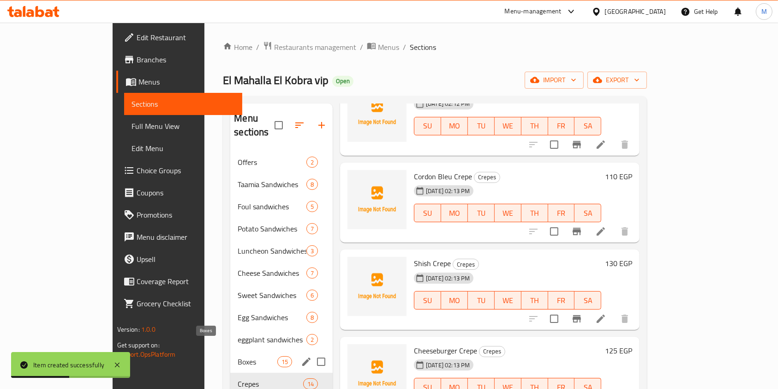
click at [239, 356] on span "Boxes" at bounding box center [257, 361] width 39 height 11
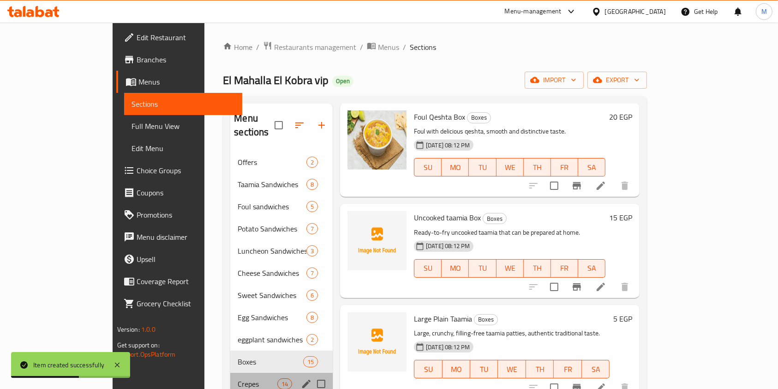
click at [234, 372] on div "Crepes 14" at bounding box center [281, 383] width 102 height 22
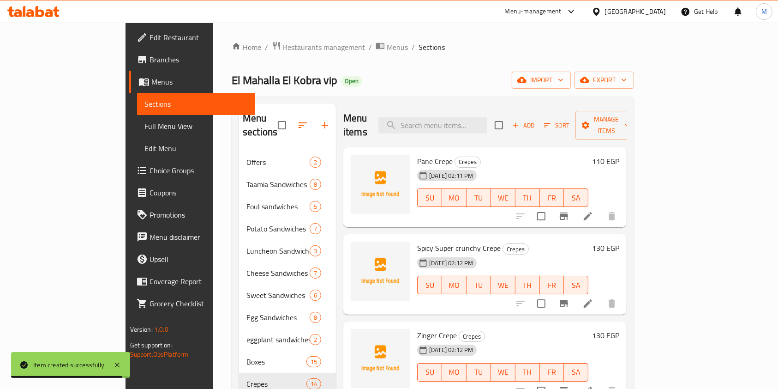
click at [570, 120] on span "Sort" at bounding box center [556, 125] width 25 height 11
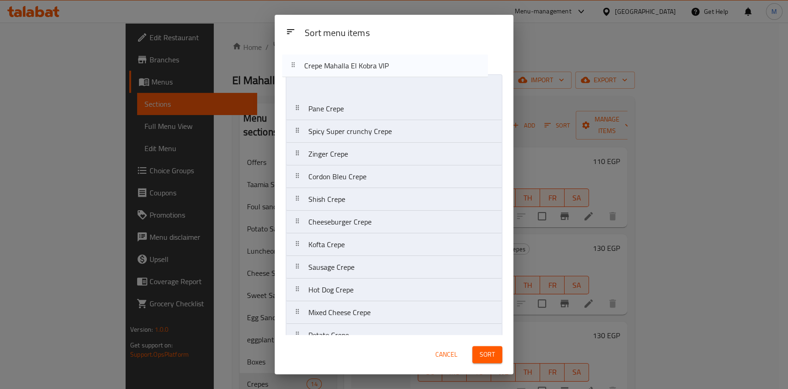
drag, startPoint x: 377, startPoint y: 321, endPoint x: 373, endPoint y: 58, distance: 263.6
click at [373, 58] on div "Sort menu items Pane Crepe Spicy Super crunchy Crepe Zinger Crepe Cordon Bleu C…" at bounding box center [394, 191] width 239 height 287
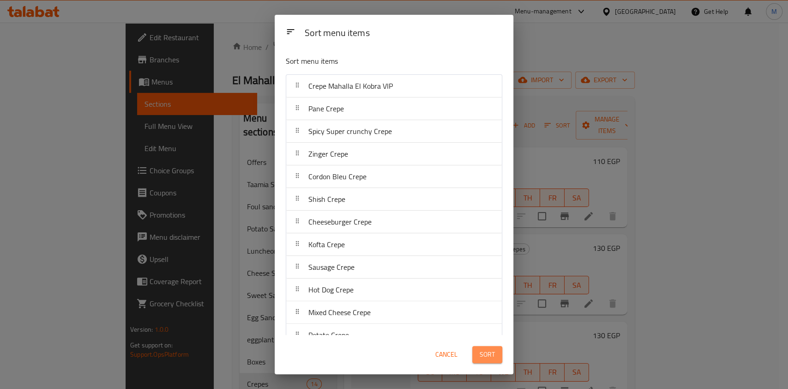
click at [486, 356] on span "Sort" at bounding box center [487, 354] width 15 height 12
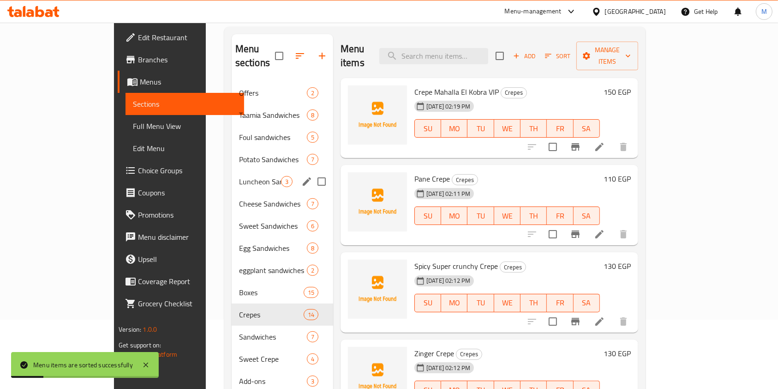
scroll to position [123, 0]
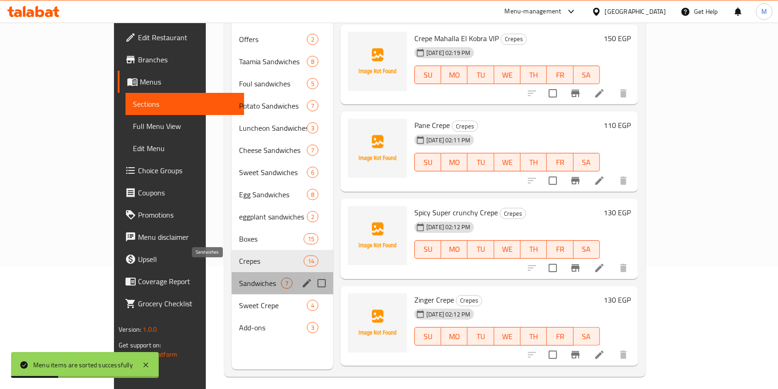
click at [239, 277] on span "Sandwiches" at bounding box center [260, 282] width 42 height 11
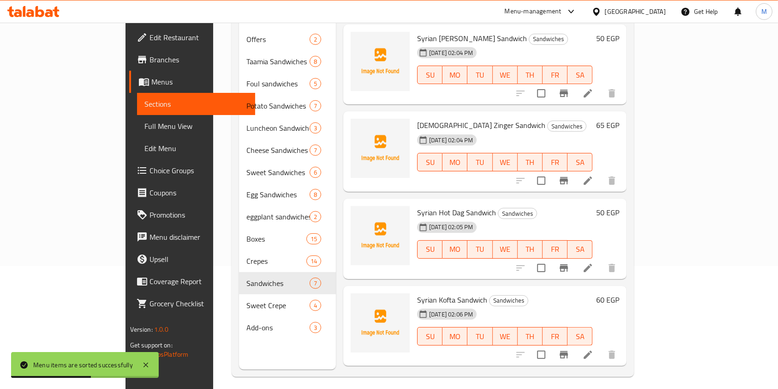
click at [601, 259] on li at bounding box center [588, 267] width 26 height 17
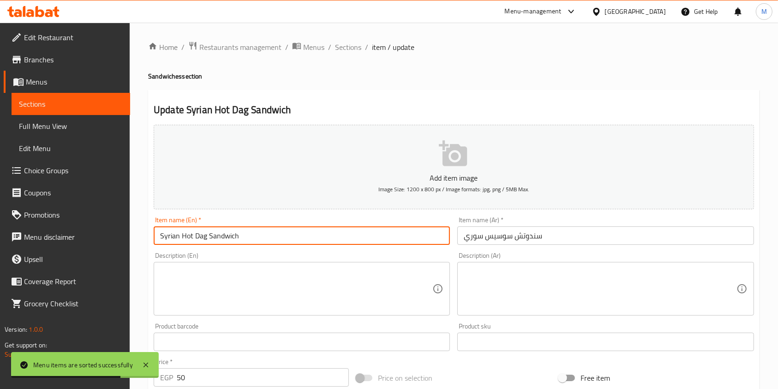
click at [201, 240] on input "Syrian Hot Dag Sandwich" at bounding box center [302, 235] width 296 height 18
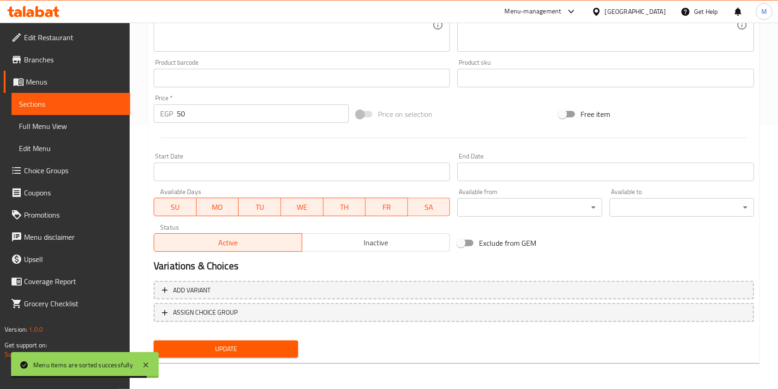
type input "Syrian Hot Dog Sandwich"
click at [265, 347] on span "Update" at bounding box center [226, 349] width 130 height 12
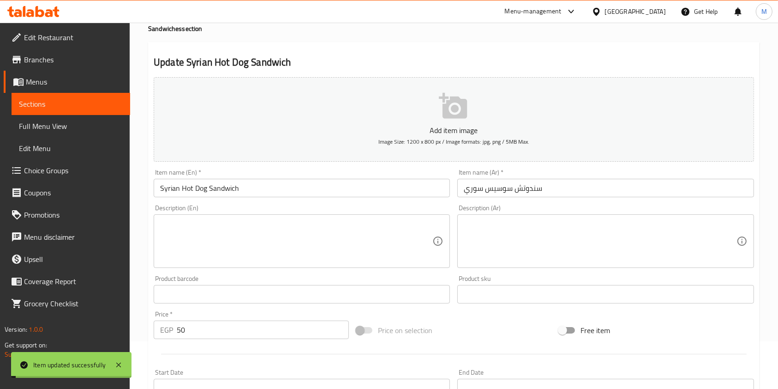
scroll to position [0, 0]
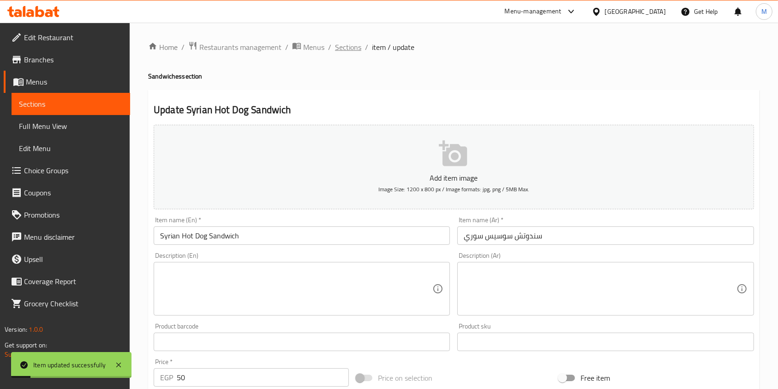
click at [353, 49] on span "Sections" at bounding box center [348, 47] width 26 height 11
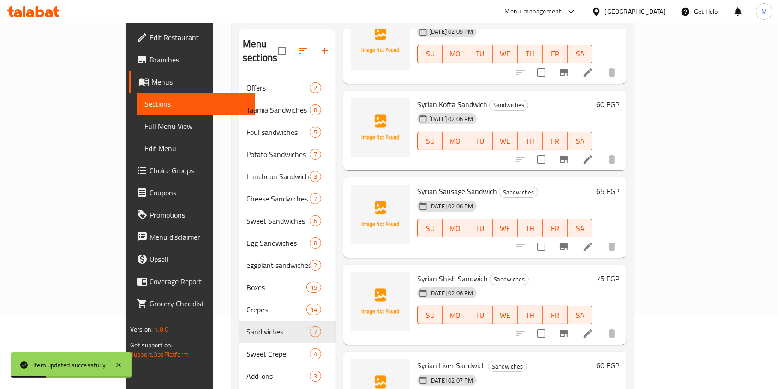
scroll to position [129, 0]
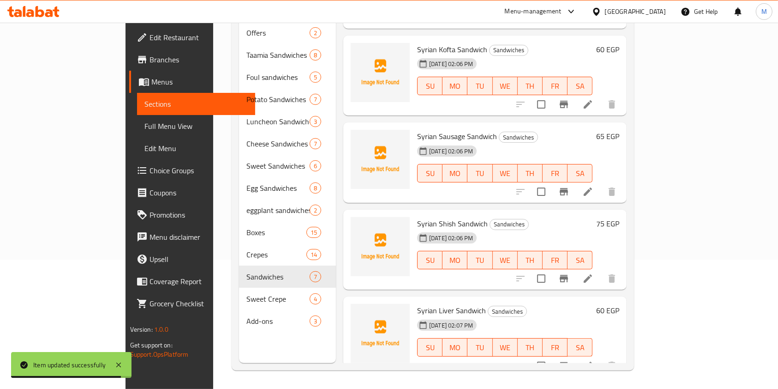
click at [50, 7] on icon at bounding box center [33, 11] width 52 height 11
